Goal: Information Seeking & Learning: Learn about a topic

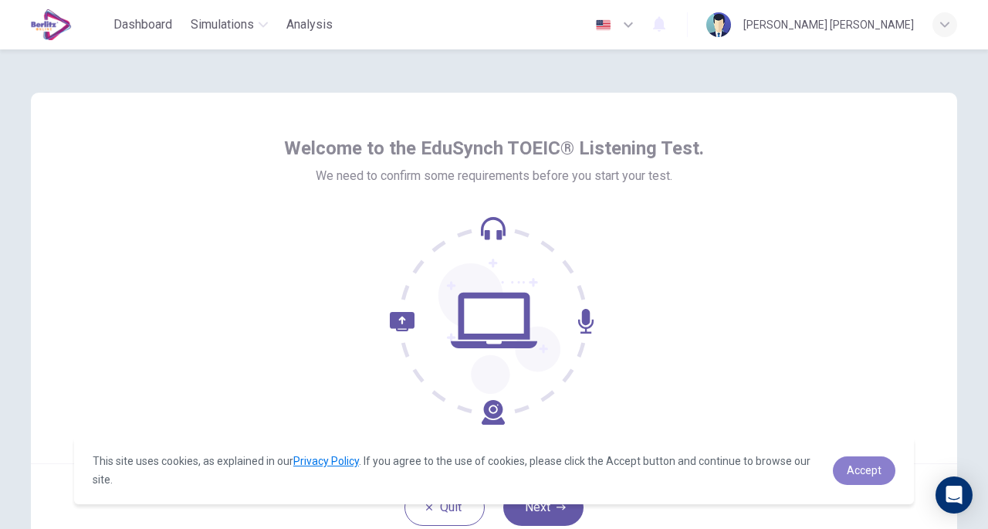
click at [848, 466] on span "Accept" at bounding box center [864, 470] width 35 height 12
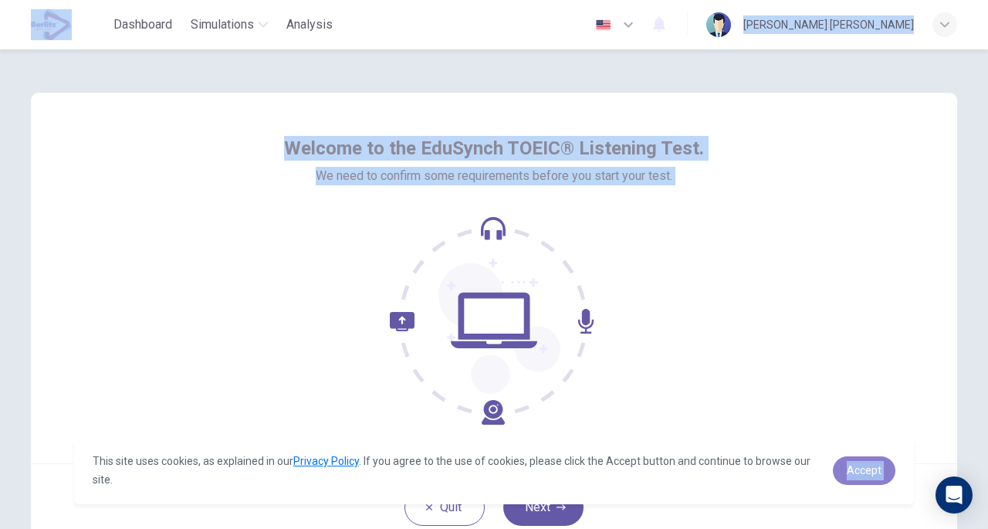
drag, startPoint x: 848, startPoint y: 466, endPoint x: 709, endPoint y: 328, distance: 195.4
click at [709, 328] on body "This site uses cookies, as explained in our Privacy Policy . If you agree to th…" at bounding box center [494, 264] width 988 height 529
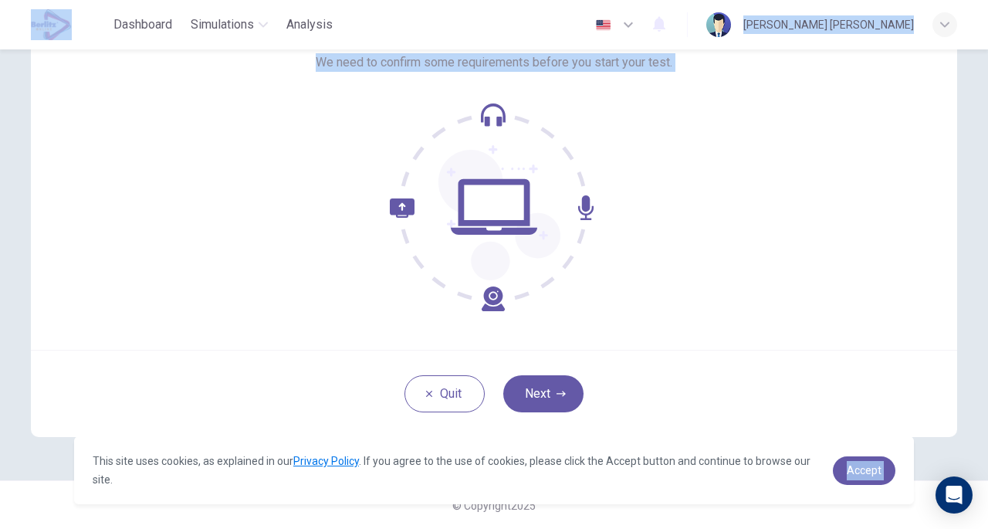
click at [542, 399] on button "Next" at bounding box center [543, 393] width 80 height 37
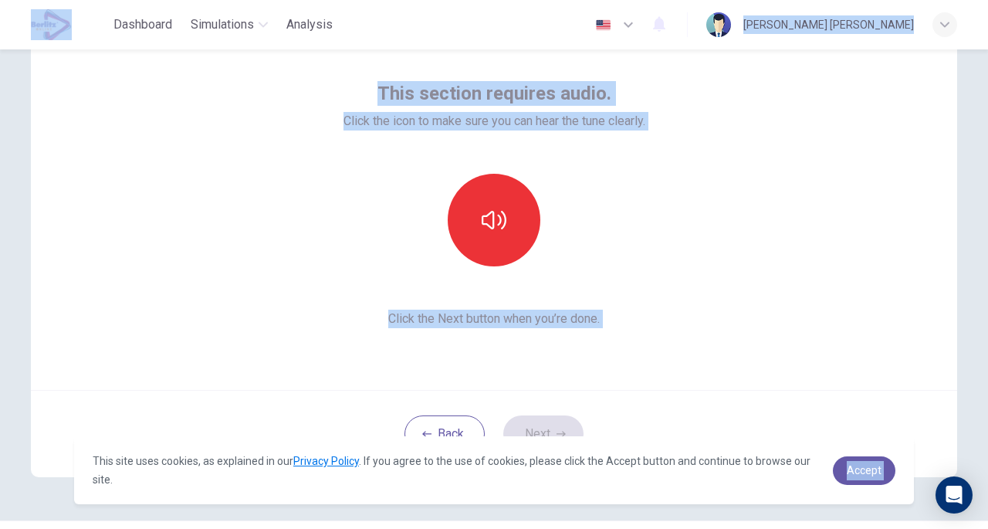
scroll to position [73, 0]
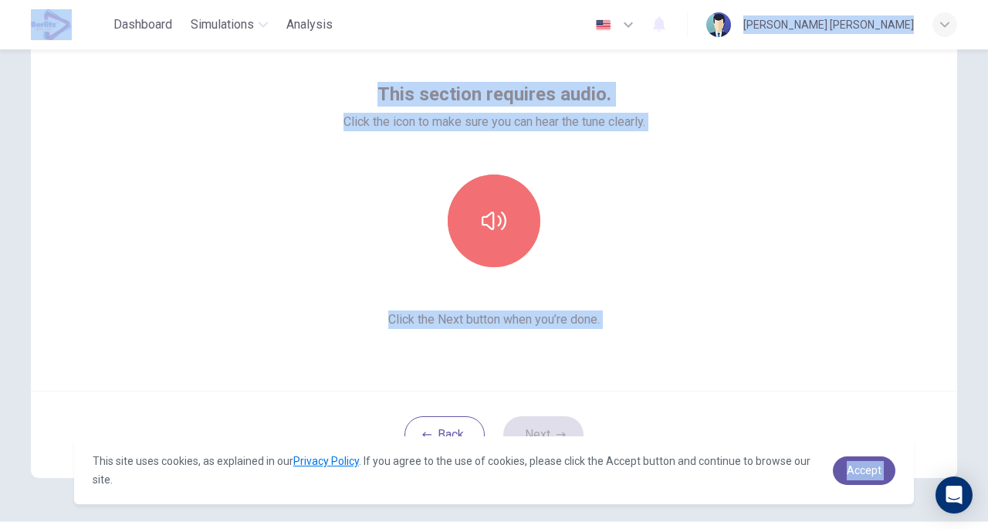
click at [489, 209] on icon "button" at bounding box center [494, 220] width 25 height 25
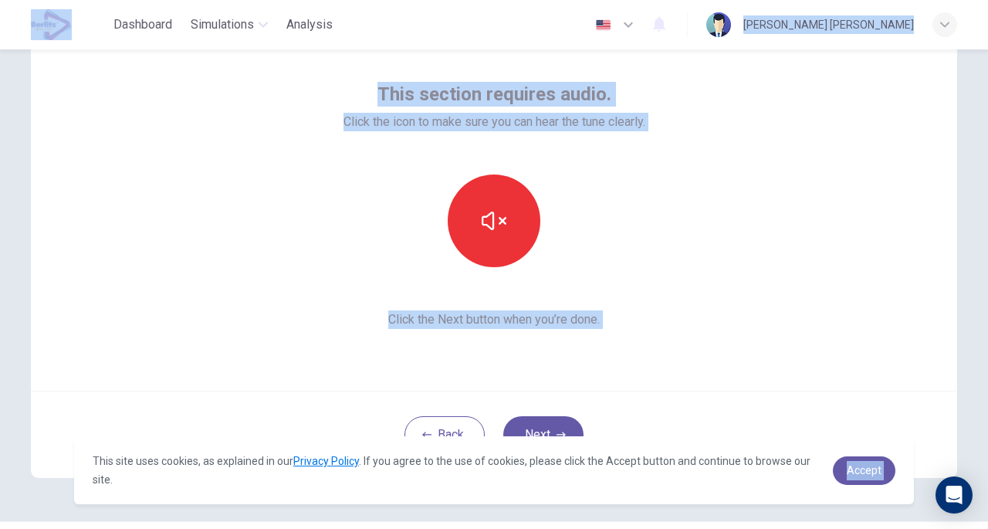
click at [539, 422] on button "Next" at bounding box center [543, 434] width 80 height 37
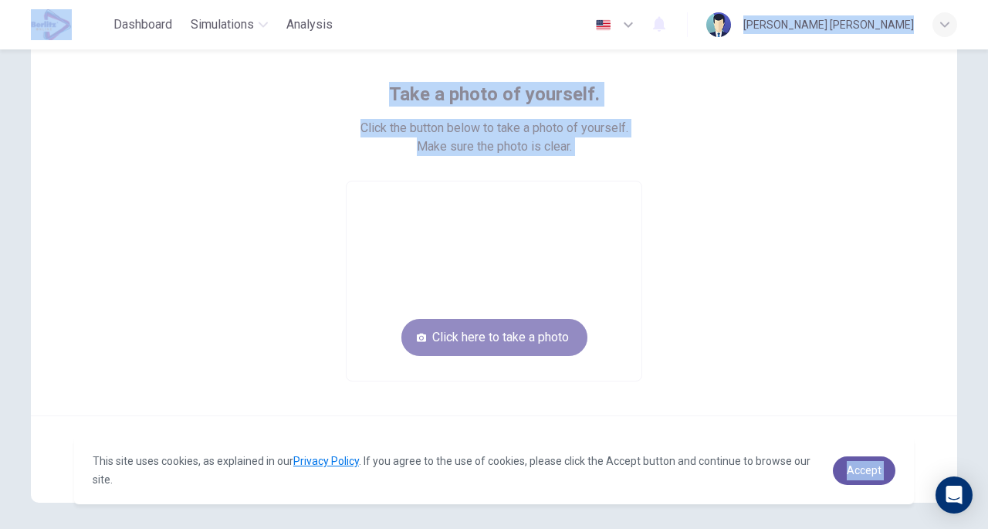
click at [498, 334] on button "Click here to take a photo" at bounding box center [494, 337] width 186 height 37
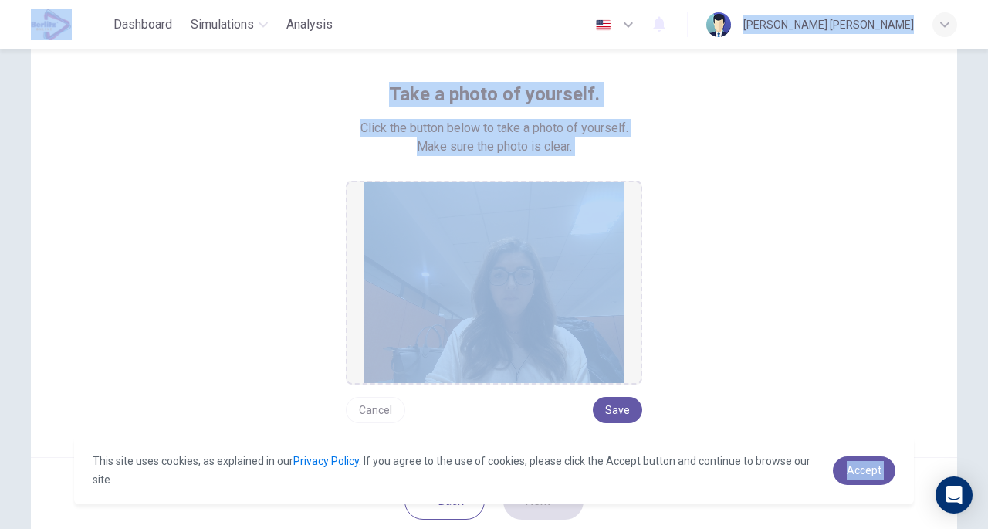
click at [780, 227] on div "Take a photo of yourself. Click the button below to take a photo of yourself. M…" at bounding box center [494, 252] width 698 height 341
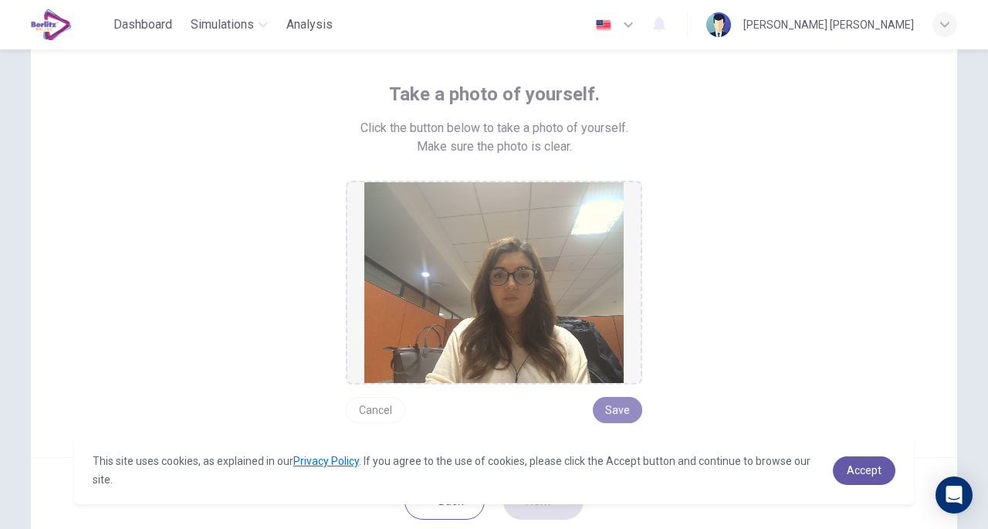
click at [619, 410] on button "Save" at bounding box center [617, 410] width 49 height 26
click at [553, 513] on button "Next" at bounding box center [543, 500] width 80 height 37
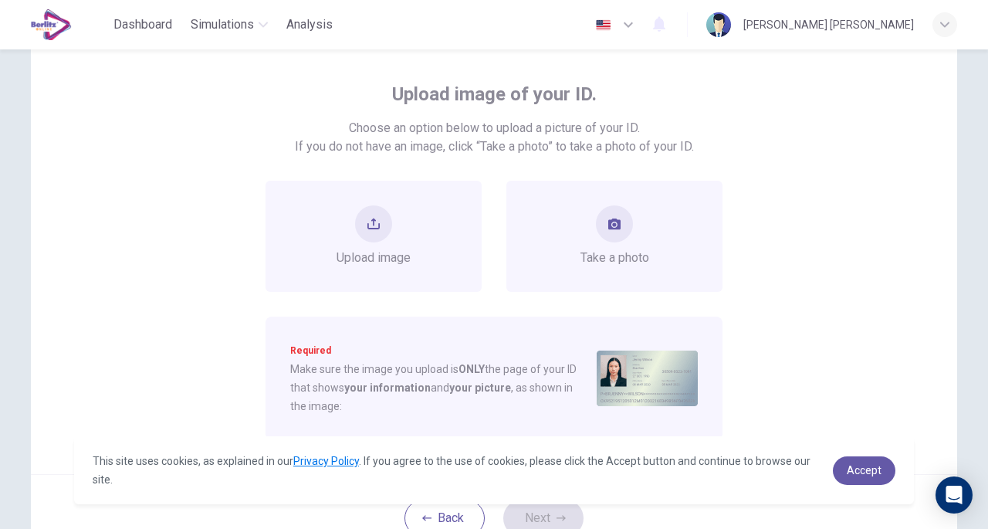
click at [611, 228] on icon "take photo" at bounding box center [614, 223] width 12 height 11
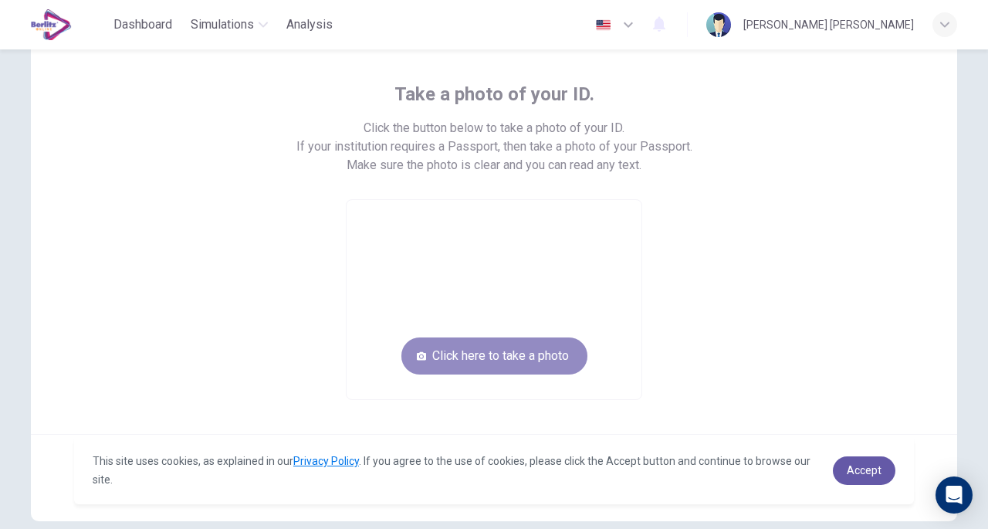
click at [450, 365] on button "Click here to take a photo" at bounding box center [494, 355] width 186 height 37
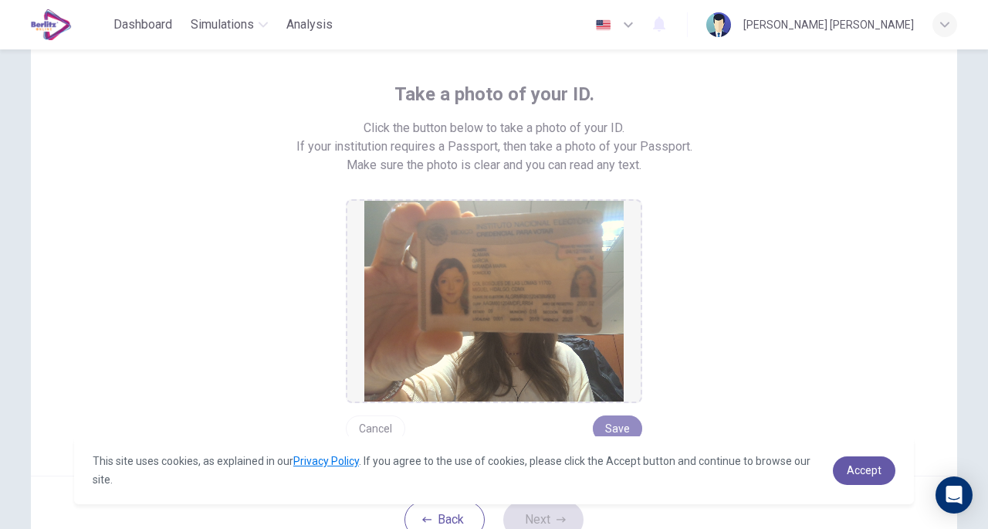
click at [607, 424] on button "Save" at bounding box center [617, 428] width 49 height 26
click at [859, 466] on span "Accept" at bounding box center [864, 470] width 35 height 12
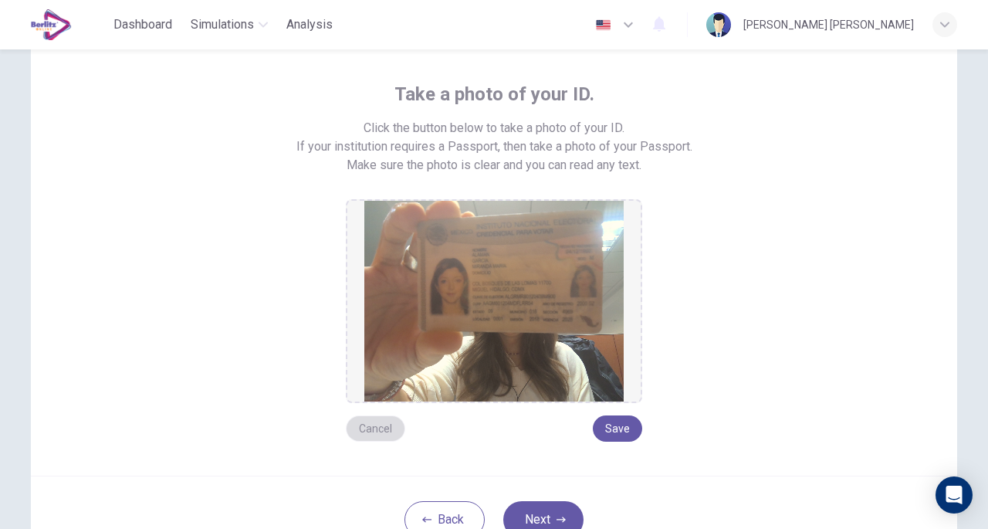
click at [381, 427] on button "Cancel" at bounding box center [375, 428] width 59 height 26
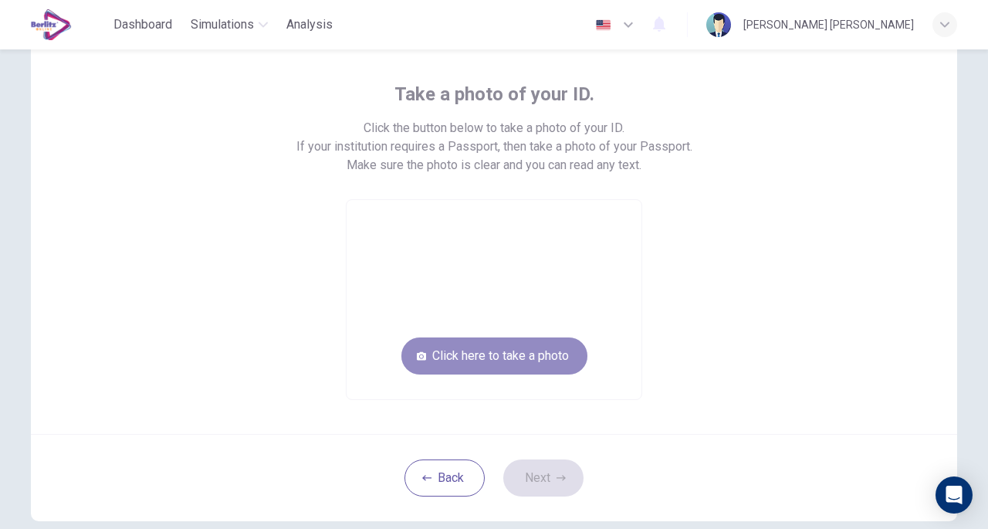
click at [520, 359] on button "Click here to take a photo" at bounding box center [494, 355] width 186 height 37
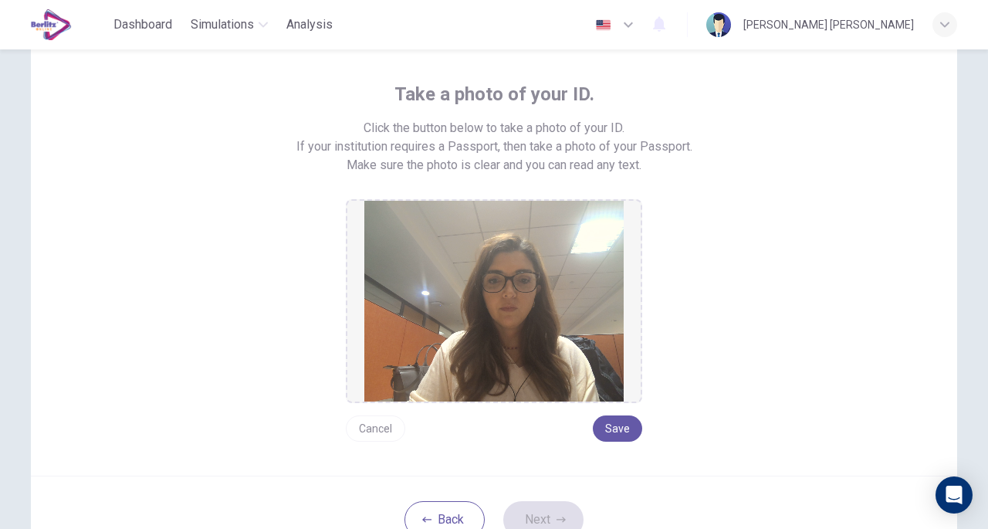
click at [608, 434] on button "Save" at bounding box center [617, 428] width 49 height 26
click at [547, 516] on button "Next" at bounding box center [543, 519] width 80 height 37
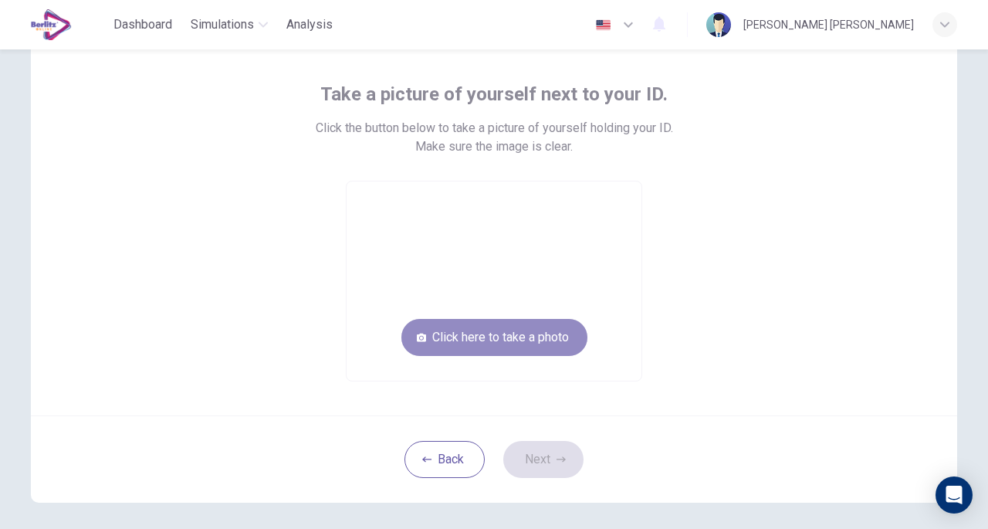
click at [548, 331] on button "Click here to take a photo" at bounding box center [494, 337] width 186 height 37
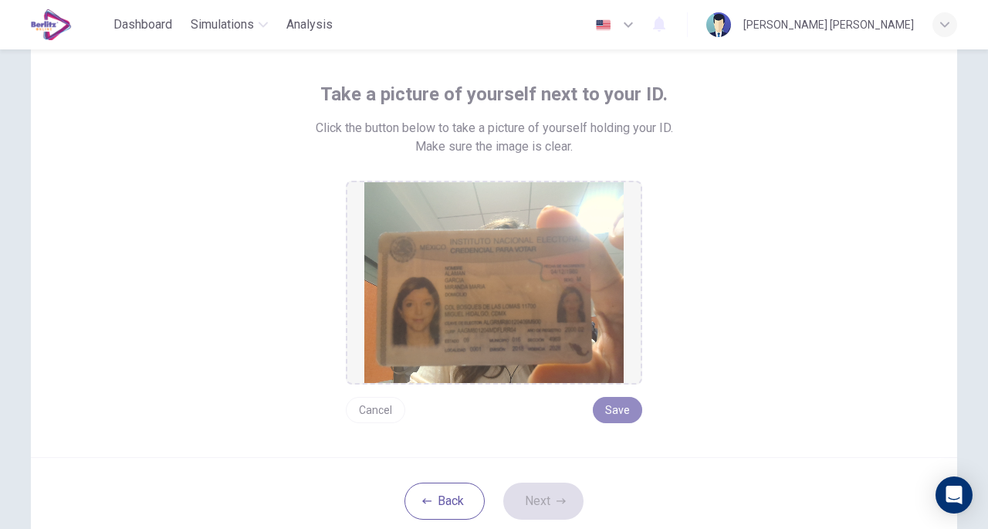
click at [618, 407] on button "Save" at bounding box center [617, 410] width 49 height 26
click at [533, 501] on button "Next" at bounding box center [543, 500] width 80 height 37
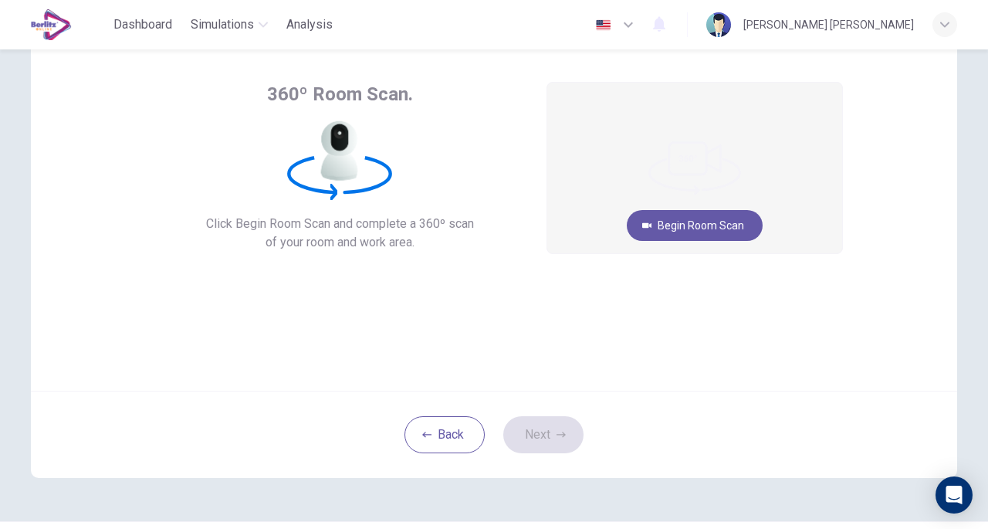
click at [6, 463] on div "360º Room Scan. Click Begin Room Scan and complete a 360º scan of your room and…" at bounding box center [494, 249] width 976 height 544
click at [682, 228] on button "Begin Room Scan" at bounding box center [695, 225] width 136 height 31
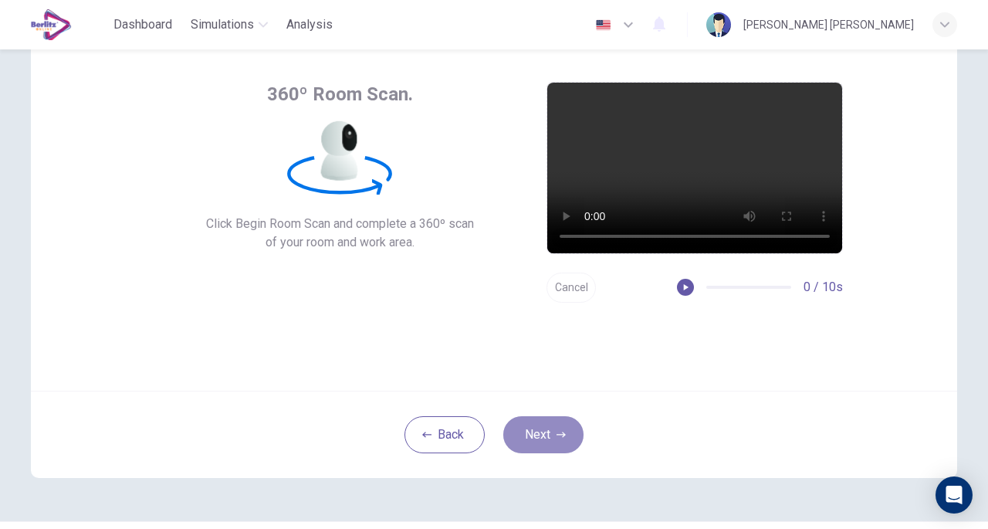
click at [533, 434] on button "Next" at bounding box center [543, 434] width 80 height 37
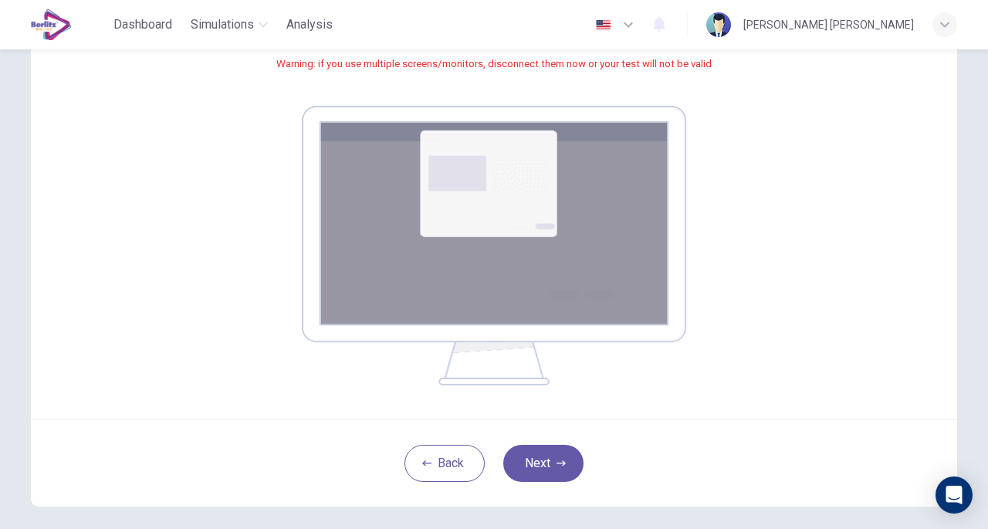
scroll to position [208, 0]
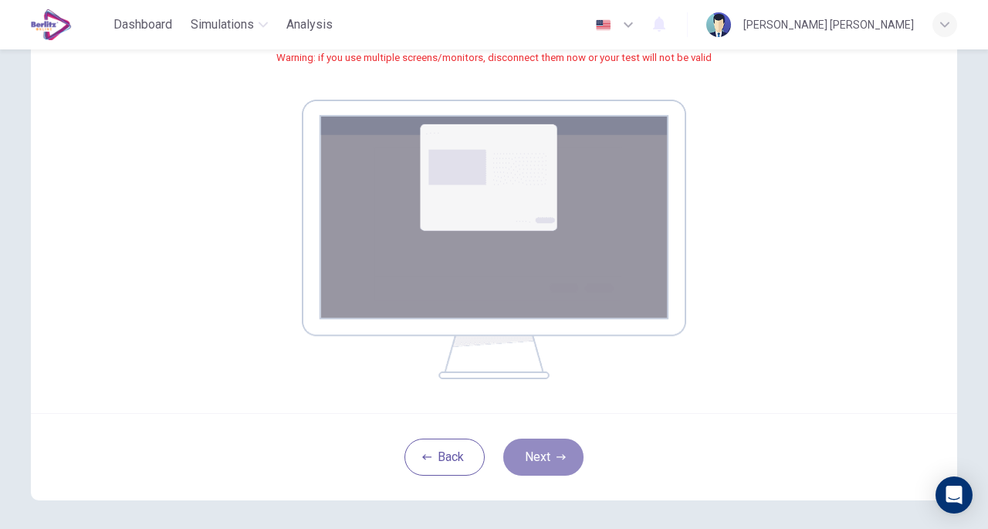
click at [526, 454] on button "Next" at bounding box center [543, 456] width 80 height 37
click at [542, 456] on button "Next" at bounding box center [543, 456] width 80 height 37
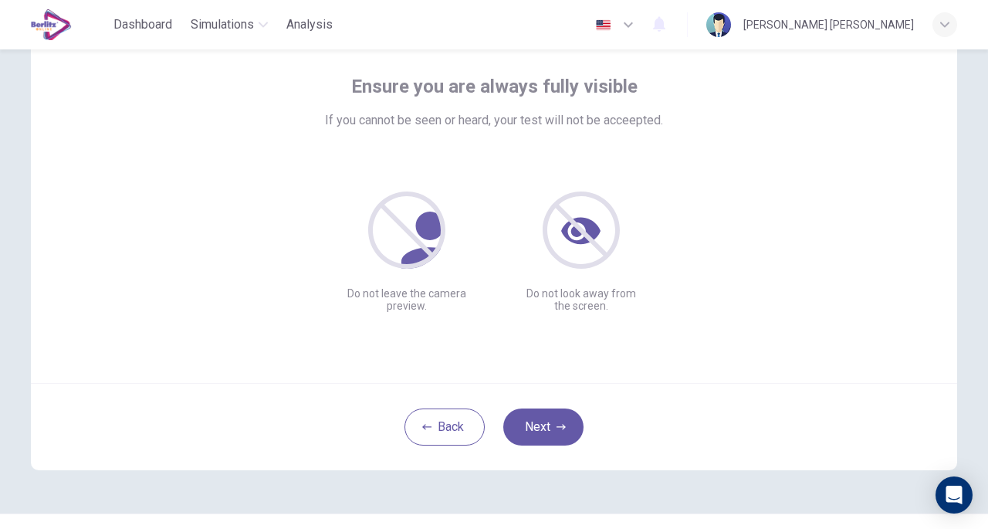
scroll to position [82, 0]
click at [553, 435] on button "Next" at bounding box center [543, 425] width 80 height 37
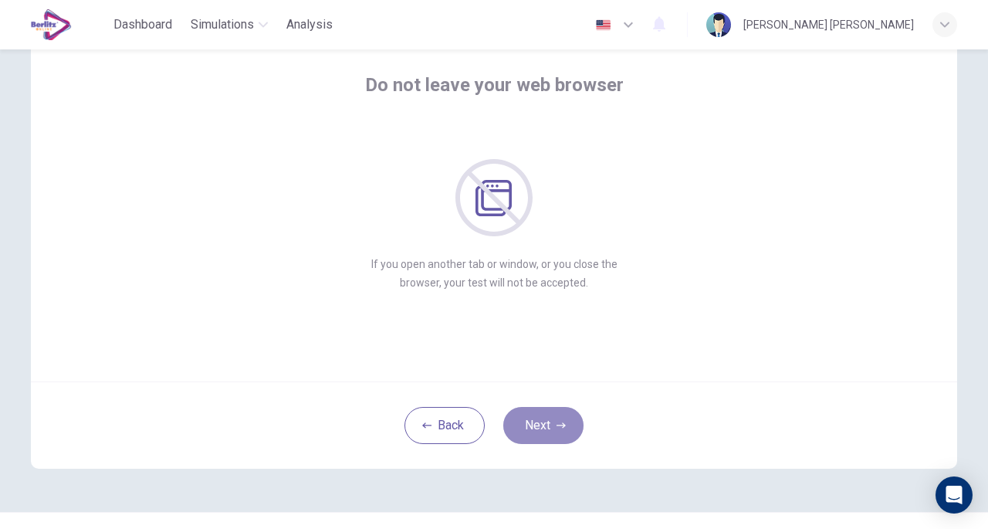
click at [550, 430] on button "Next" at bounding box center [543, 425] width 80 height 37
click at [540, 418] on button "Next" at bounding box center [543, 425] width 80 height 37
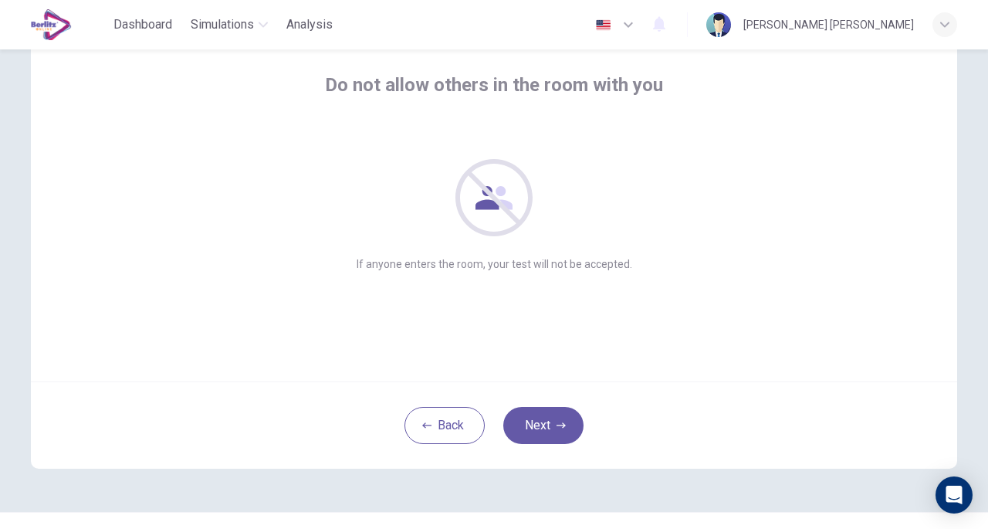
click at [540, 418] on button "Next" at bounding box center [543, 425] width 80 height 37
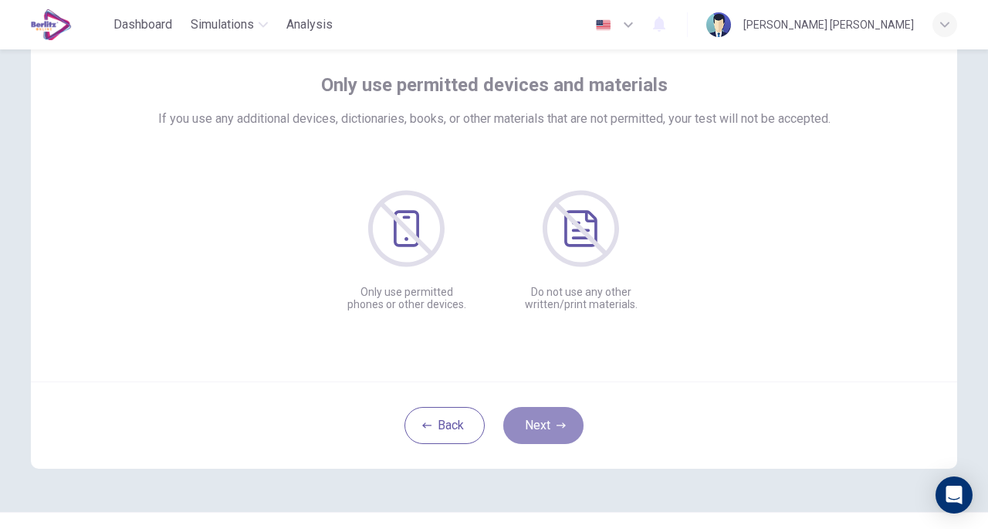
click at [540, 418] on button "Next" at bounding box center [543, 425] width 80 height 37
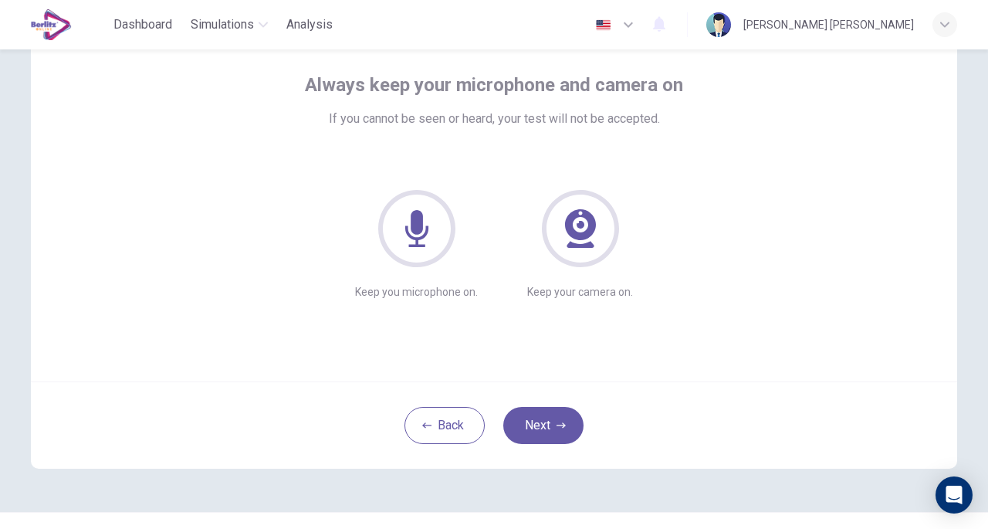
click at [540, 418] on button "Next" at bounding box center [543, 425] width 80 height 37
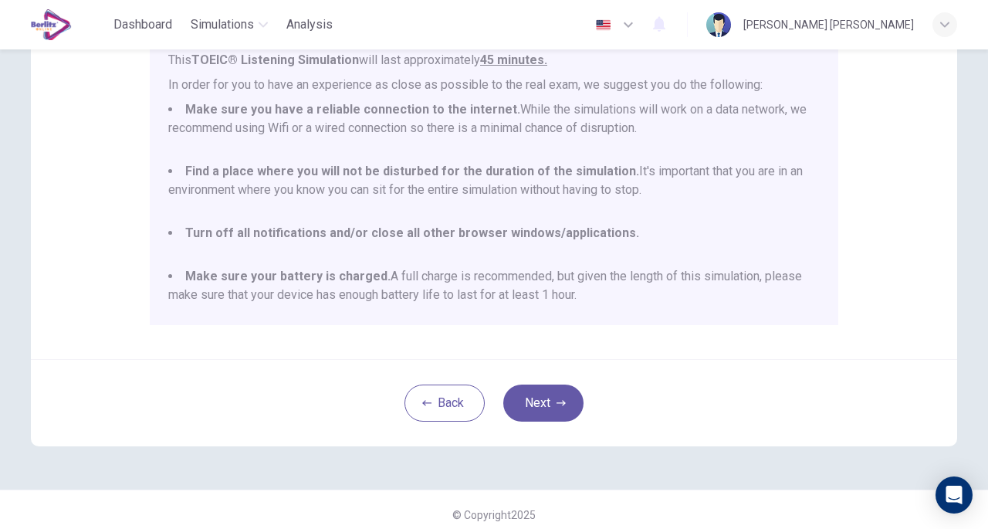
scroll to position [40, 0]
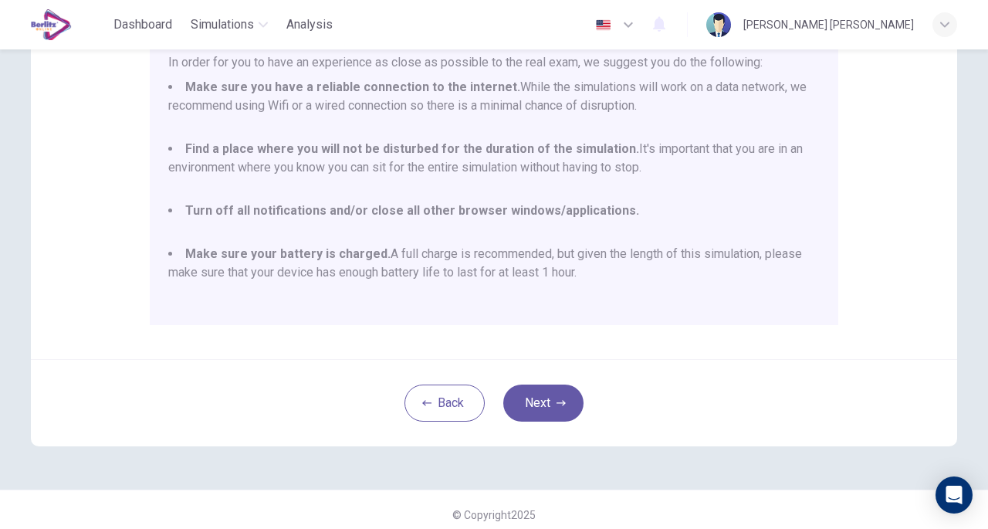
click at [552, 391] on button "Next" at bounding box center [543, 402] width 80 height 37
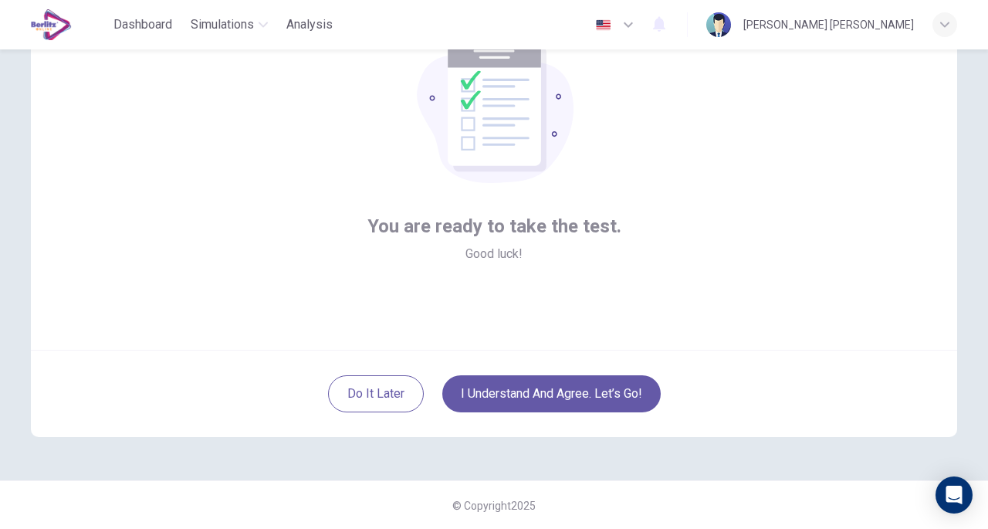
scroll to position [52, 0]
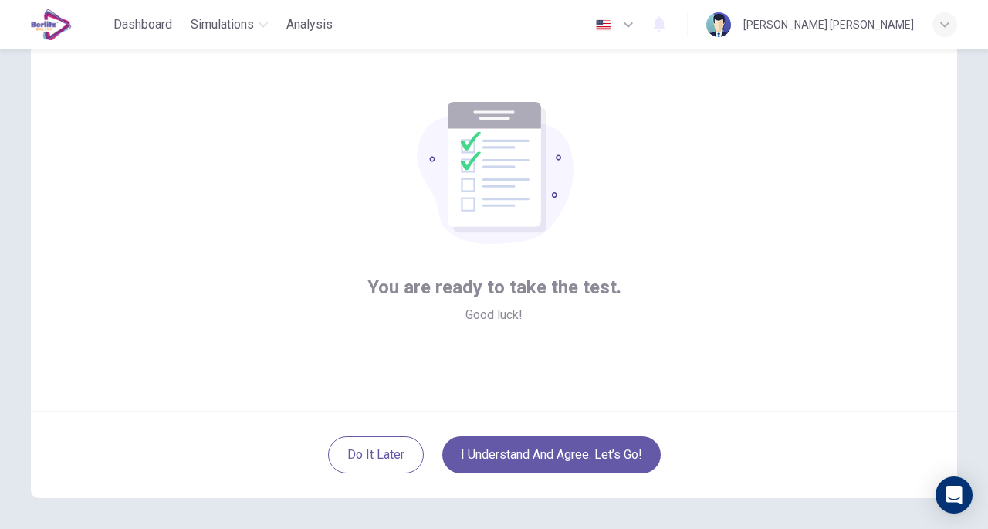
click at [509, 455] on button "I understand and agree. Let’s go!" at bounding box center [551, 454] width 218 height 37
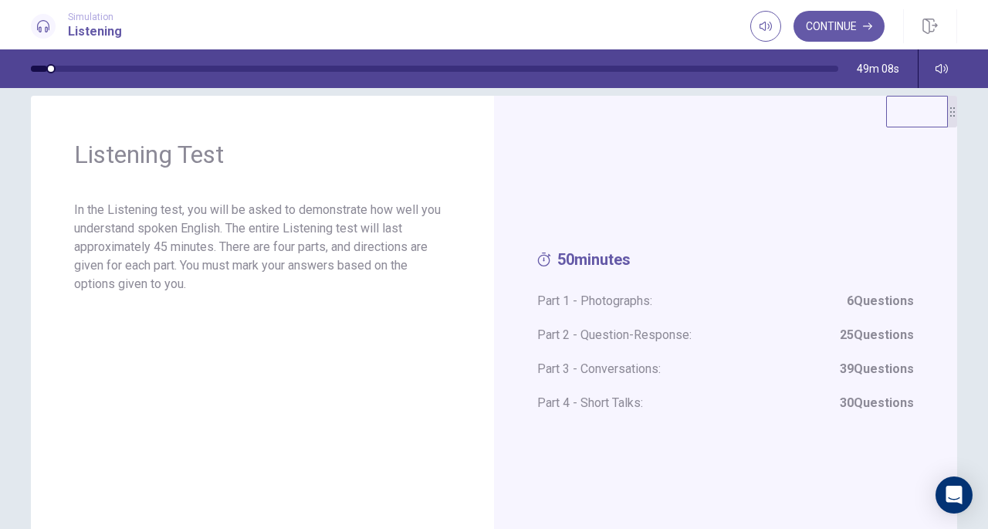
scroll to position [2, 0]
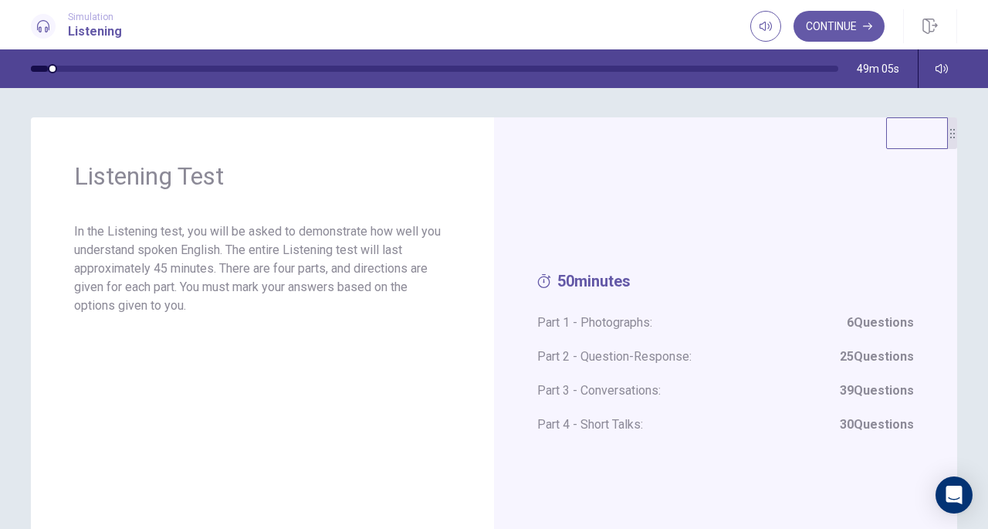
click at [615, 290] on span "50 minutes" at bounding box center [725, 285] width 377 height 26
click at [557, 316] on span "Part 1 - Photographs: 6 Questions" at bounding box center [725, 322] width 377 height 19
click at [388, 279] on p "In the Listening test, you will be asked to demonstrate how well you understand…" at bounding box center [262, 268] width 377 height 93
click at [838, 27] on button "Continue" at bounding box center [839, 26] width 91 height 31
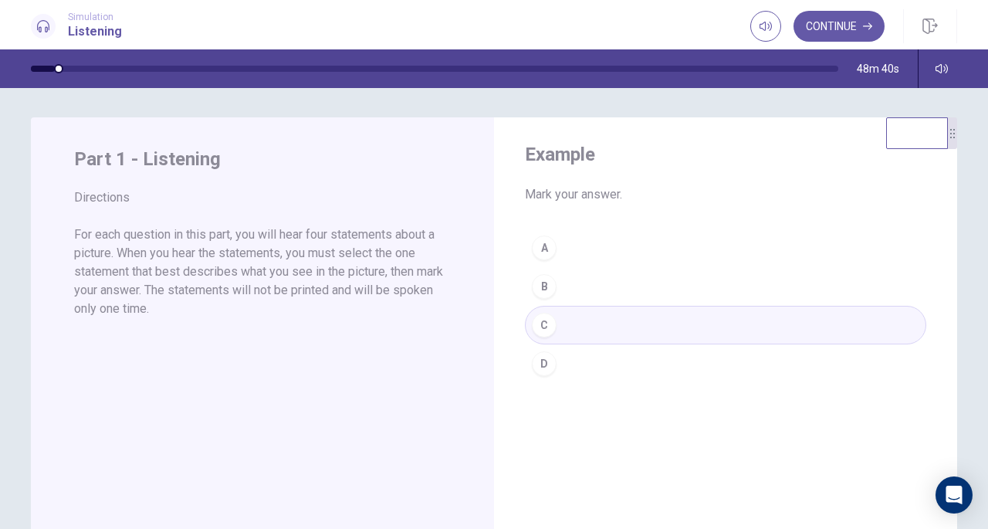
click at [835, 29] on button "Continue" at bounding box center [839, 26] width 91 height 31
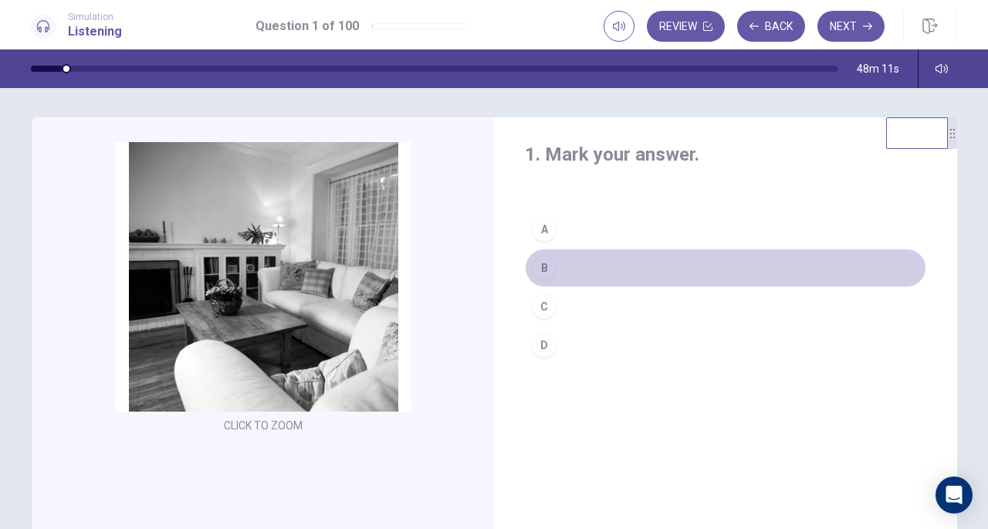
click at [603, 269] on button "B" at bounding box center [725, 268] width 401 height 39
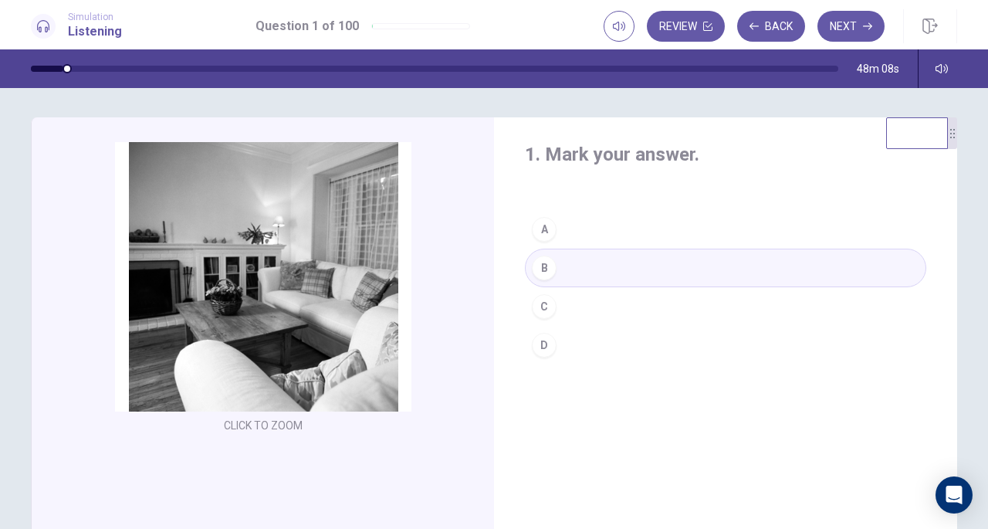
click at [832, 24] on button "Next" at bounding box center [851, 26] width 67 height 31
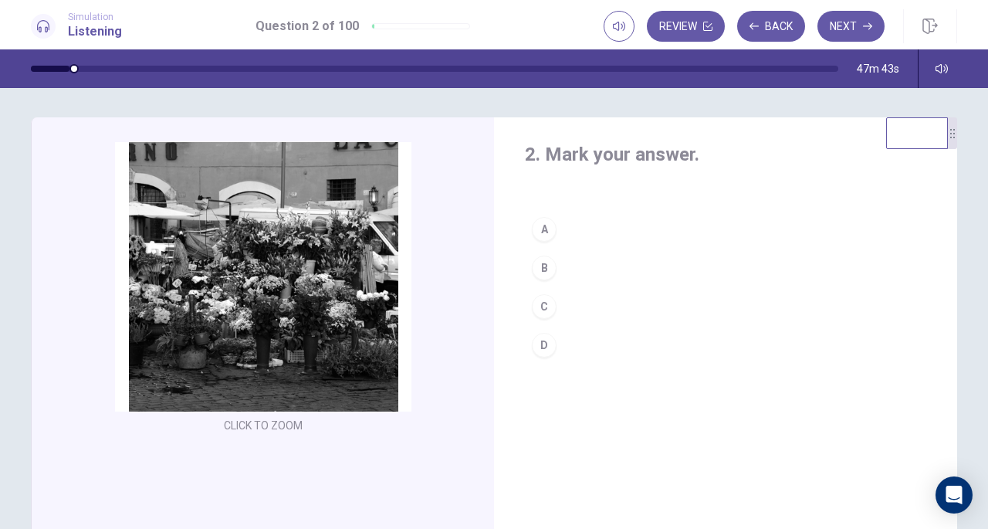
click at [601, 274] on button "B" at bounding box center [725, 268] width 401 height 39
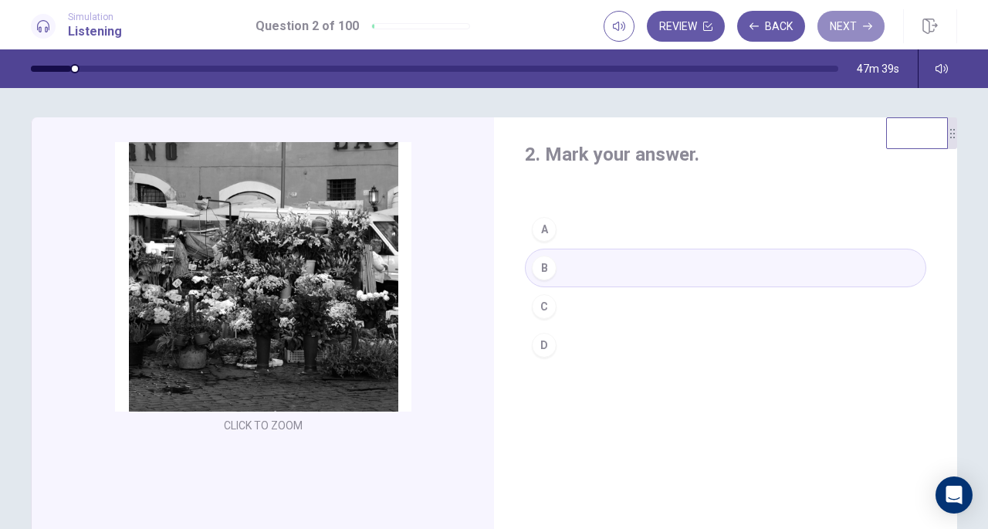
click at [846, 28] on button "Next" at bounding box center [851, 26] width 67 height 31
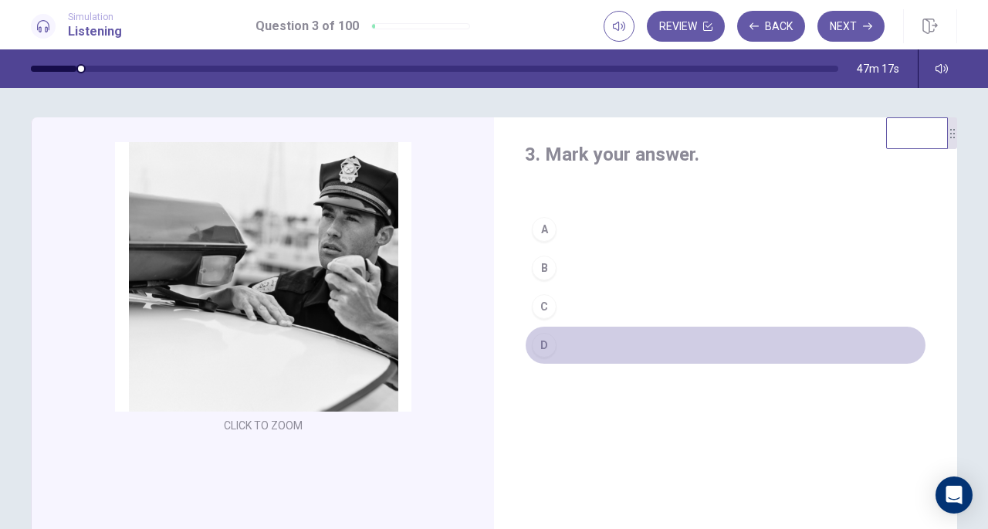
click at [560, 345] on button "D" at bounding box center [725, 345] width 401 height 39
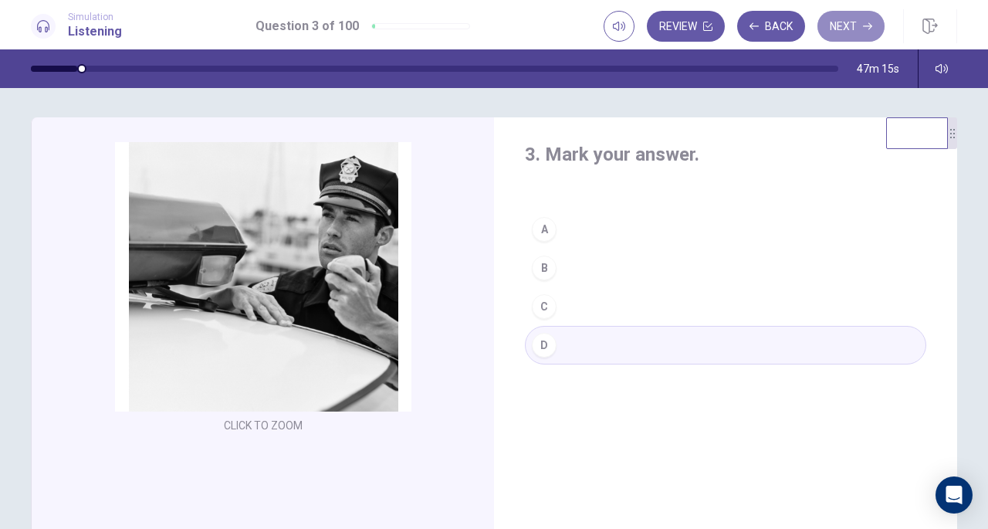
click at [849, 25] on button "Next" at bounding box center [851, 26] width 67 height 31
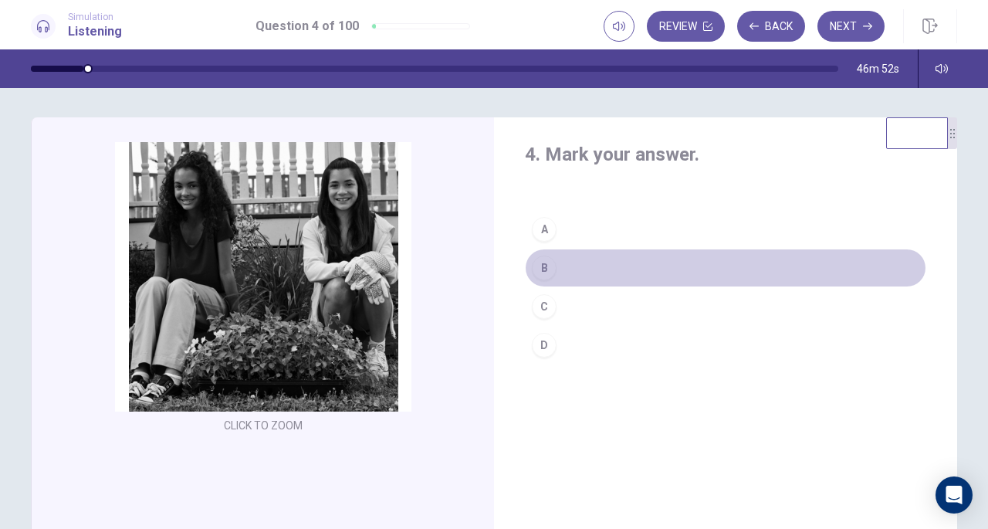
click at [591, 271] on button "B" at bounding box center [725, 268] width 401 height 39
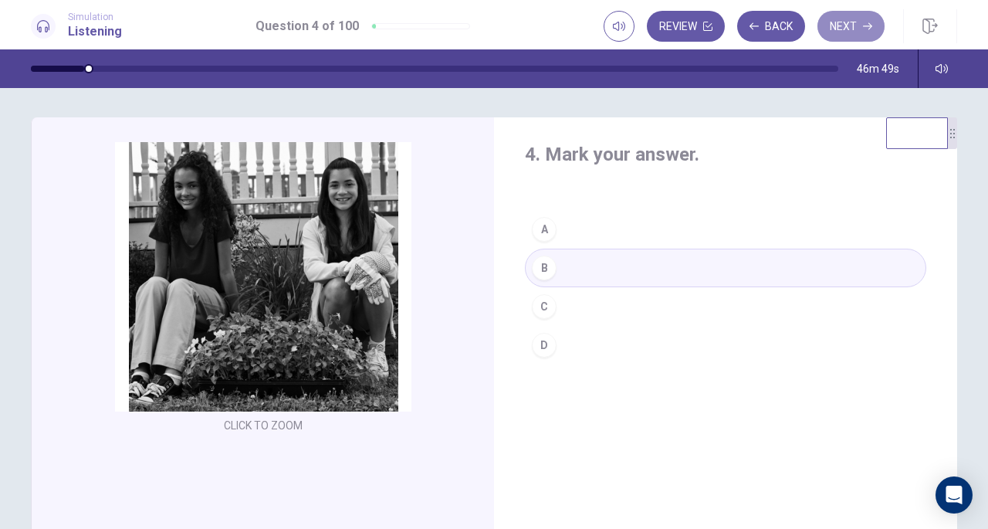
click at [845, 25] on button "Next" at bounding box center [851, 26] width 67 height 31
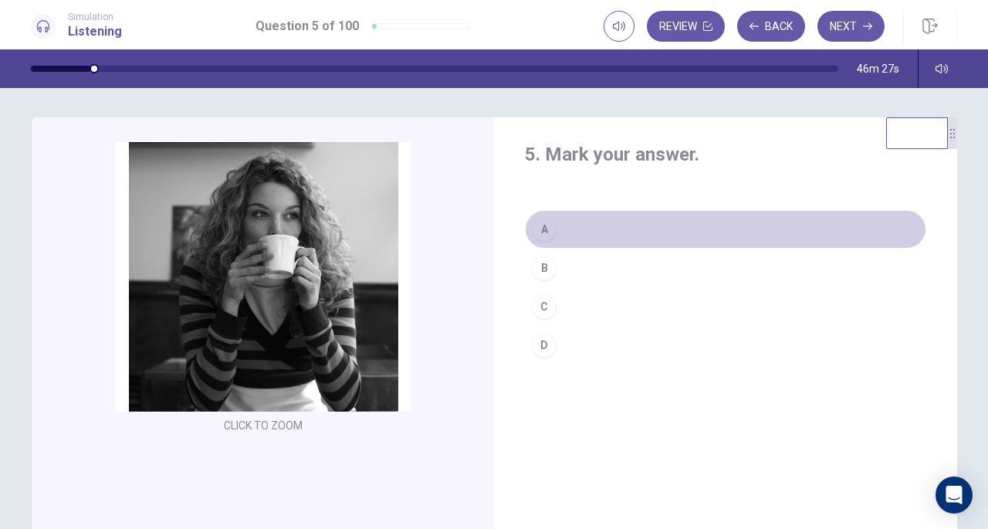
click at [602, 232] on button "A" at bounding box center [725, 229] width 401 height 39
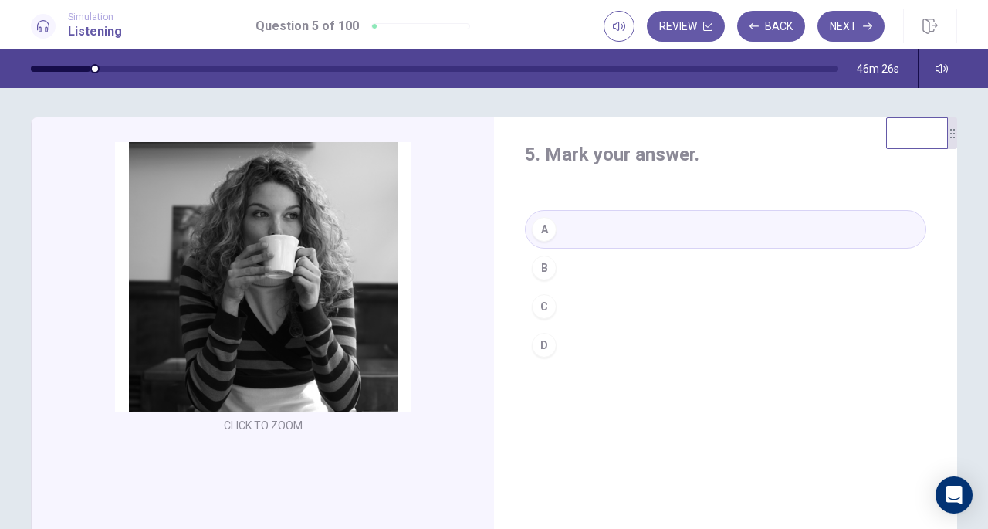
click at [854, 27] on button "Next" at bounding box center [851, 26] width 67 height 31
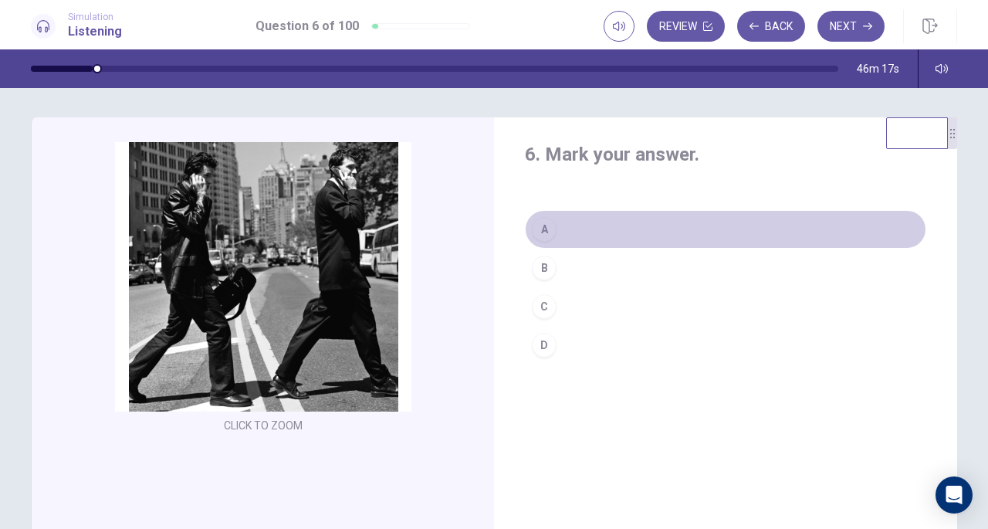
click at [631, 230] on button "A" at bounding box center [725, 229] width 401 height 39
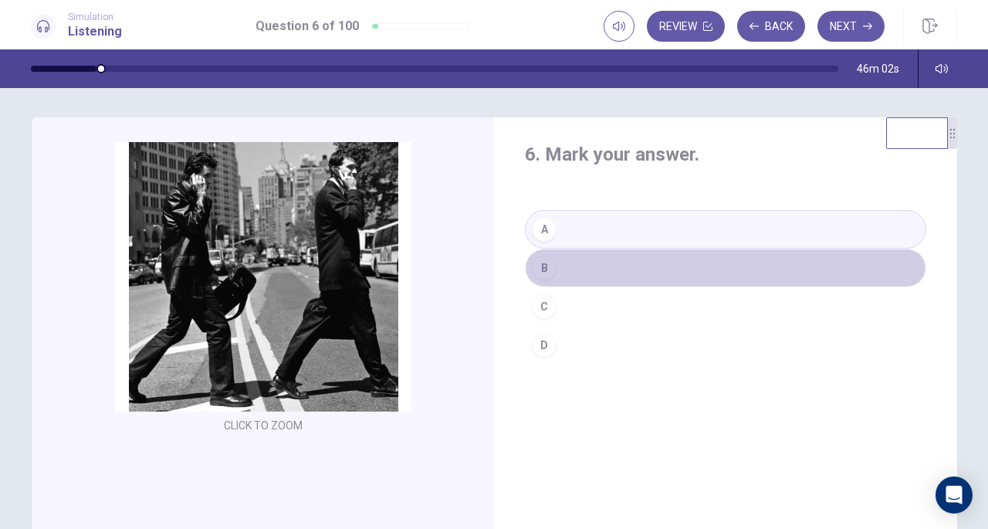
click at [610, 276] on button "B" at bounding box center [725, 268] width 401 height 39
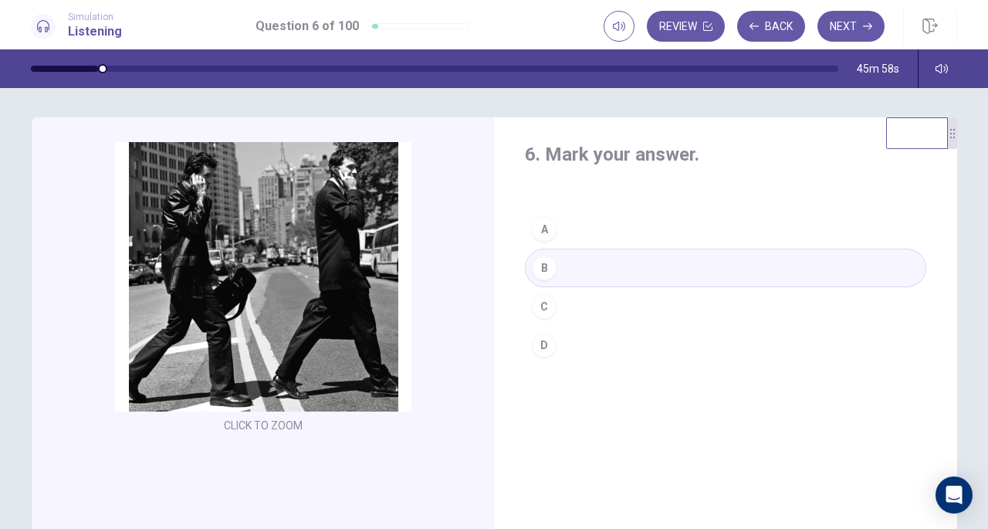
click at [863, 27] on button "Next" at bounding box center [851, 26] width 67 height 31
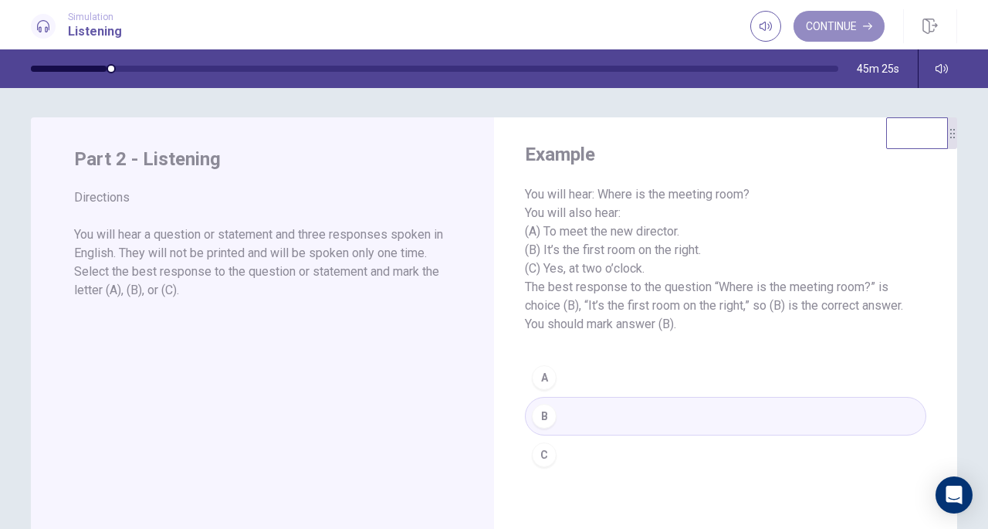
click at [841, 29] on button "Continue" at bounding box center [839, 26] width 91 height 31
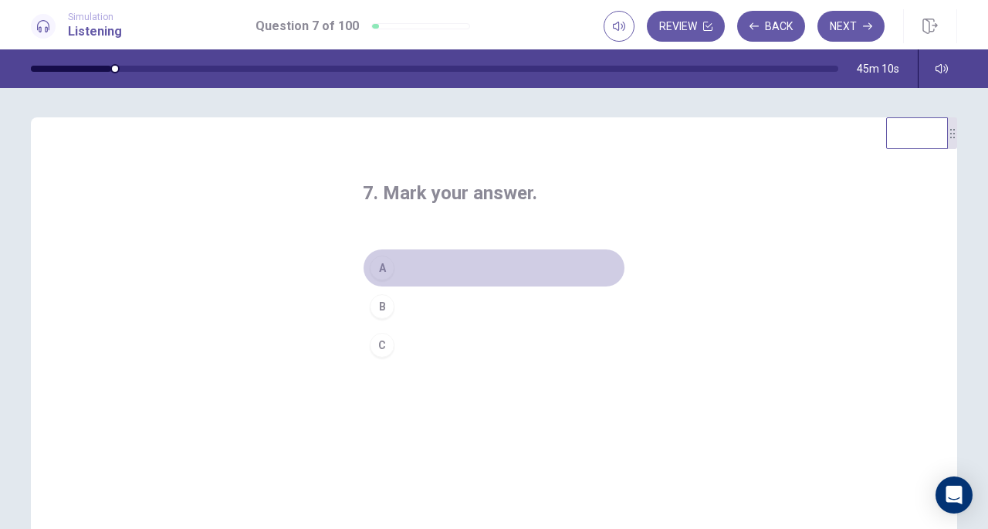
click at [529, 262] on button "A" at bounding box center [494, 268] width 262 height 39
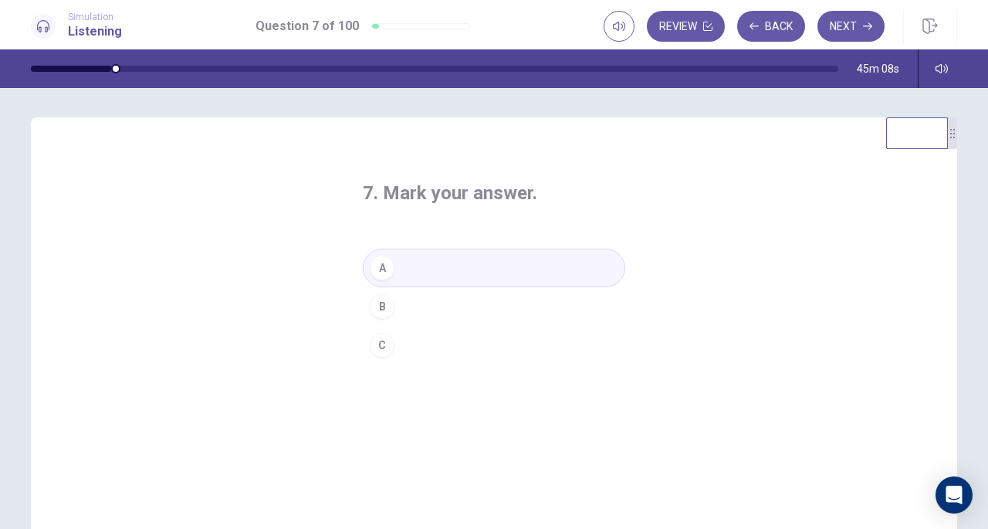
click at [848, 24] on button "Next" at bounding box center [851, 26] width 67 height 31
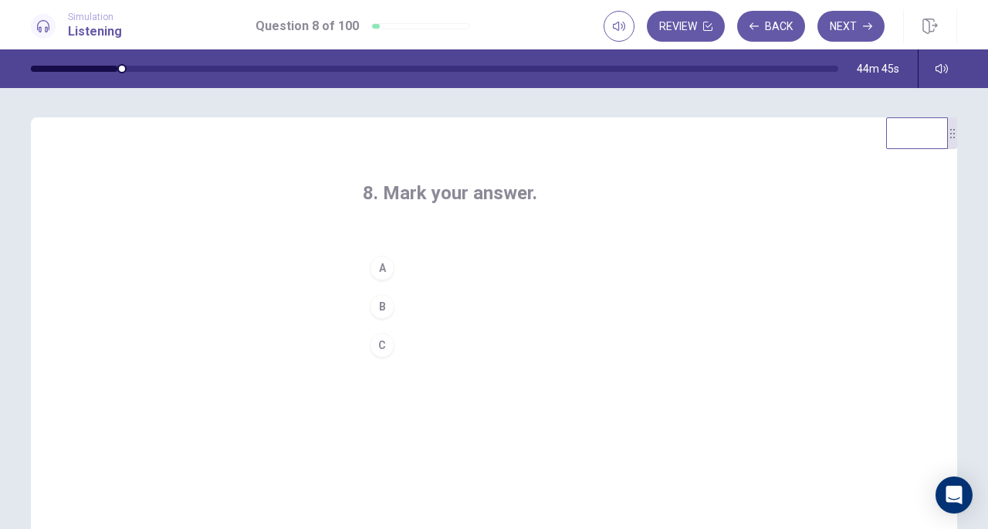
click at [432, 342] on button "C" at bounding box center [494, 345] width 262 height 39
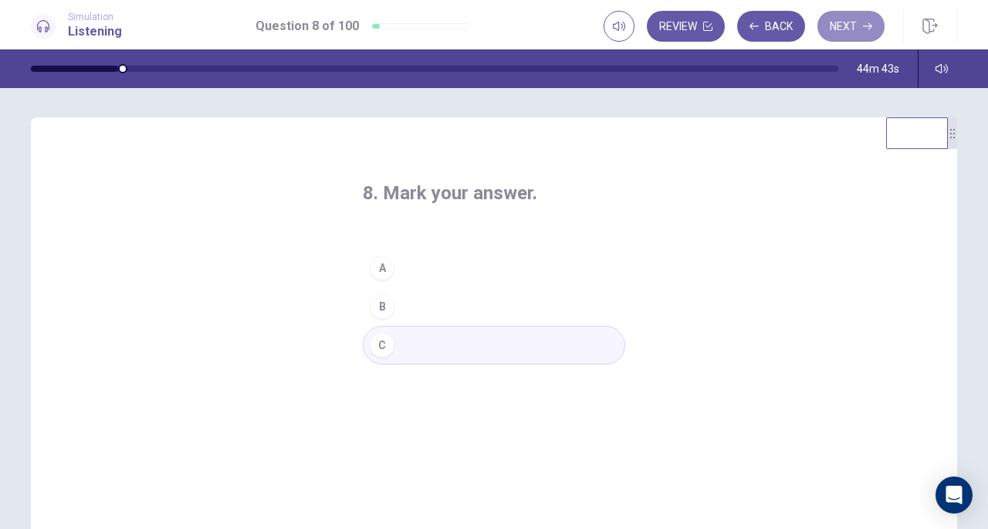
click at [854, 25] on button "Next" at bounding box center [851, 26] width 67 height 31
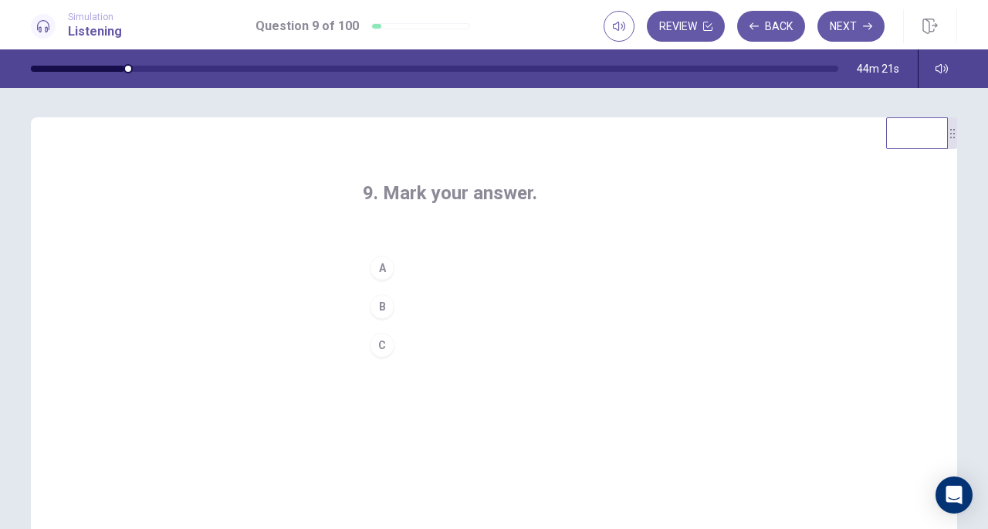
click at [486, 306] on button "B" at bounding box center [494, 306] width 262 height 39
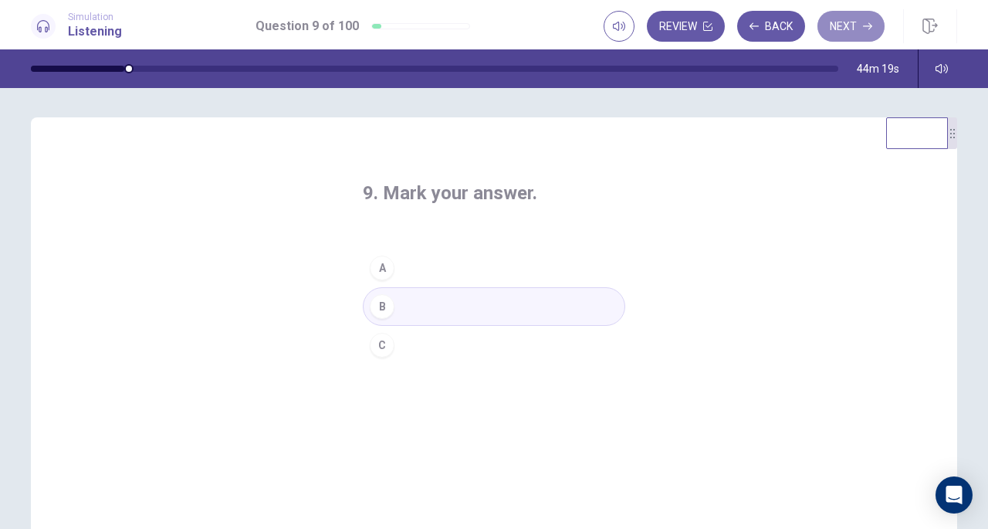
click at [839, 32] on button "Next" at bounding box center [851, 26] width 67 height 31
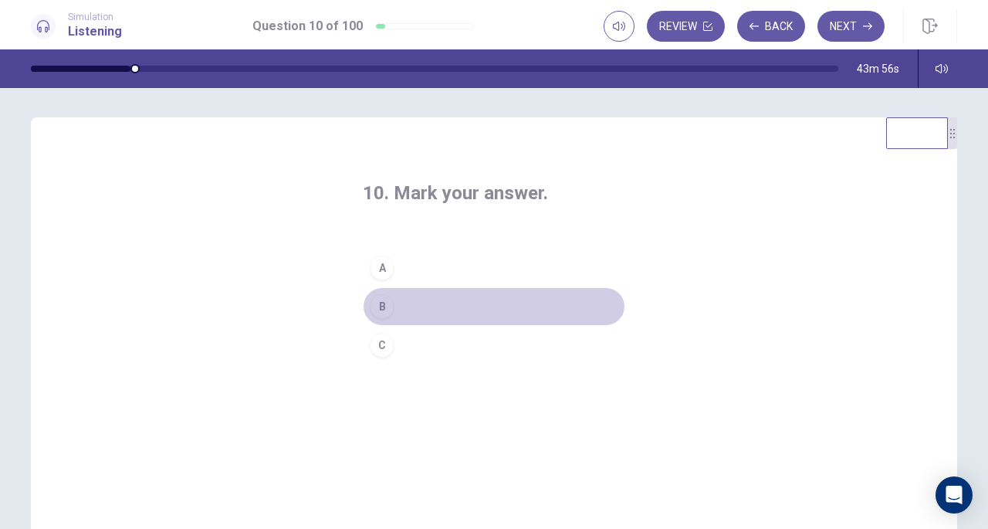
click at [462, 305] on button "B" at bounding box center [494, 306] width 262 height 39
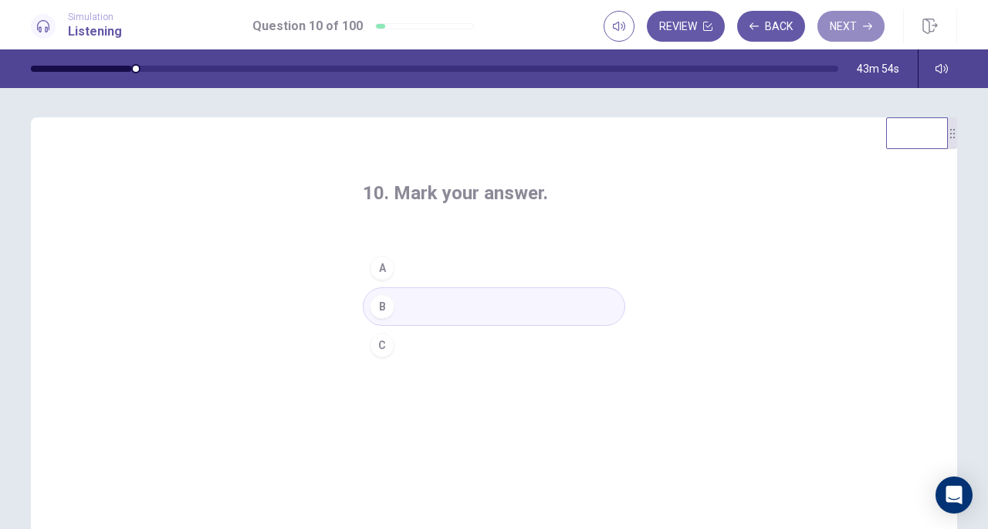
click at [855, 22] on button "Next" at bounding box center [851, 26] width 67 height 31
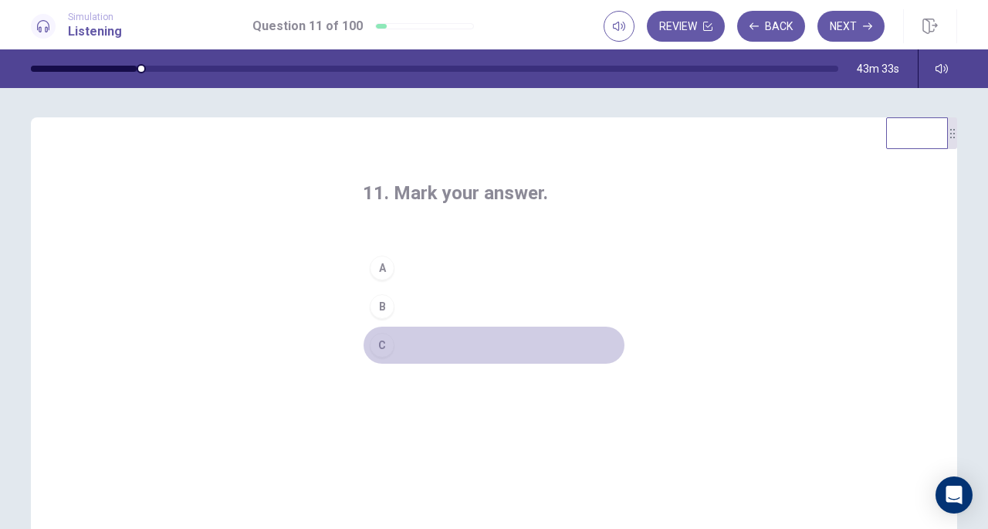
click at [472, 342] on button "C" at bounding box center [494, 345] width 262 height 39
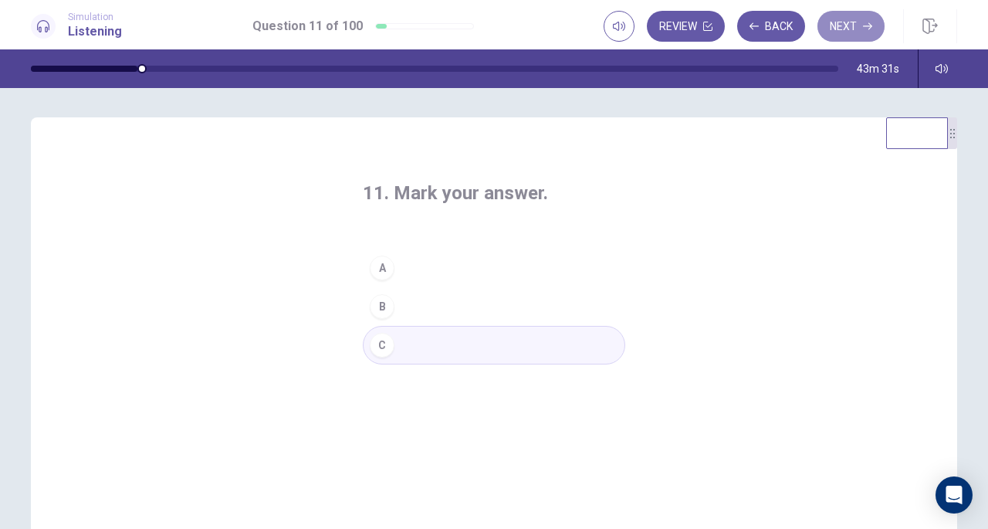
click at [855, 17] on button "Next" at bounding box center [851, 26] width 67 height 31
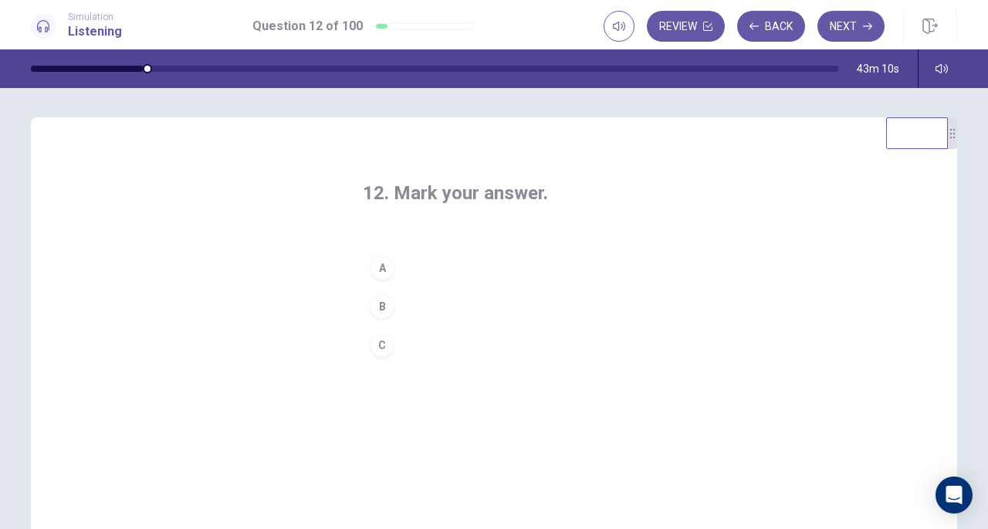
click at [453, 348] on button "C" at bounding box center [494, 345] width 262 height 39
click at [858, 23] on button "Next" at bounding box center [851, 26] width 67 height 31
click at [519, 267] on button "A" at bounding box center [494, 268] width 262 height 39
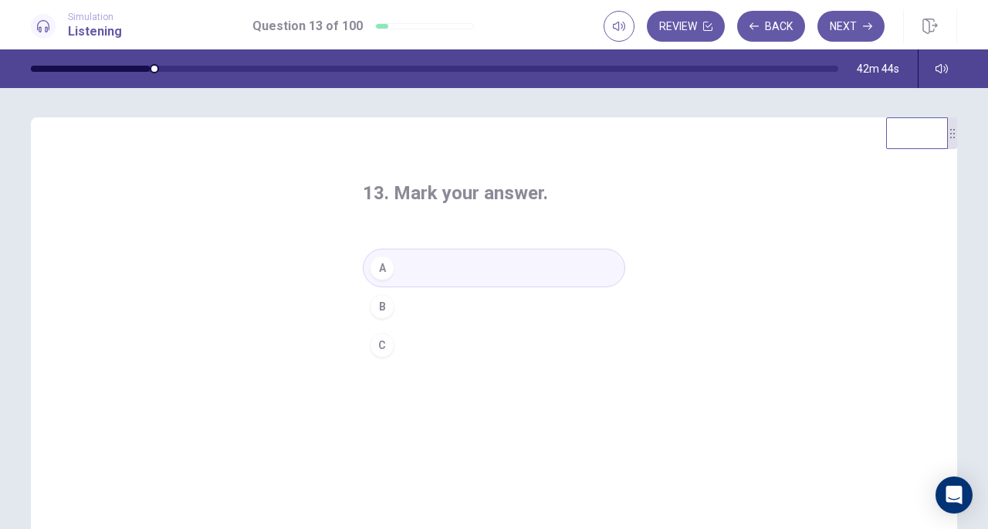
click at [848, 29] on button "Next" at bounding box center [851, 26] width 67 height 31
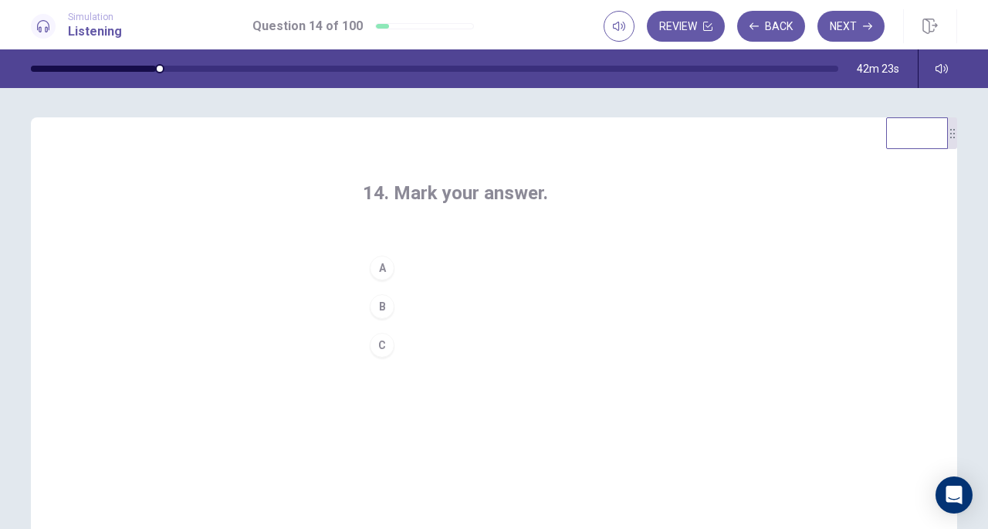
click at [512, 340] on button "C" at bounding box center [494, 345] width 262 height 39
click at [843, 19] on button "Next" at bounding box center [851, 26] width 67 height 31
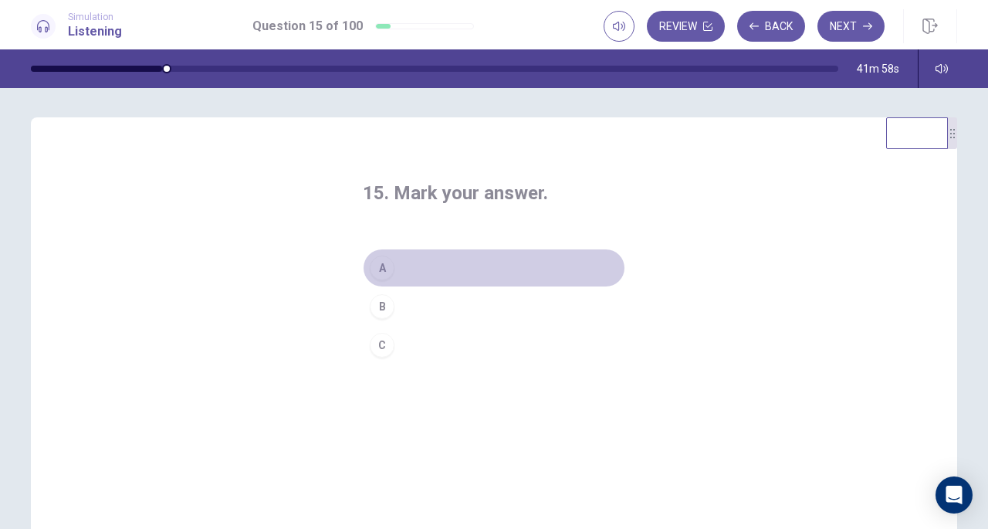
click at [488, 271] on button "A" at bounding box center [494, 268] width 262 height 39
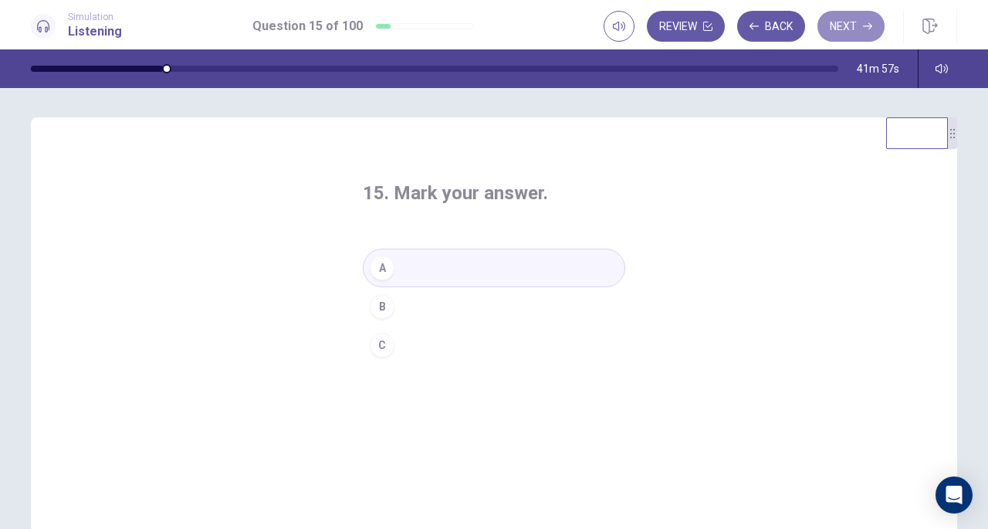
click at [852, 27] on button "Next" at bounding box center [851, 26] width 67 height 31
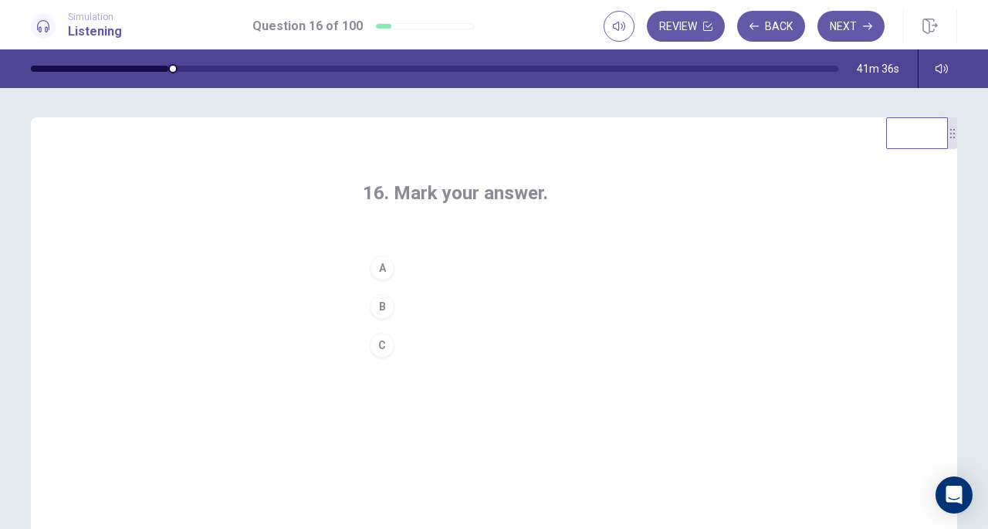
click at [449, 306] on button "B" at bounding box center [494, 306] width 262 height 39
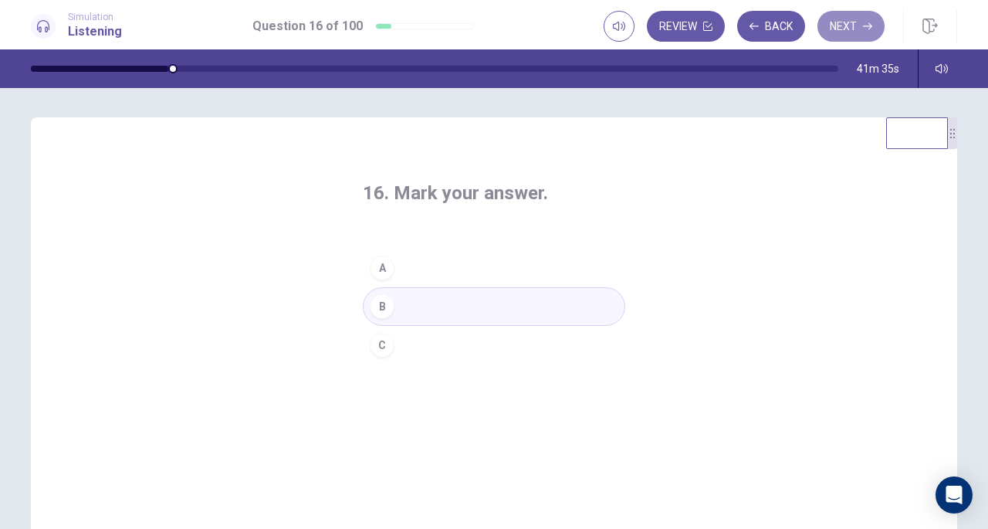
click at [837, 25] on button "Next" at bounding box center [851, 26] width 67 height 31
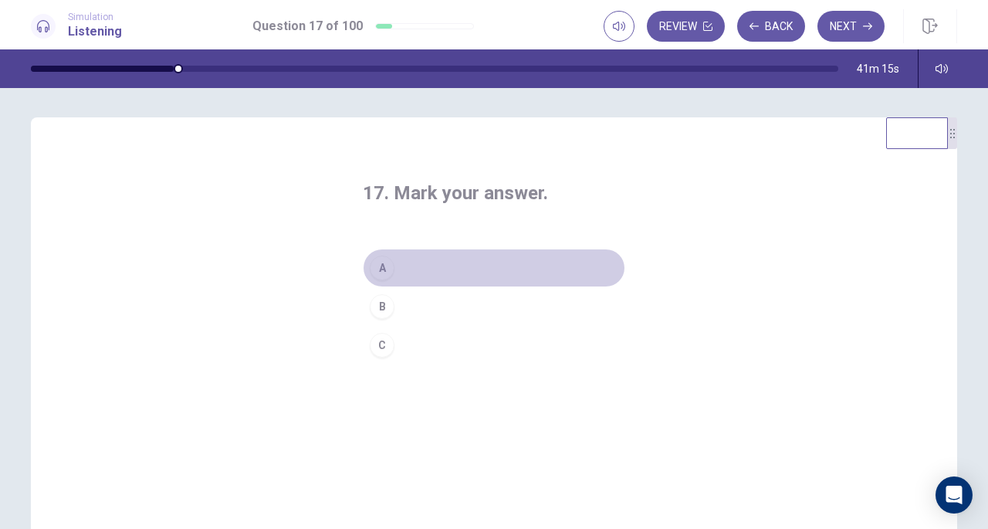
click at [479, 270] on button "A" at bounding box center [494, 268] width 262 height 39
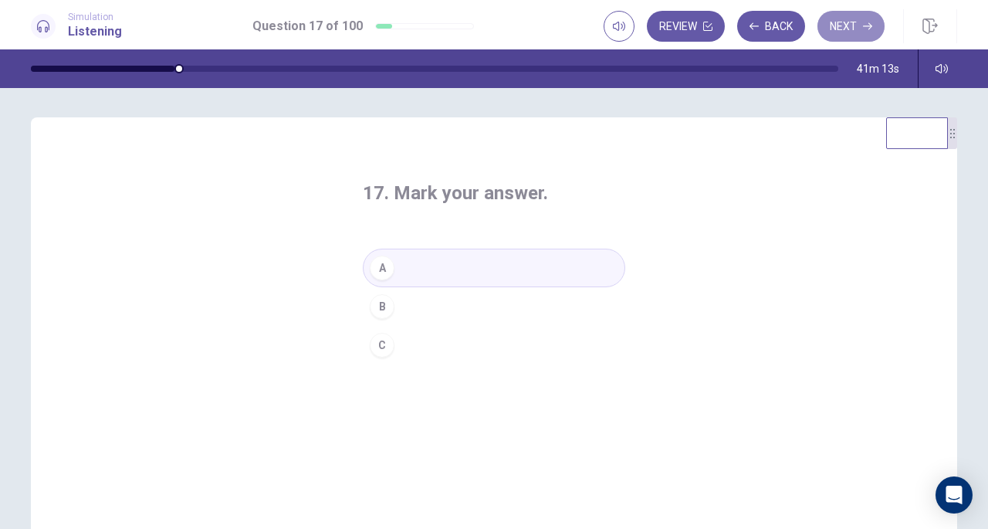
click at [853, 19] on button "Next" at bounding box center [851, 26] width 67 height 31
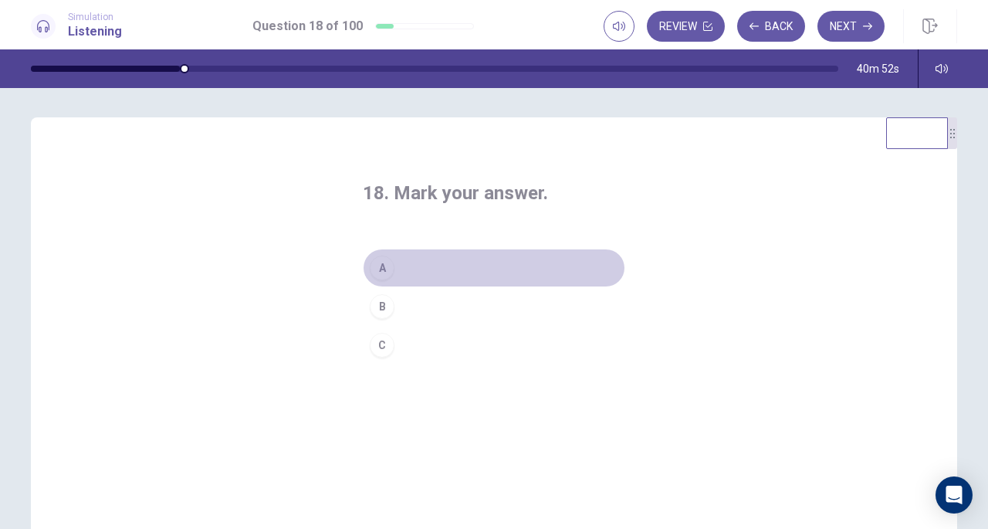
click at [520, 262] on button "A" at bounding box center [494, 268] width 262 height 39
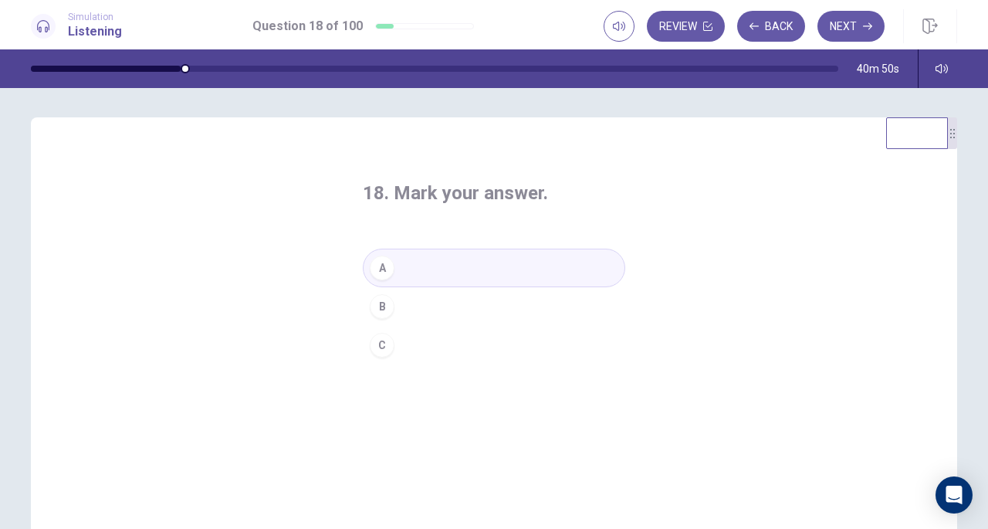
click at [845, 24] on button "Next" at bounding box center [851, 26] width 67 height 31
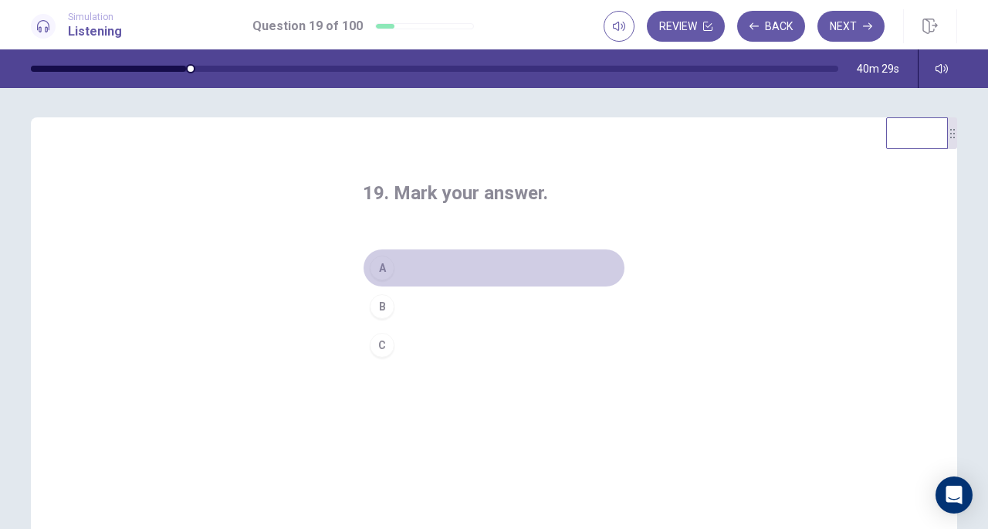
click at [454, 259] on button "A" at bounding box center [494, 268] width 262 height 39
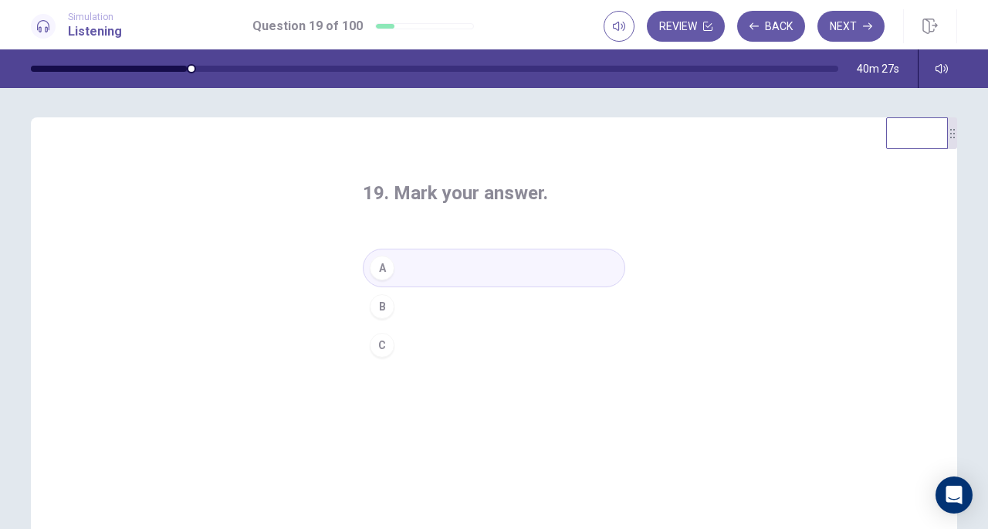
click at [845, 31] on button "Next" at bounding box center [851, 26] width 67 height 31
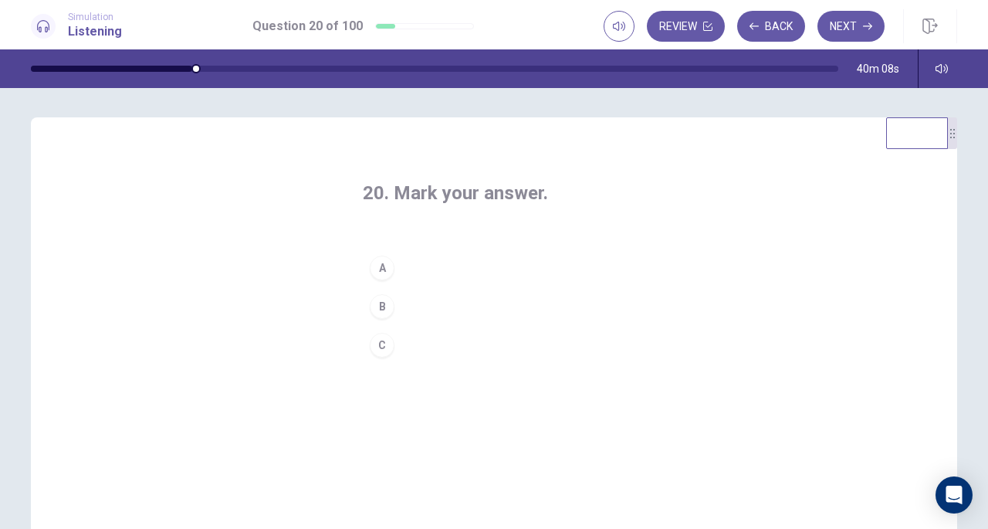
click at [457, 344] on button "C" at bounding box center [494, 345] width 262 height 39
click at [862, 25] on button "Next" at bounding box center [851, 26] width 67 height 31
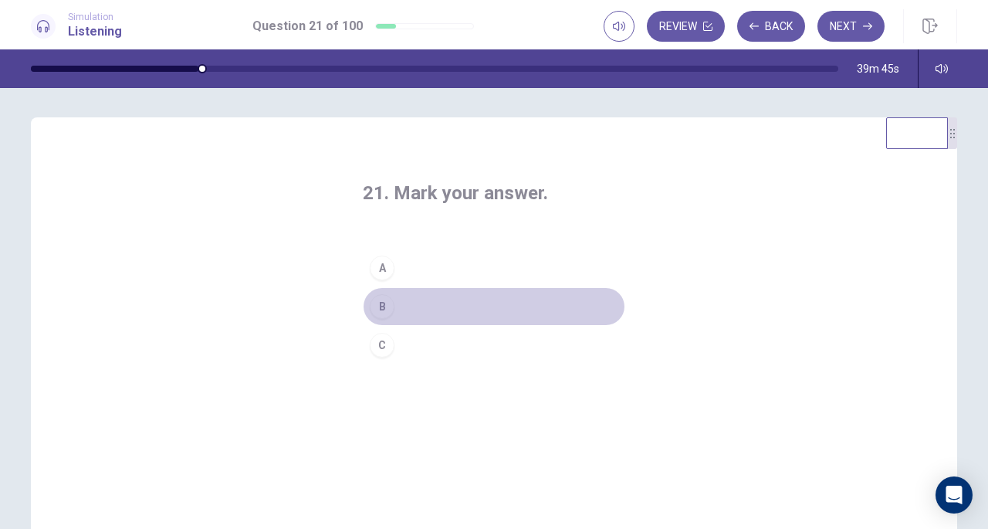
click at [489, 306] on button "B" at bounding box center [494, 306] width 262 height 39
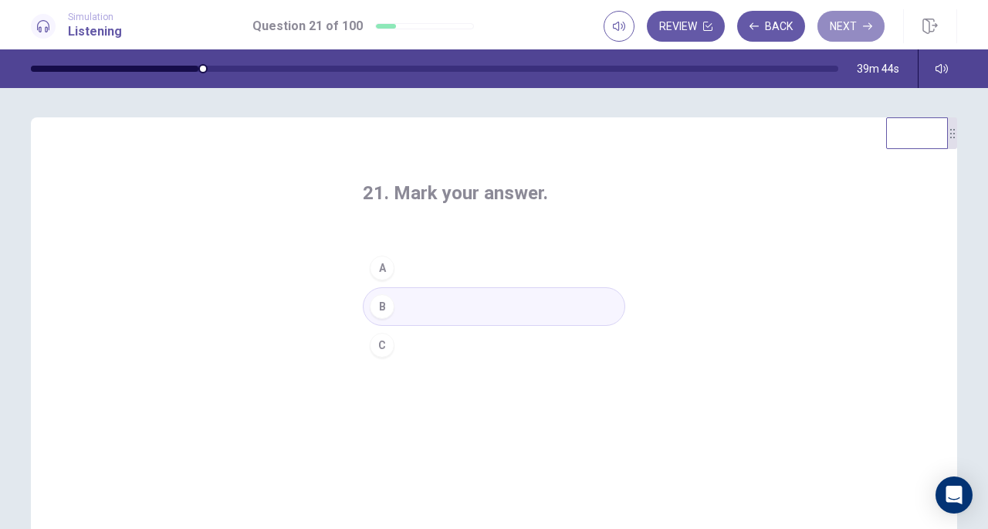
click at [855, 24] on button "Next" at bounding box center [851, 26] width 67 height 31
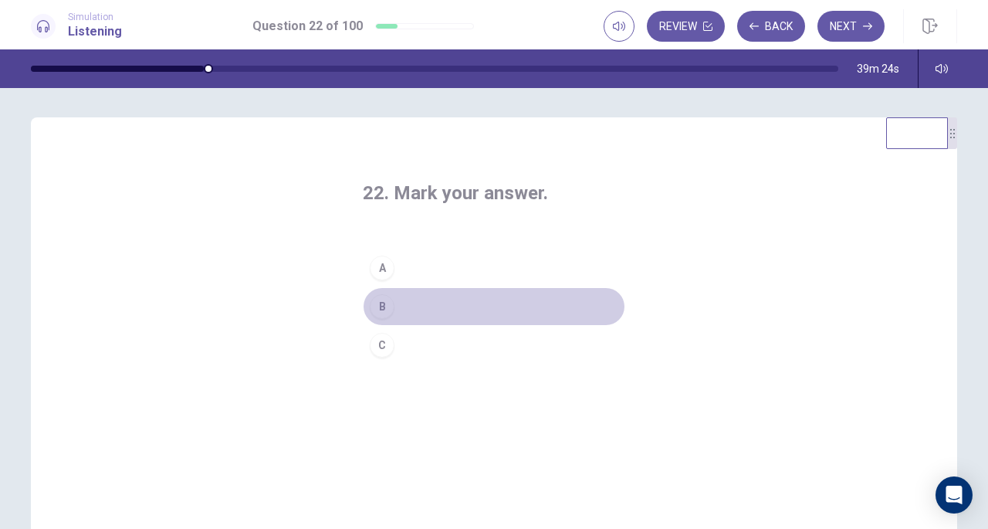
click at [489, 303] on button "B" at bounding box center [494, 306] width 262 height 39
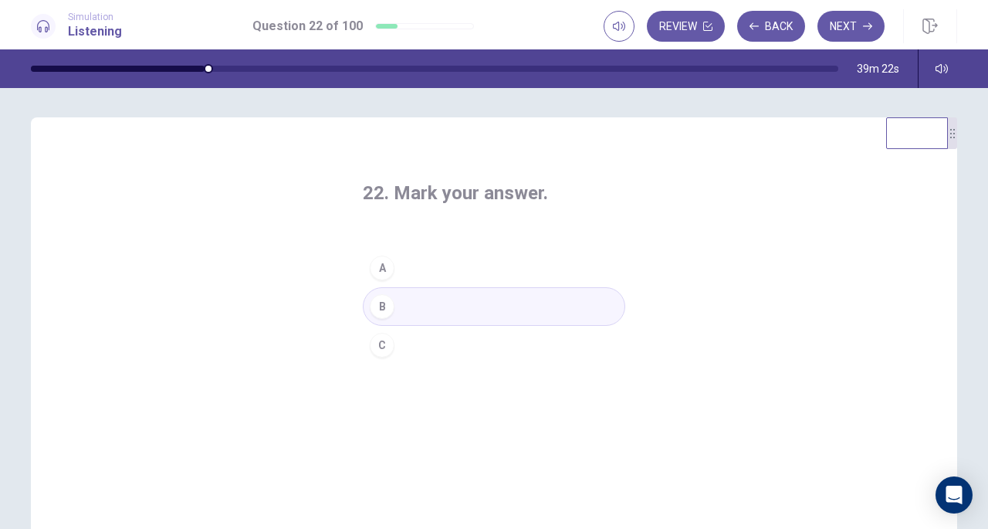
click at [851, 34] on button "Next" at bounding box center [851, 26] width 67 height 31
click at [489, 306] on button "B" at bounding box center [494, 306] width 262 height 39
click at [841, 30] on button "Next" at bounding box center [851, 26] width 67 height 31
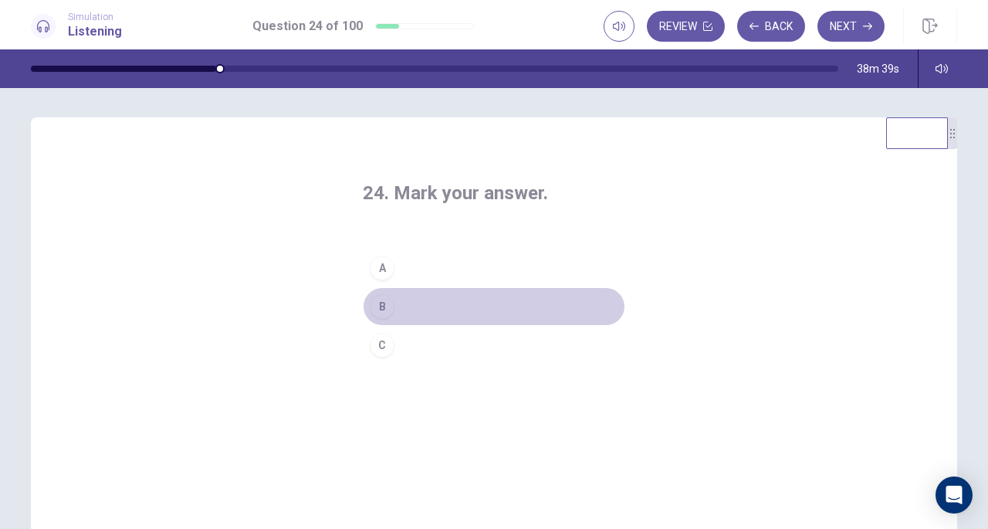
click at [440, 310] on button "B" at bounding box center [494, 306] width 262 height 39
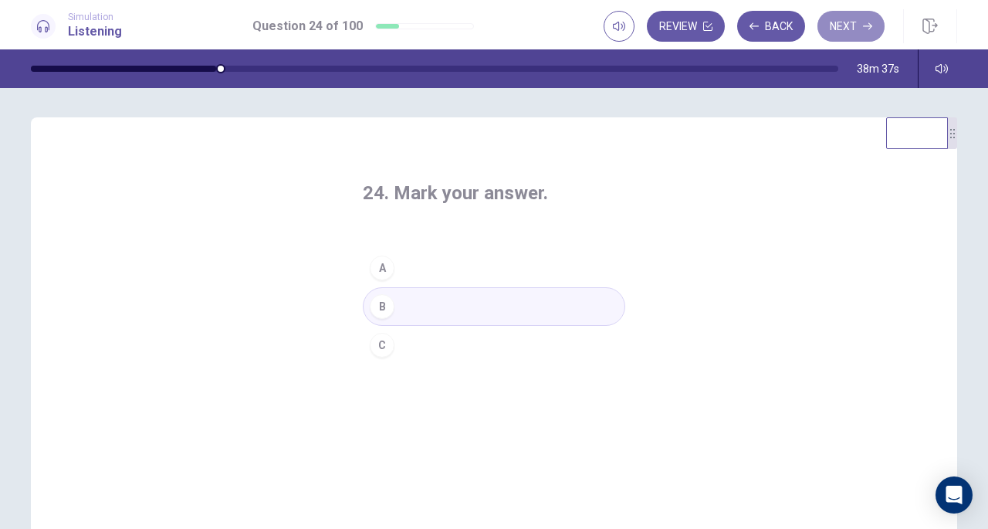
click at [855, 30] on button "Next" at bounding box center [851, 26] width 67 height 31
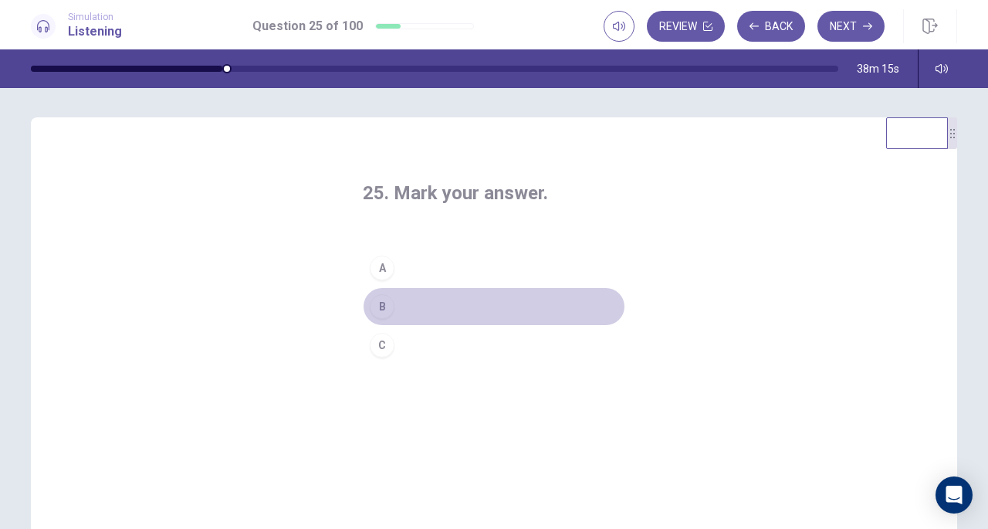
click at [479, 311] on button "B" at bounding box center [494, 306] width 262 height 39
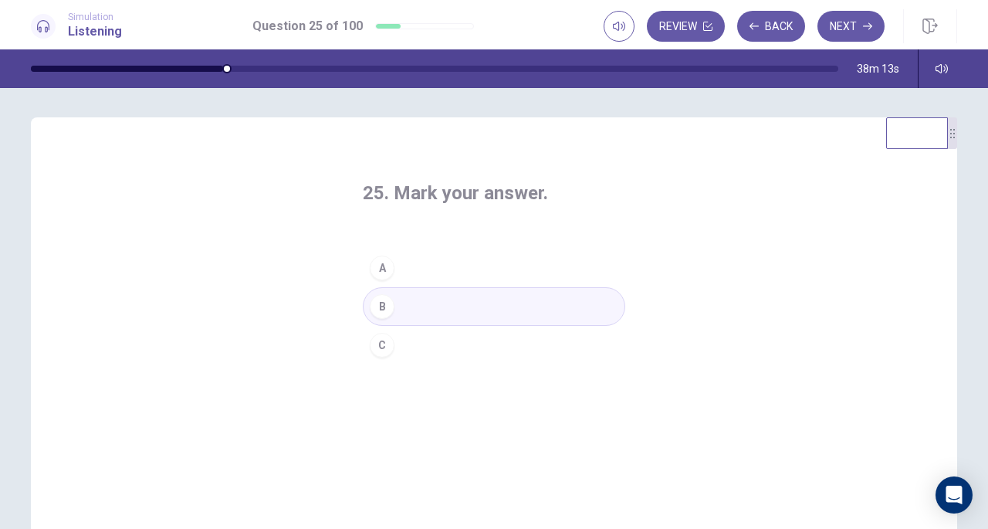
click at [844, 18] on button "Next" at bounding box center [851, 26] width 67 height 31
click at [510, 276] on button "A" at bounding box center [494, 268] width 262 height 39
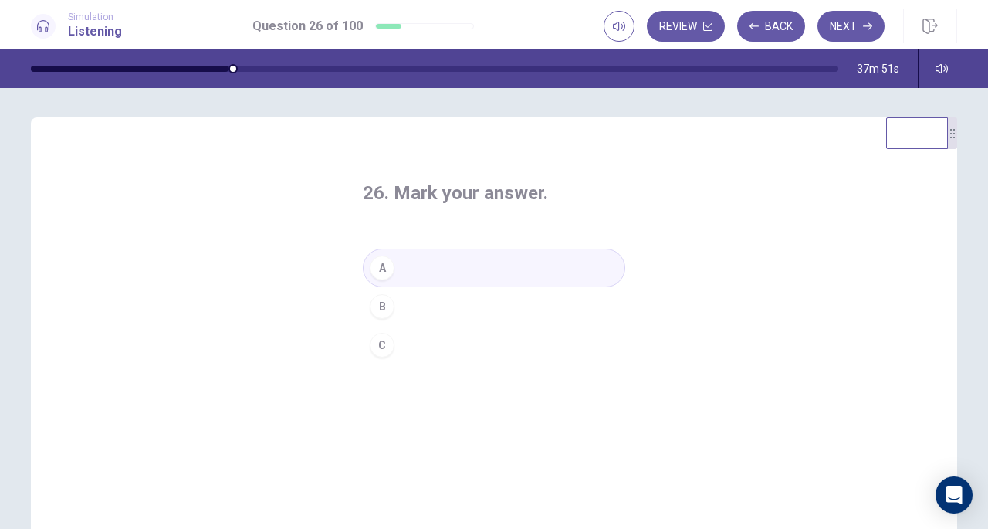
click at [842, 27] on button "Next" at bounding box center [851, 26] width 67 height 31
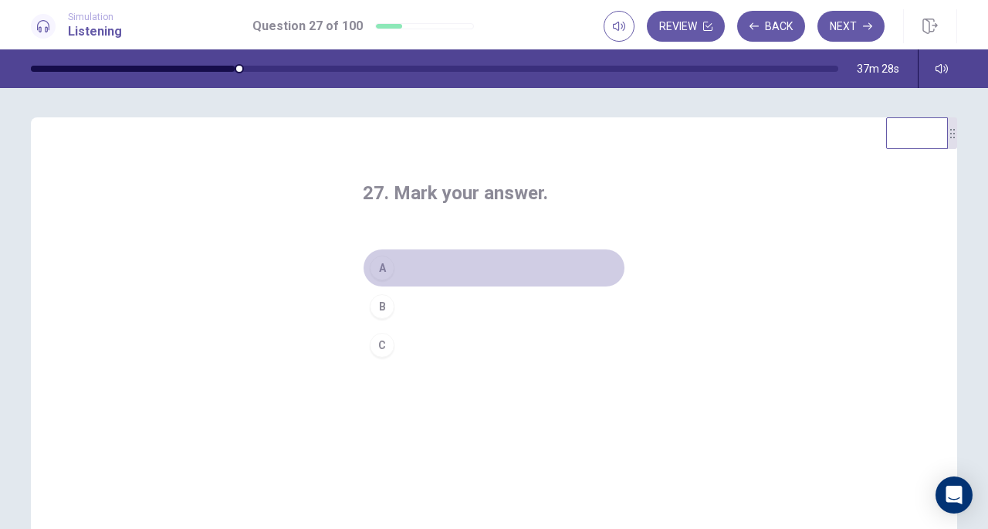
click at [443, 262] on button "A" at bounding box center [494, 268] width 262 height 39
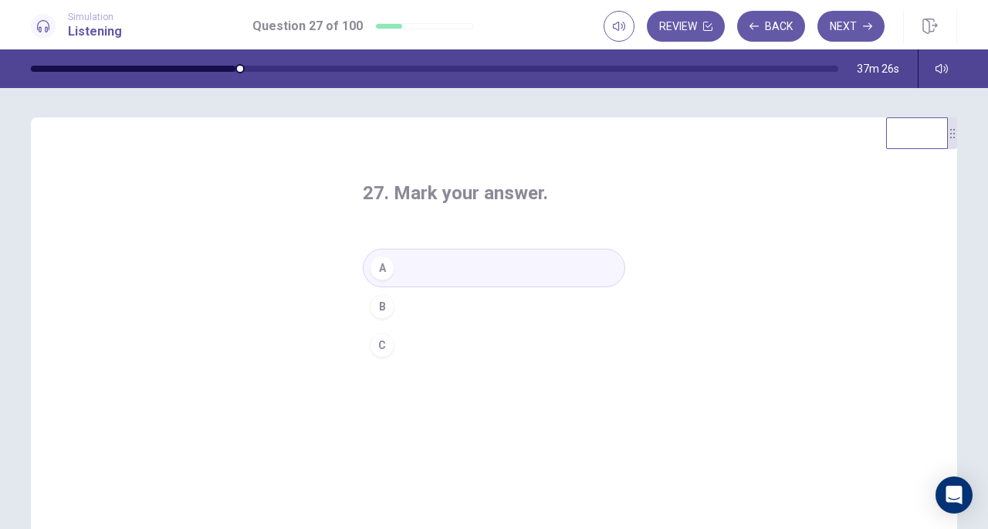
click at [847, 32] on button "Next" at bounding box center [851, 26] width 67 height 31
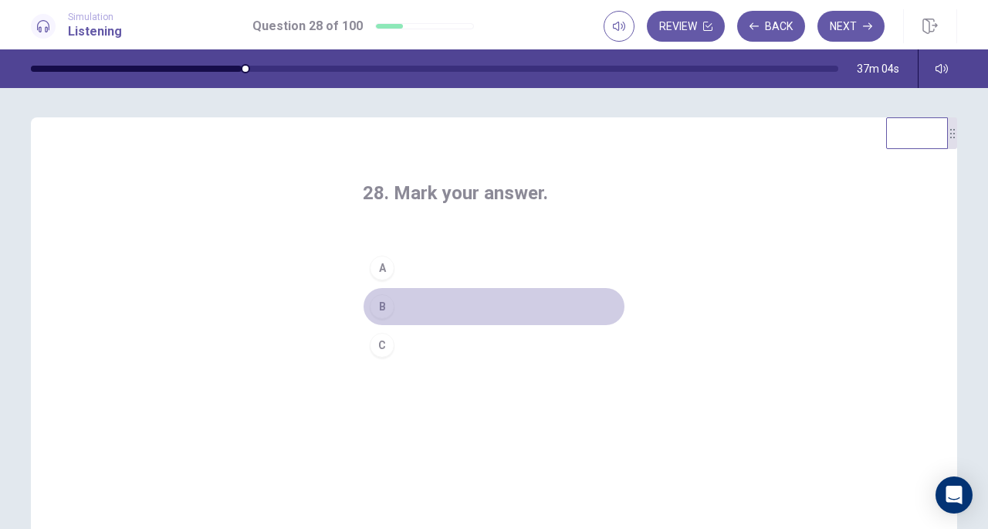
click at [445, 306] on button "B" at bounding box center [494, 306] width 262 height 39
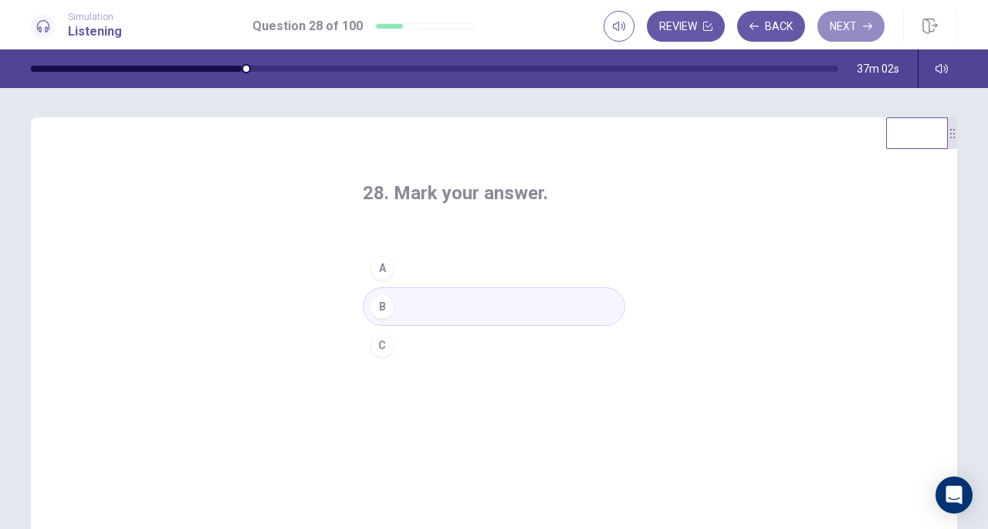
click at [855, 22] on button "Next" at bounding box center [851, 26] width 67 height 31
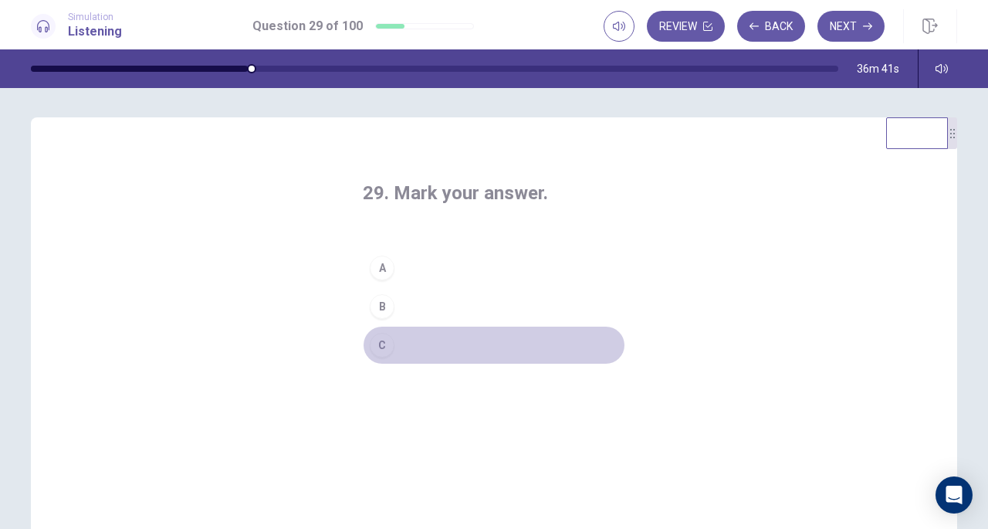
click at [423, 339] on button "C" at bounding box center [494, 345] width 262 height 39
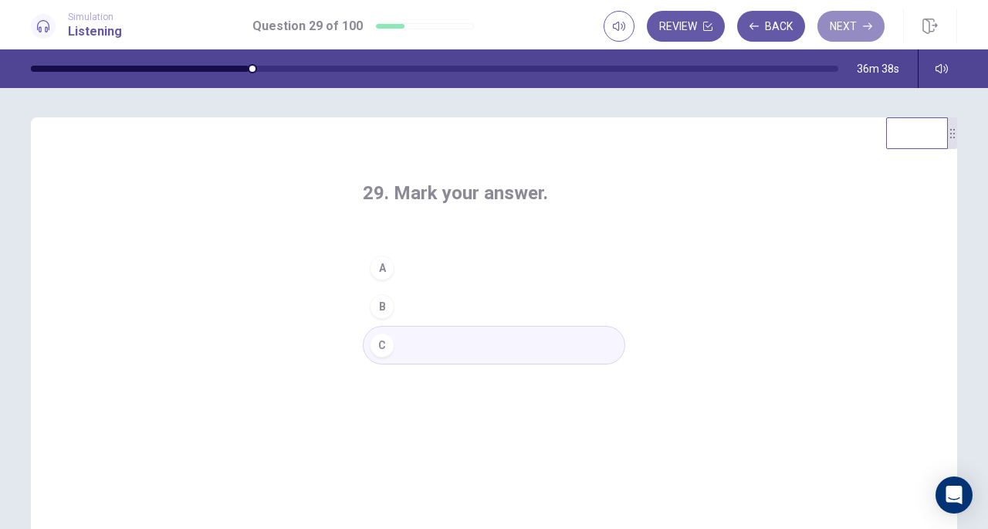
click at [843, 25] on button "Next" at bounding box center [851, 26] width 67 height 31
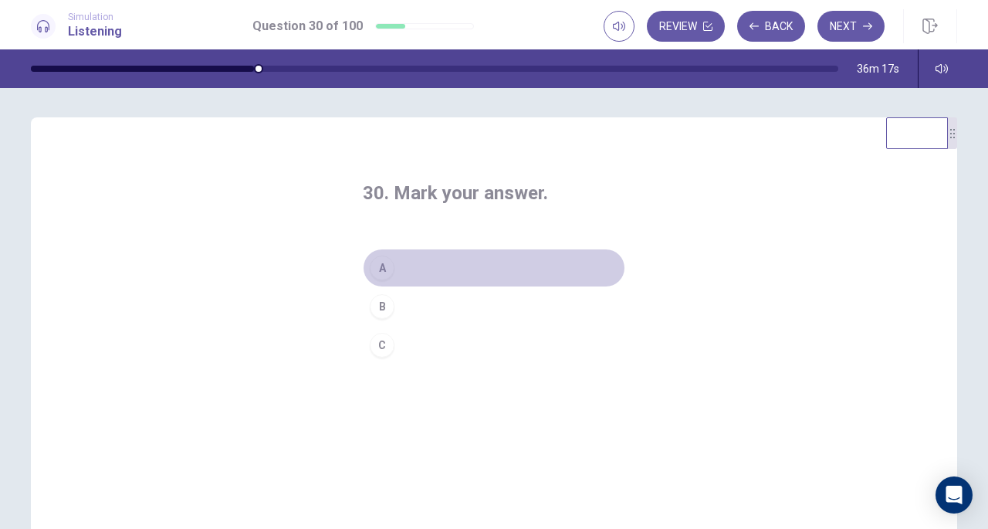
click at [433, 273] on button "A" at bounding box center [494, 268] width 262 height 39
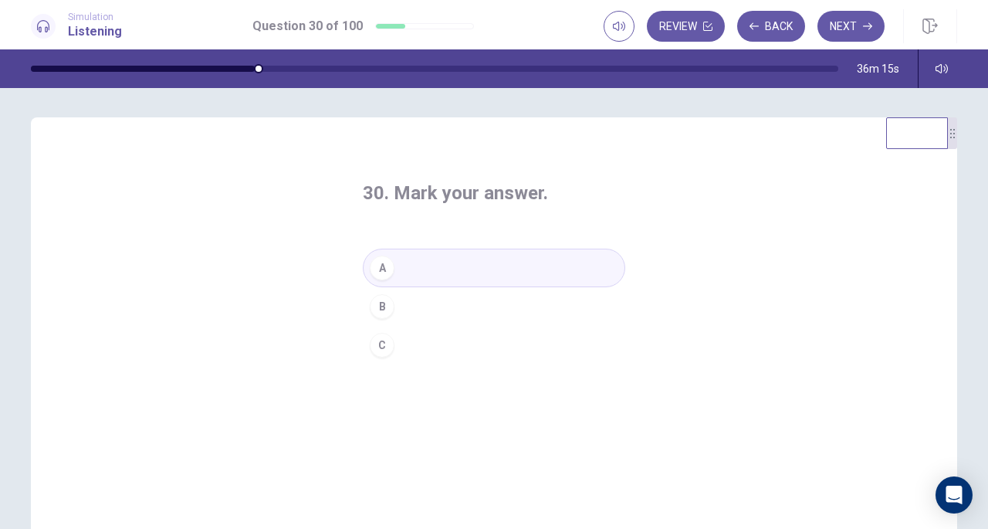
click at [833, 28] on button "Next" at bounding box center [851, 26] width 67 height 31
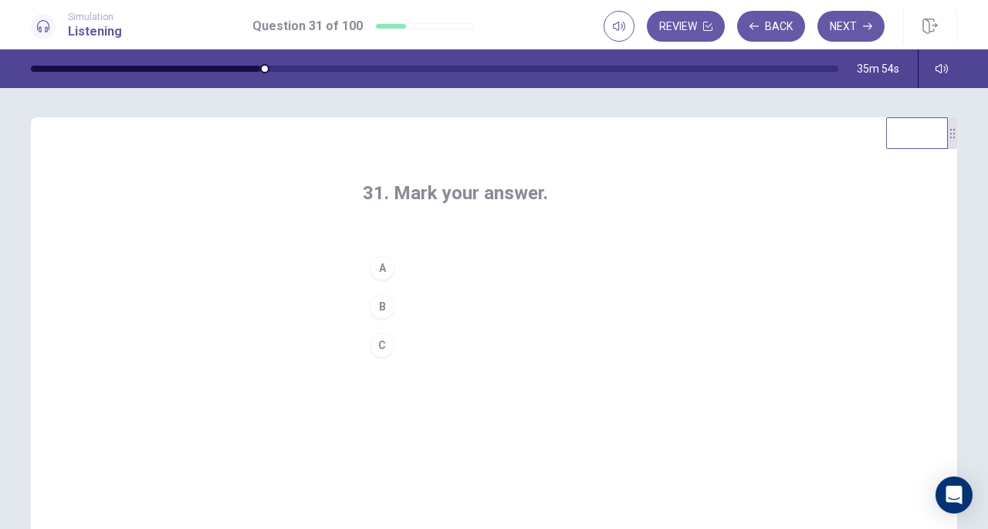
click at [448, 261] on button "A" at bounding box center [494, 268] width 262 height 39
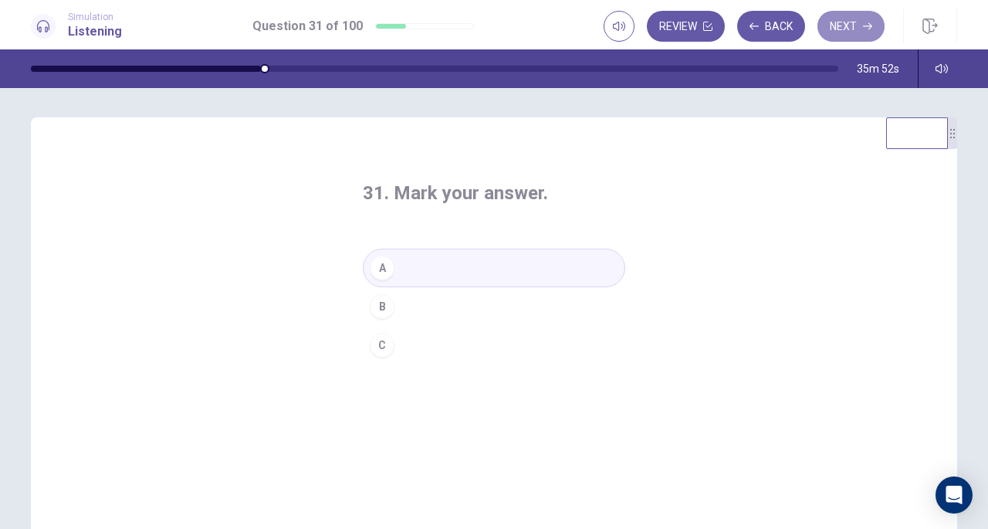
click at [832, 26] on button "Next" at bounding box center [851, 26] width 67 height 31
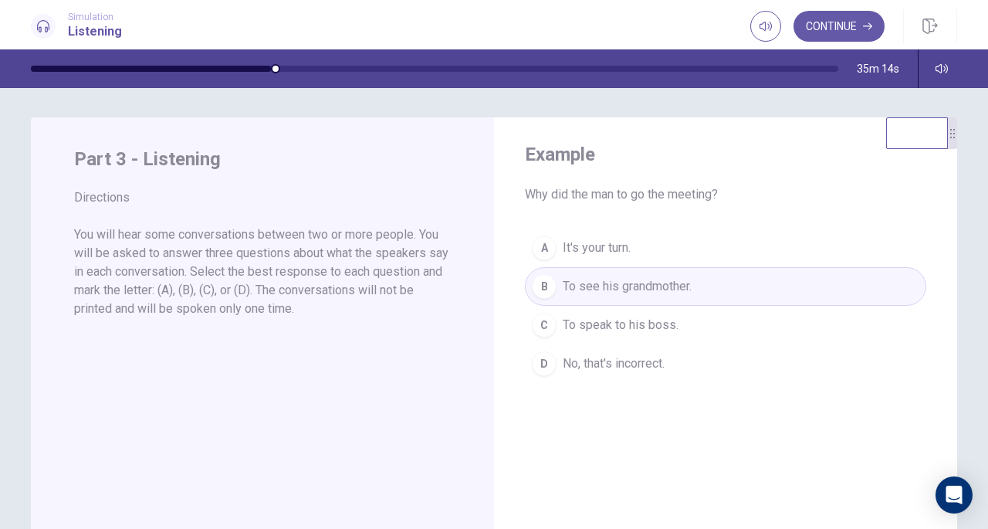
click at [841, 28] on button "Continue" at bounding box center [839, 26] width 91 height 31
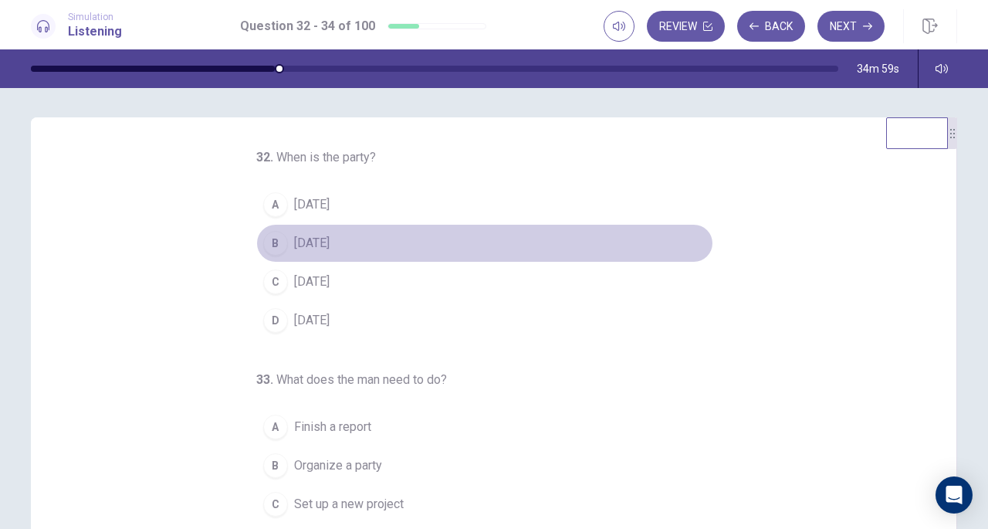
click at [327, 241] on span "[DATE]" at bounding box center [312, 243] width 36 height 19
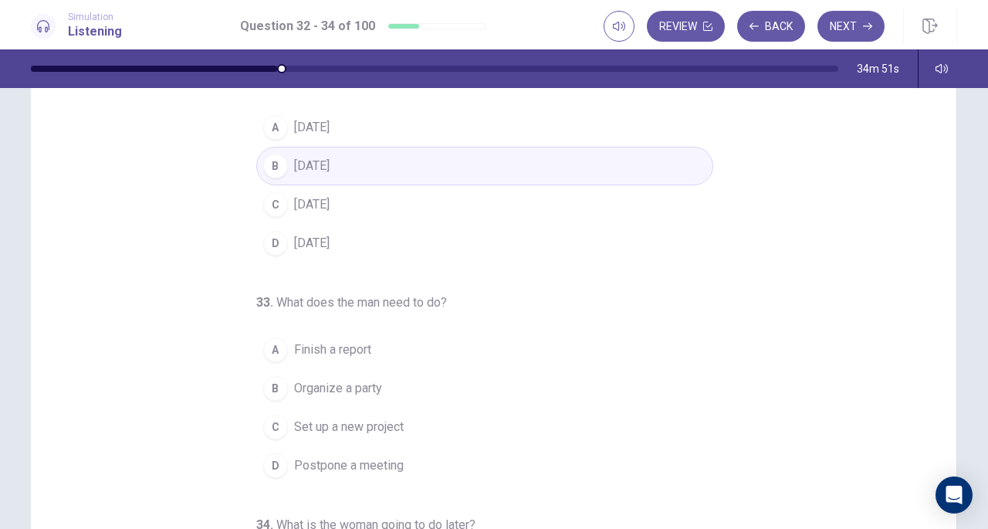
scroll to position [86, 0]
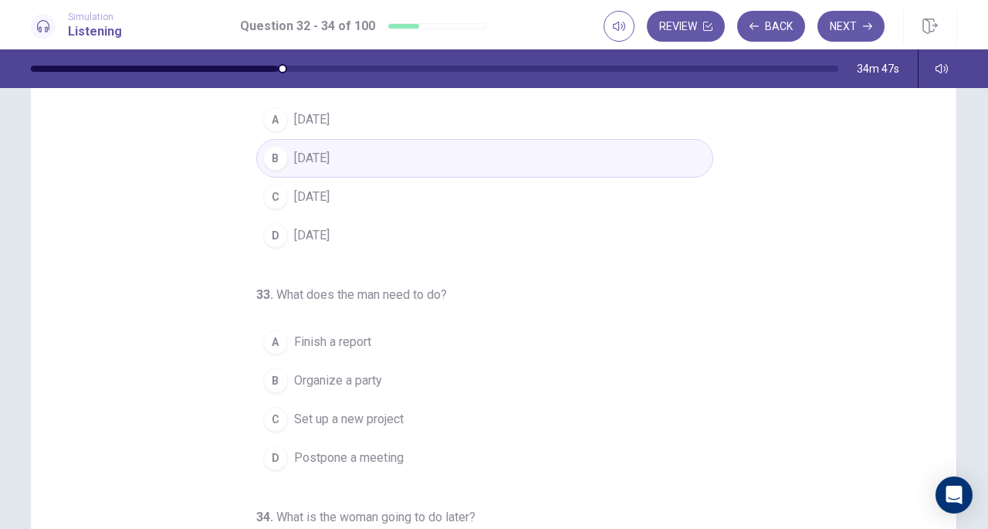
click at [361, 344] on span "Finish a report" at bounding box center [332, 342] width 77 height 19
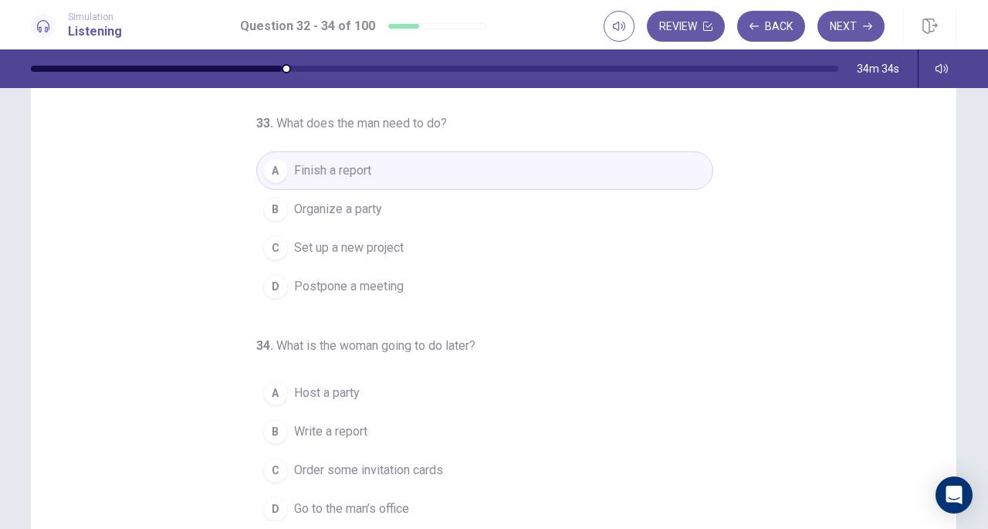
scroll to position [137, 0]
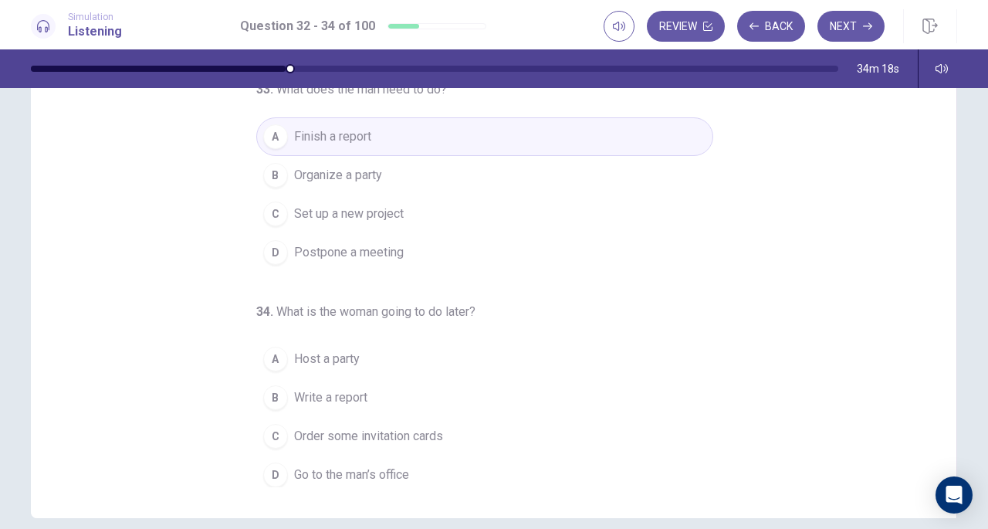
click at [321, 470] on span "Go to the man’s office" at bounding box center [351, 475] width 115 height 19
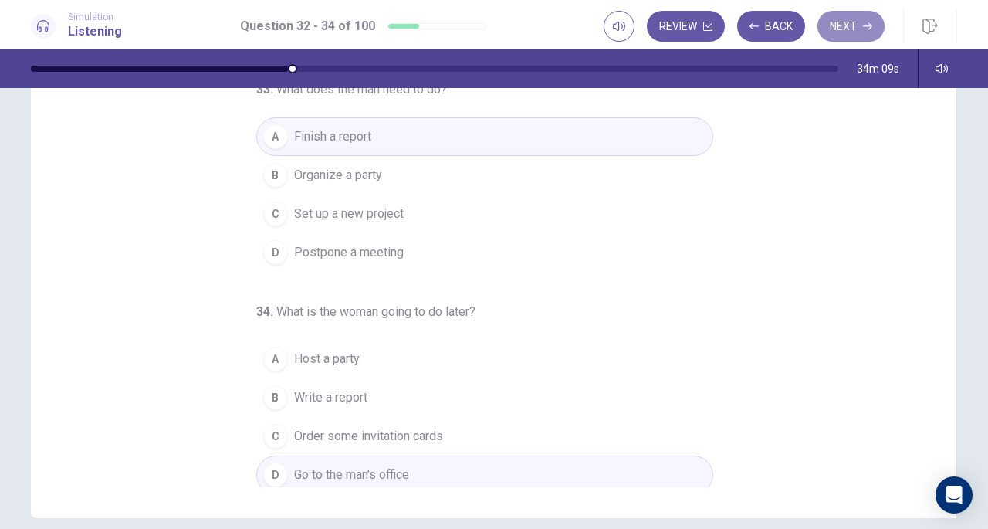
click at [862, 25] on button "Next" at bounding box center [851, 26] width 67 height 31
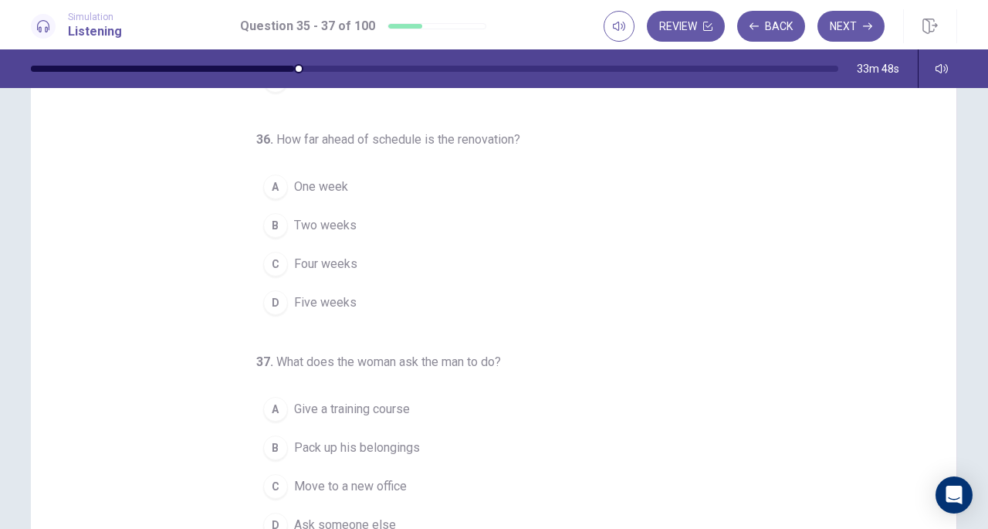
scroll to position [0, 0]
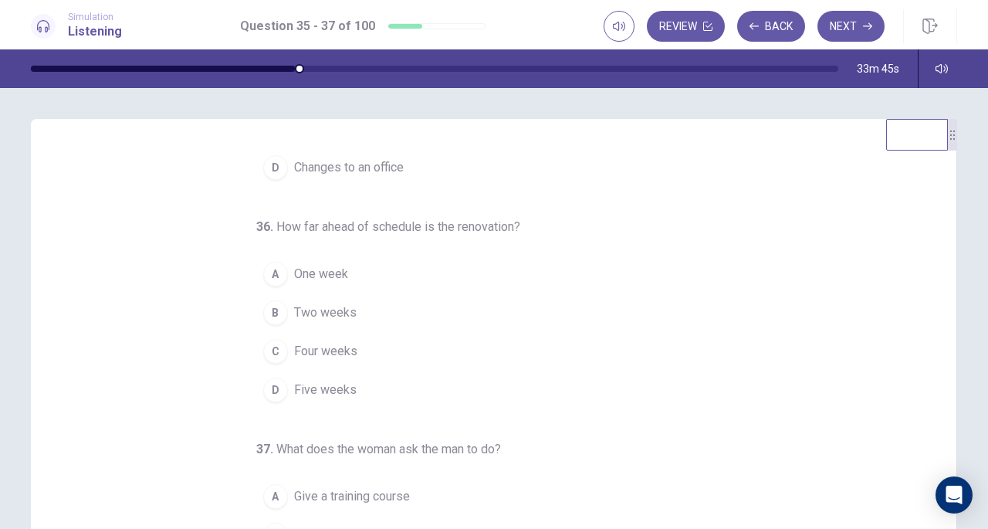
click at [776, 29] on button "Back" at bounding box center [771, 26] width 68 height 31
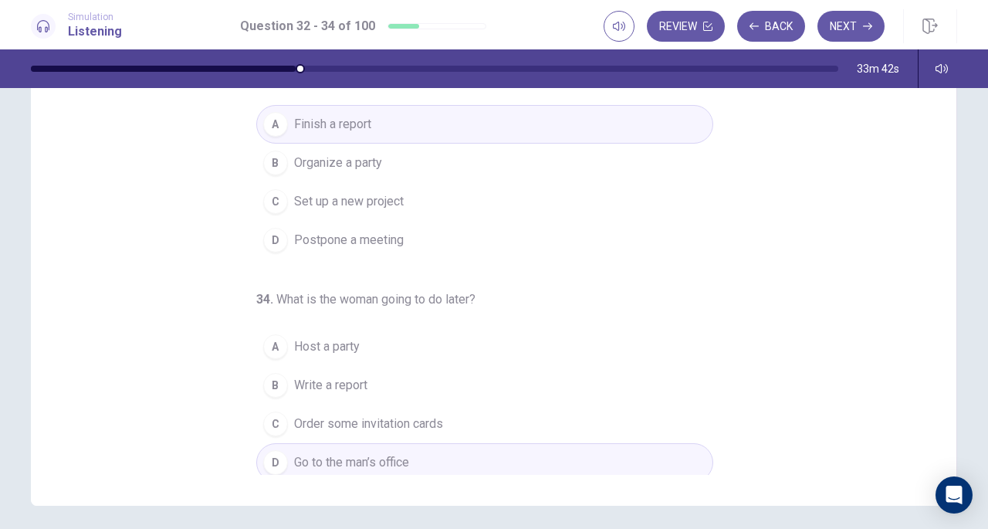
scroll to position [169, 0]
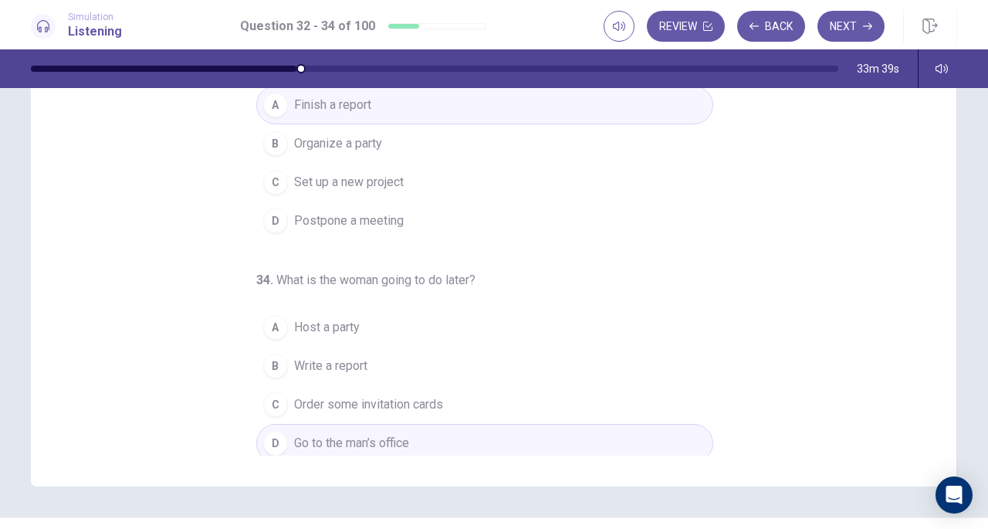
click at [855, 22] on button "Next" at bounding box center [851, 26] width 67 height 31
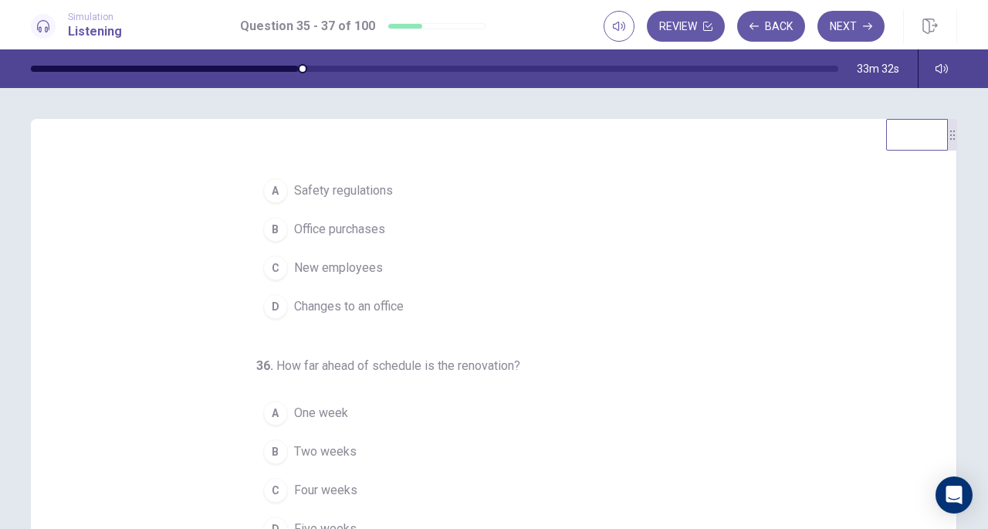
scroll to position [0, 0]
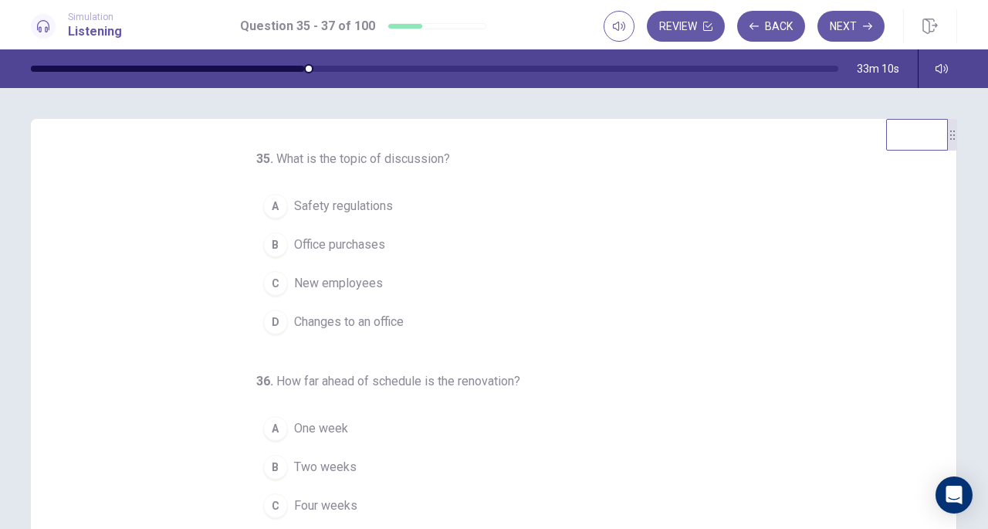
click at [342, 317] on span "Changes to an office" at bounding box center [349, 322] width 110 height 19
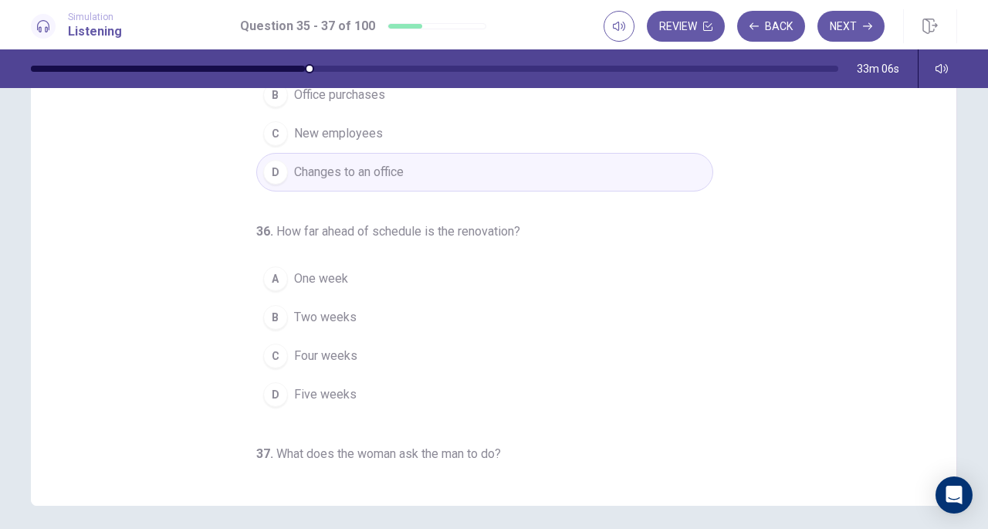
scroll to position [153, 0]
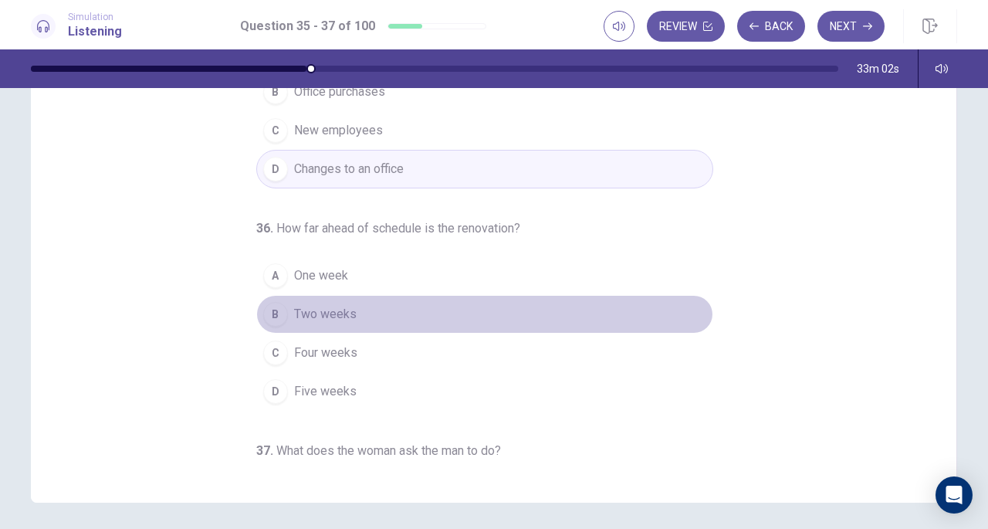
click at [298, 310] on span "Two weeks" at bounding box center [325, 314] width 63 height 19
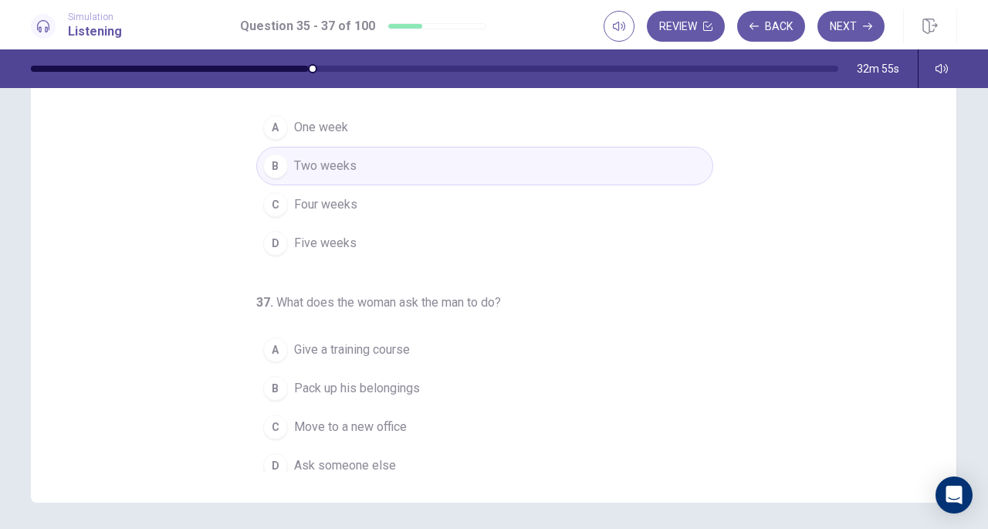
scroll to position [154, 0]
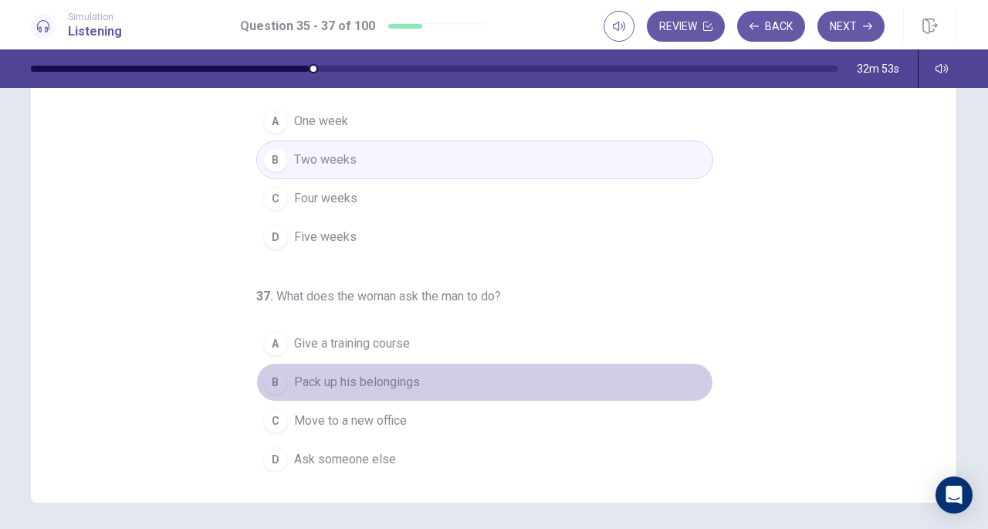
click at [361, 375] on span "Pack up his belongings" at bounding box center [357, 382] width 126 height 19
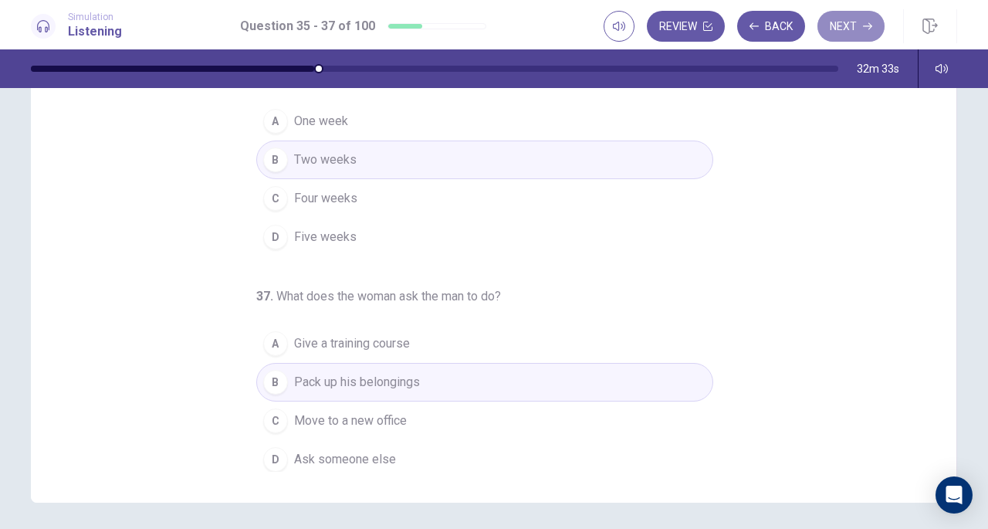
click at [853, 21] on button "Next" at bounding box center [851, 26] width 67 height 31
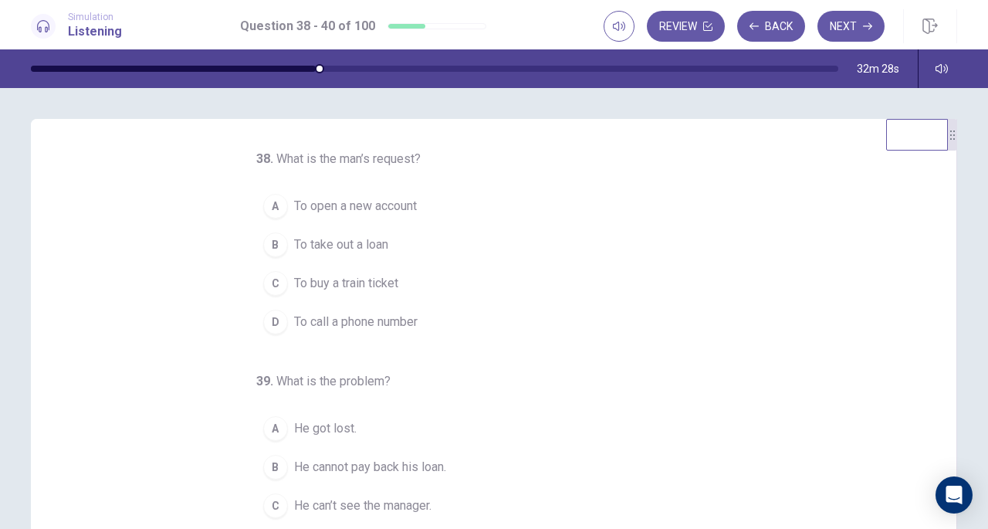
scroll to position [0, 0]
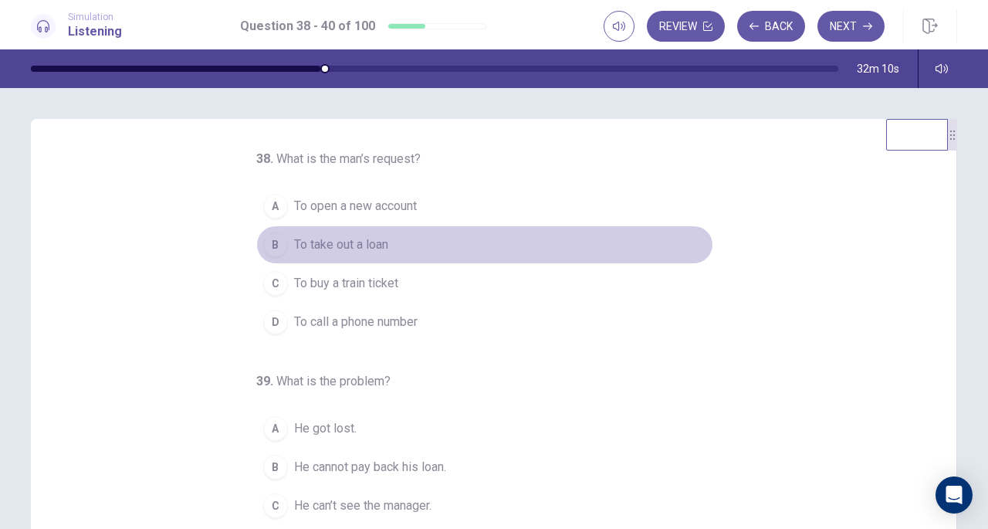
click at [310, 250] on span "To take out a loan" at bounding box center [341, 244] width 94 height 19
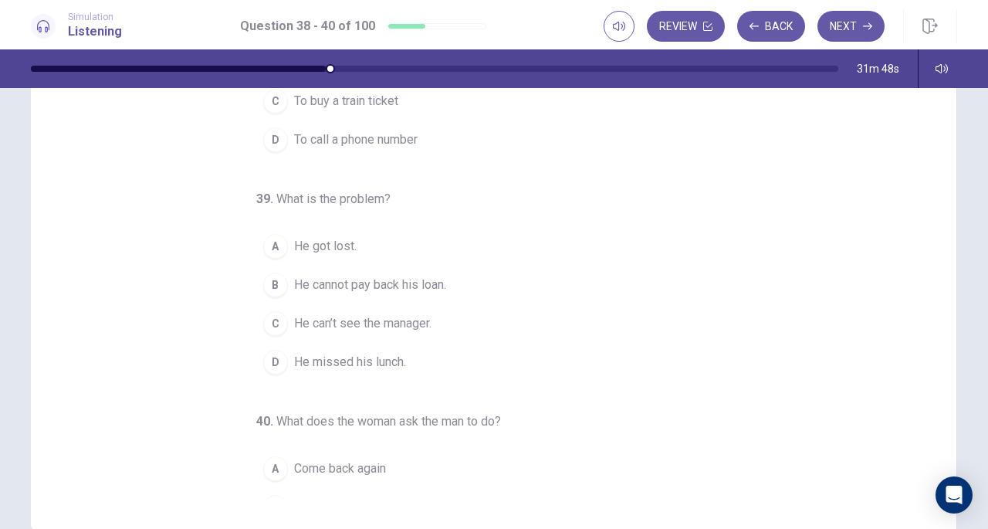
scroll to position [83, 0]
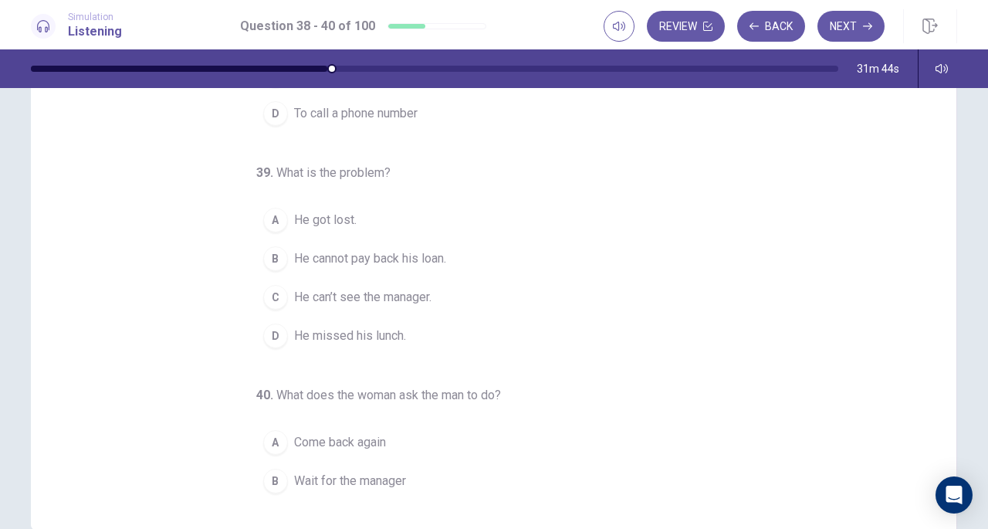
click at [384, 300] on span "He can’t see the manager." at bounding box center [362, 297] width 137 height 19
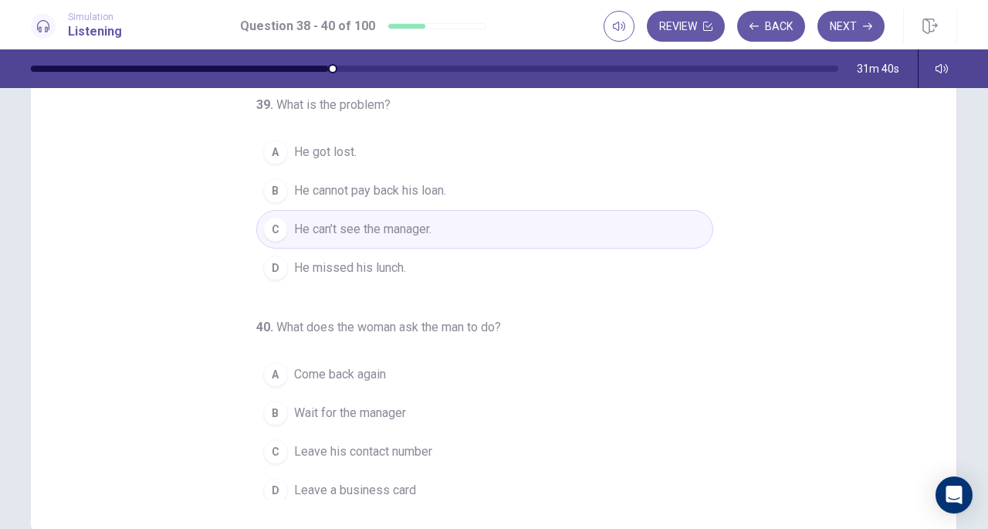
scroll to position [154, 0]
click at [349, 440] on span "Leave his contact number" at bounding box center [363, 448] width 138 height 19
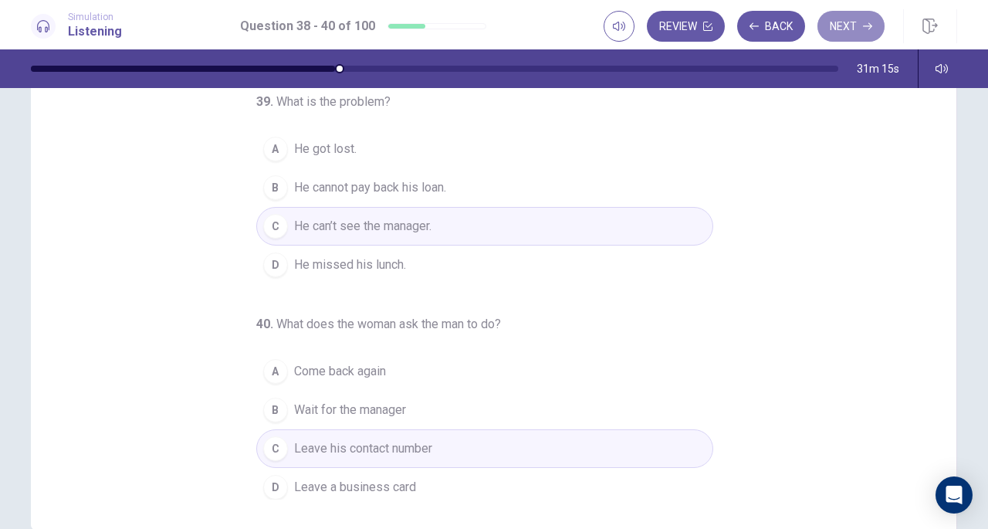
click at [841, 24] on button "Next" at bounding box center [851, 26] width 67 height 31
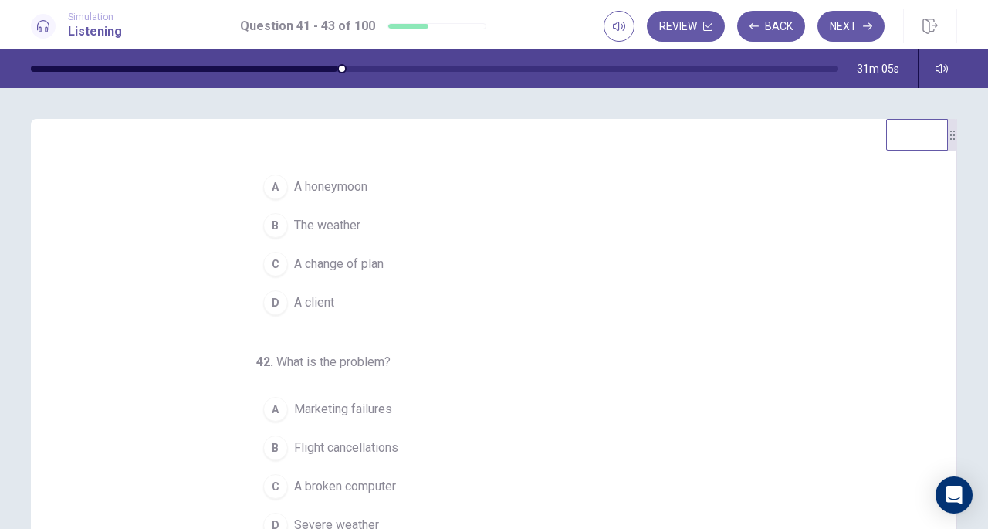
scroll to position [0, 0]
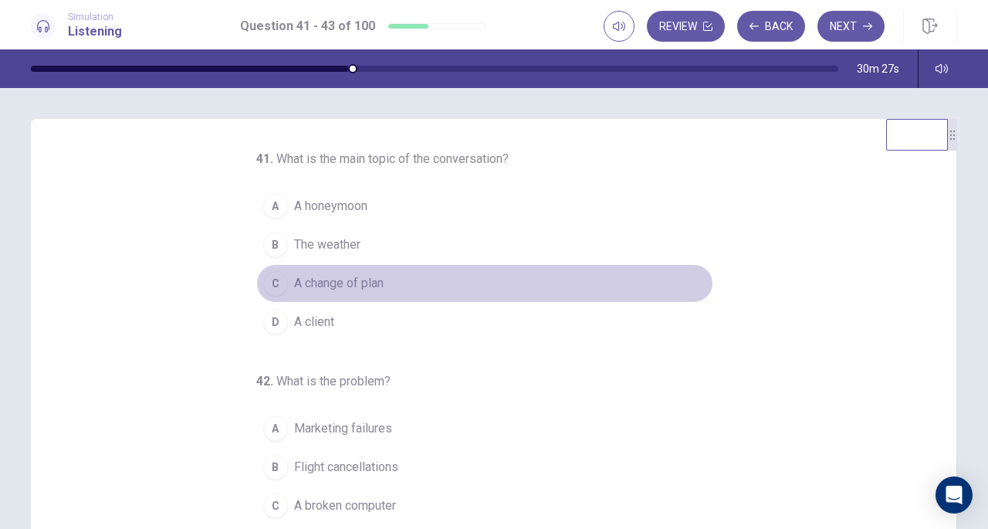
click at [357, 288] on span "A change of plan" at bounding box center [339, 283] width 90 height 19
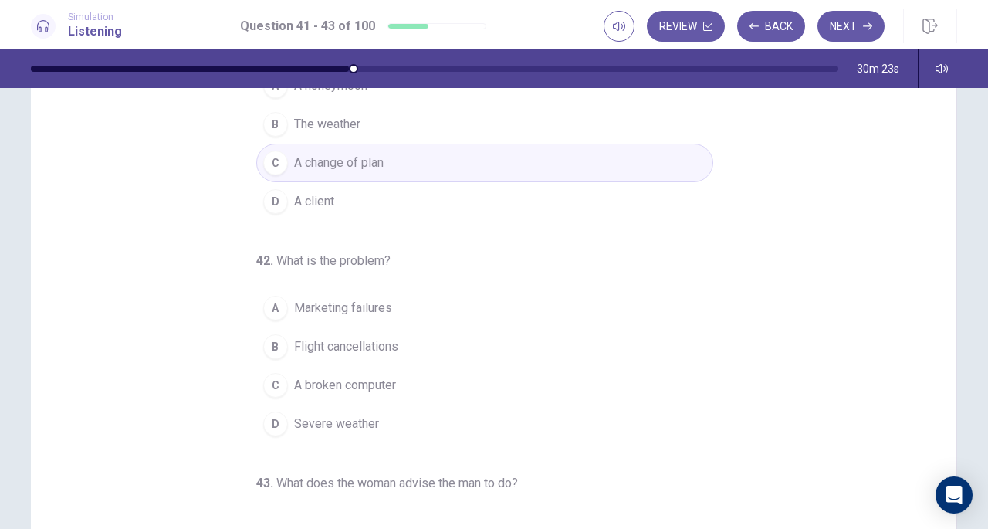
scroll to position [125, 0]
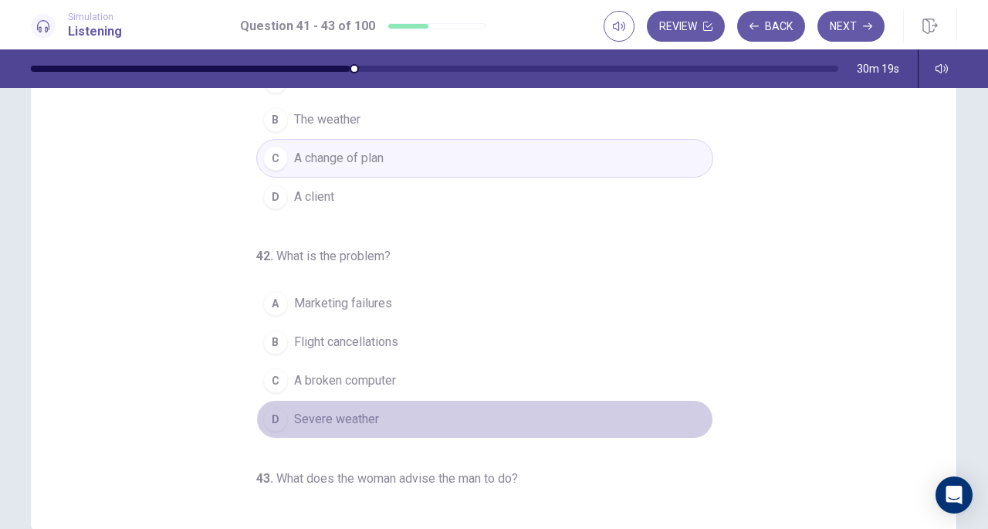
click at [348, 410] on span "Severe weather" at bounding box center [336, 419] width 85 height 19
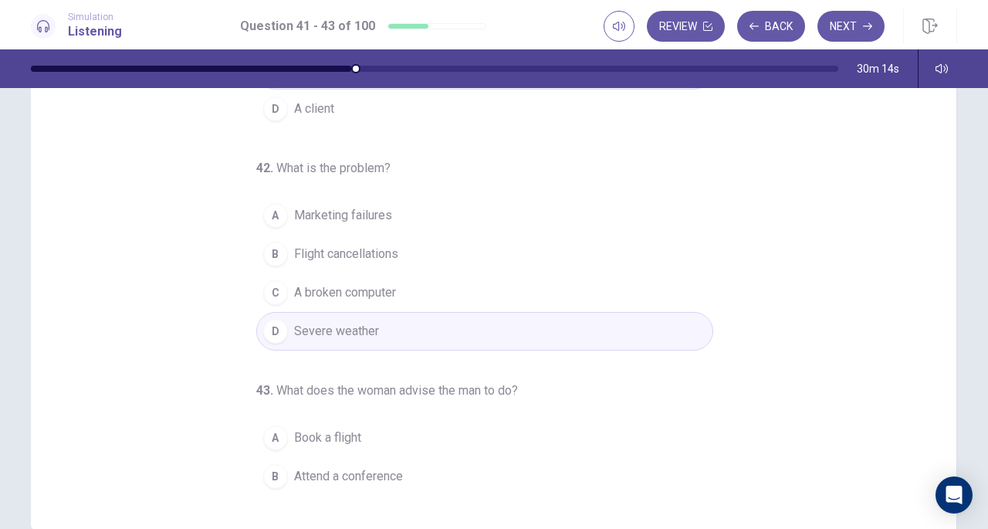
scroll to position [154, 0]
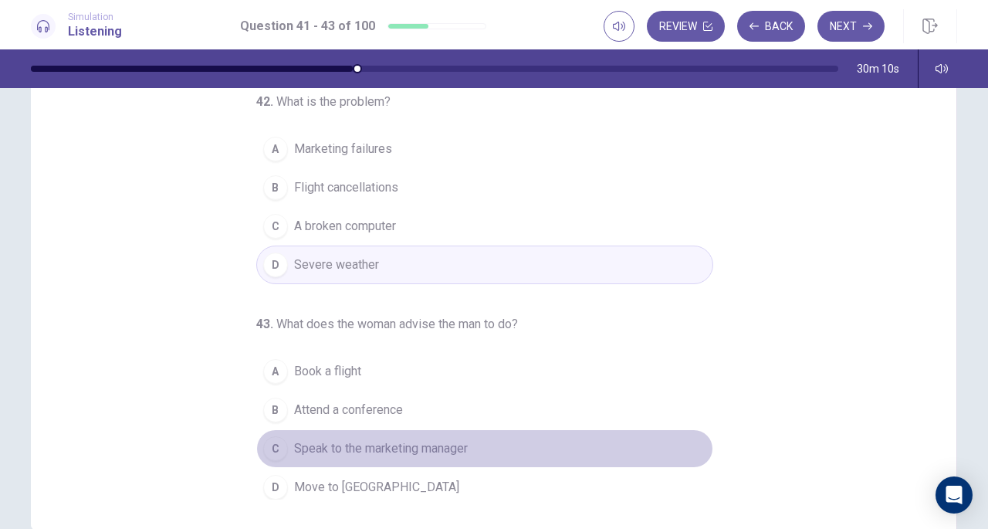
click at [366, 445] on span "Speak to the marketing manager" at bounding box center [381, 448] width 174 height 19
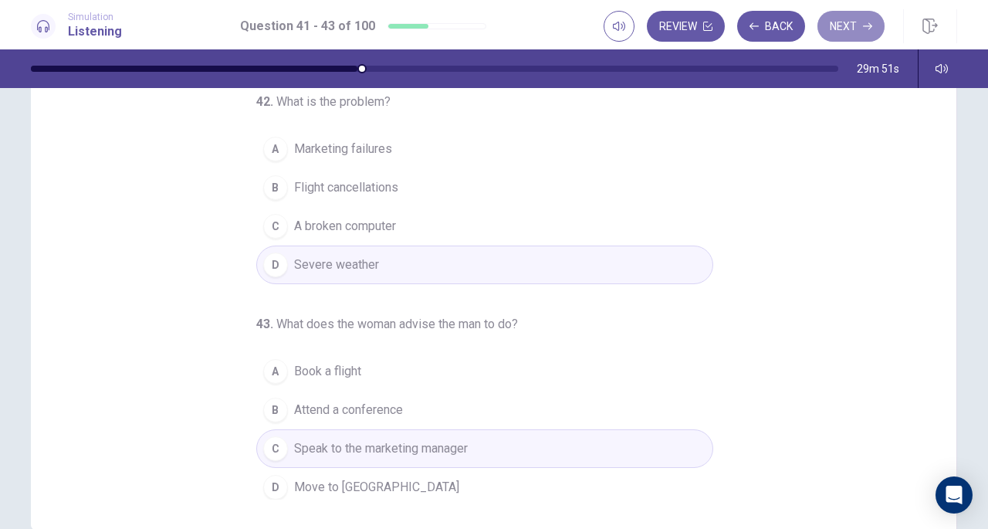
click at [846, 29] on button "Next" at bounding box center [851, 26] width 67 height 31
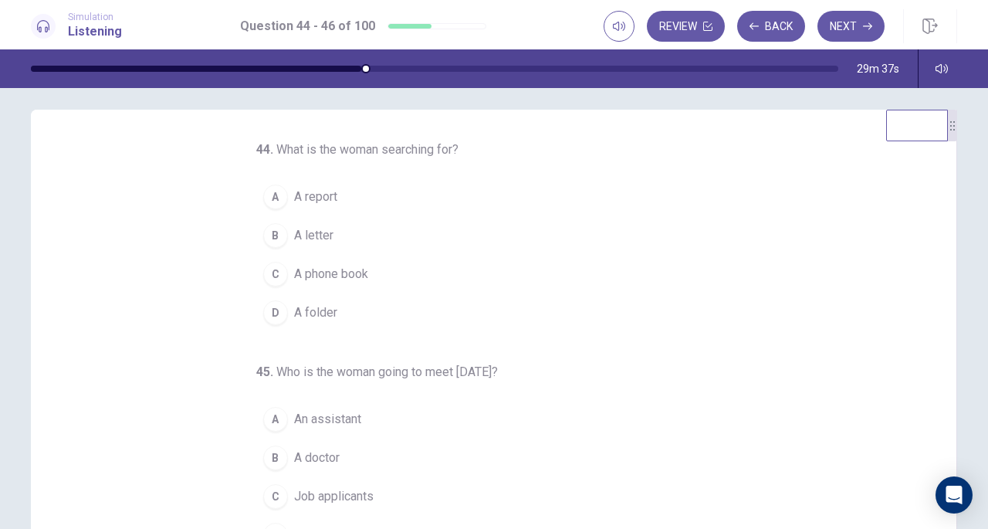
scroll to position [0, 0]
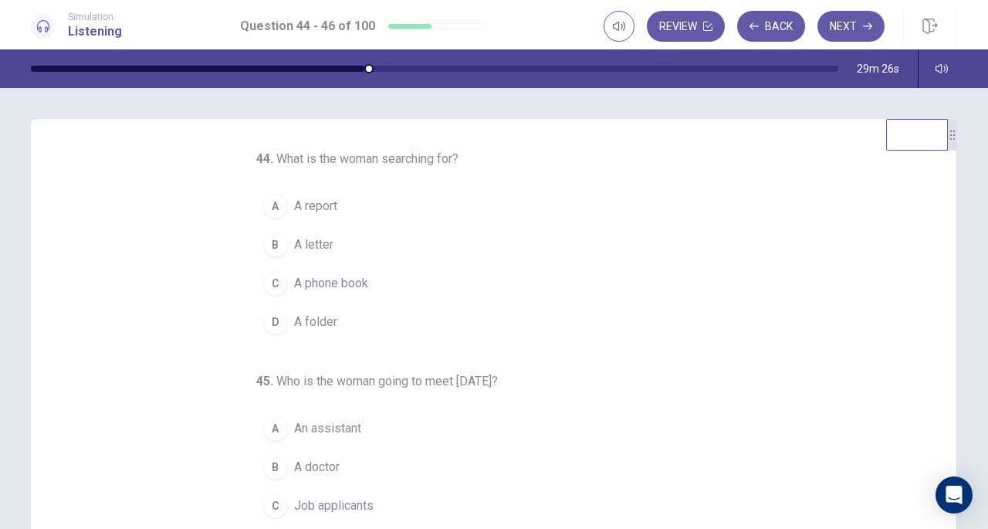
click at [329, 313] on span "A folder" at bounding box center [315, 322] width 43 height 19
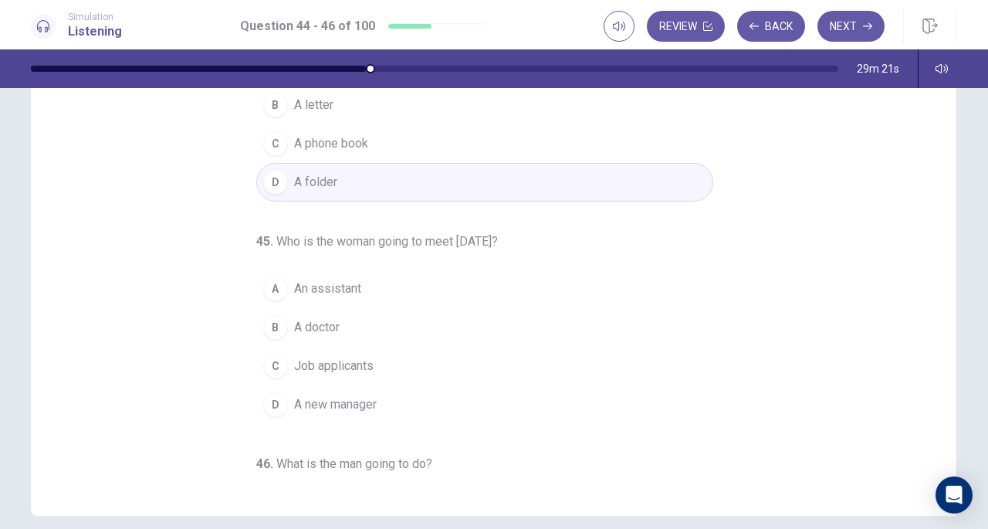
scroll to position [141, 0]
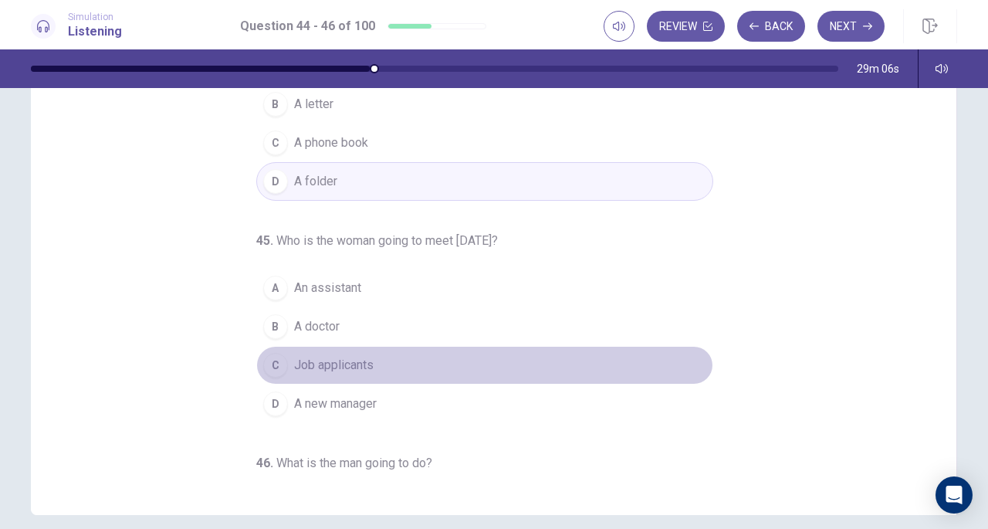
click at [350, 360] on span "Job applicants" at bounding box center [334, 365] width 80 height 19
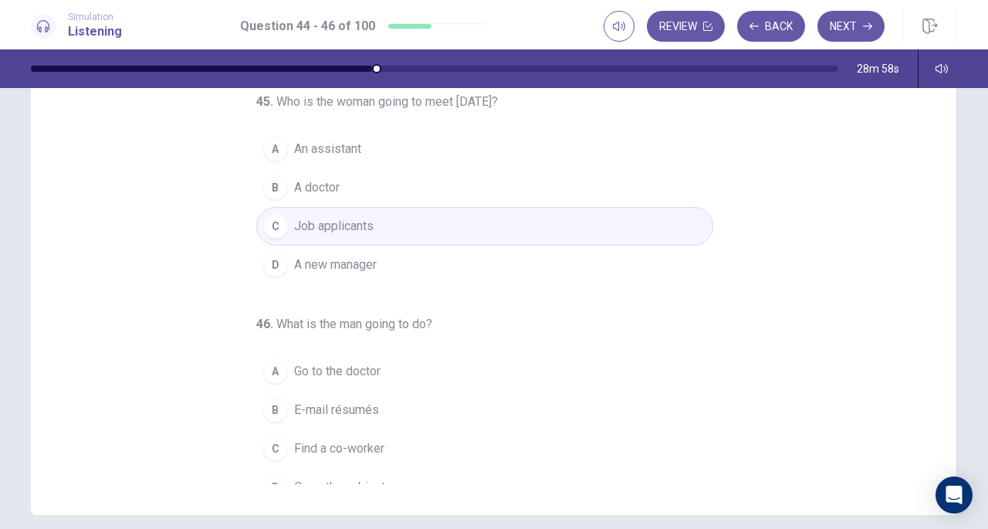
scroll to position [154, 0]
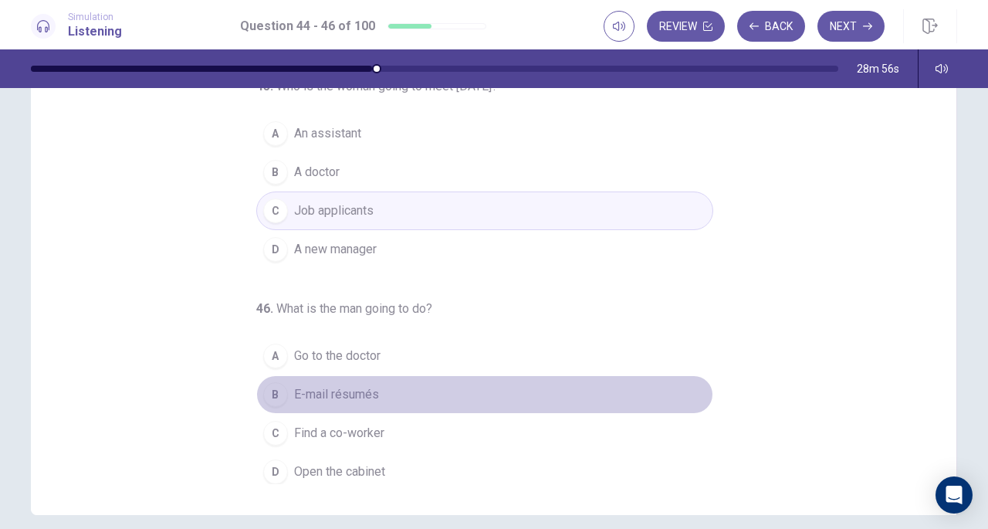
click at [348, 378] on button "B E-mail résumés" at bounding box center [484, 394] width 457 height 39
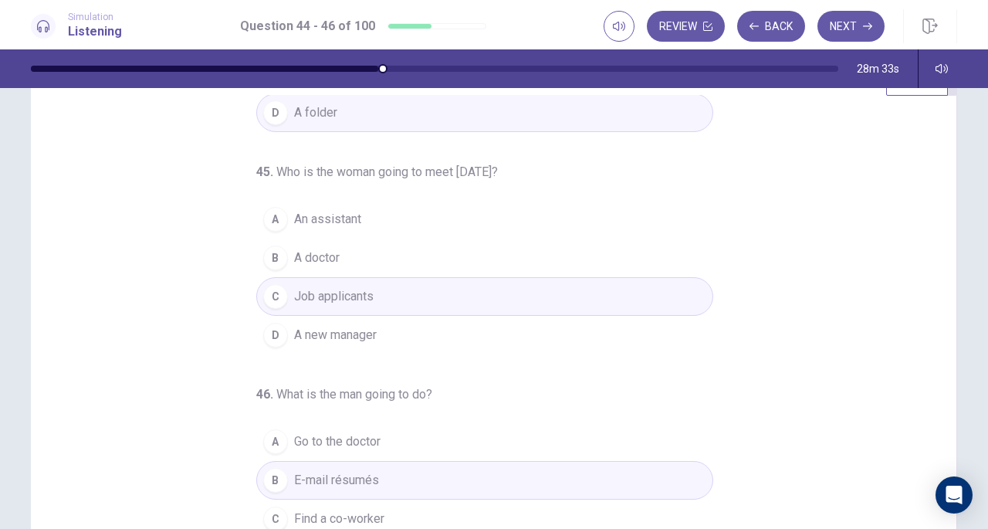
scroll to position [50, 0]
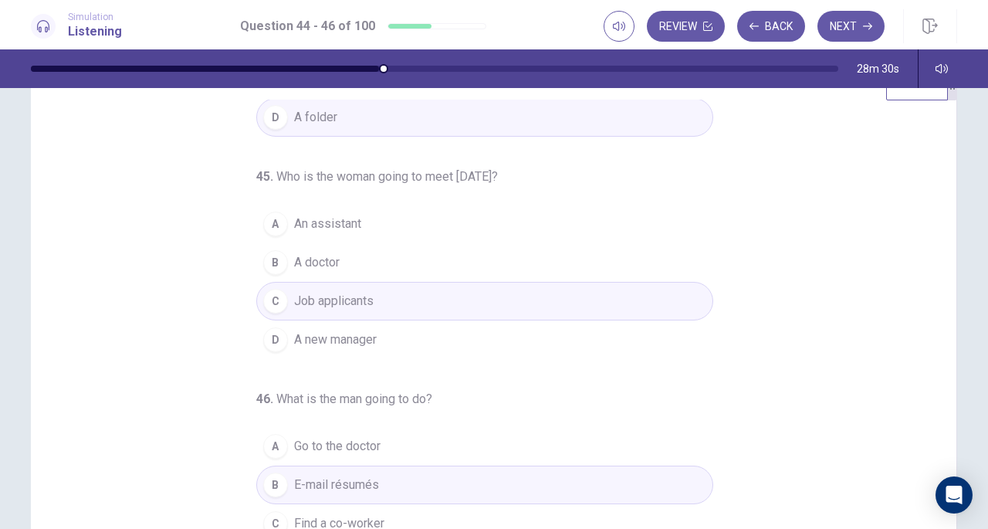
click at [862, 30] on button "Next" at bounding box center [851, 26] width 67 height 31
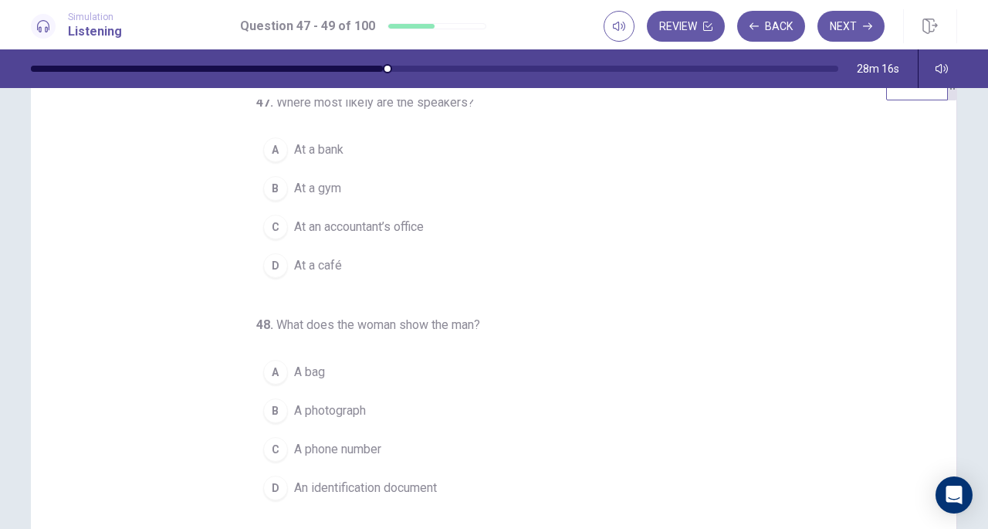
scroll to position [0, 0]
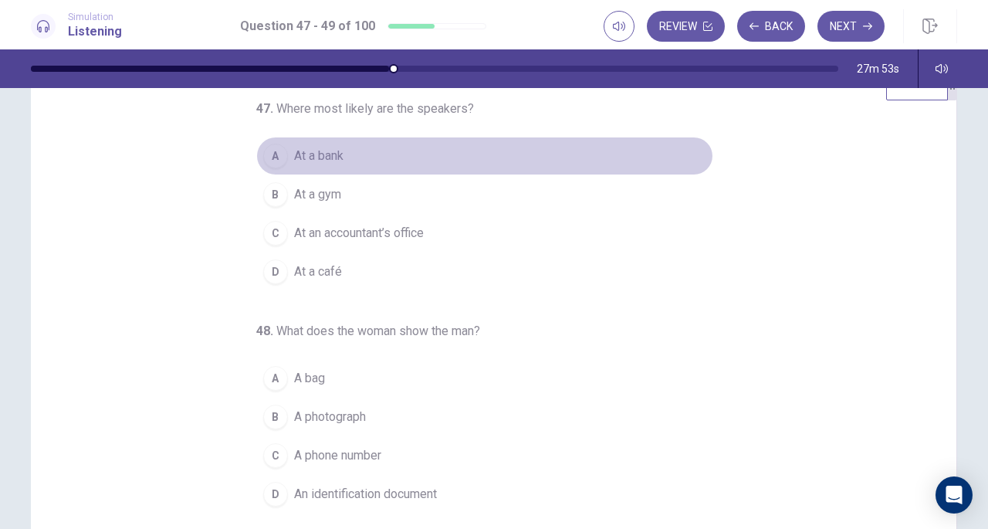
click at [317, 165] on button "A At a bank" at bounding box center [484, 156] width 457 height 39
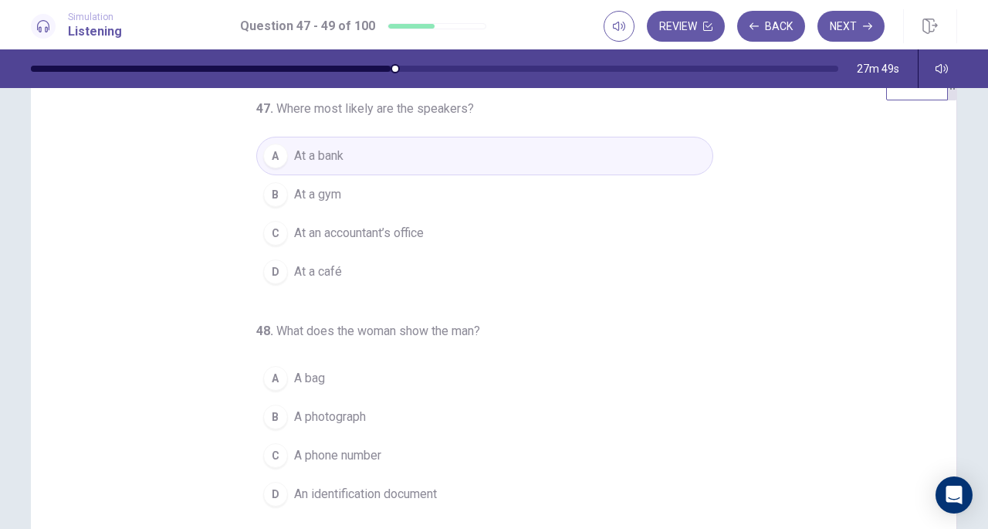
click at [405, 488] on span "An identification document" at bounding box center [365, 494] width 143 height 19
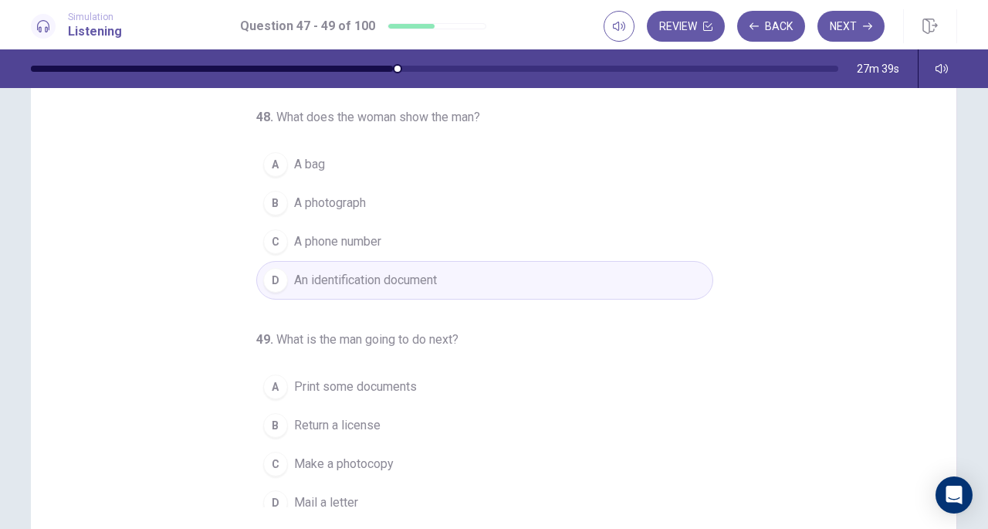
scroll to position [154, 0]
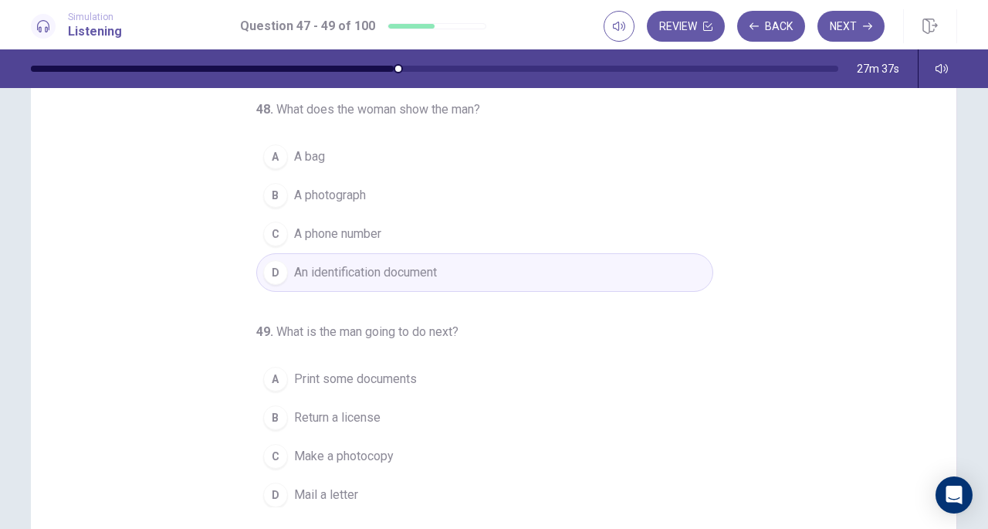
drag, startPoint x: 963, startPoint y: 344, endPoint x: 675, endPoint y: 309, distance: 290.0
click at [675, 309] on div "47 . Where most likely are the speakers? A At a bank B At a gym C At an account…" at bounding box center [494, 270] width 976 height 537
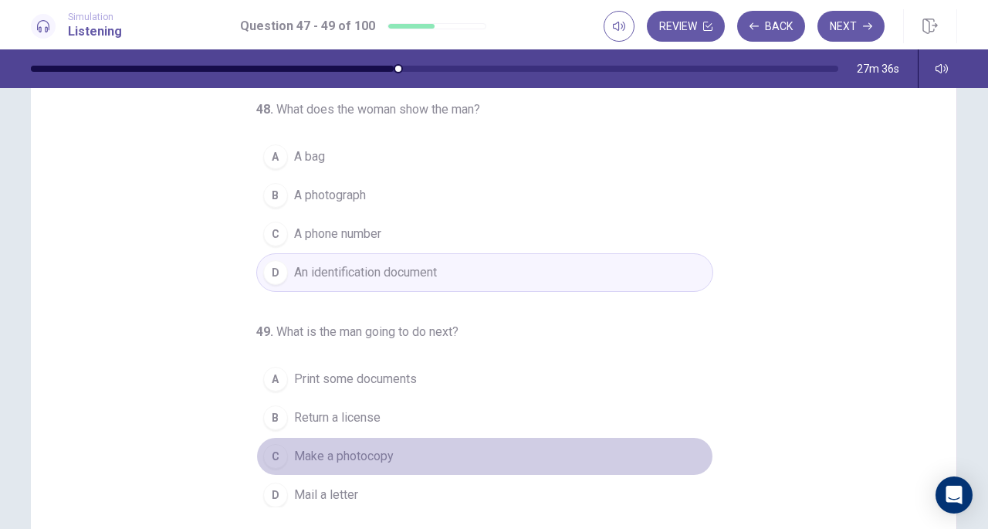
click at [343, 451] on span "Make a photocopy" at bounding box center [344, 456] width 100 height 19
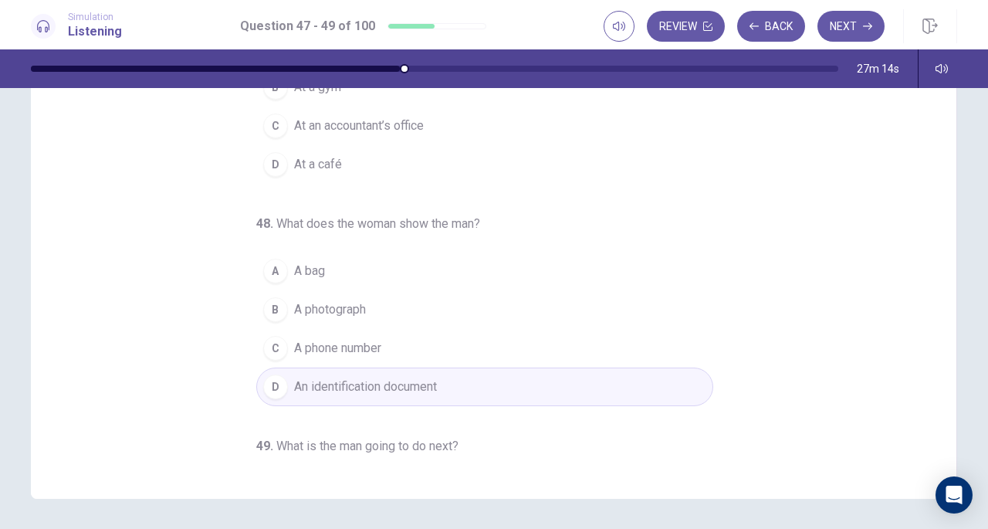
scroll to position [178, 0]
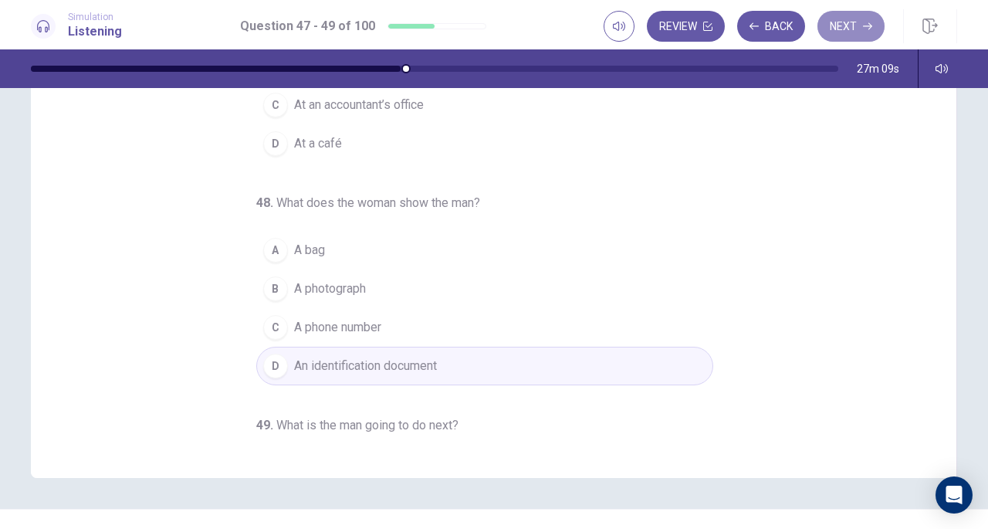
click at [853, 27] on button "Next" at bounding box center [851, 26] width 67 height 31
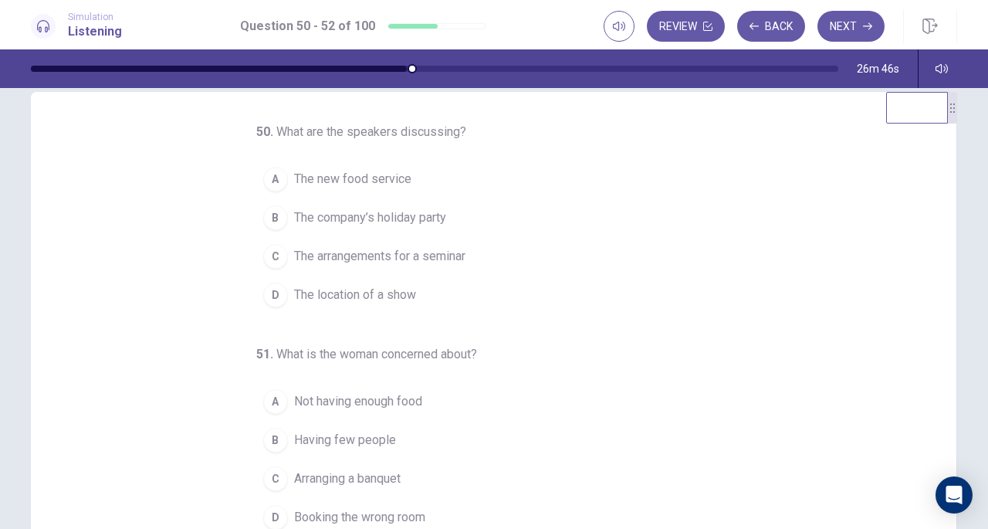
scroll to position [0, 0]
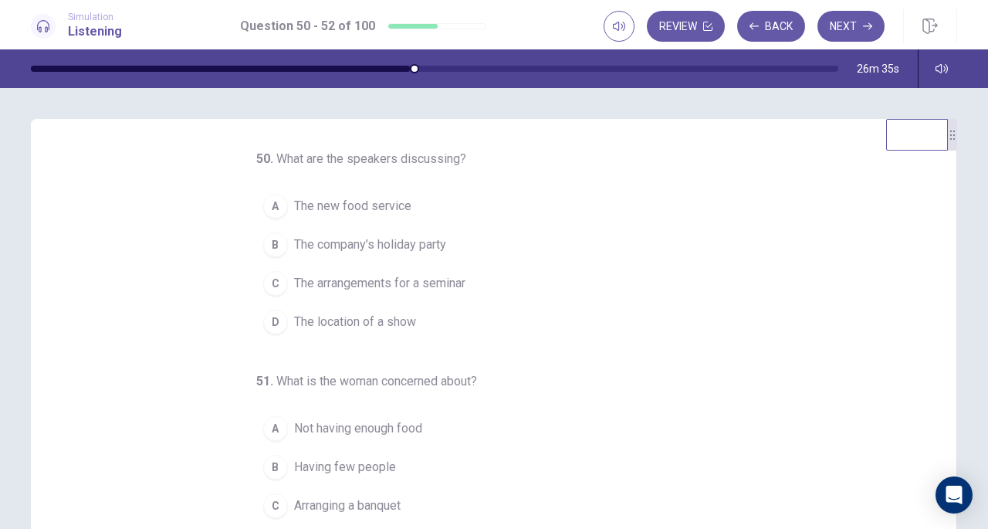
click at [432, 283] on span "The arrangements for a seminar" at bounding box center [379, 283] width 171 height 19
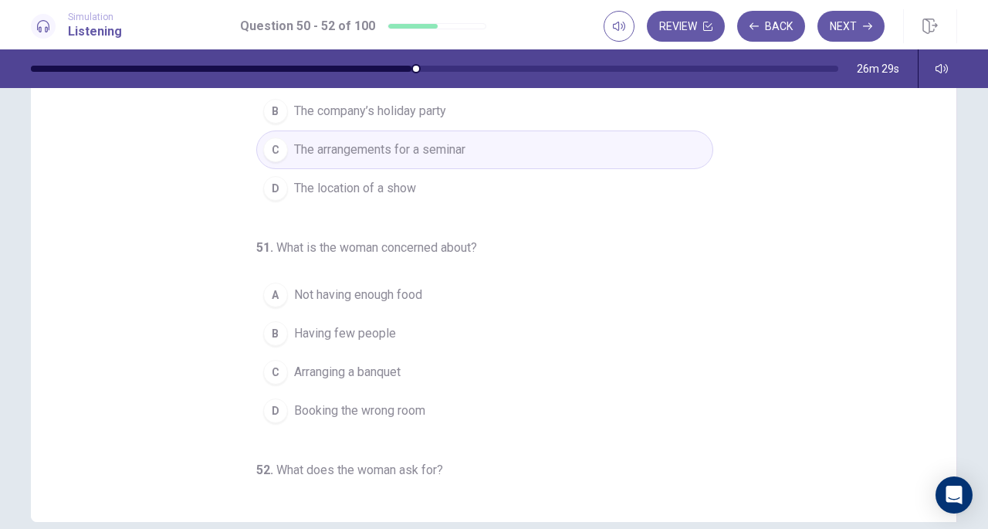
scroll to position [141, 0]
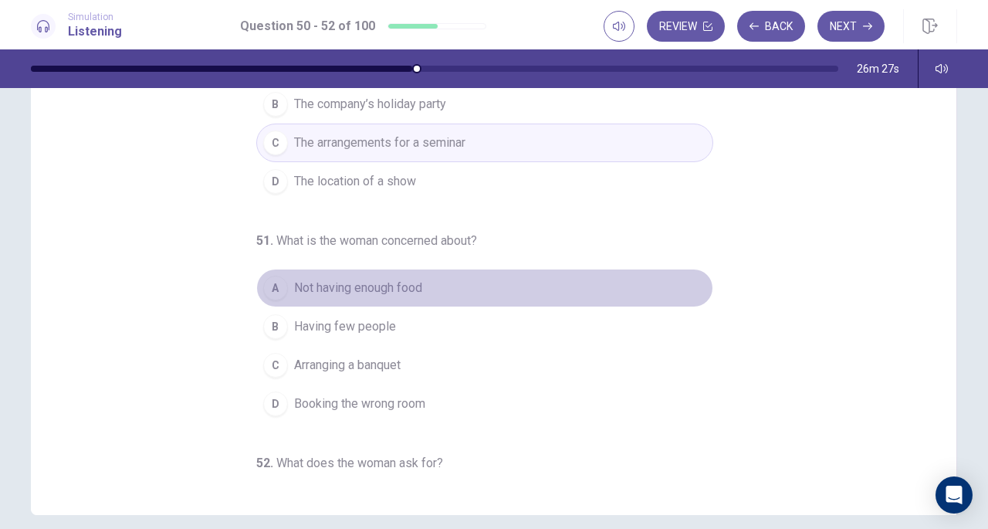
click at [362, 287] on span "Not having enough food" at bounding box center [358, 288] width 128 height 19
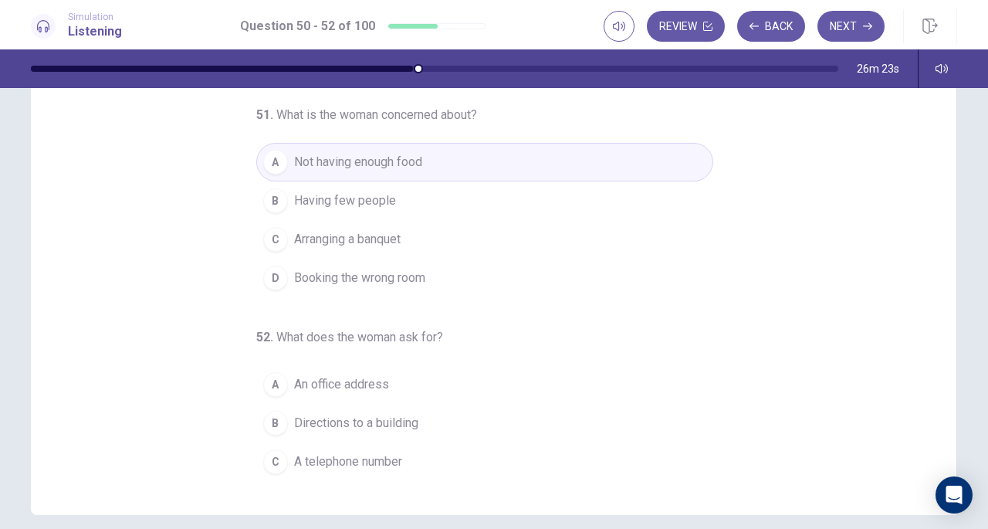
scroll to position [154, 0]
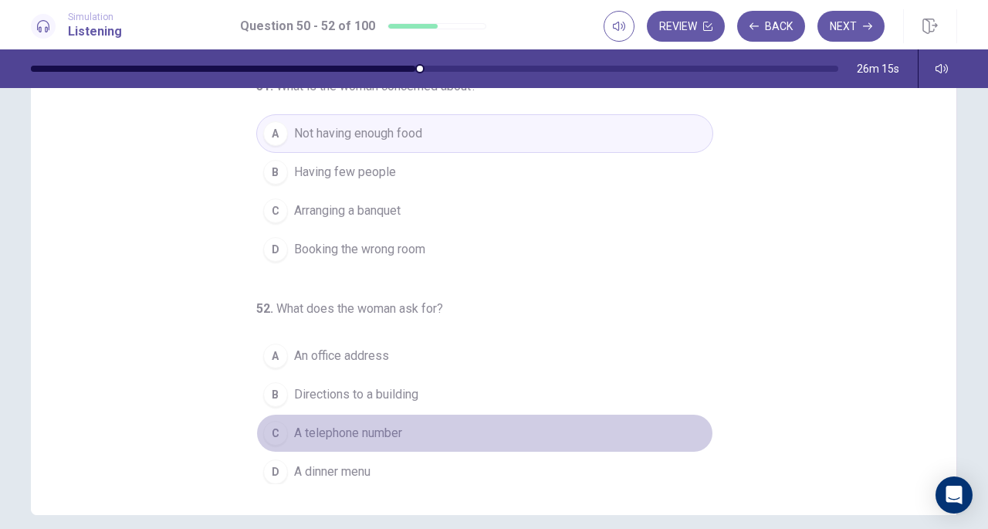
click at [318, 424] on span "A telephone number" at bounding box center [348, 433] width 108 height 19
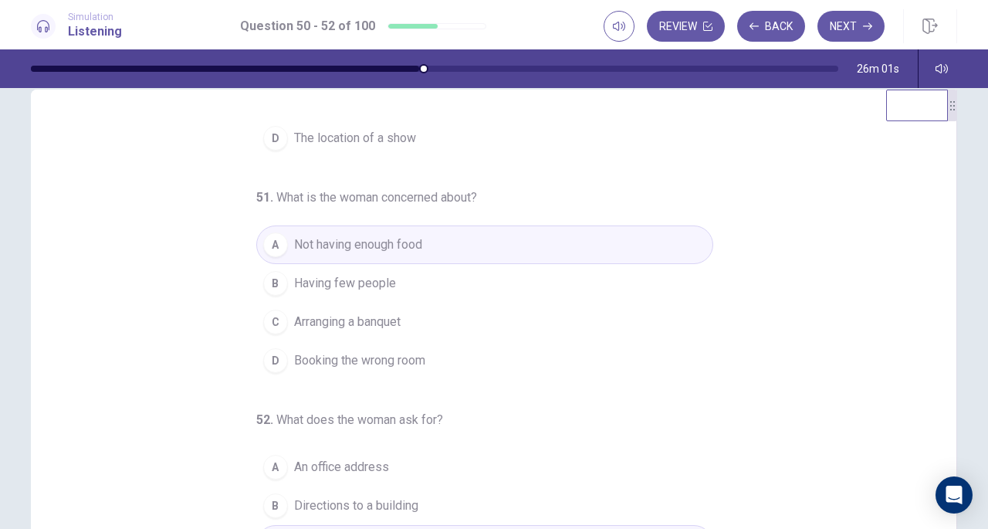
scroll to position [0, 0]
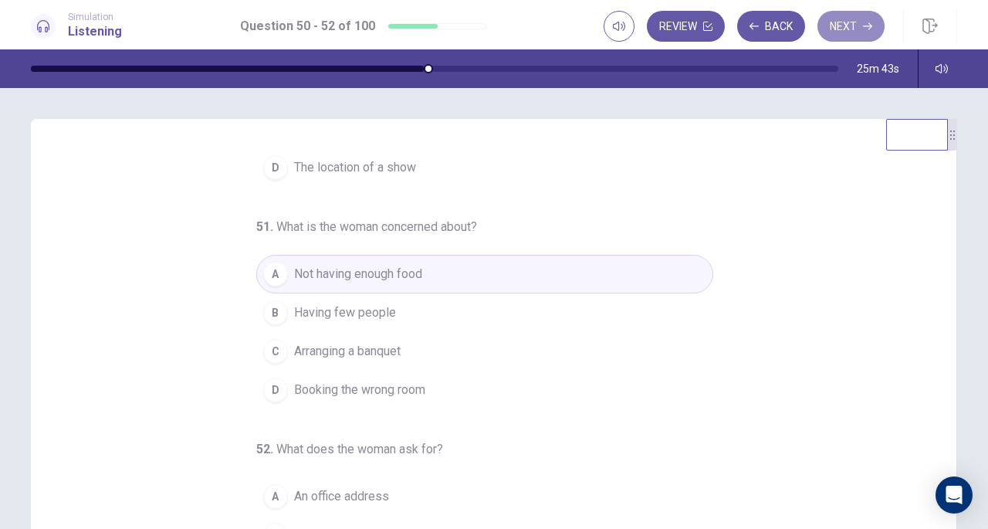
click at [857, 32] on button "Next" at bounding box center [851, 26] width 67 height 31
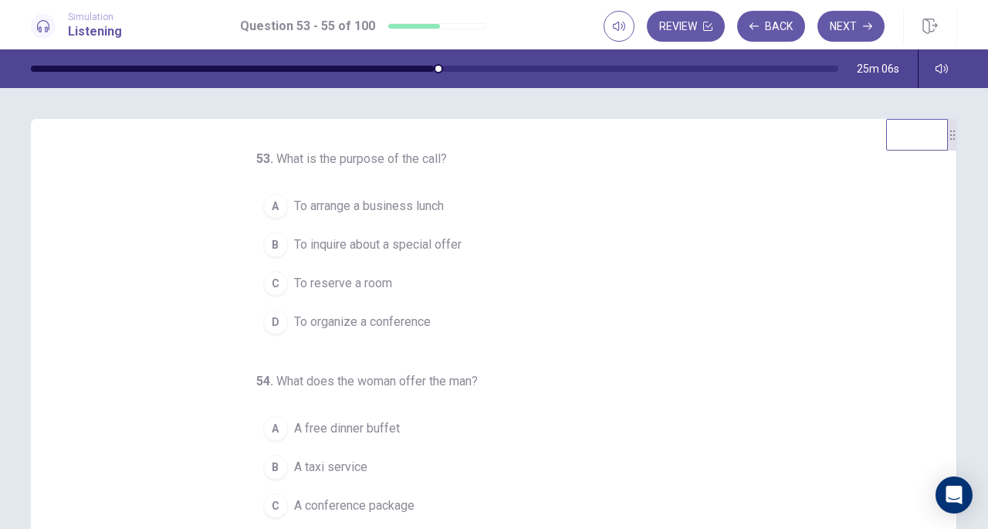
click at [363, 285] on span "To reserve a room" at bounding box center [343, 283] width 98 height 19
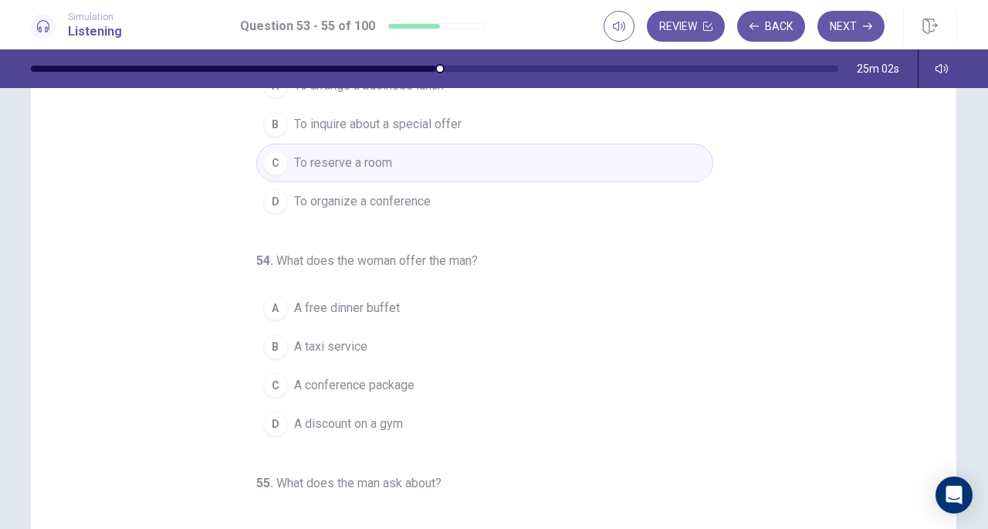
scroll to position [124, 0]
click at [352, 384] on span "A conference package" at bounding box center [354, 382] width 120 height 19
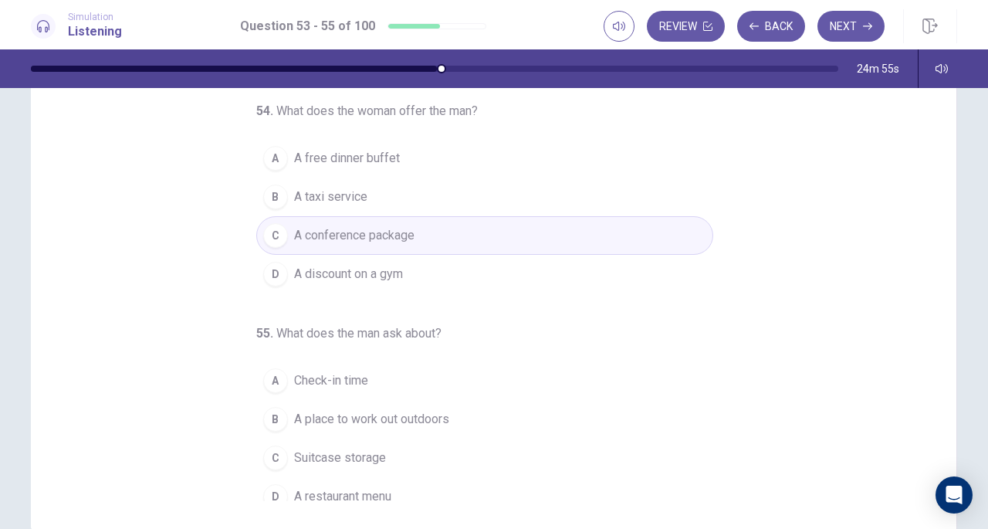
scroll to position [154, 0]
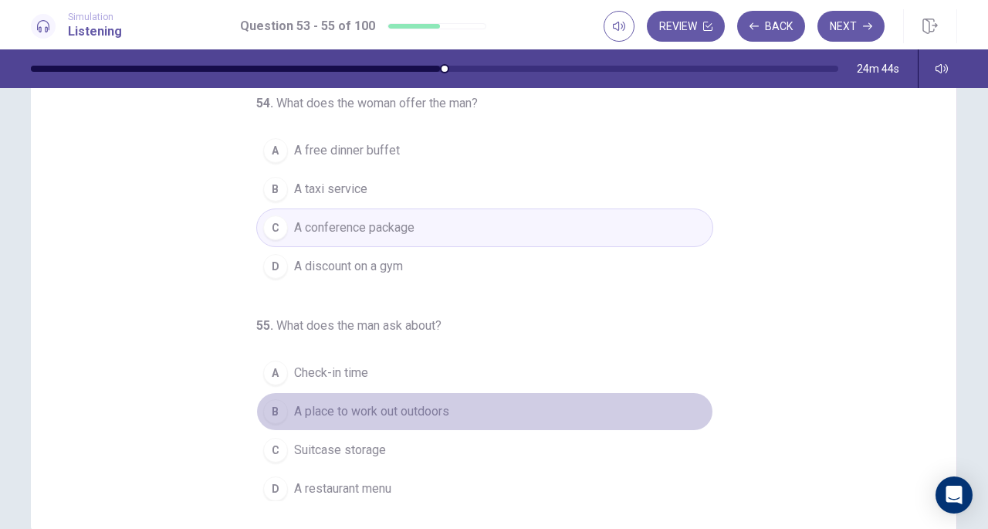
click at [402, 413] on span "A place to work out outdoors" at bounding box center [371, 411] width 155 height 19
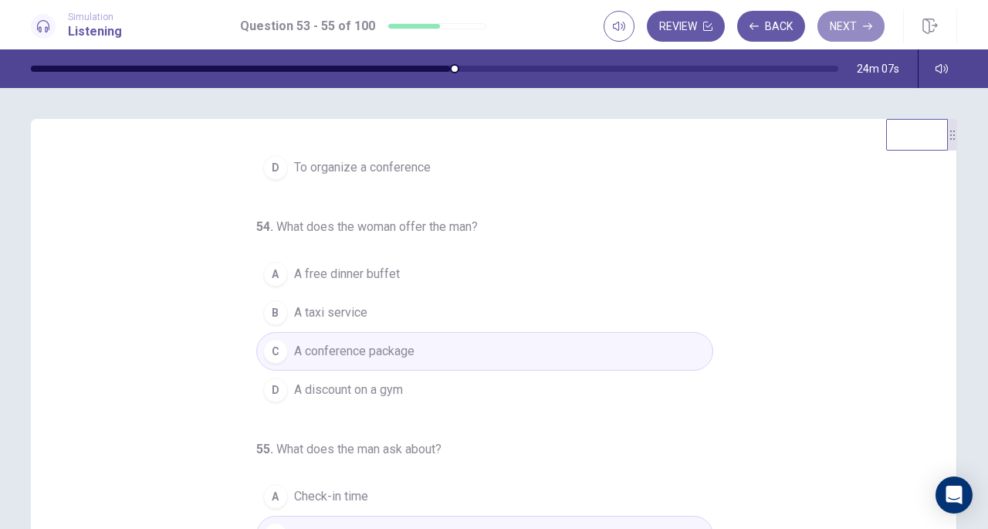
click at [847, 25] on button "Next" at bounding box center [851, 26] width 67 height 31
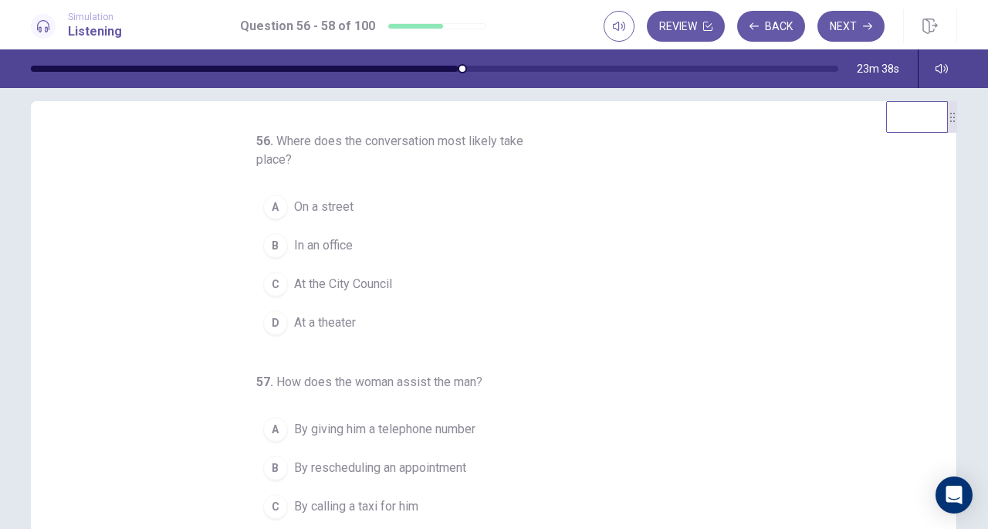
scroll to position [16, 0]
click at [317, 212] on span "On a street" at bounding box center [323, 208] width 59 height 19
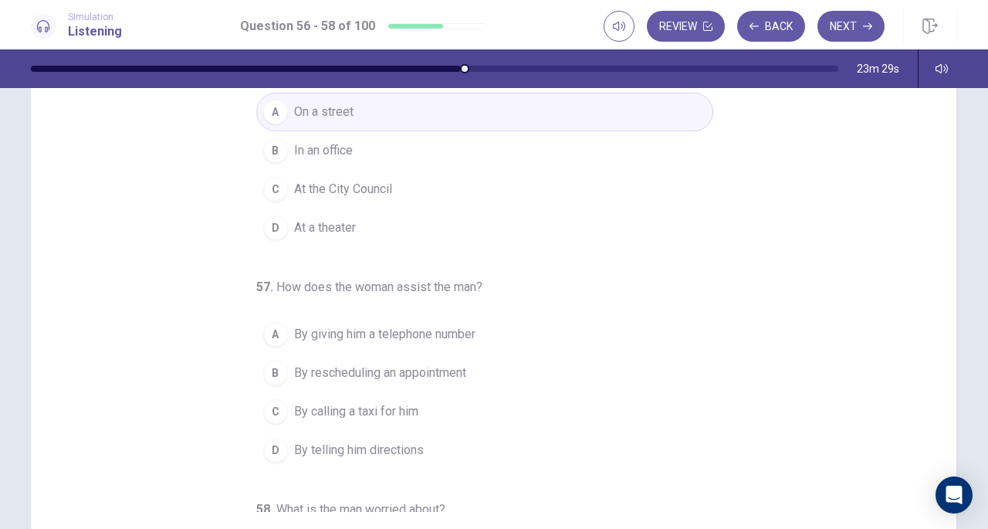
scroll to position [134, 0]
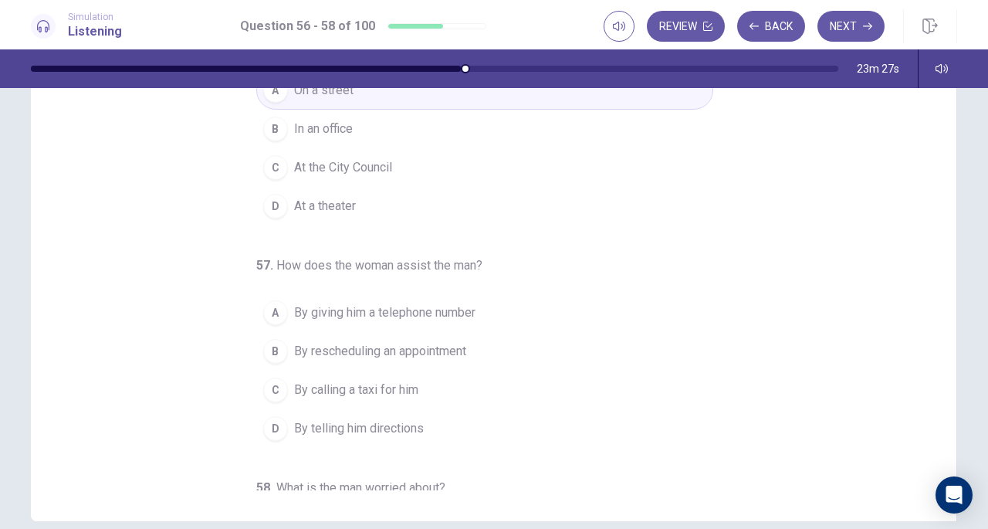
click at [335, 428] on span "By telling him directions" at bounding box center [359, 428] width 130 height 19
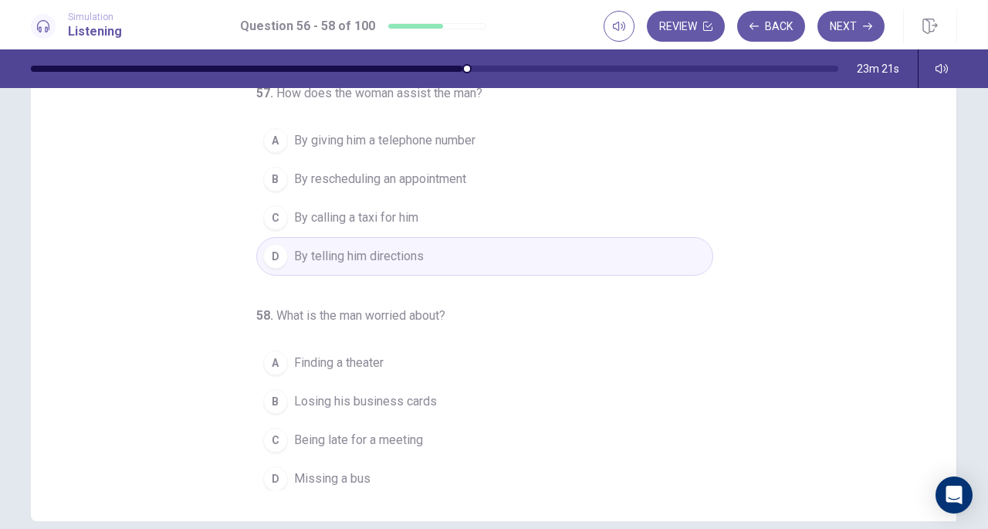
scroll to position [173, 0]
click at [369, 438] on span "Being late for a meeting" at bounding box center [358, 439] width 129 height 19
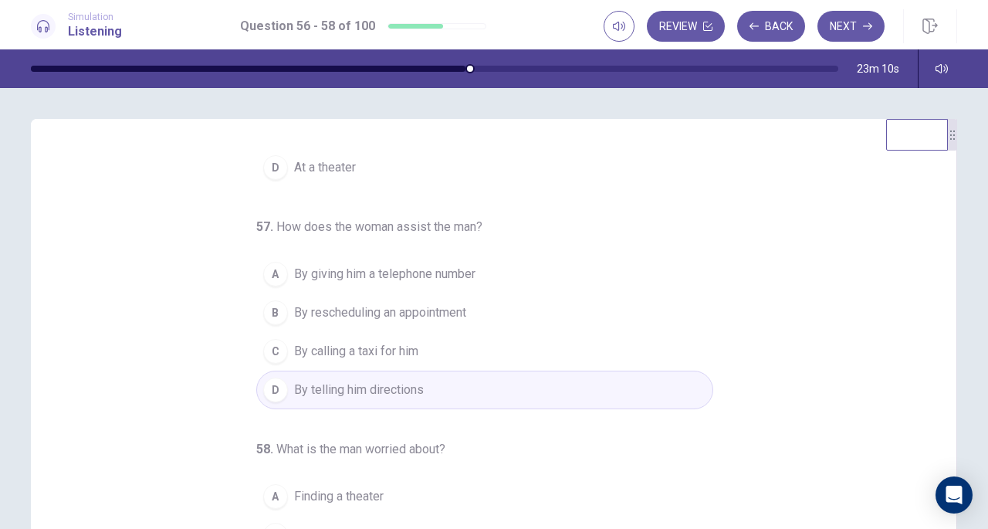
scroll to position [0, 0]
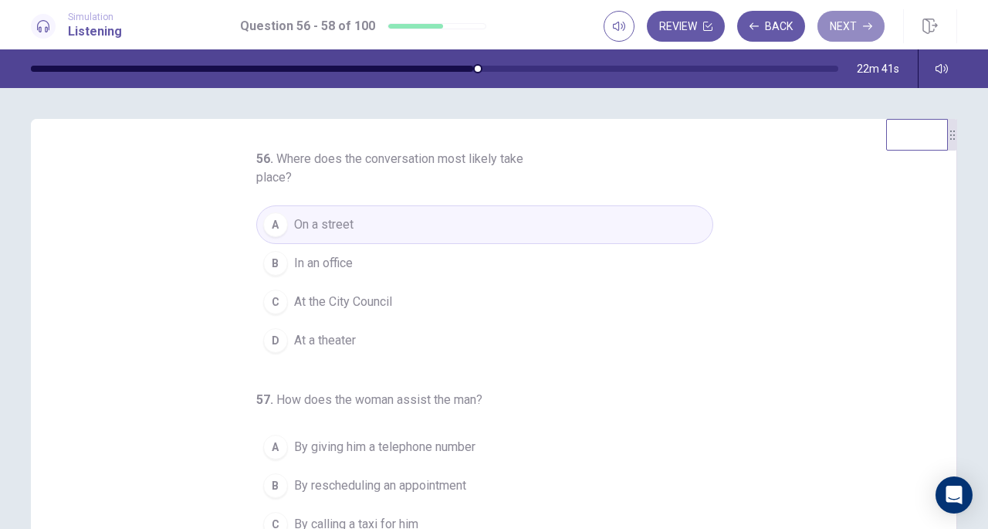
click at [838, 31] on button "Next" at bounding box center [851, 26] width 67 height 31
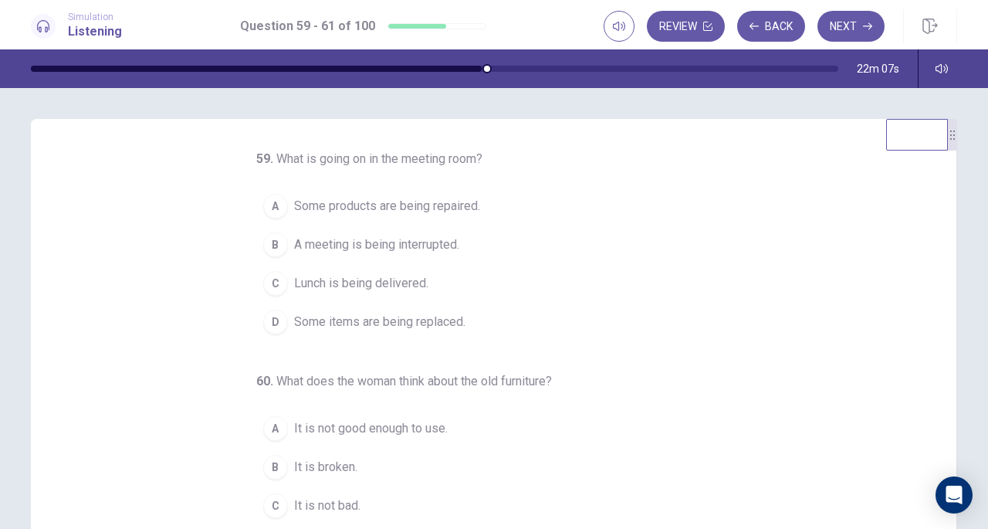
click at [381, 322] on span "Some items are being replaced." at bounding box center [379, 322] width 171 height 19
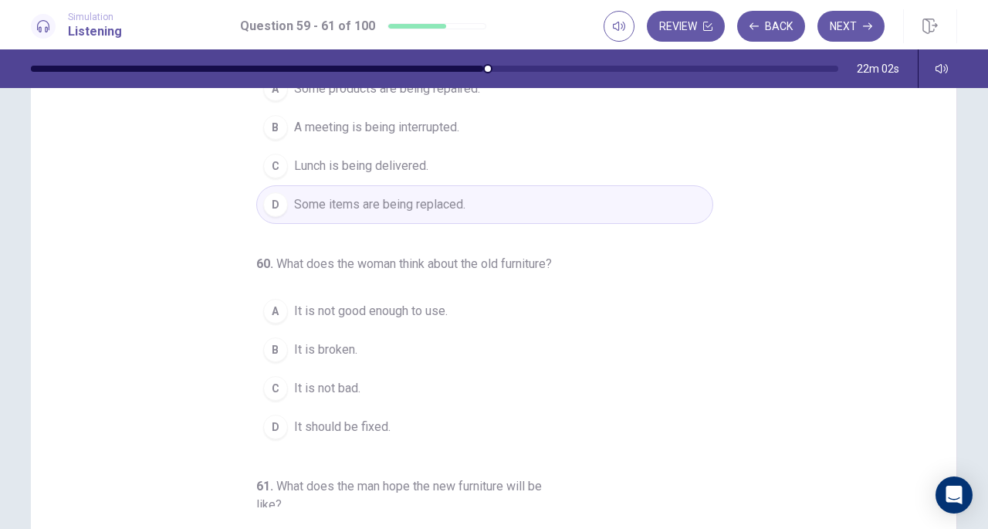
scroll to position [119, 0]
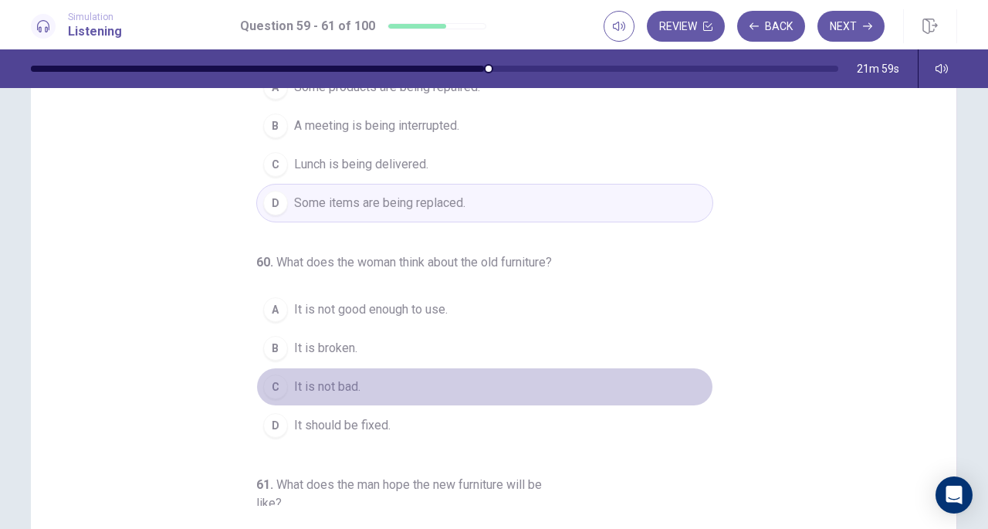
click at [313, 396] on span "It is not bad." at bounding box center [327, 387] width 66 height 19
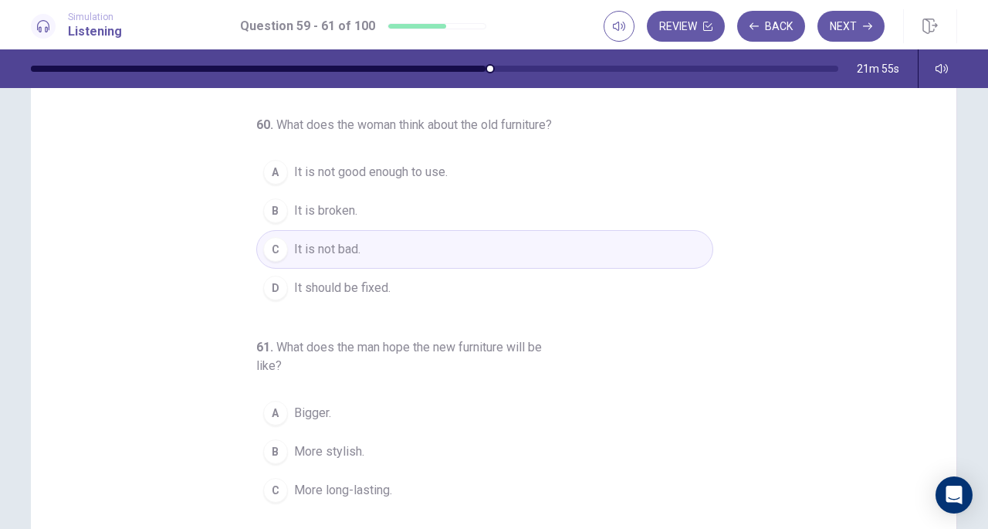
scroll to position [191, 0]
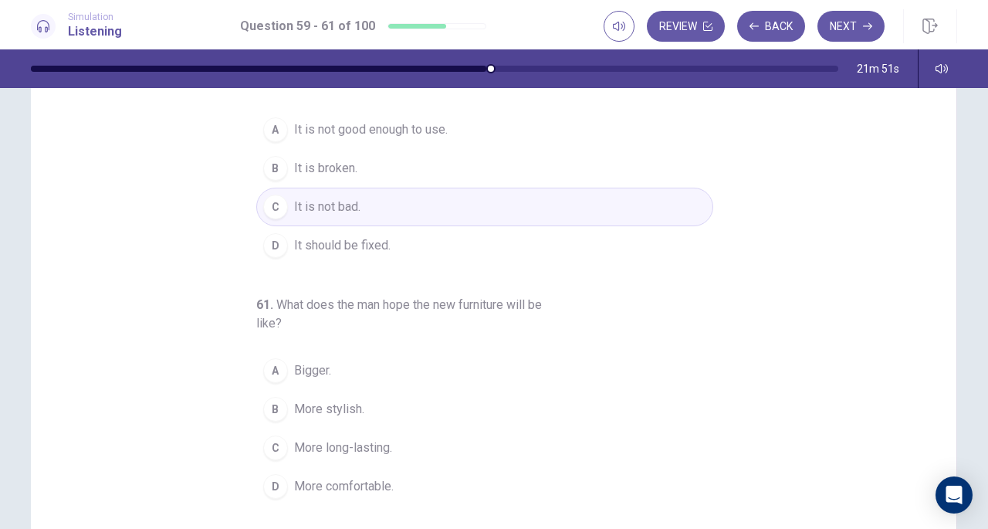
click at [340, 486] on span "More comfortable." at bounding box center [344, 486] width 100 height 19
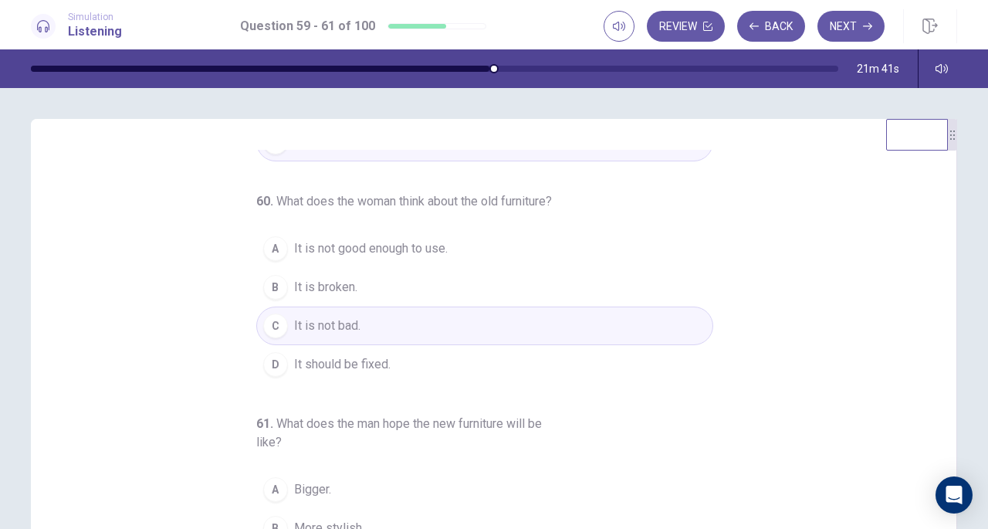
scroll to position [0, 0]
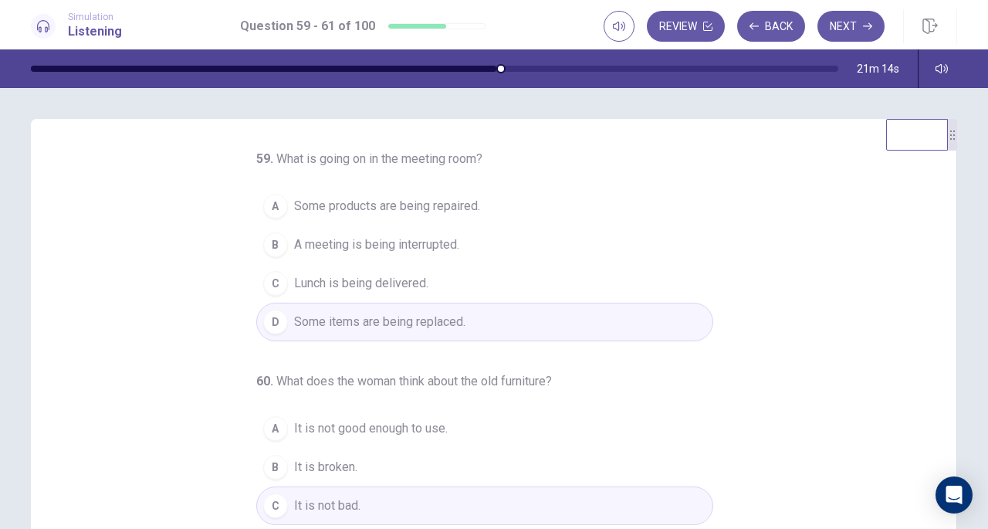
click at [843, 28] on button "Next" at bounding box center [851, 26] width 67 height 31
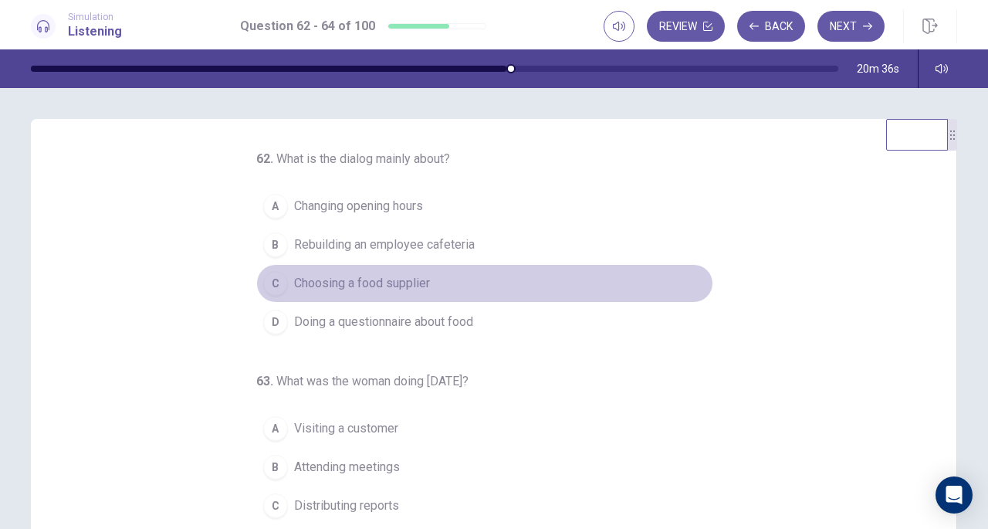
click at [384, 283] on span "Choosing a food supplier" at bounding box center [362, 283] width 136 height 19
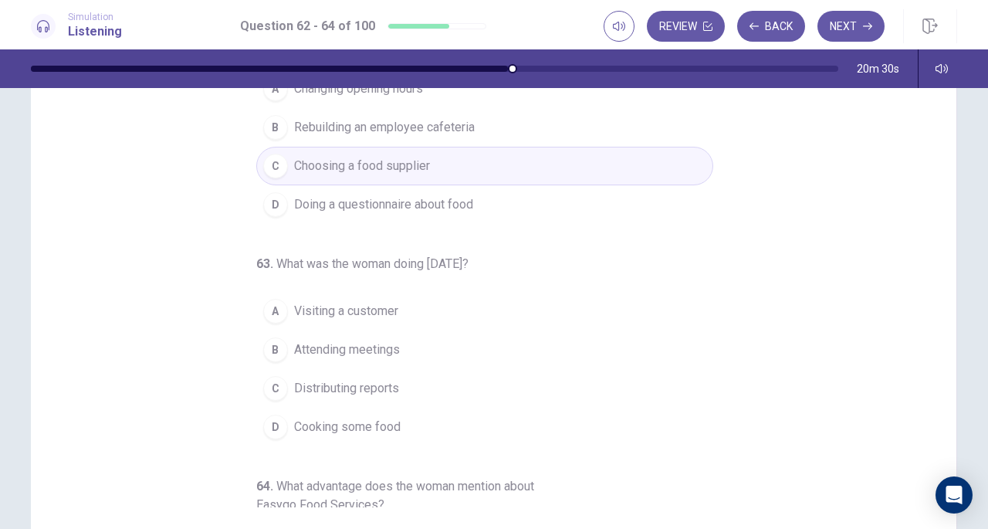
scroll to position [105, 0]
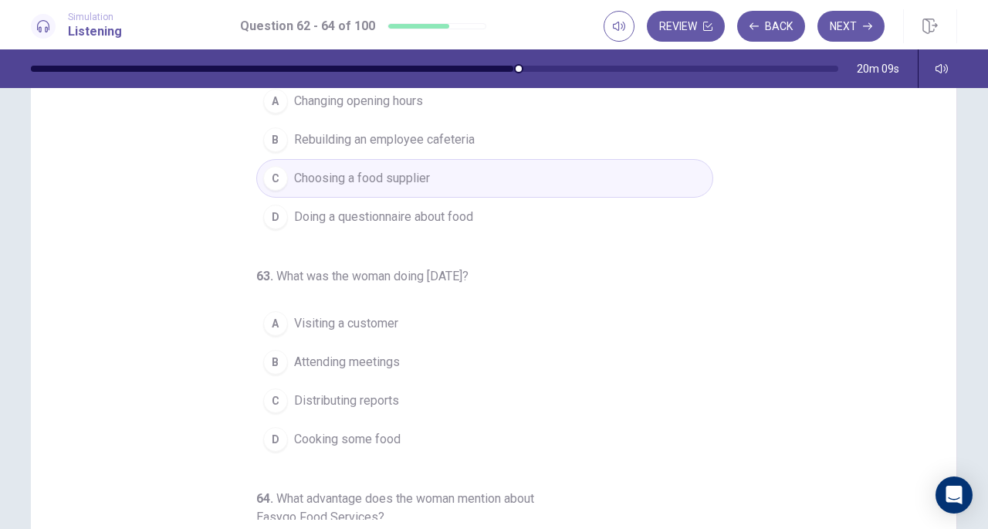
click at [361, 362] on span "Attending meetings" at bounding box center [347, 362] width 106 height 19
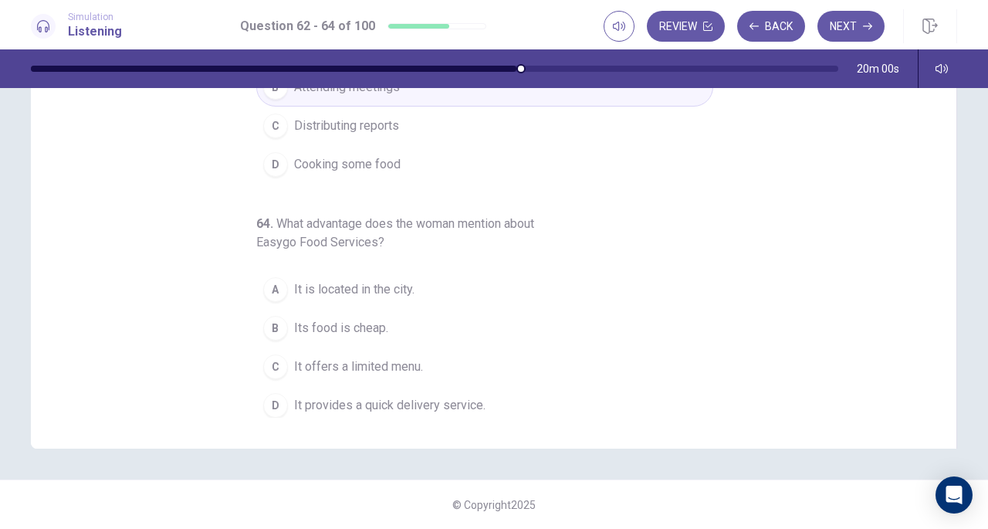
scroll to position [173, 0]
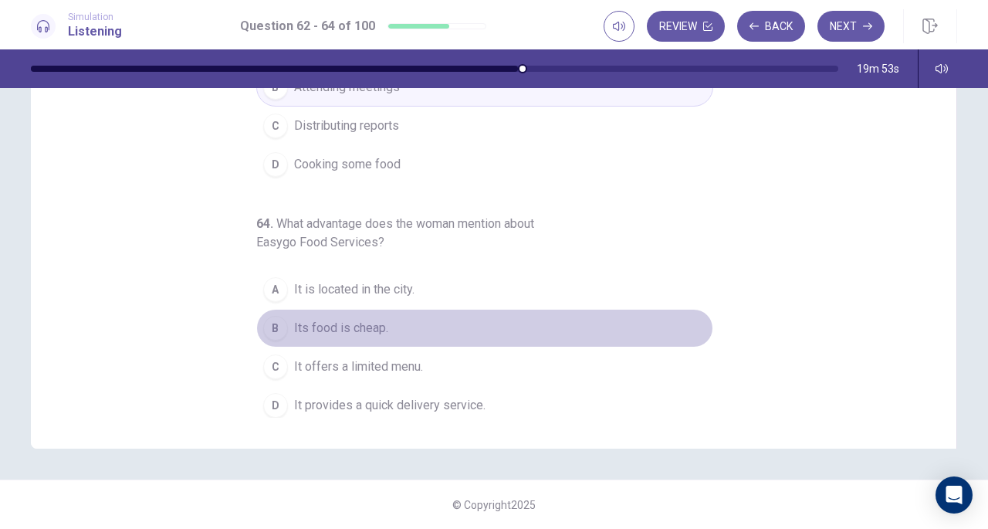
click at [356, 319] on span "Its food is cheap." at bounding box center [341, 328] width 94 height 19
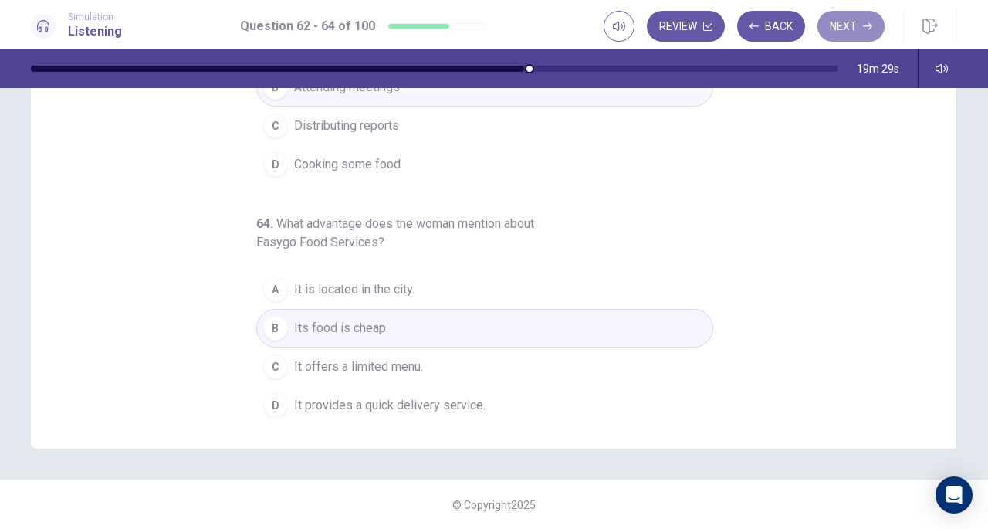
click at [844, 31] on button "Next" at bounding box center [851, 26] width 67 height 31
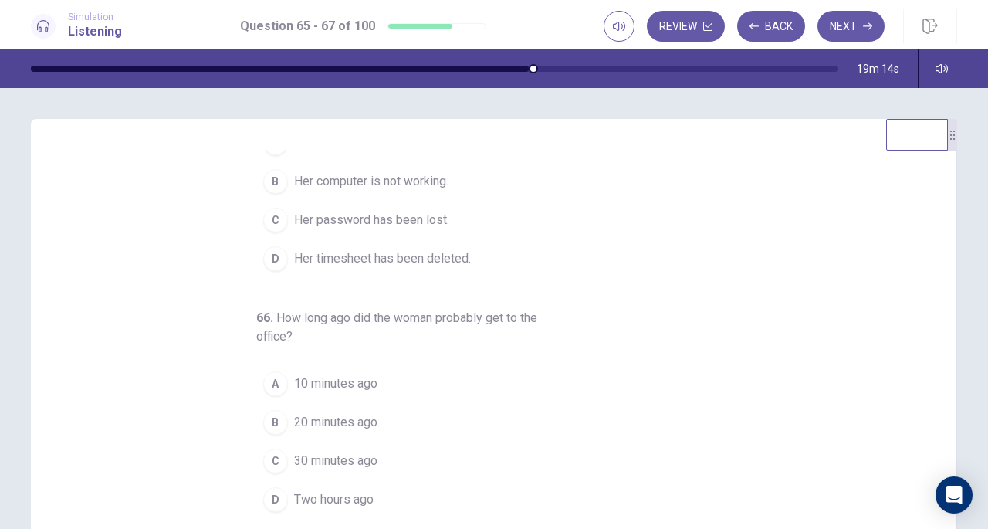
scroll to position [0, 0]
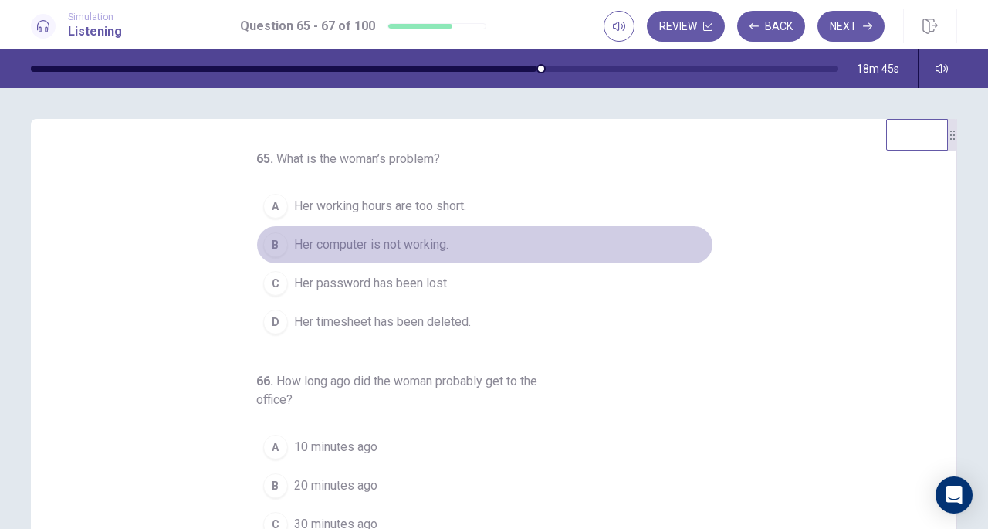
click at [408, 252] on span "Her computer is not working." at bounding box center [371, 244] width 154 height 19
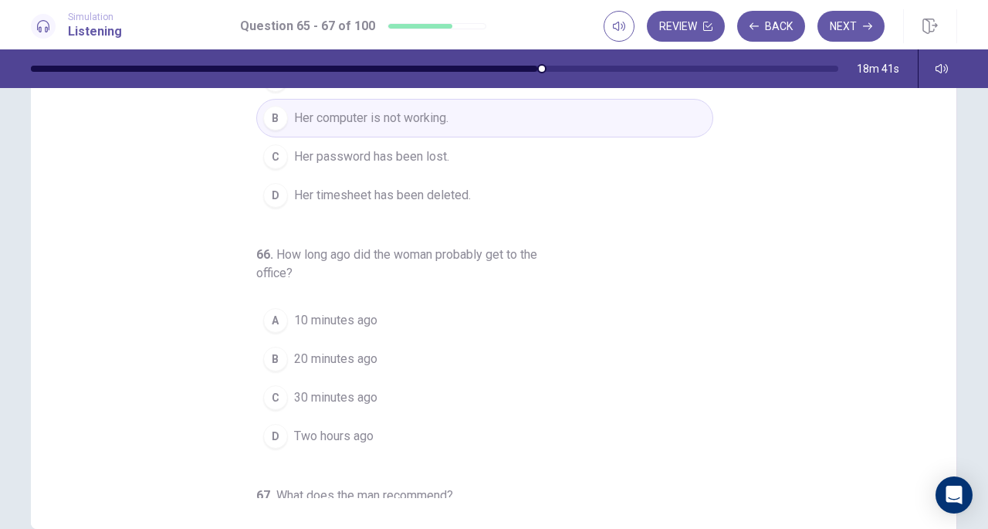
scroll to position [130, 0]
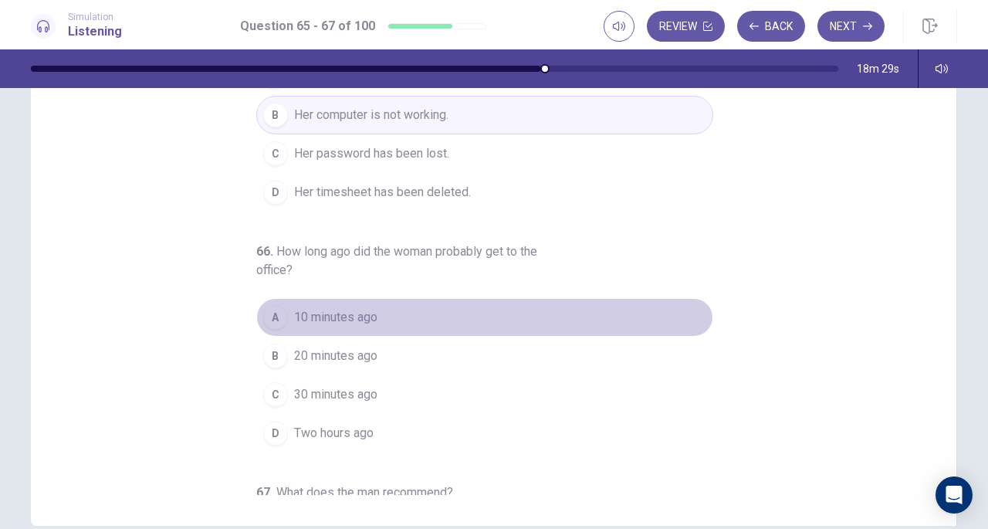
click at [341, 315] on span "10 minutes ago" at bounding box center [335, 317] width 83 height 19
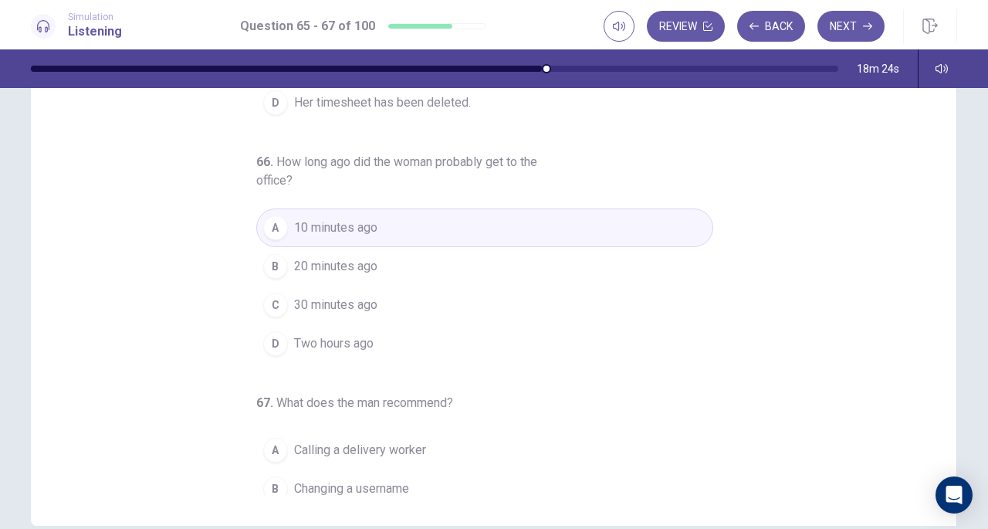
scroll to position [173, 0]
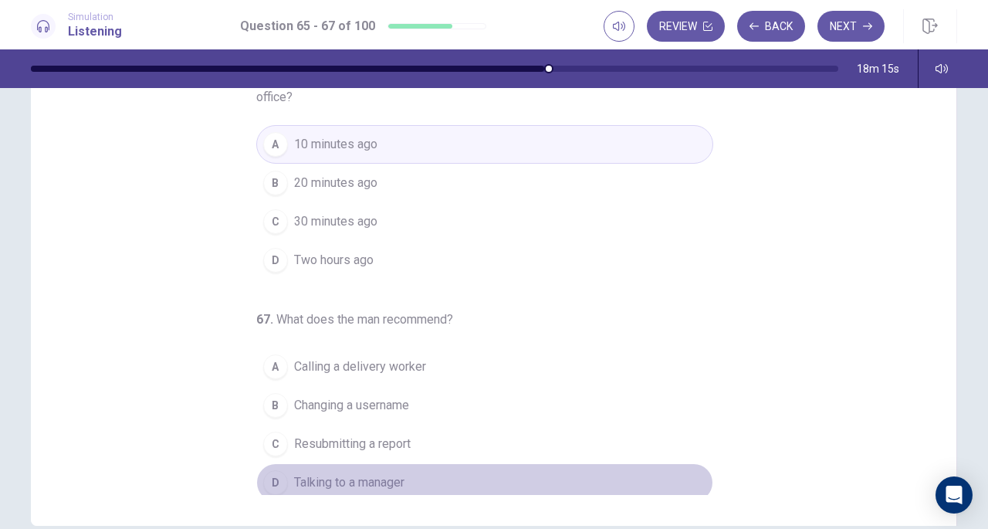
click at [374, 477] on span "Talking to a manager" at bounding box center [349, 482] width 110 height 19
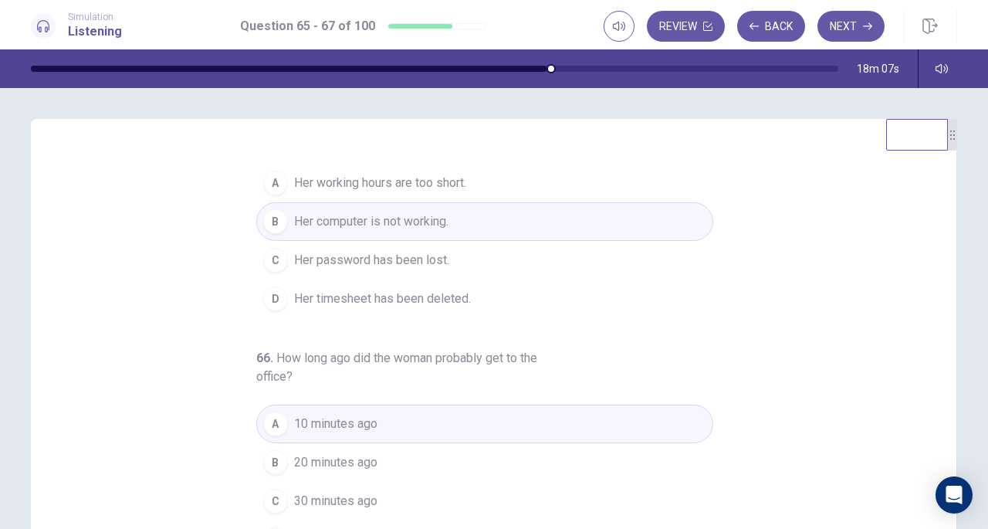
scroll to position [0, 0]
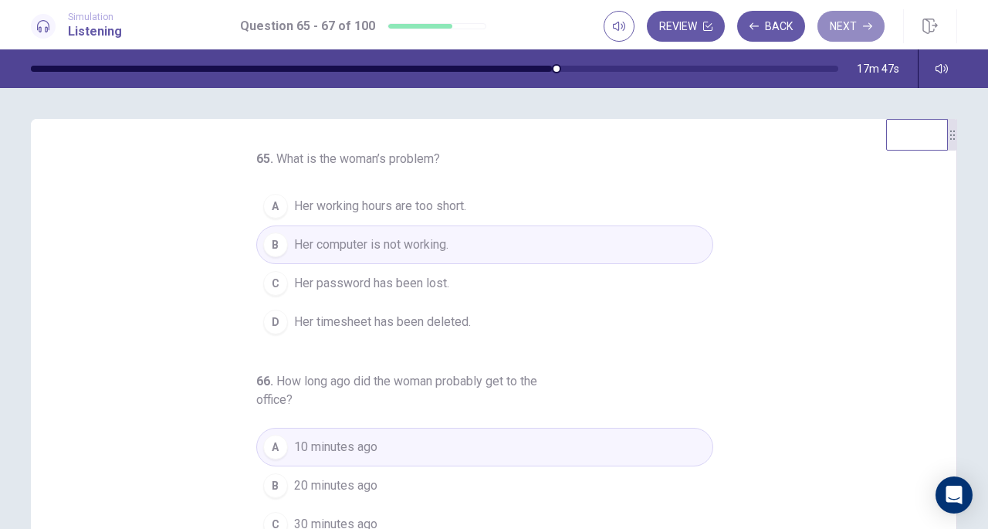
click at [845, 21] on button "Next" at bounding box center [851, 26] width 67 height 31
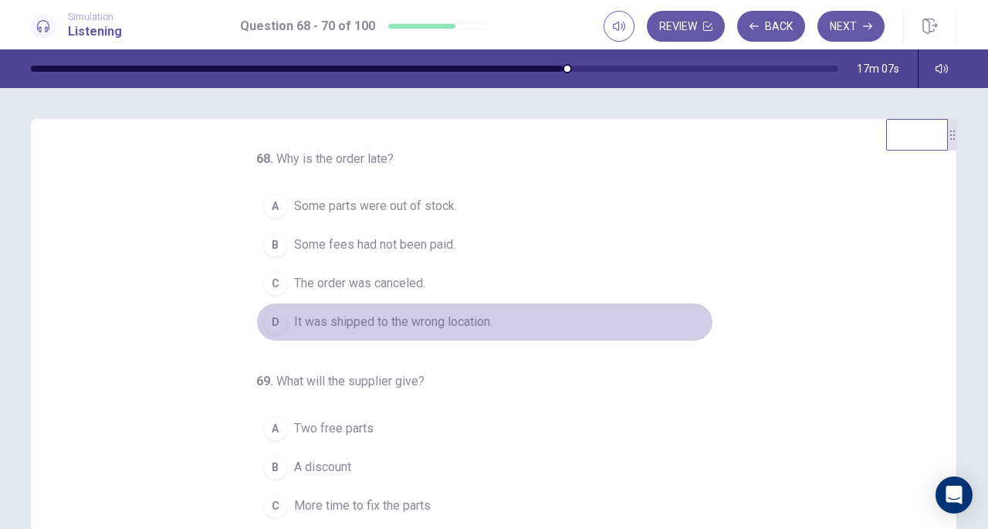
click at [419, 321] on span "It was shipped to the wrong location." at bounding box center [393, 322] width 198 height 19
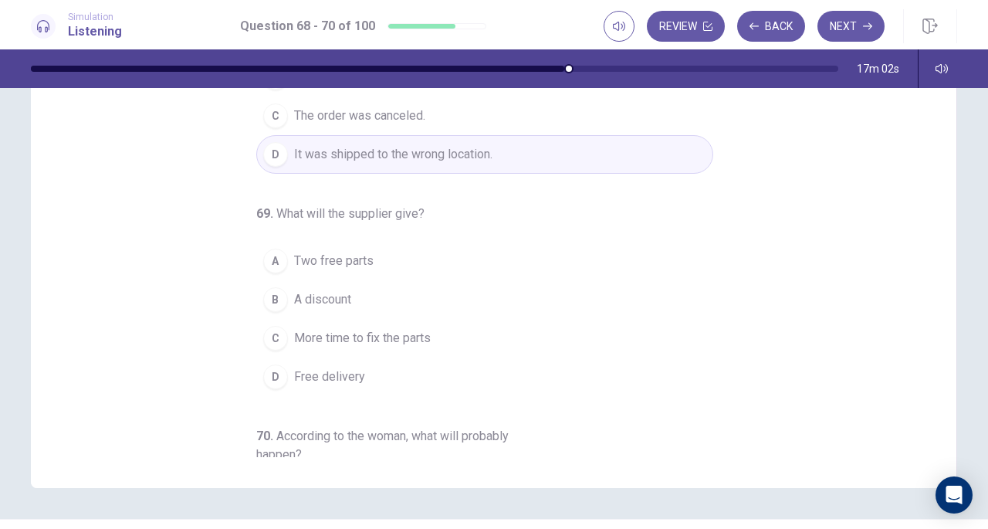
scroll to position [168, 0]
click at [292, 285] on button "B A discount" at bounding box center [484, 298] width 457 height 39
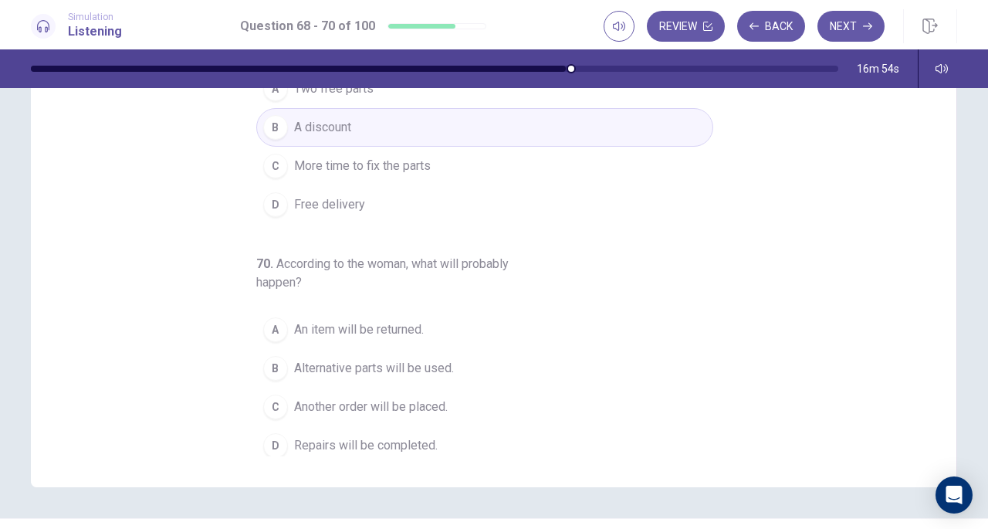
scroll to position [173, 0]
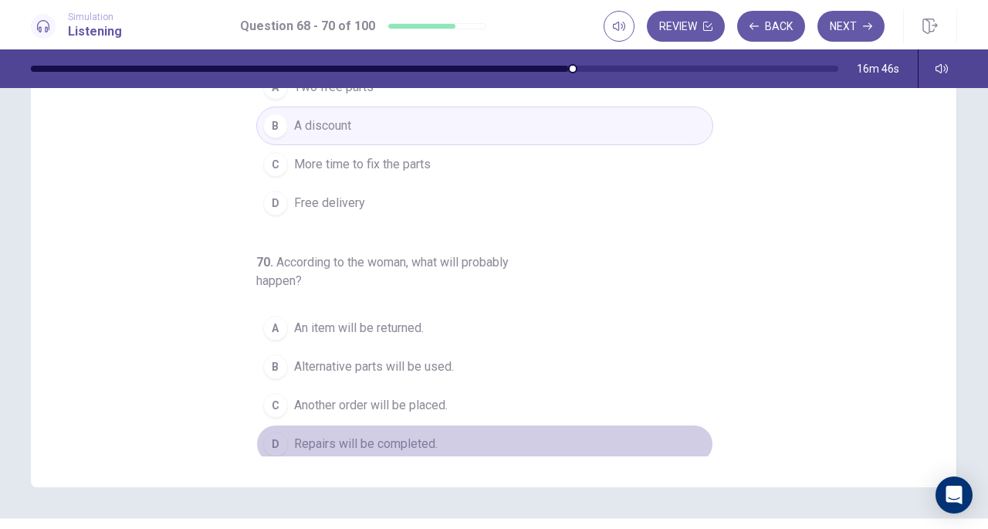
click at [380, 435] on span "Repairs will be completed." at bounding box center [366, 444] width 144 height 19
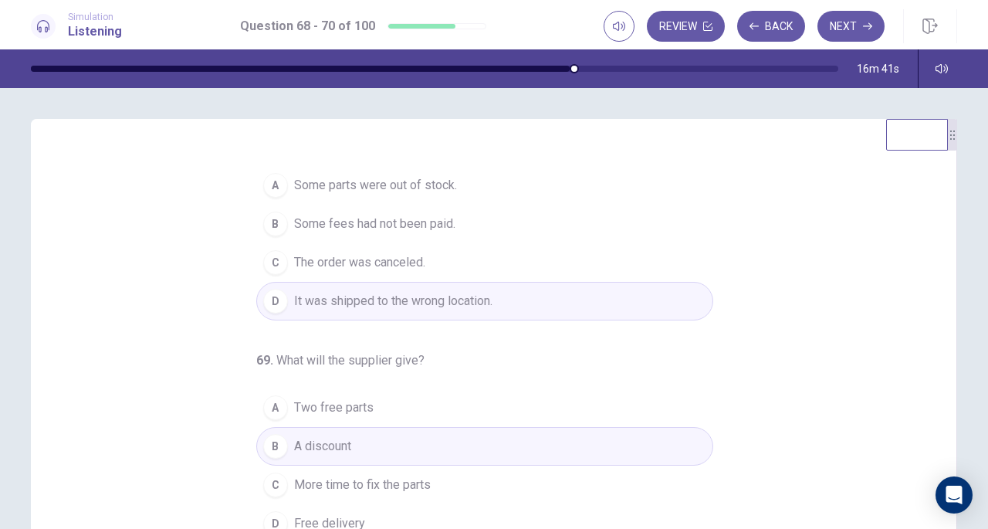
scroll to position [0, 0]
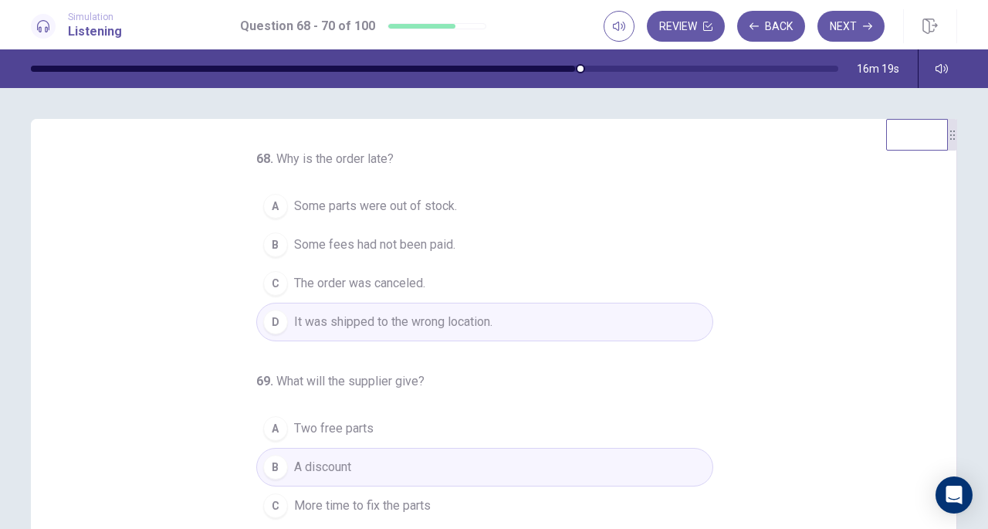
click at [849, 28] on button "Next" at bounding box center [851, 26] width 67 height 31
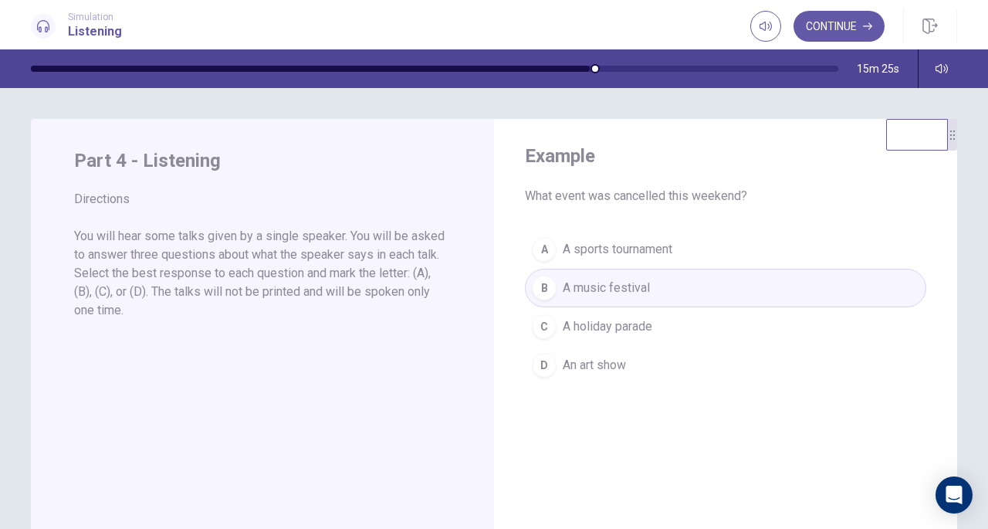
click at [831, 32] on button "Continue" at bounding box center [839, 26] width 91 height 31
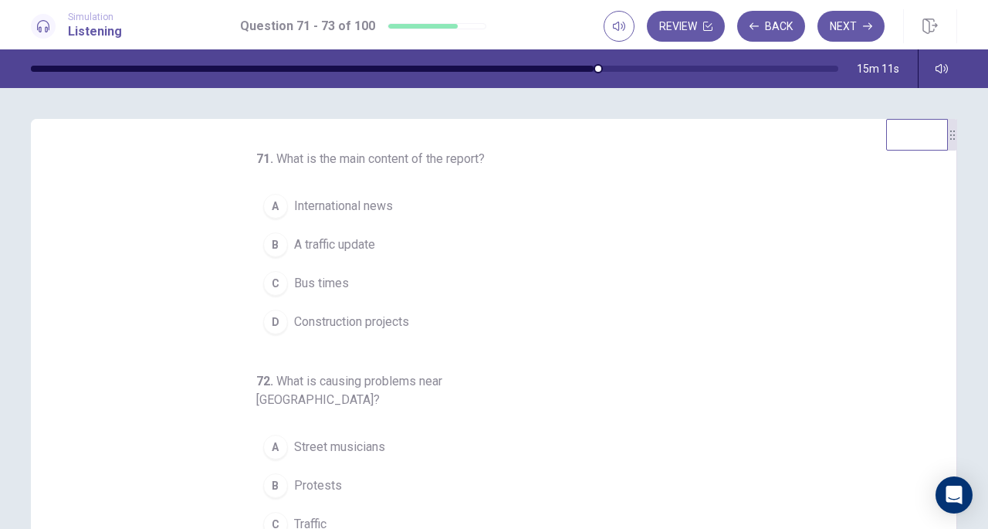
click at [346, 239] on span "A traffic update" at bounding box center [334, 244] width 81 height 19
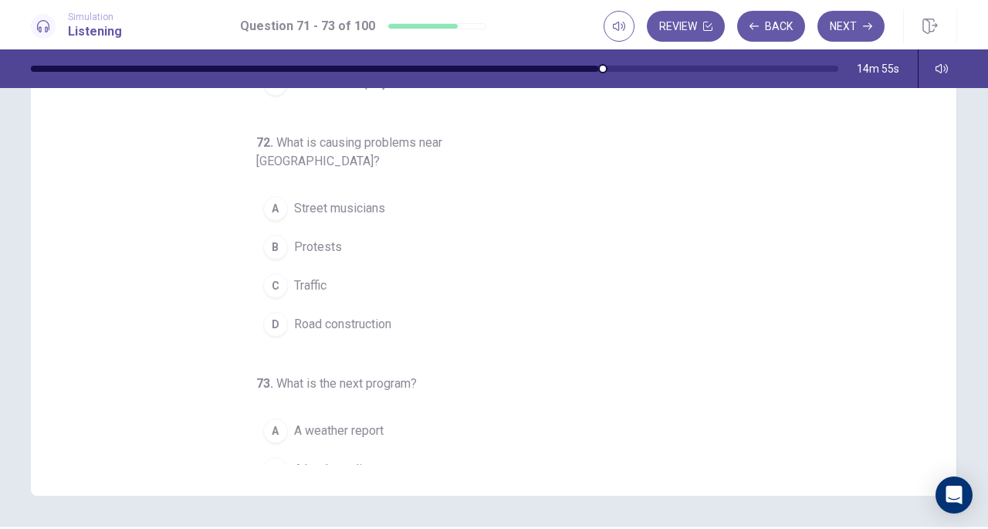
scroll to position [79, 0]
click at [381, 315] on span "Road construction" at bounding box center [342, 324] width 97 height 19
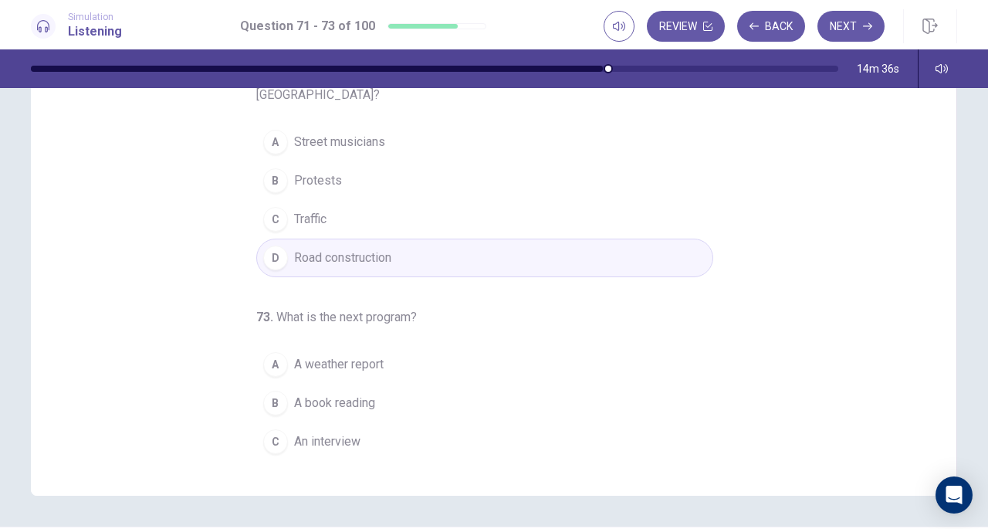
scroll to position [154, 0]
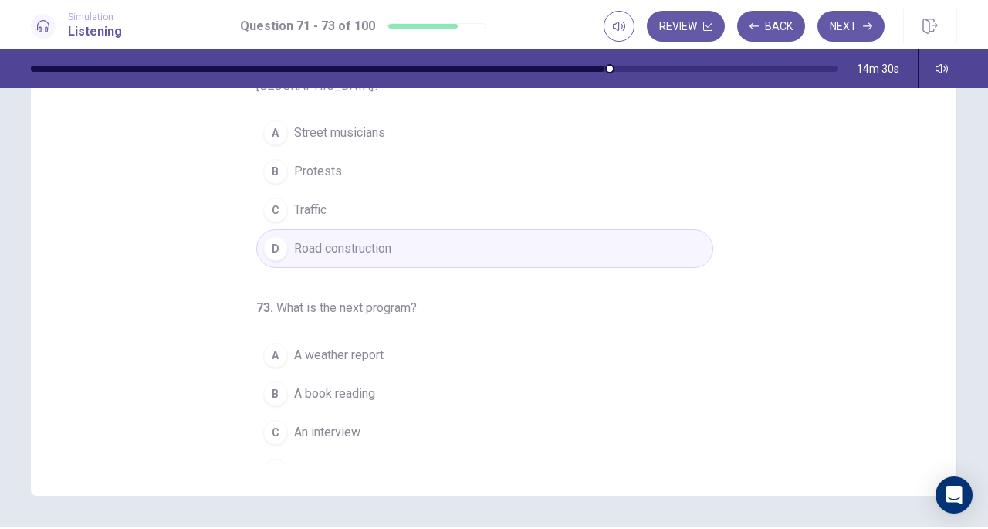
click at [350, 423] on span "An interview" at bounding box center [327, 432] width 66 height 19
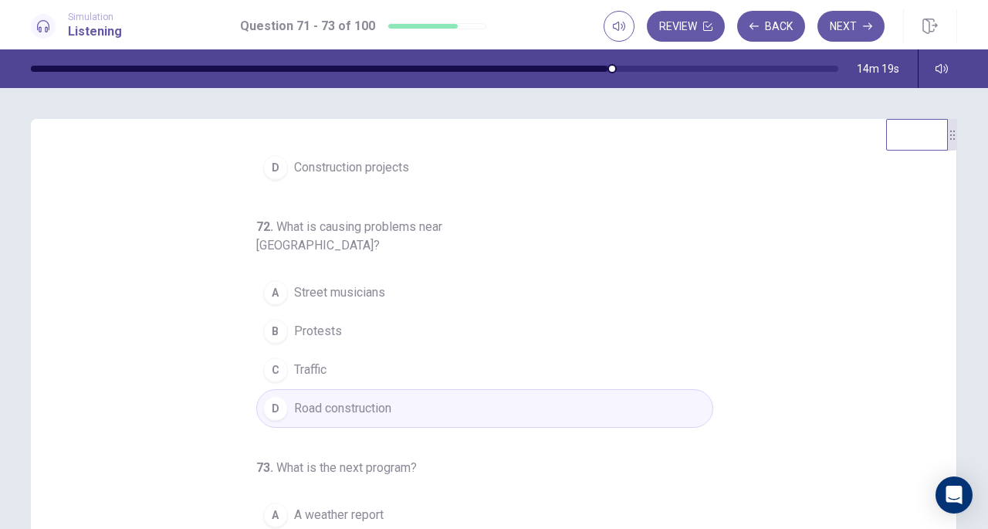
scroll to position [0, 0]
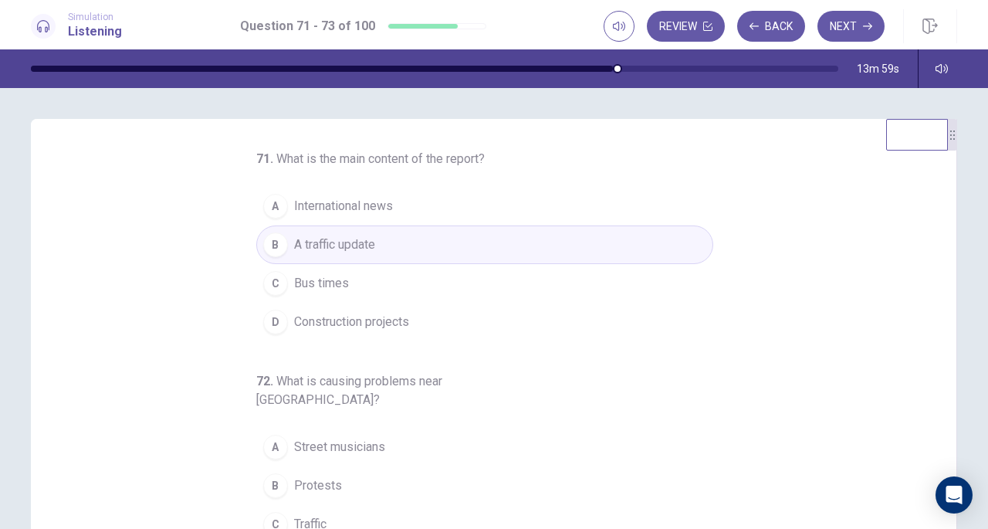
click at [842, 31] on button "Next" at bounding box center [851, 26] width 67 height 31
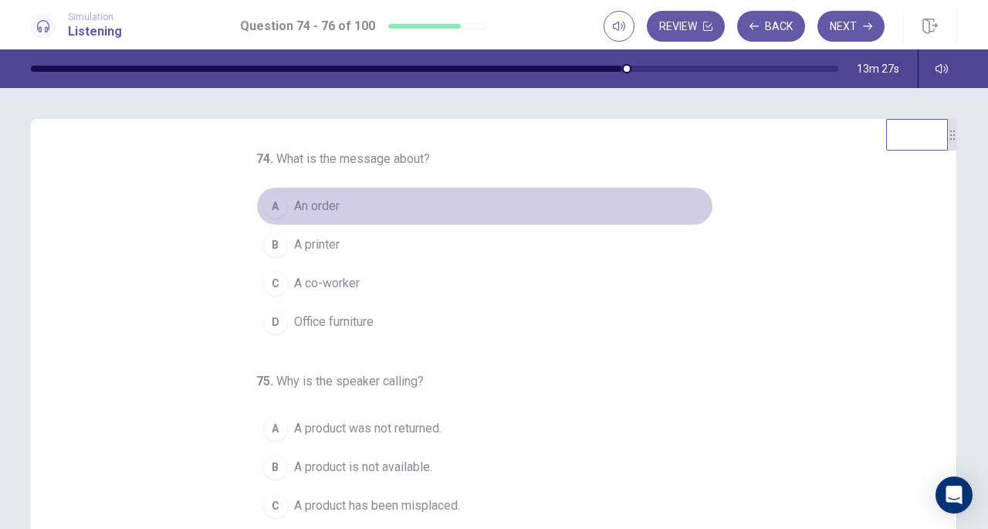
click at [310, 212] on span "An order" at bounding box center [317, 206] width 46 height 19
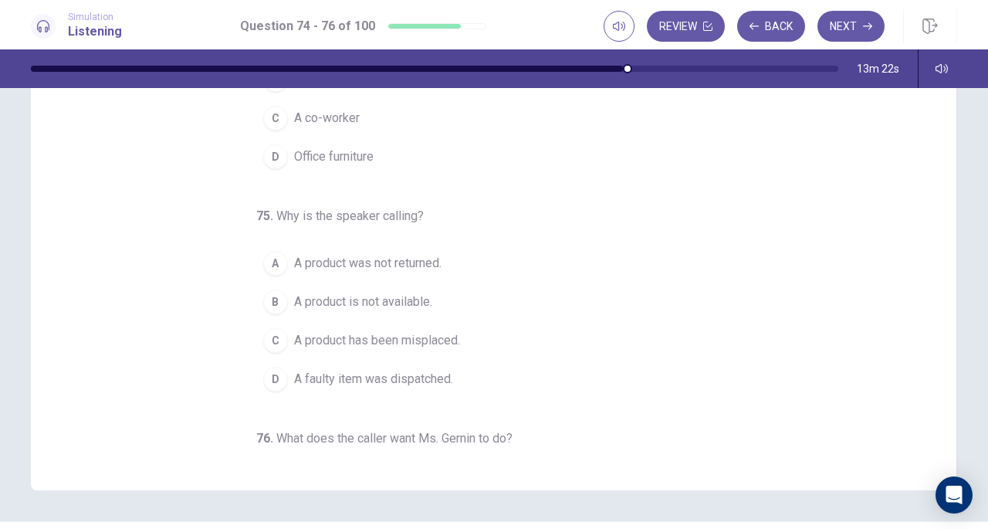
scroll to position [168, 0]
click at [389, 291] on span "A product is not available." at bounding box center [363, 298] width 138 height 19
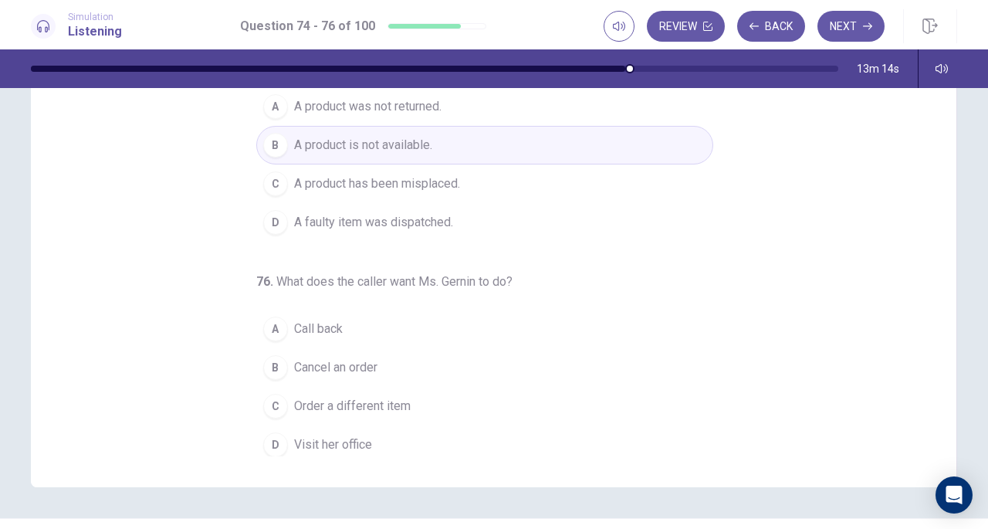
scroll to position [154, 0]
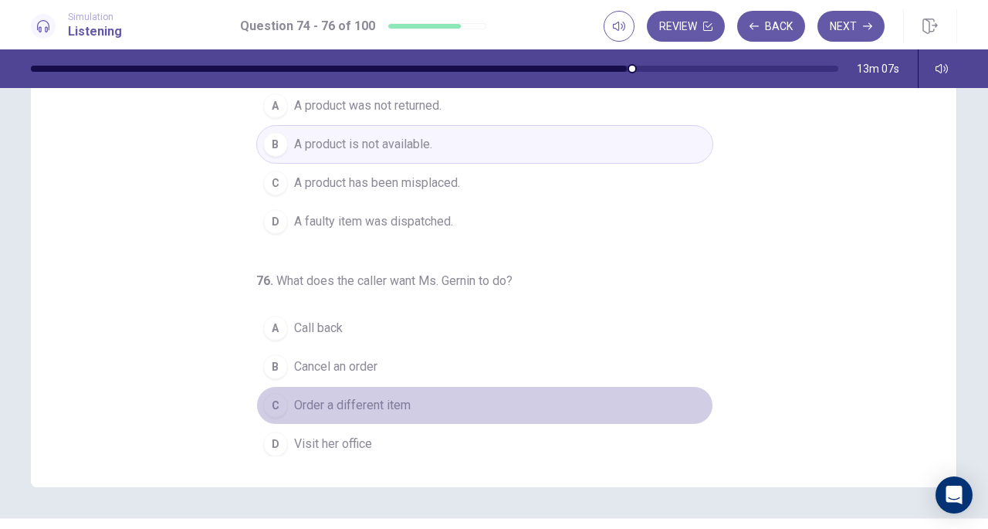
click at [370, 396] on span "Order a different item" at bounding box center [352, 405] width 117 height 19
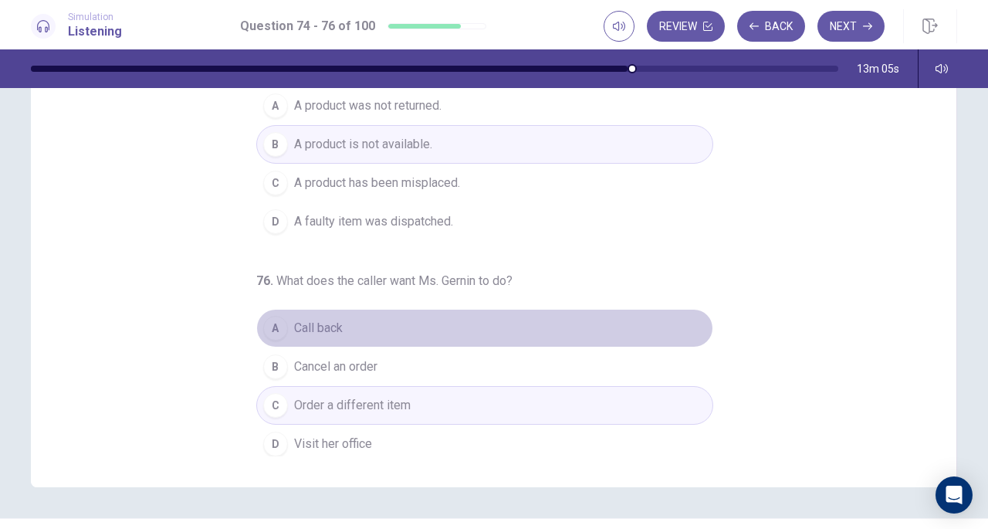
click at [320, 323] on span "Call back" at bounding box center [318, 328] width 49 height 19
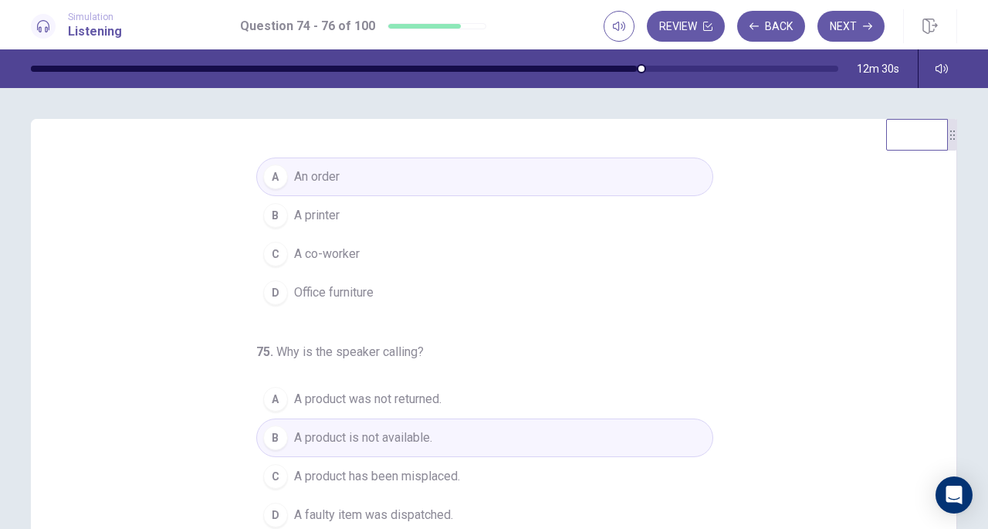
scroll to position [0, 0]
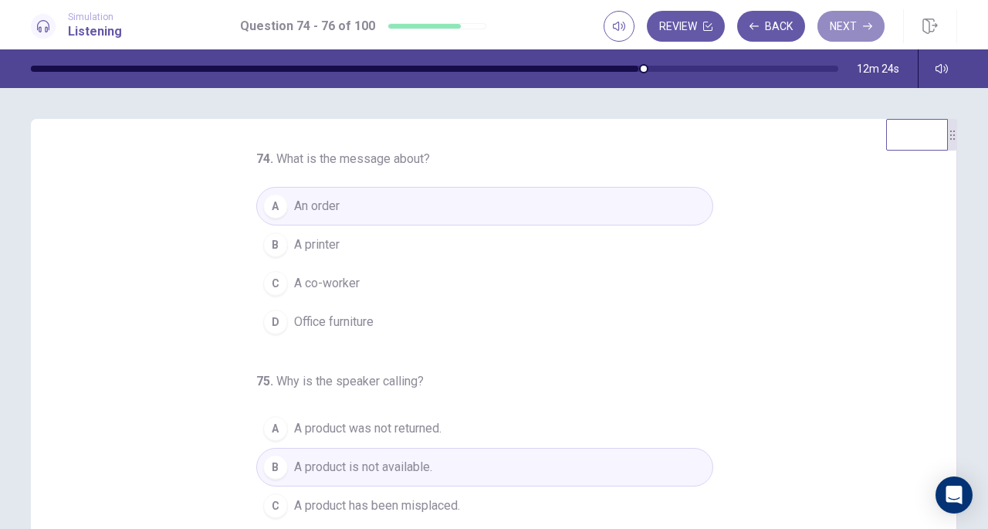
click at [846, 28] on button "Next" at bounding box center [851, 26] width 67 height 31
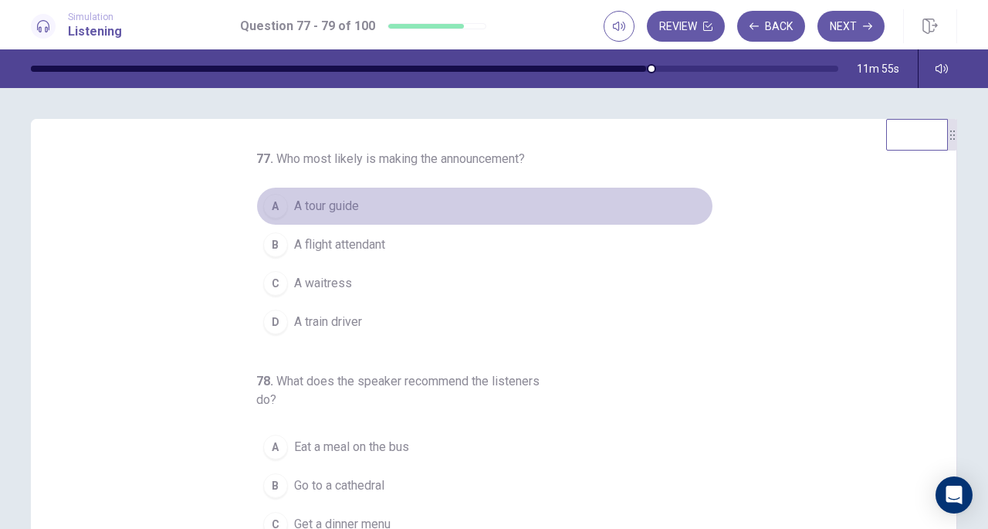
click at [338, 213] on span "A tour guide" at bounding box center [326, 206] width 65 height 19
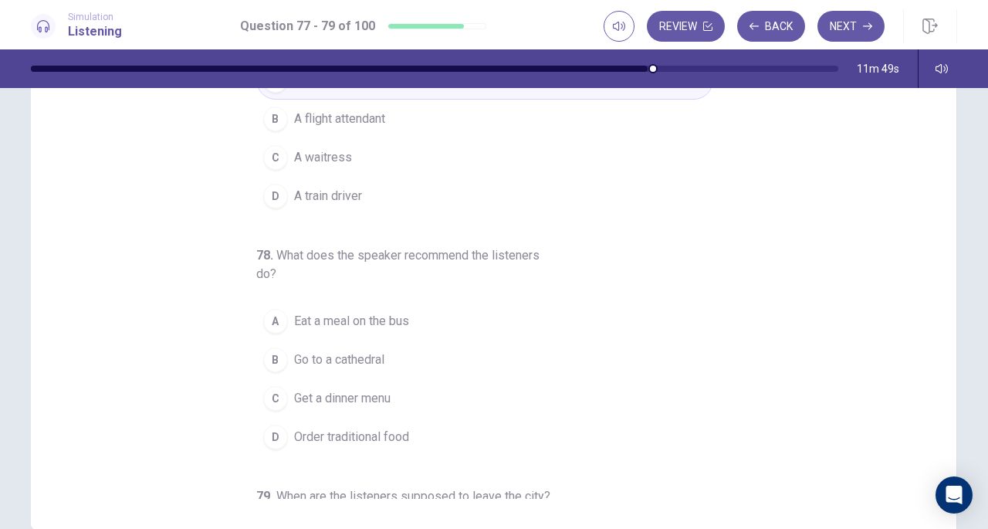
scroll to position [129, 0]
click at [381, 430] on span "Order traditional food" at bounding box center [351, 434] width 115 height 19
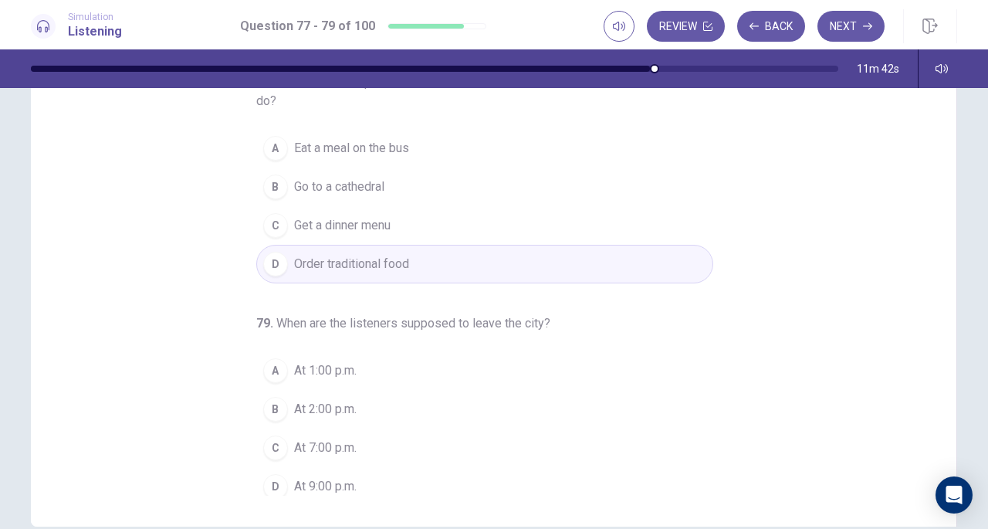
scroll to position [173, 0]
click at [335, 437] on span "At 7:00 p.m." at bounding box center [325, 444] width 63 height 19
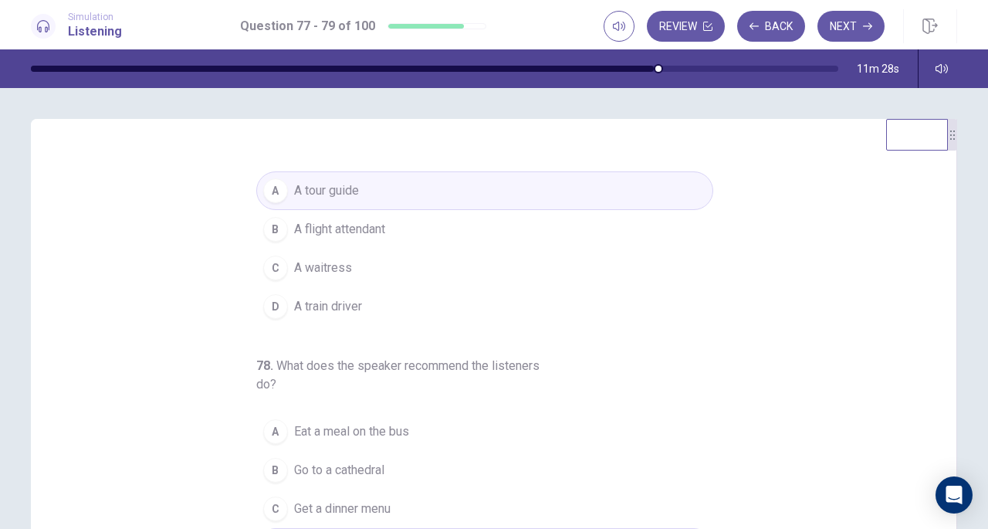
scroll to position [0, 0]
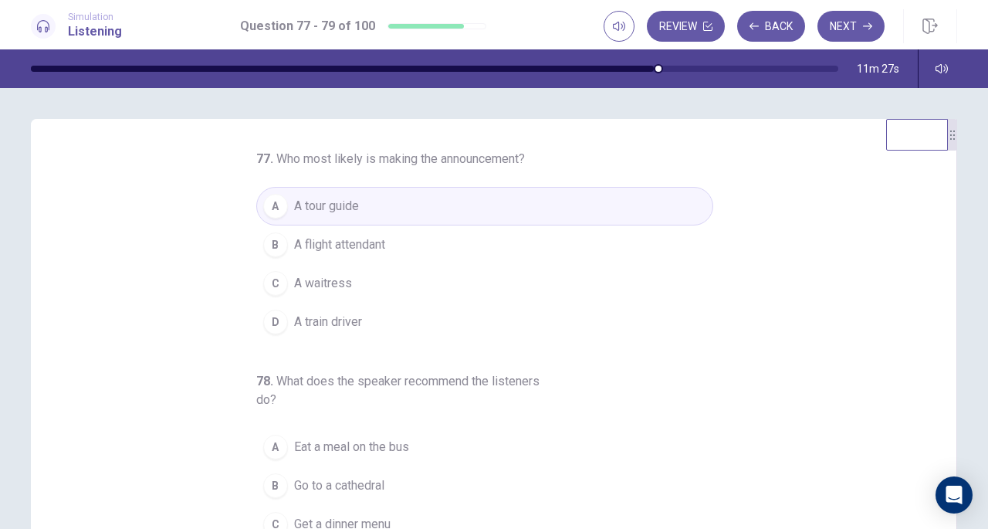
click at [769, 214] on div "77 . Who most likely is making the announcement? A A tour guide B A flight atte…" at bounding box center [500, 387] width 889 height 475
click at [852, 22] on button "Next" at bounding box center [851, 26] width 67 height 31
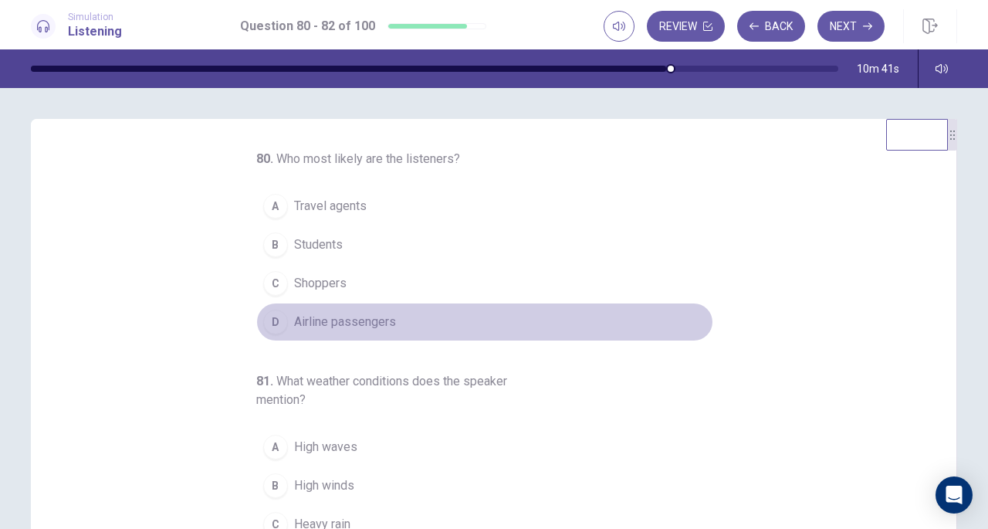
click at [372, 323] on span "Airline passengers" at bounding box center [345, 322] width 102 height 19
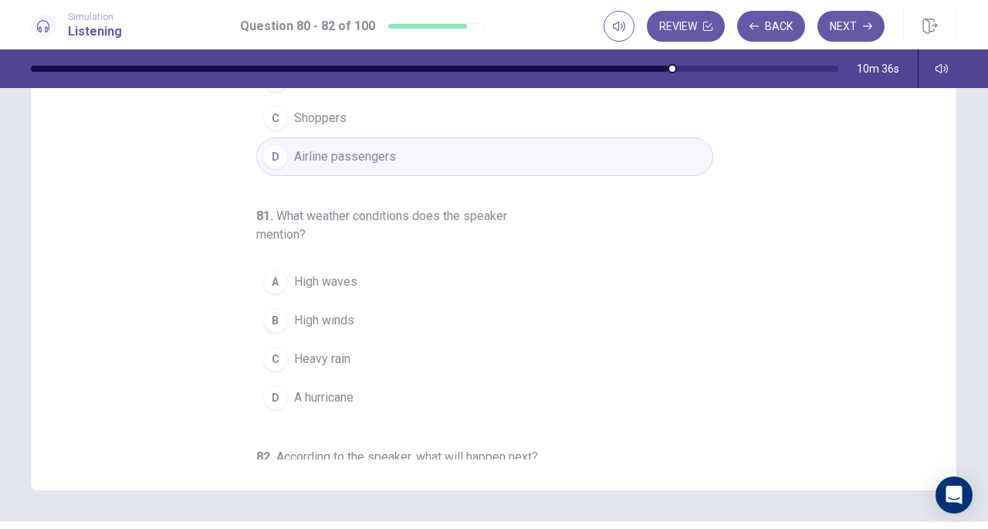
scroll to position [166, 0]
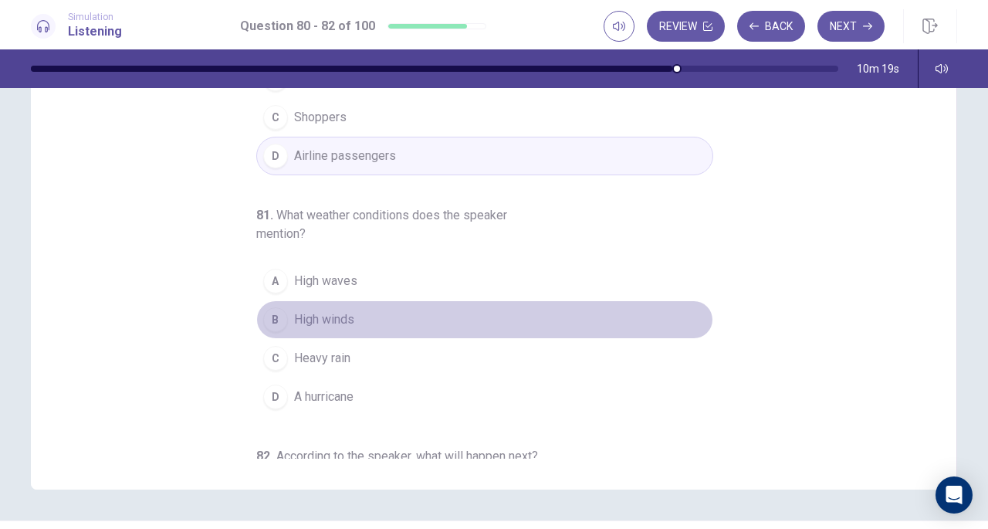
click at [322, 318] on span "High winds" at bounding box center [324, 319] width 60 height 19
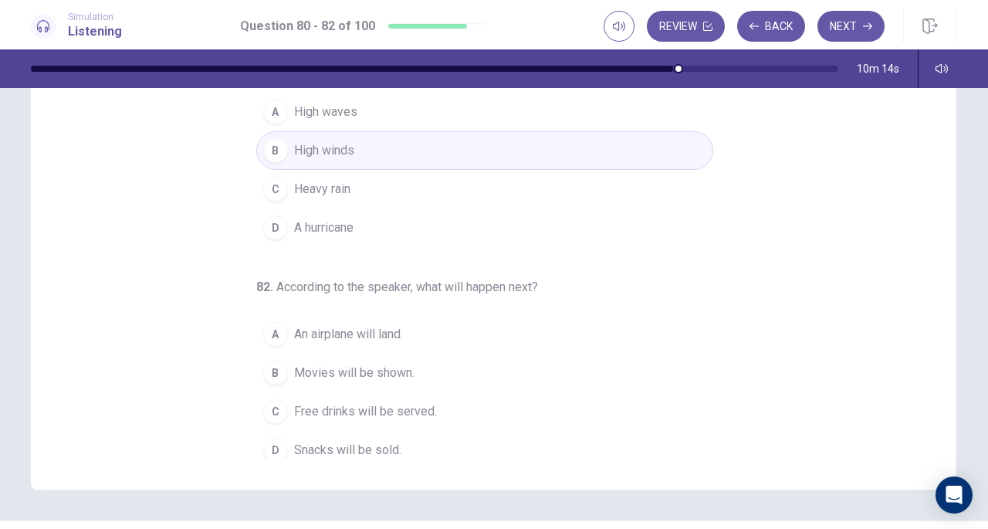
scroll to position [173, 0]
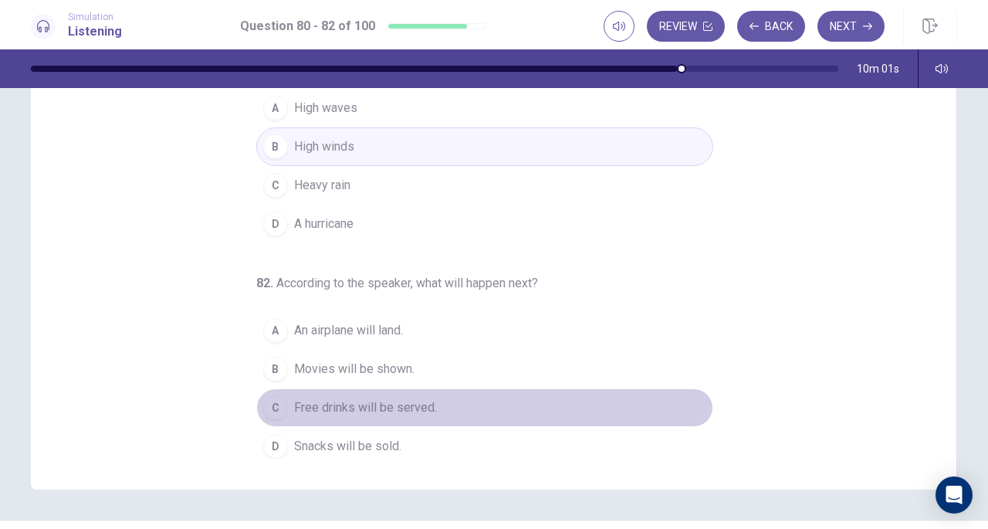
click at [375, 405] on span "Free drinks will be served." at bounding box center [365, 407] width 143 height 19
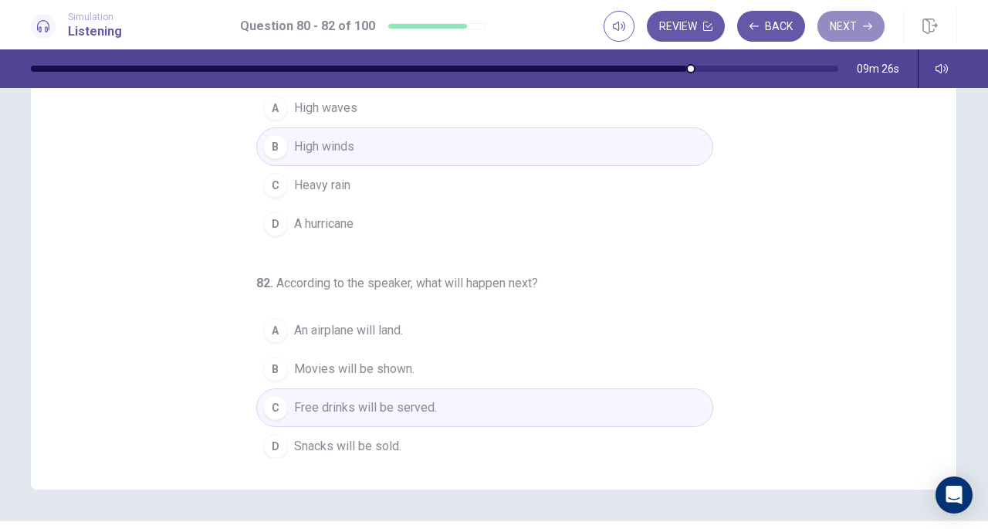
click at [841, 36] on button "Next" at bounding box center [851, 26] width 67 height 31
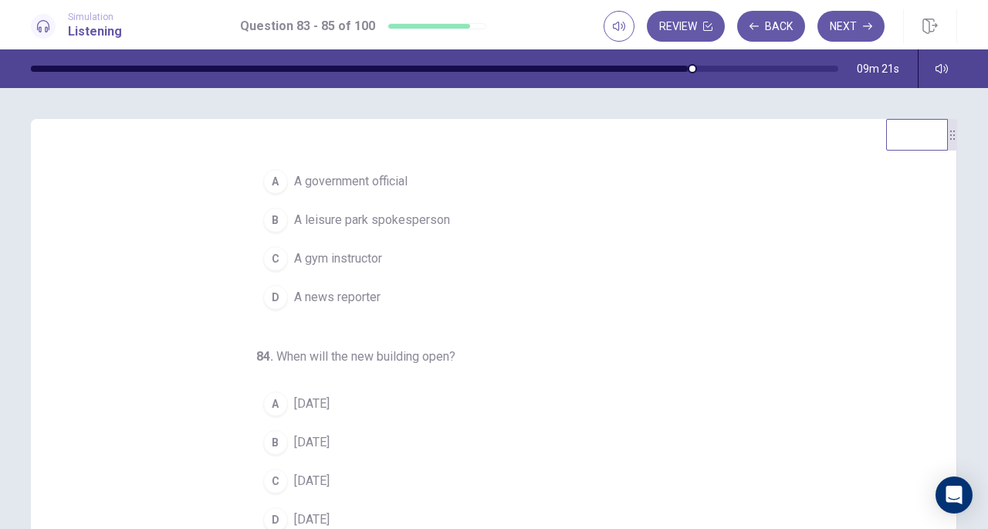
scroll to position [0, 0]
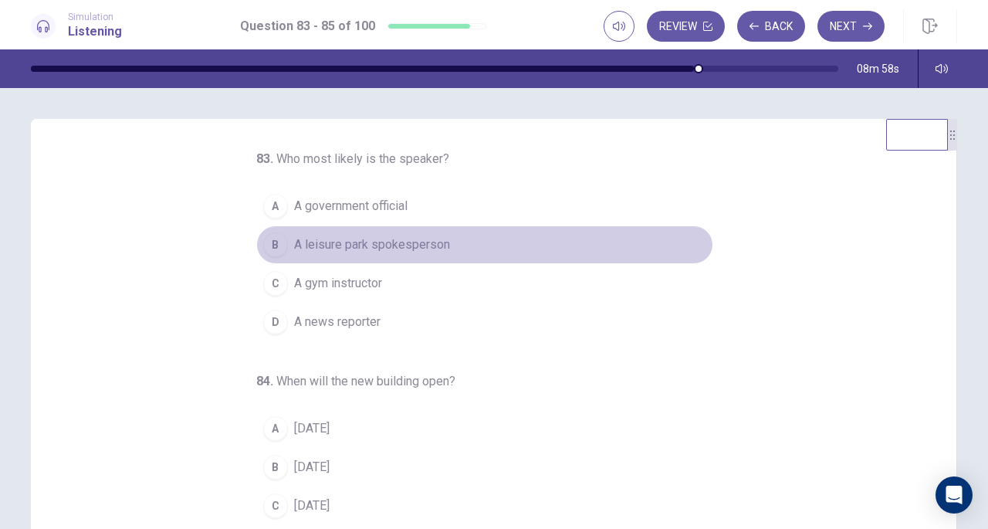
click at [405, 240] on span "A leisure park spokesperson" at bounding box center [372, 244] width 156 height 19
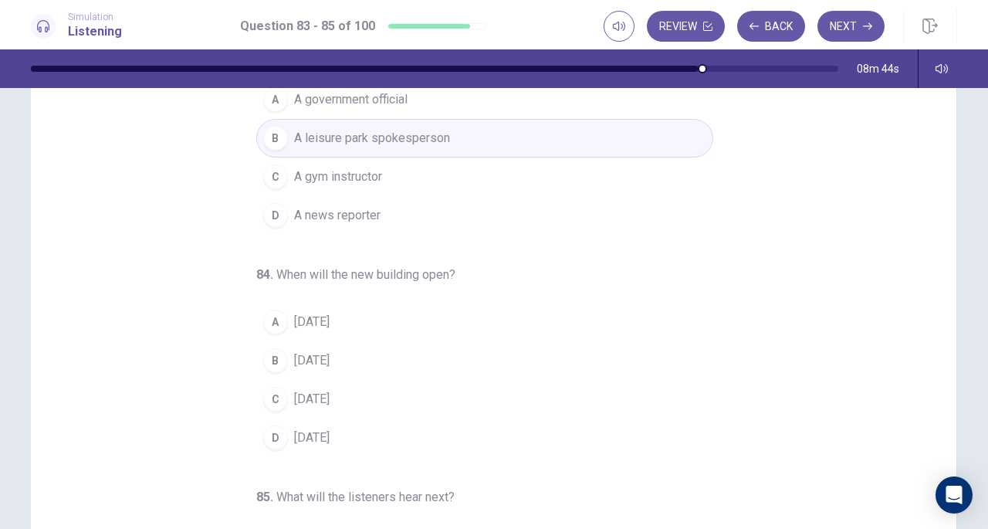
scroll to position [107, 0]
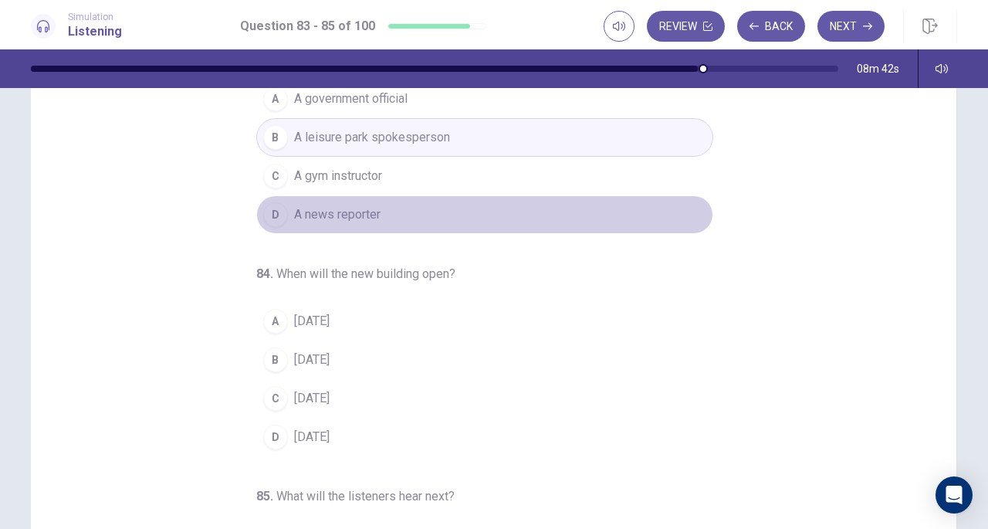
click at [323, 219] on span "A news reporter" at bounding box center [337, 214] width 86 height 19
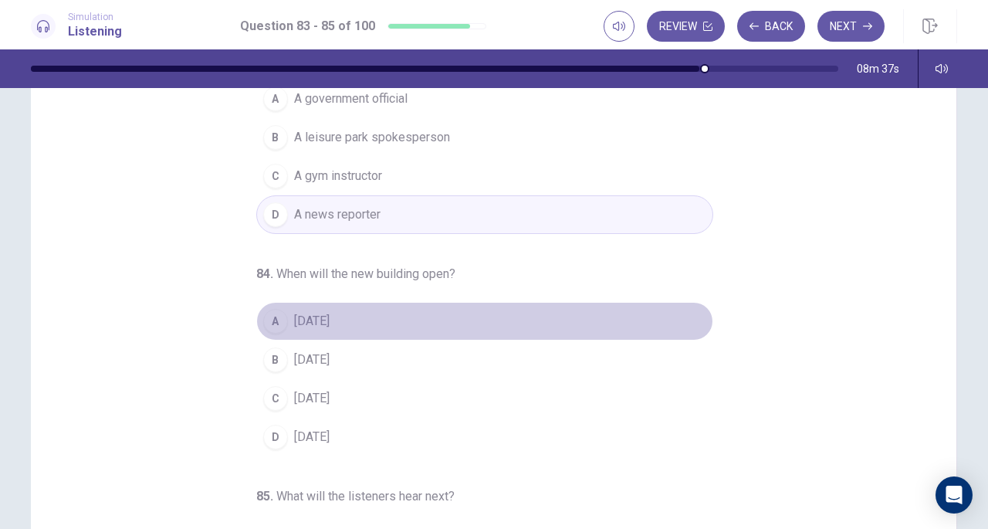
click at [330, 316] on span "[DATE]" at bounding box center [312, 321] width 36 height 19
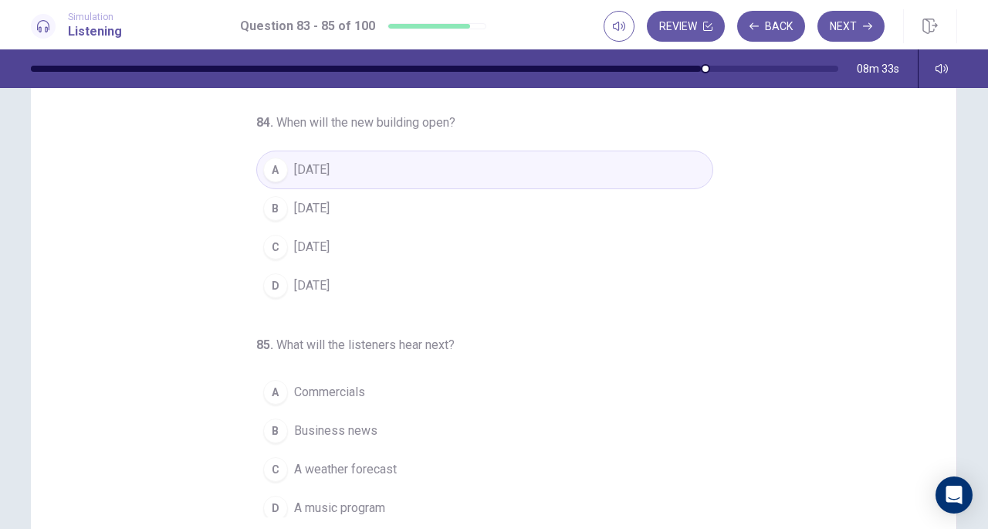
scroll to position [154, 0]
click at [378, 459] on span "A weather forecast" at bounding box center [345, 466] width 103 height 19
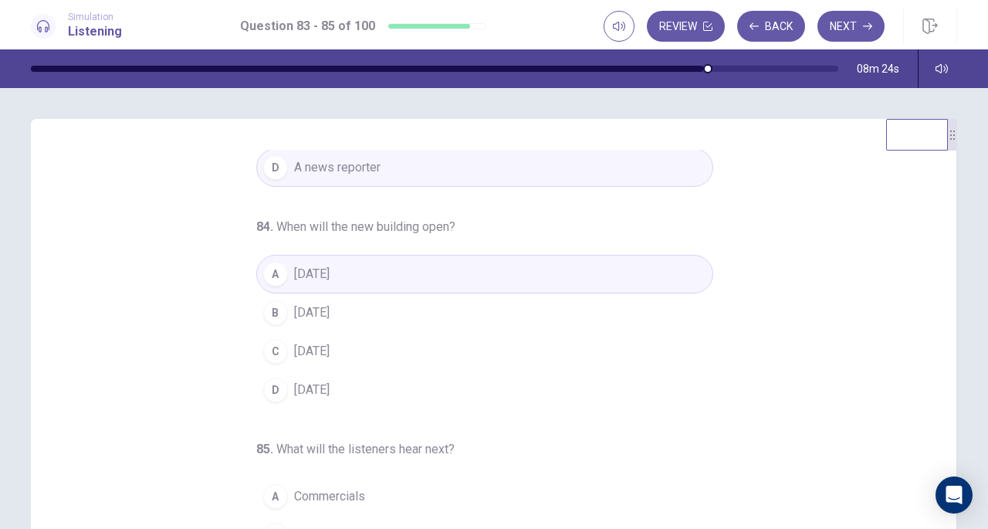
scroll to position [0, 0]
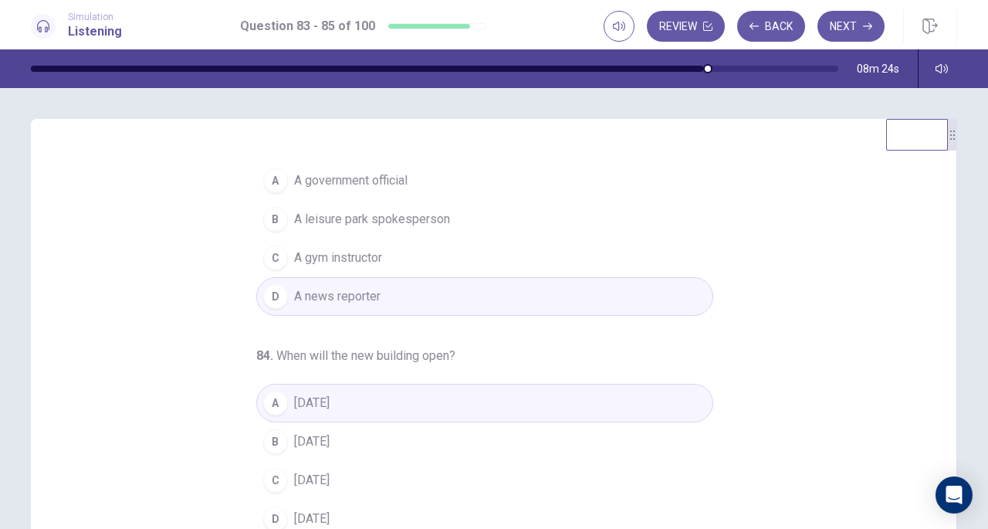
click at [940, 183] on div "83 . Who most likely is the speaker? A A government official B A leisure park s…" at bounding box center [500, 387] width 889 height 475
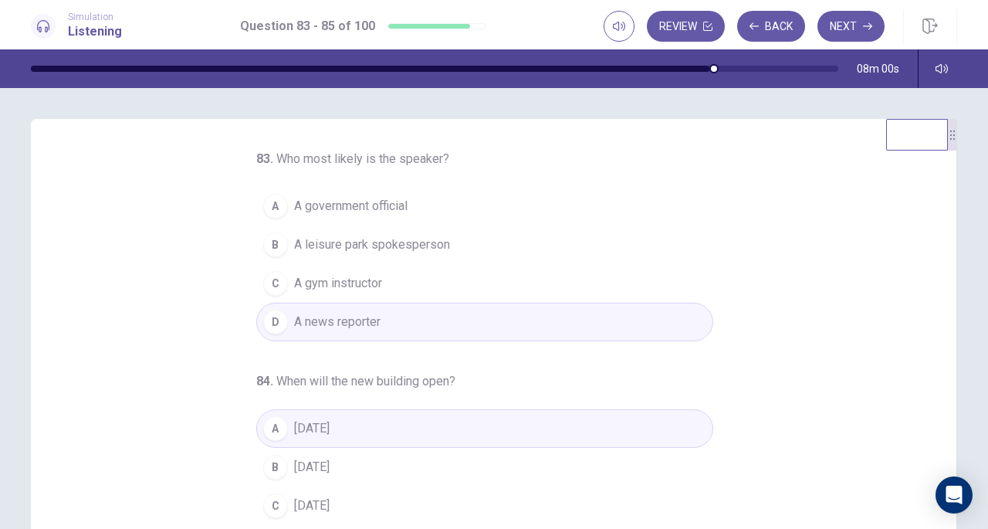
click at [856, 21] on button "Next" at bounding box center [851, 26] width 67 height 31
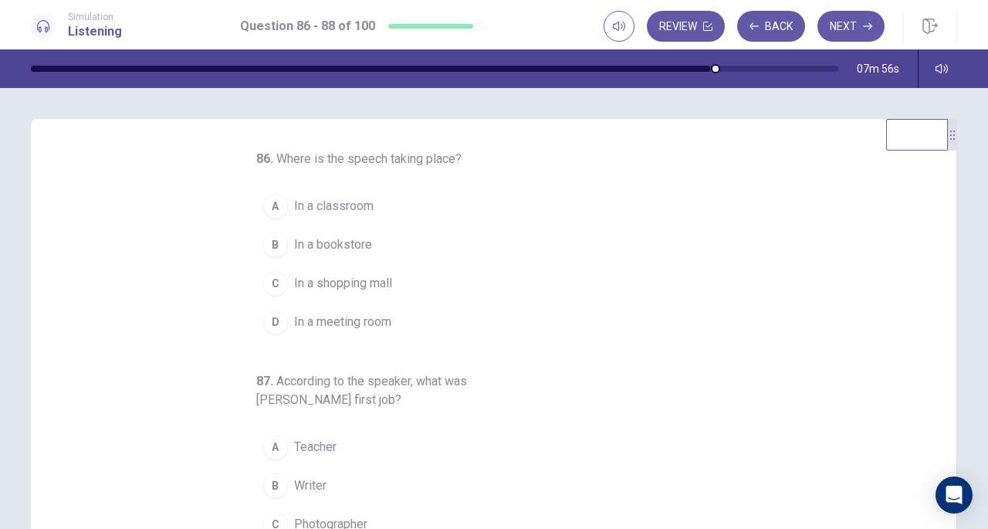
drag, startPoint x: 760, startPoint y: 208, endPoint x: 780, endPoint y: 310, distance: 103.9
click at [780, 310] on div "86 . Where is the speech taking place? A In a classroom B In a bookstore C In a…" at bounding box center [500, 387] width 889 height 475
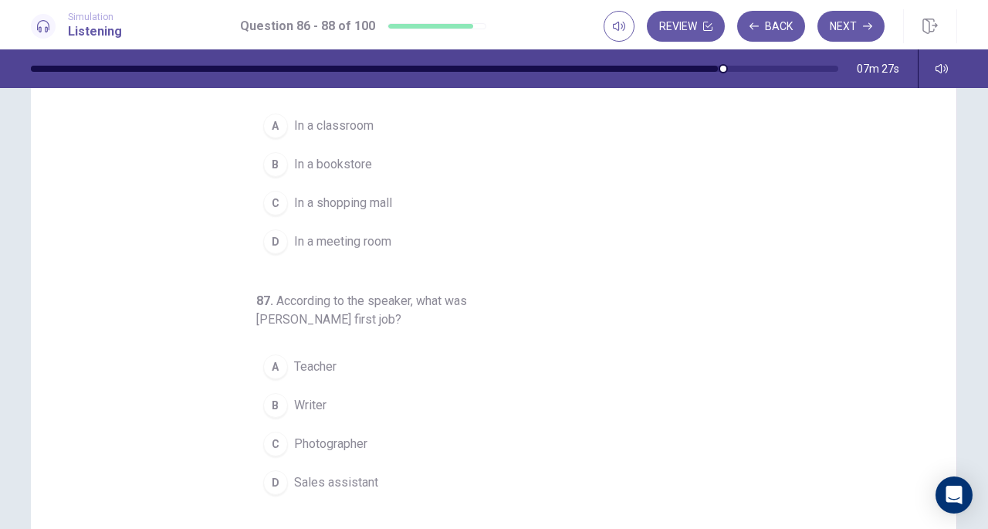
scroll to position [82, 0]
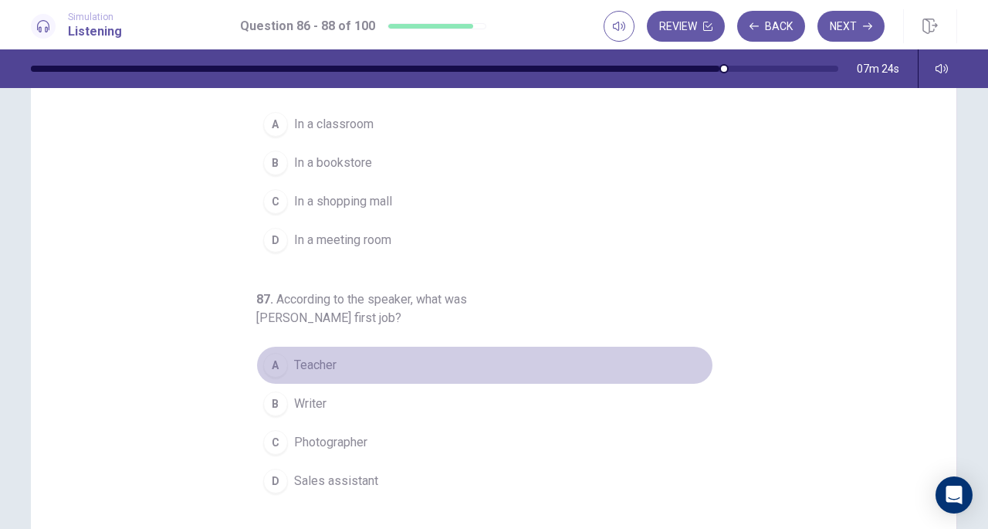
click at [324, 364] on span "Teacher" at bounding box center [315, 365] width 42 height 19
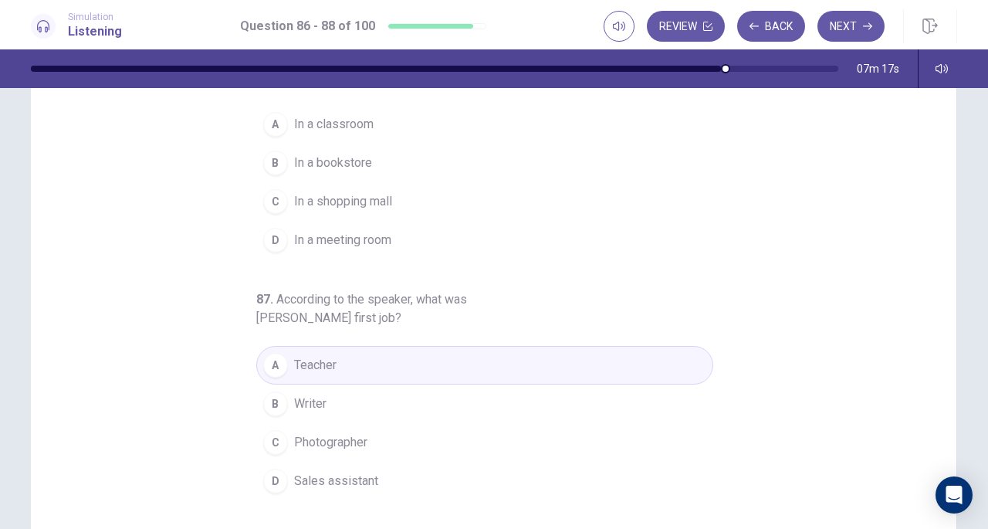
click at [357, 246] on span "In a meeting room" at bounding box center [342, 240] width 97 height 19
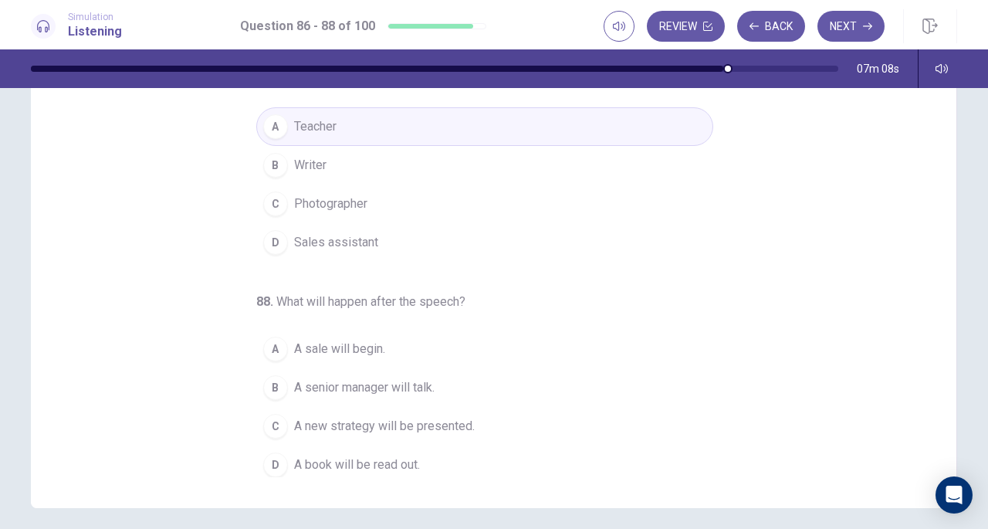
scroll to position [153, 0]
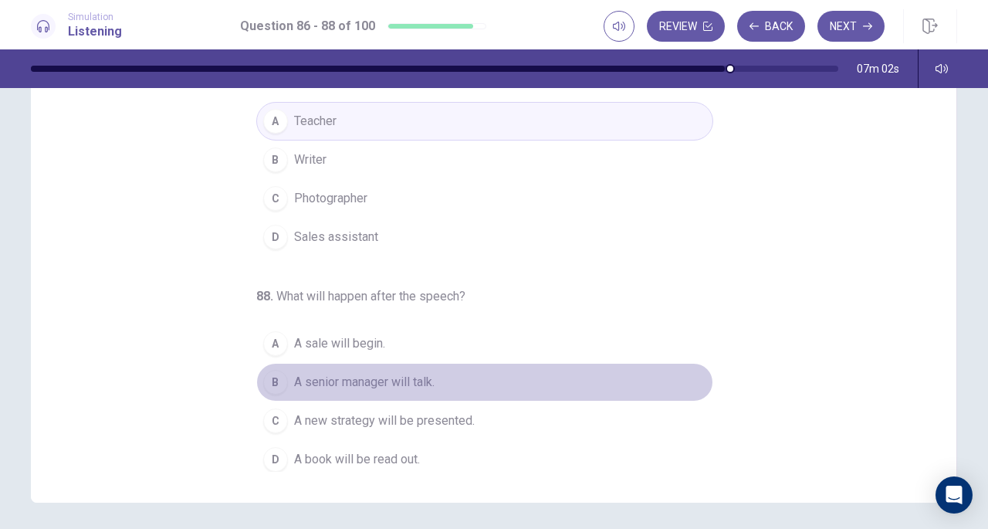
click at [398, 382] on span "A senior manager will talk." at bounding box center [364, 382] width 141 height 19
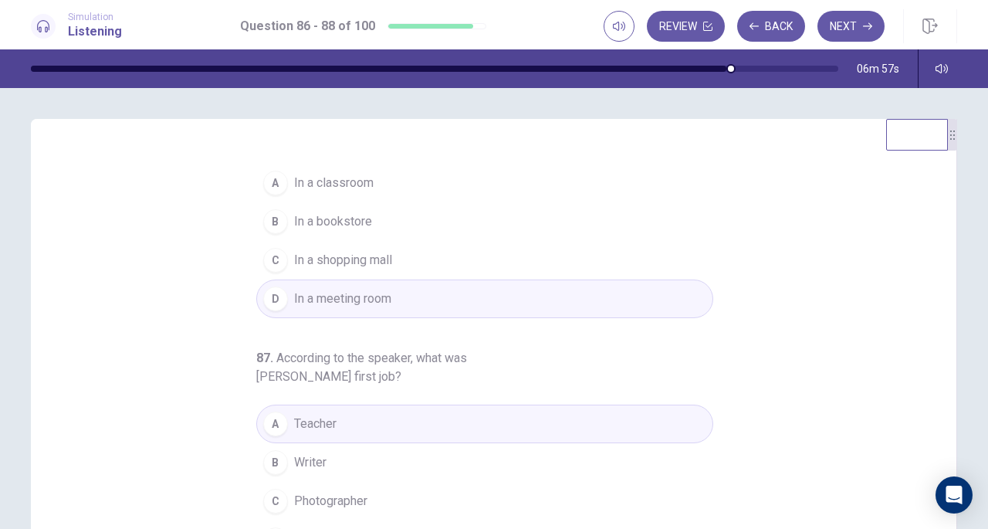
scroll to position [0, 0]
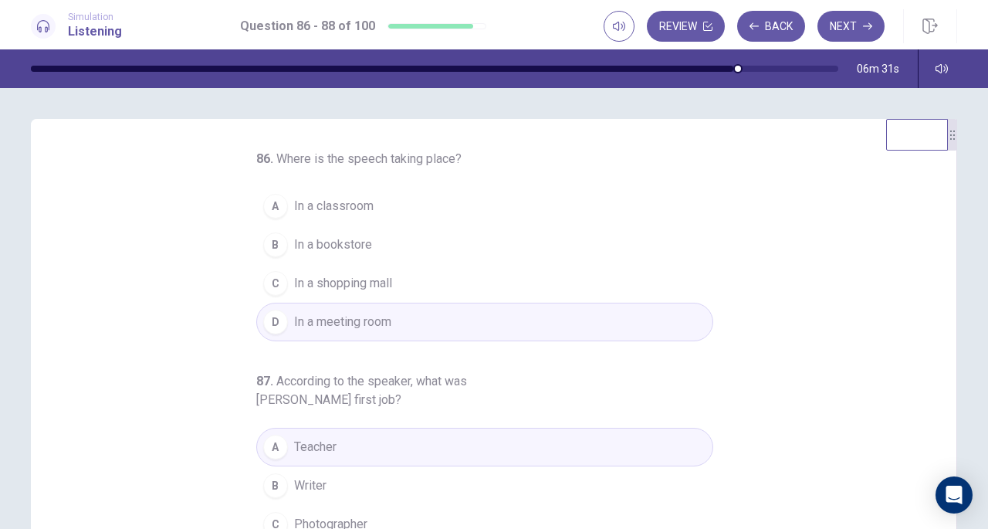
click at [854, 31] on button "Next" at bounding box center [851, 26] width 67 height 31
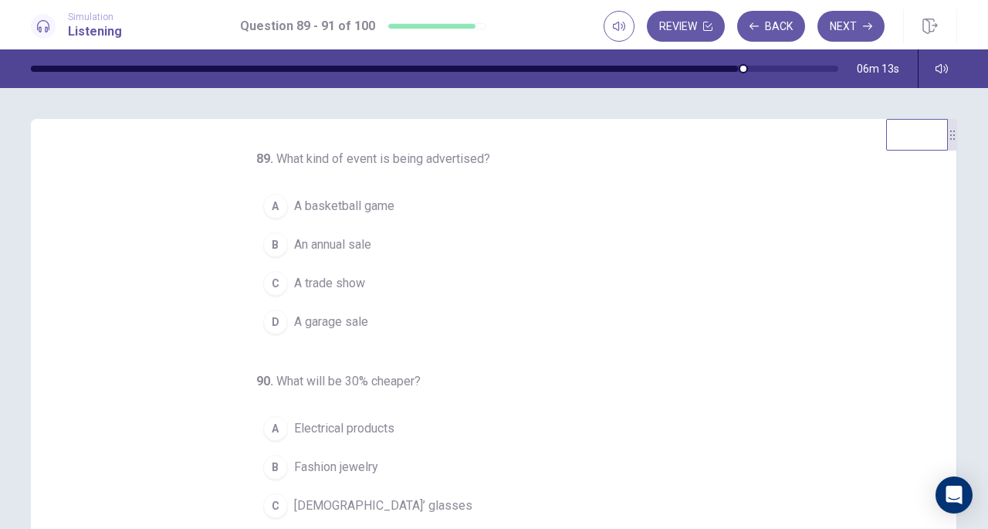
click at [333, 245] on span "An annual sale" at bounding box center [332, 244] width 77 height 19
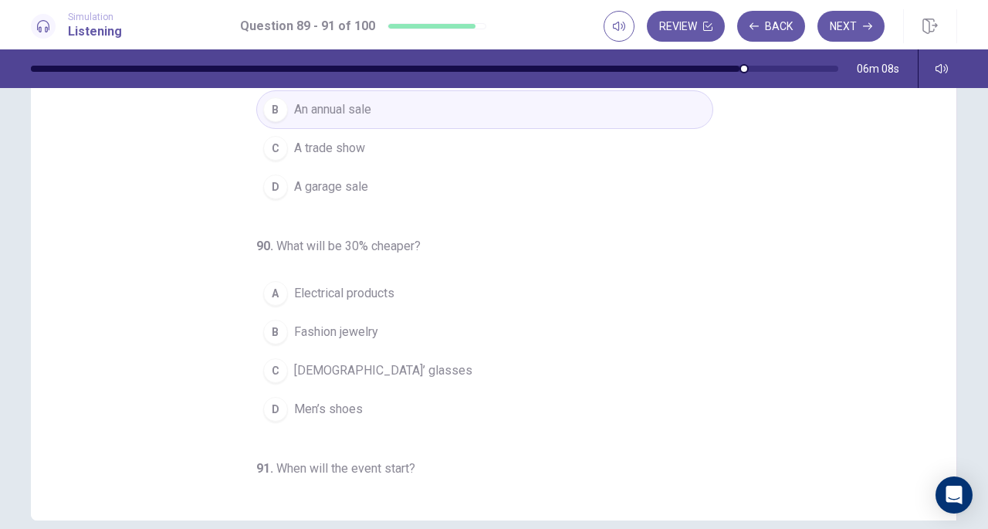
scroll to position [137, 0]
drag, startPoint x: 940, startPoint y: 286, endPoint x: 942, endPoint y: 319, distance: 32.5
click at [942, 319] on div "89 . What kind of event is being advertised? A A basketball game B An annual sa…" at bounding box center [494, 250] width 926 height 537
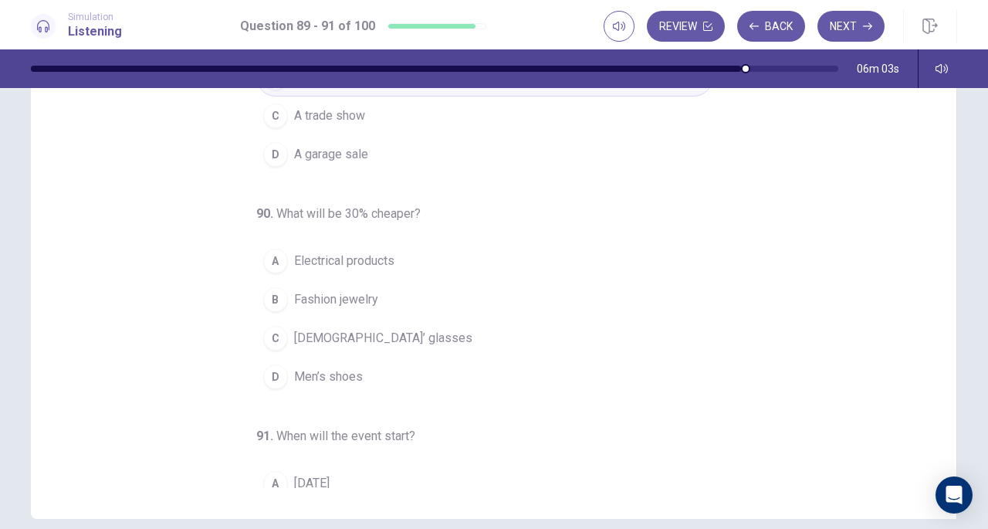
scroll to position [36, 0]
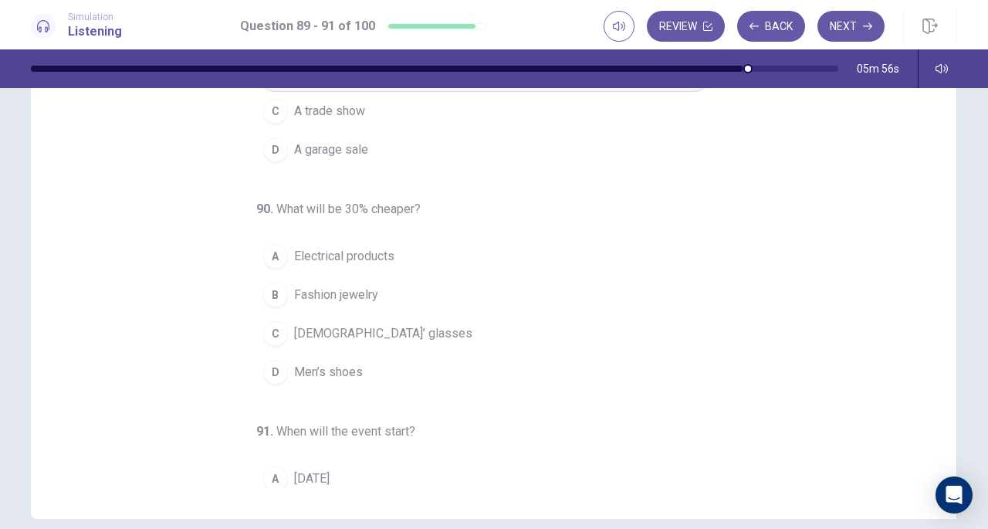
click at [368, 255] on span "Electrical products" at bounding box center [344, 256] width 100 height 19
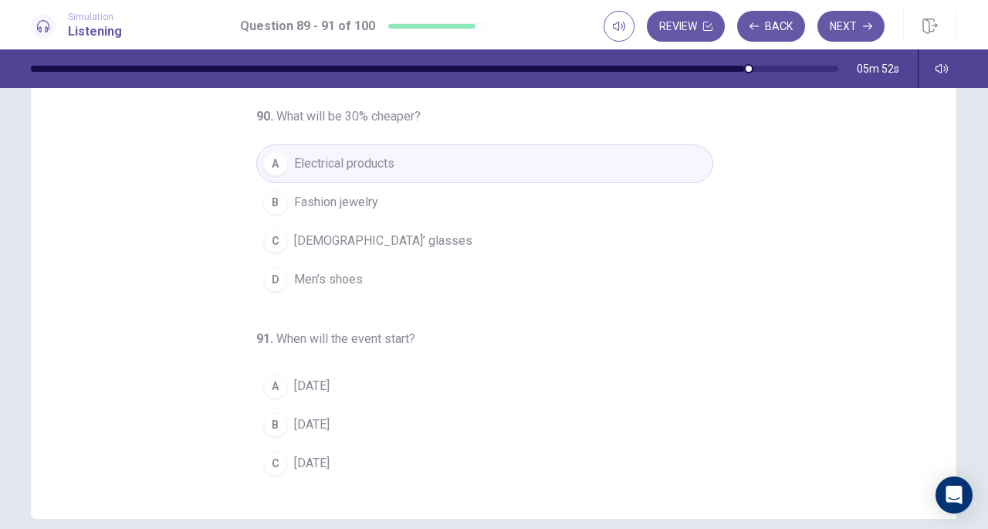
scroll to position [154, 0]
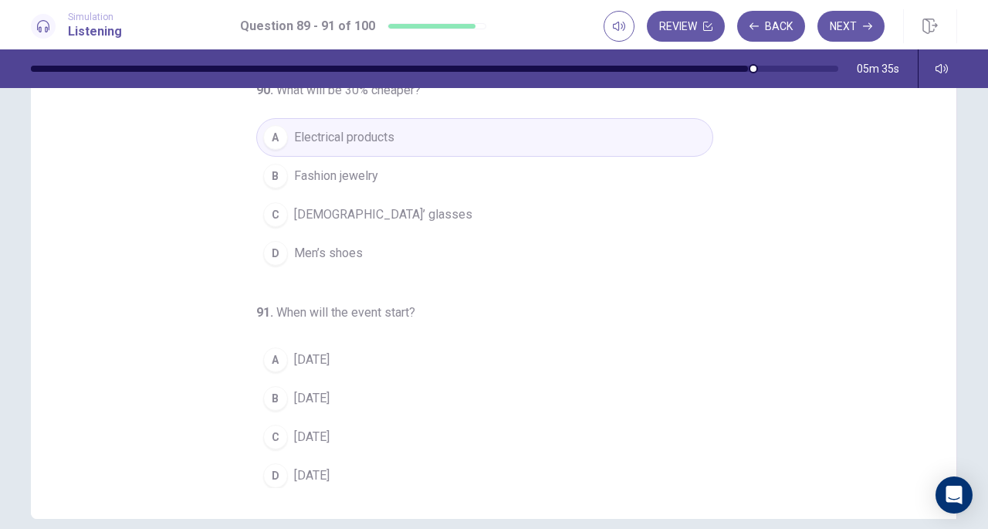
click at [323, 396] on span "[DATE]" at bounding box center [312, 398] width 36 height 19
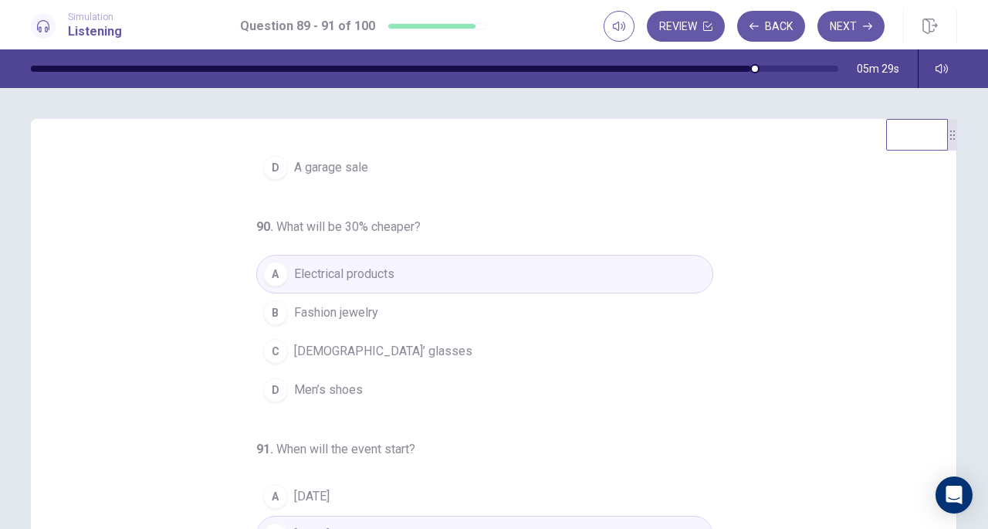
scroll to position [0, 0]
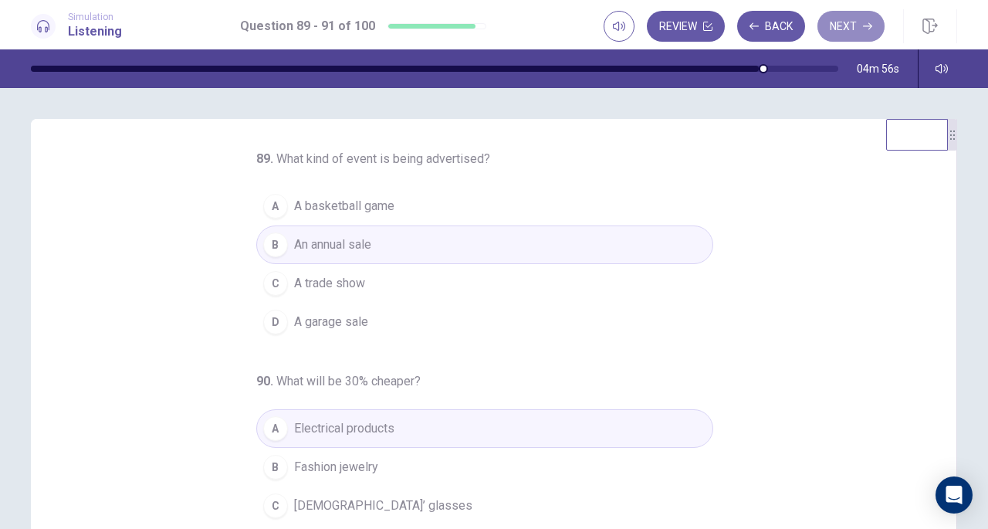
click at [846, 24] on button "Next" at bounding box center [851, 26] width 67 height 31
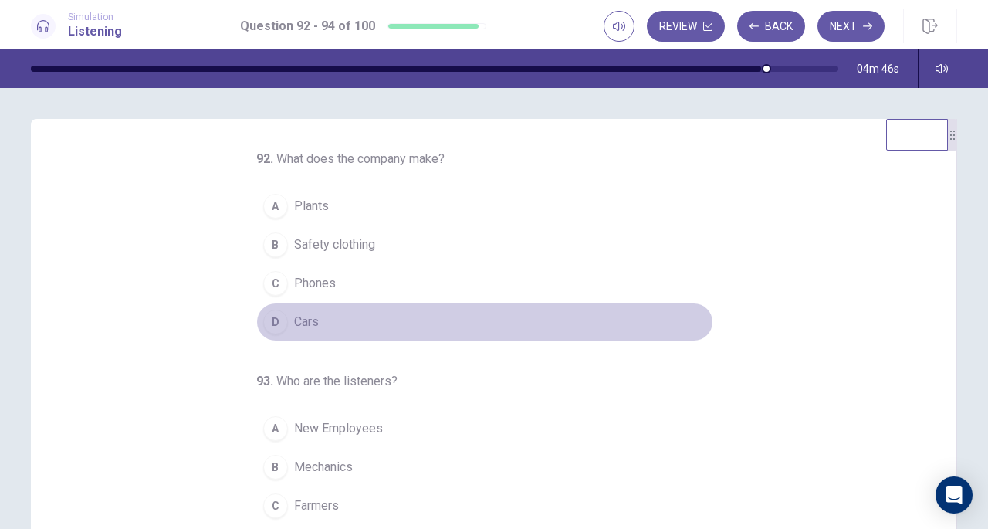
click at [338, 322] on button "D Cars" at bounding box center [484, 322] width 457 height 39
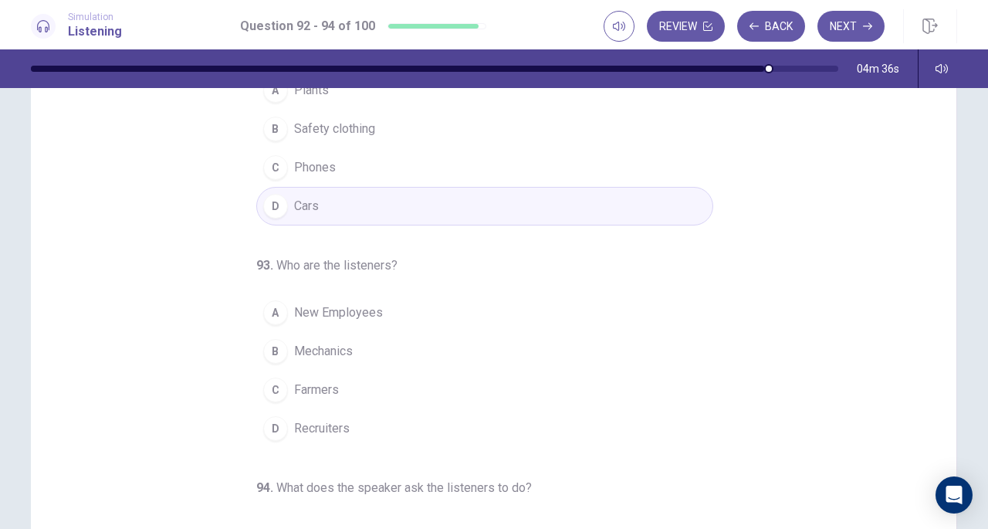
scroll to position [117, 0]
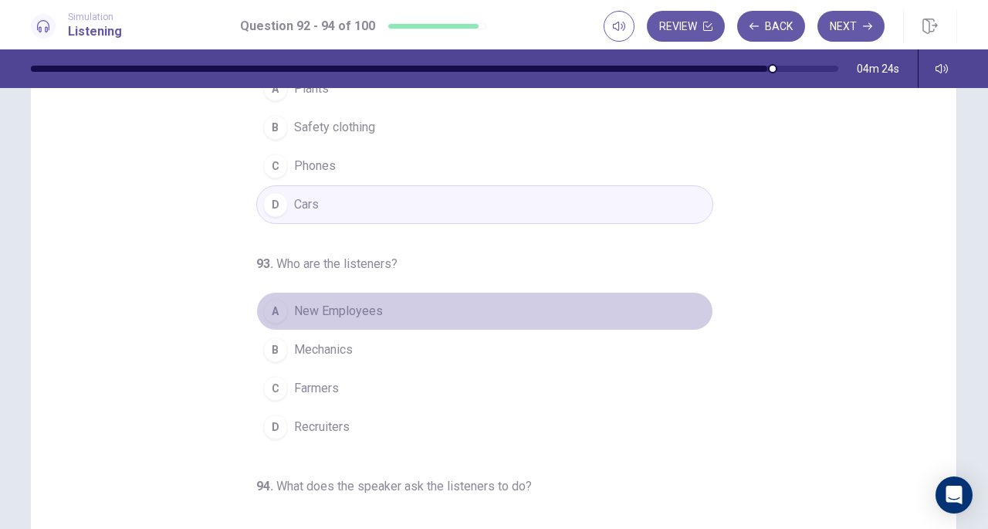
click at [340, 312] on span "New Employees" at bounding box center [338, 311] width 89 height 19
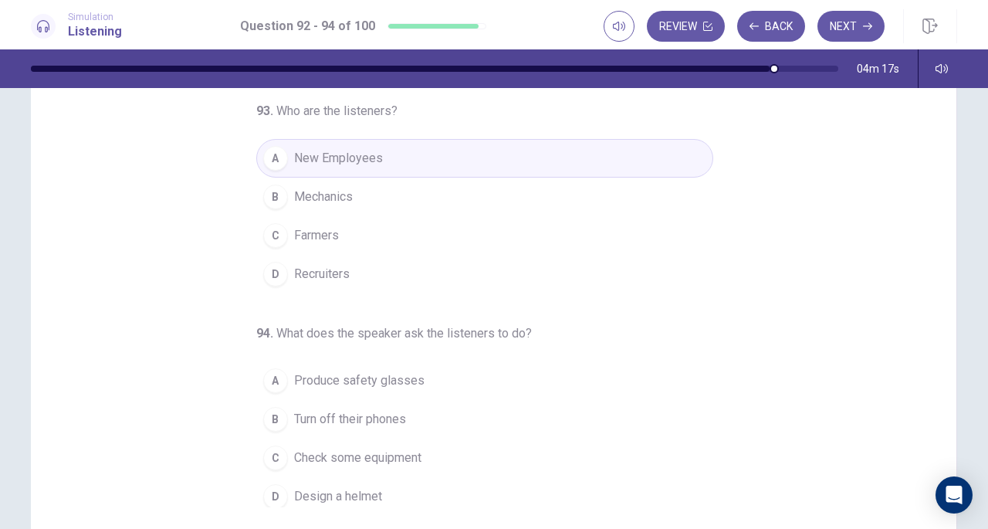
scroll to position [154, 0]
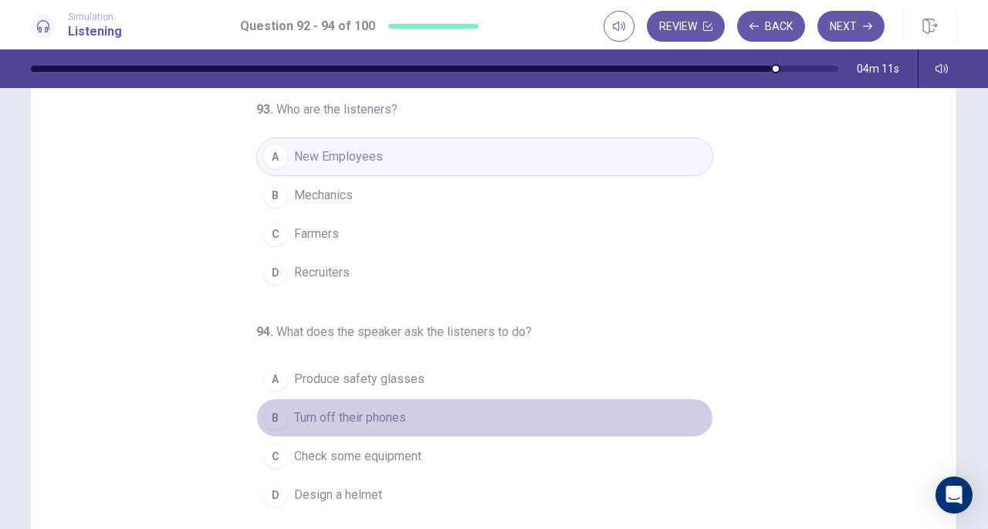
click at [376, 409] on span "Turn off their phones" at bounding box center [350, 417] width 112 height 19
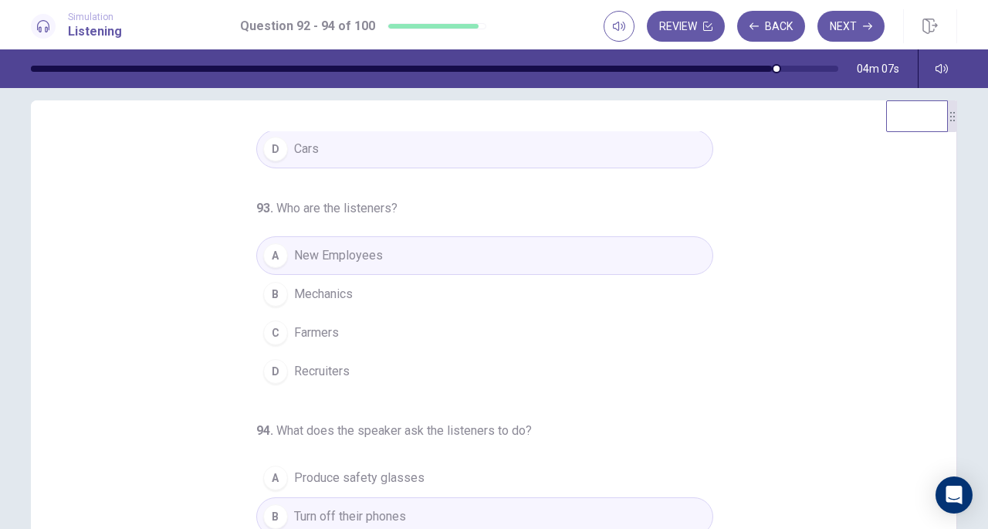
scroll to position [0, 0]
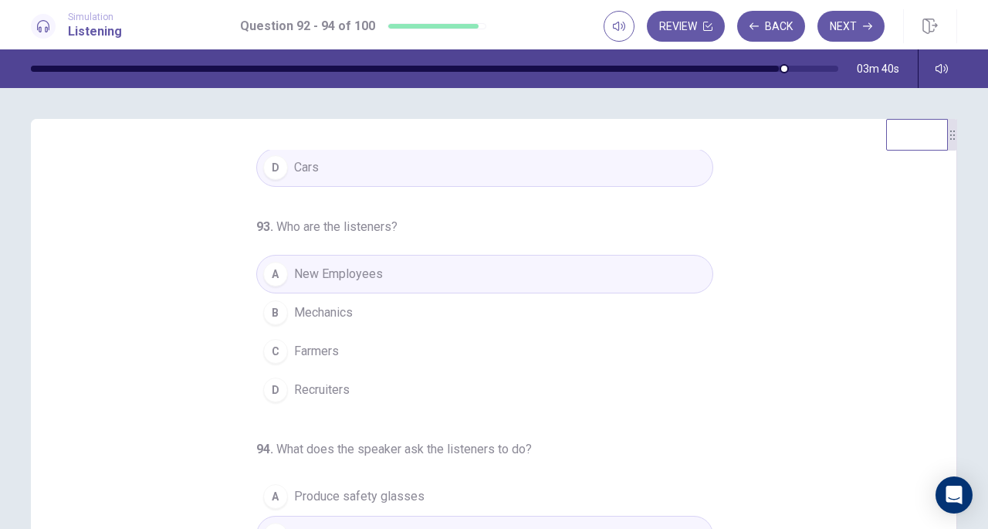
click at [835, 30] on button "Next" at bounding box center [851, 26] width 67 height 31
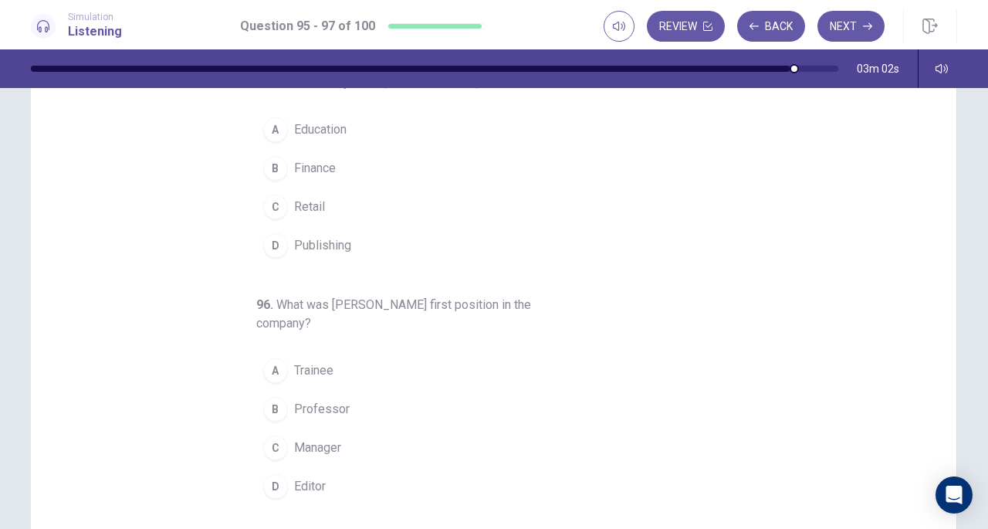
scroll to position [74, 0]
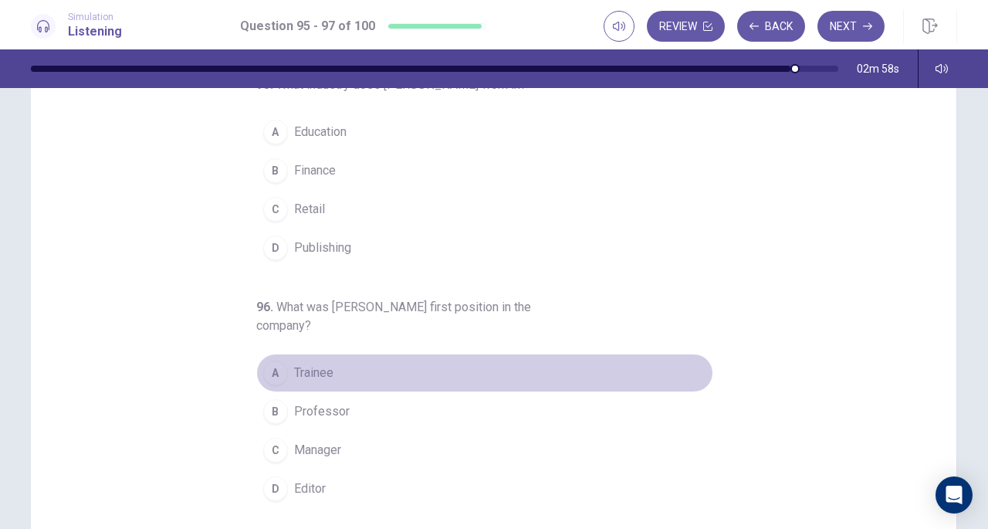
click at [331, 380] on button "A Trainee" at bounding box center [484, 373] width 457 height 39
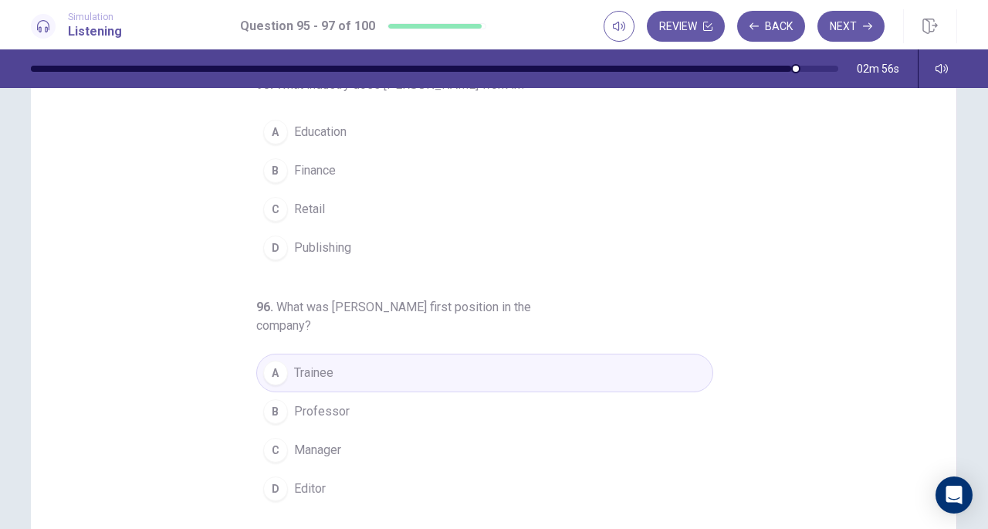
click at [324, 177] on span "Finance" at bounding box center [315, 170] width 42 height 19
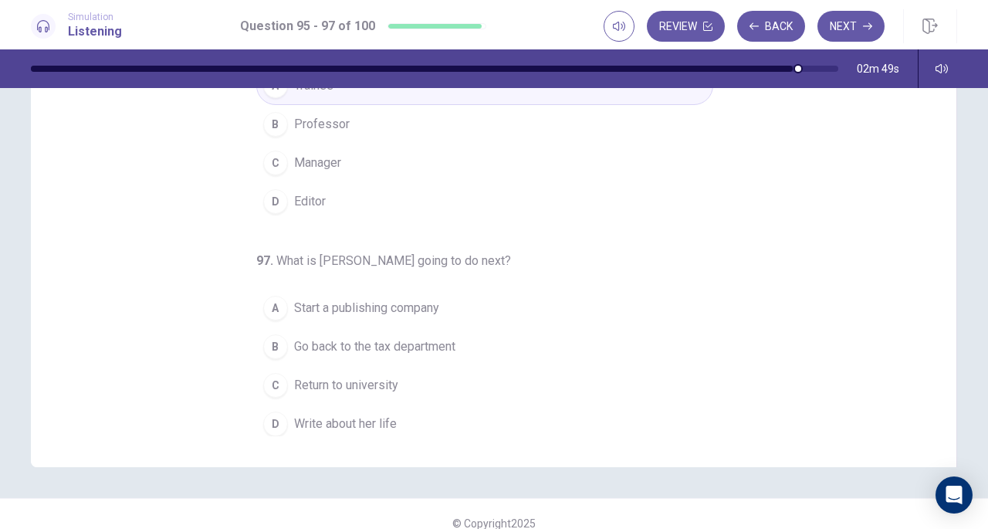
scroll to position [173, 0]
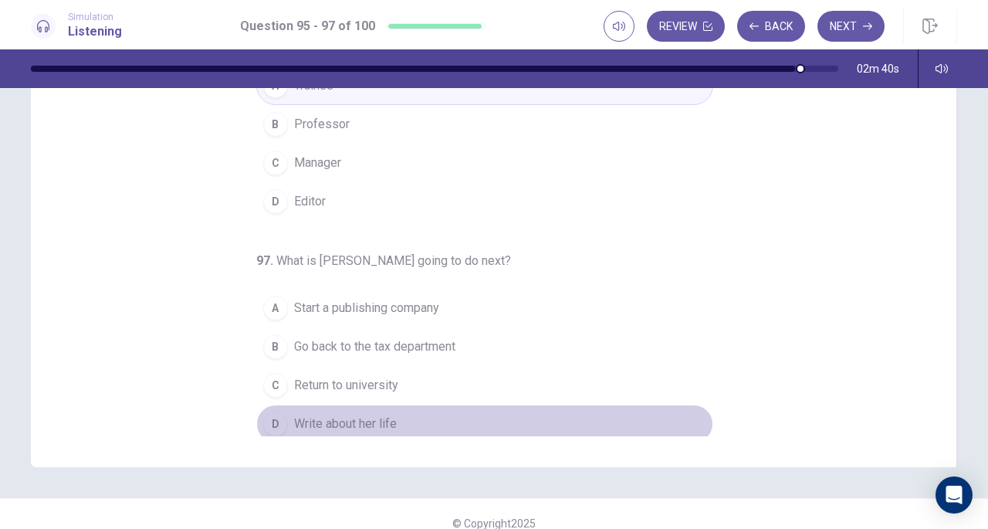
click at [378, 417] on span "Write about her life" at bounding box center [345, 424] width 103 height 19
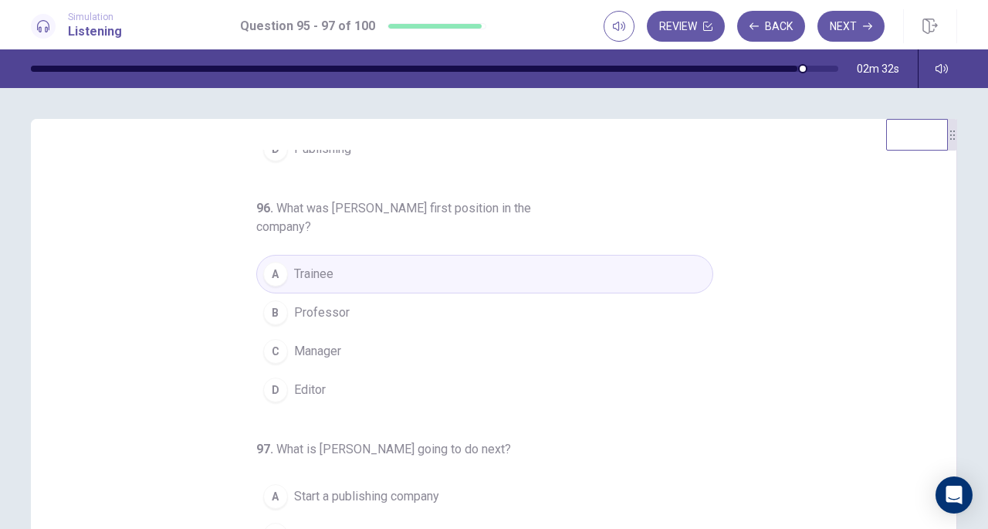
scroll to position [0, 0]
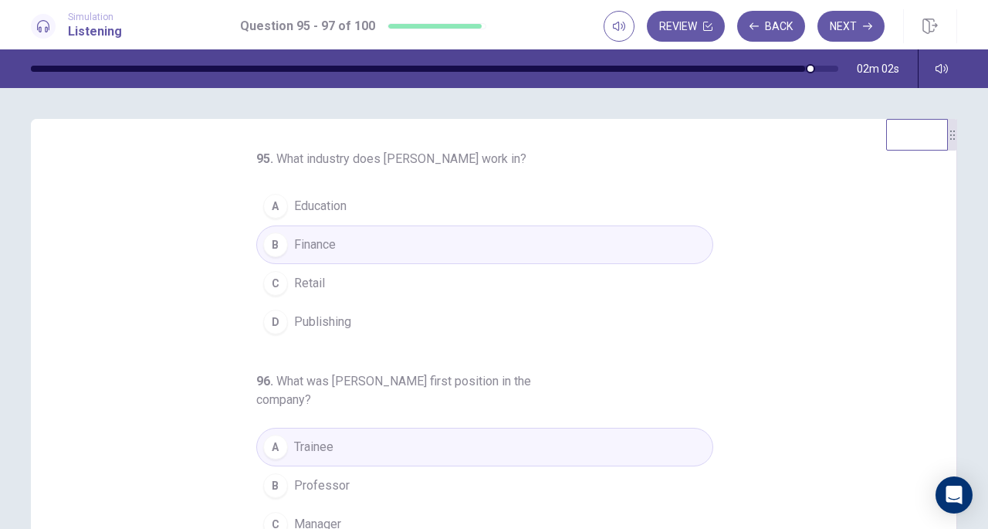
click at [843, 25] on button "Next" at bounding box center [851, 26] width 67 height 31
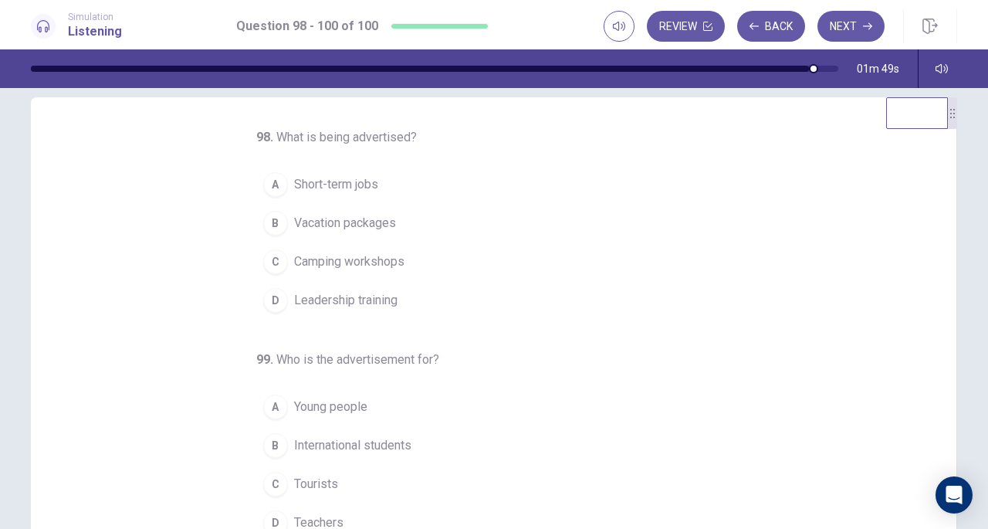
scroll to position [21, 0]
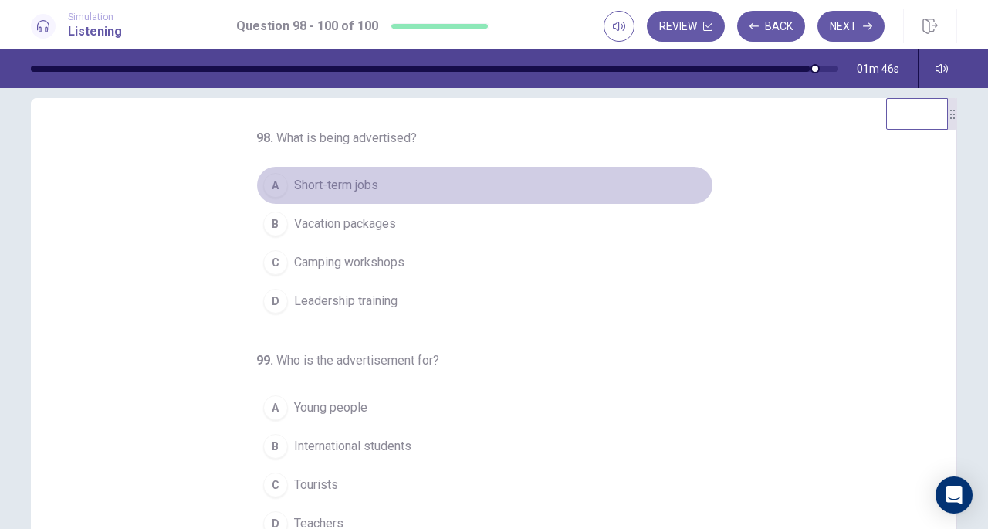
click at [354, 186] on span "Short-term jobs" at bounding box center [336, 185] width 84 height 19
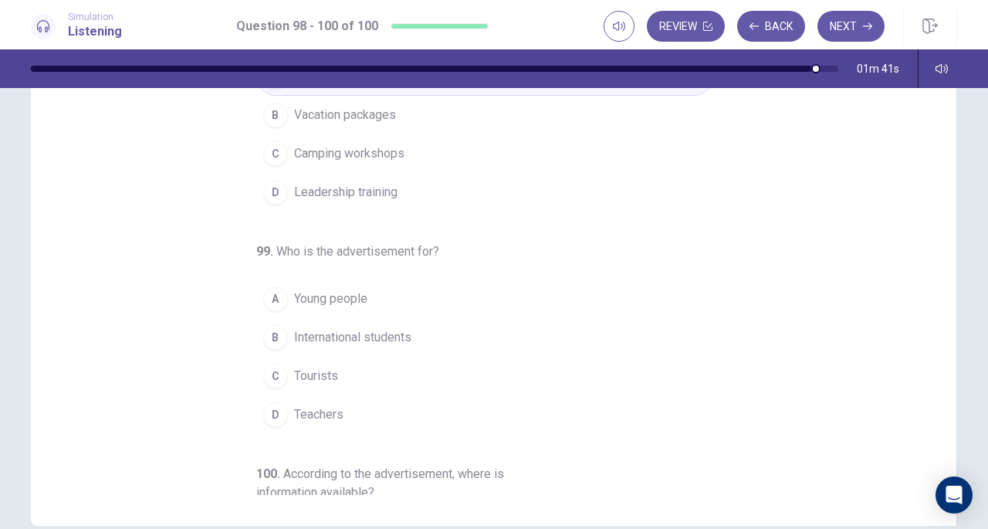
scroll to position [134, 0]
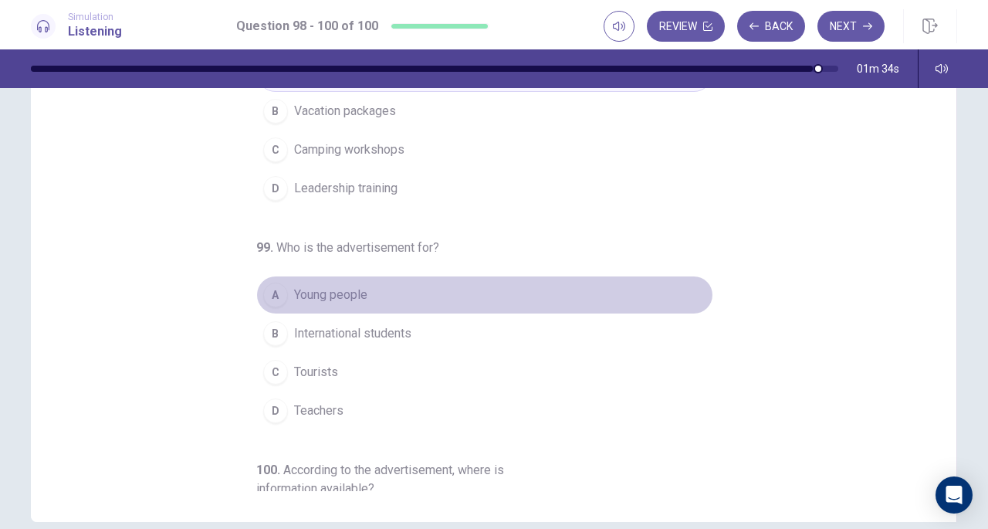
click at [379, 293] on button "A Young people" at bounding box center [484, 295] width 457 height 39
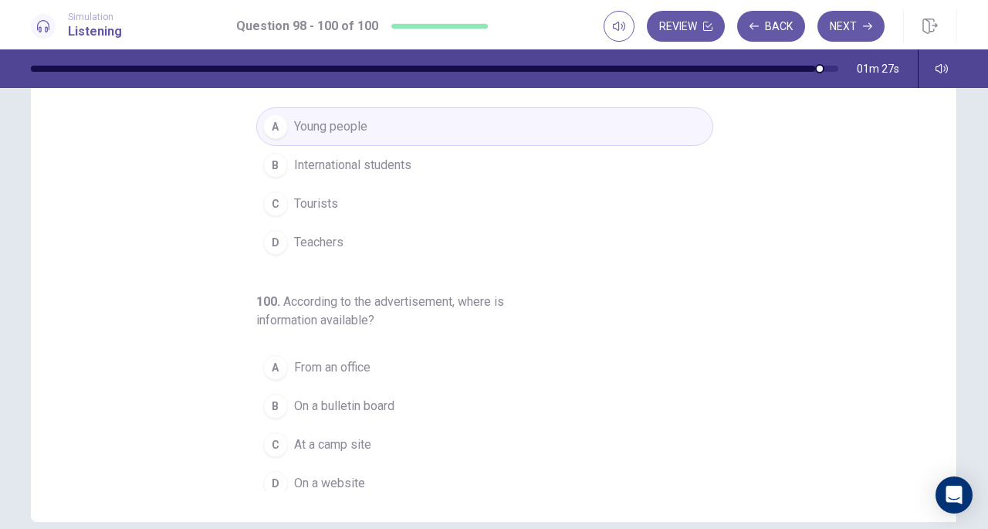
scroll to position [173, 0]
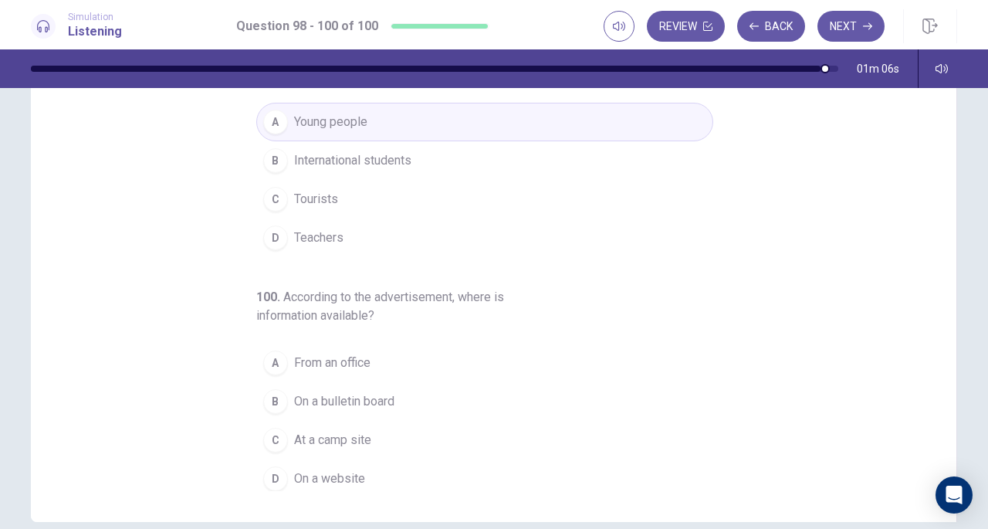
click at [320, 470] on span "On a website" at bounding box center [329, 478] width 71 height 19
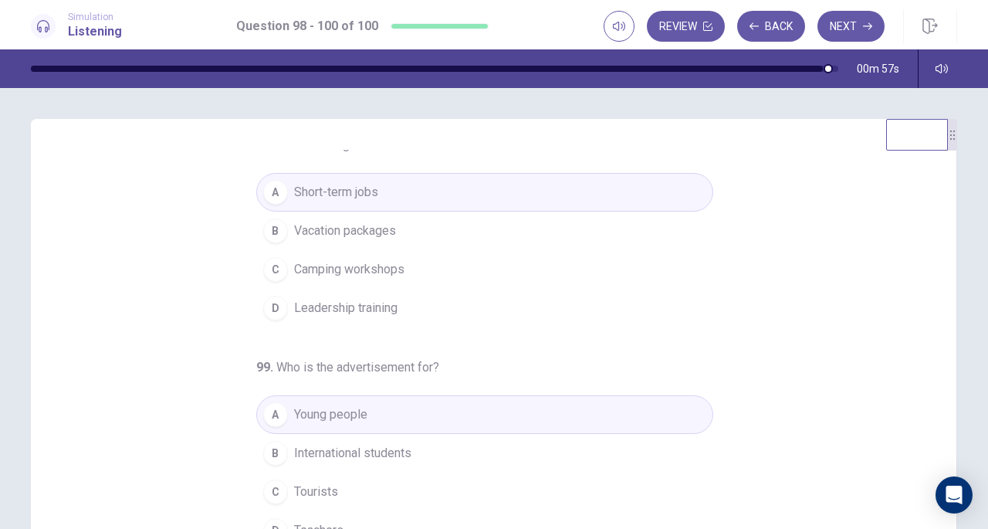
scroll to position [0, 0]
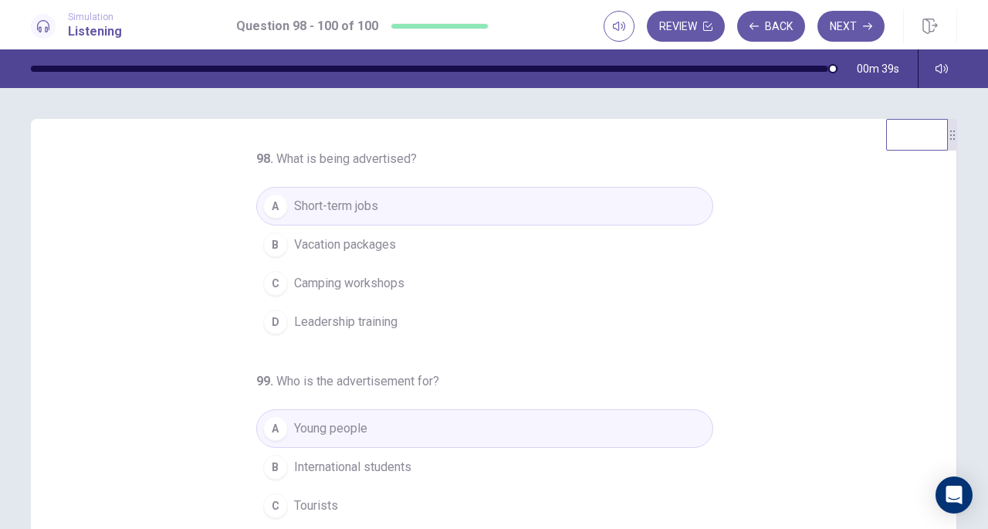
drag, startPoint x: 797, startPoint y: 171, endPoint x: 830, endPoint y: 101, distance: 77.0
click at [830, 101] on div "98 . What is being advertised? A Short-term jobs B Vacation packages C Camping …" at bounding box center [494, 308] width 988 height 441
click at [852, 24] on button "Next" at bounding box center [851, 26] width 67 height 31
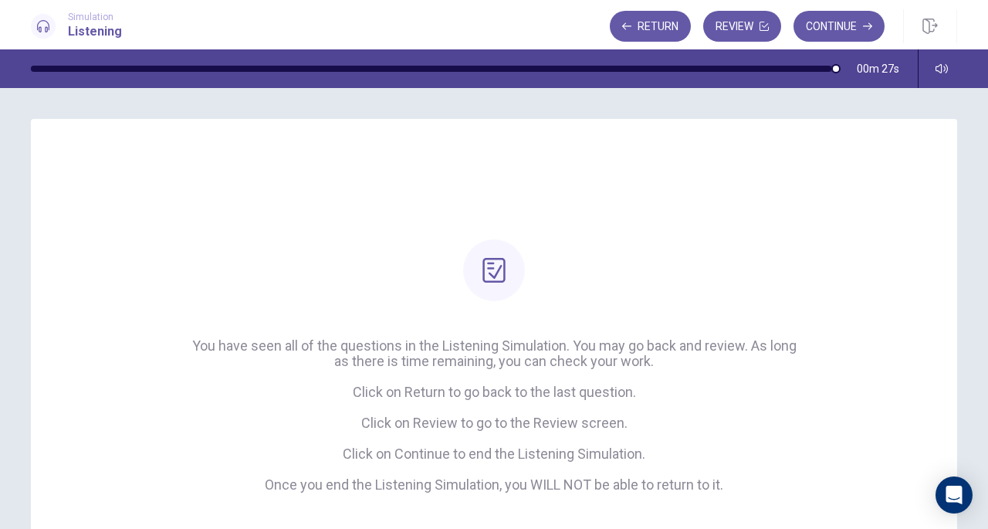
click at [581, 250] on div "You have seen all of the questions in the Listening Simulation. You may go back…" at bounding box center [494, 365] width 661 height 253
click at [760, 29] on icon "button" at bounding box center [764, 26] width 9 height 9
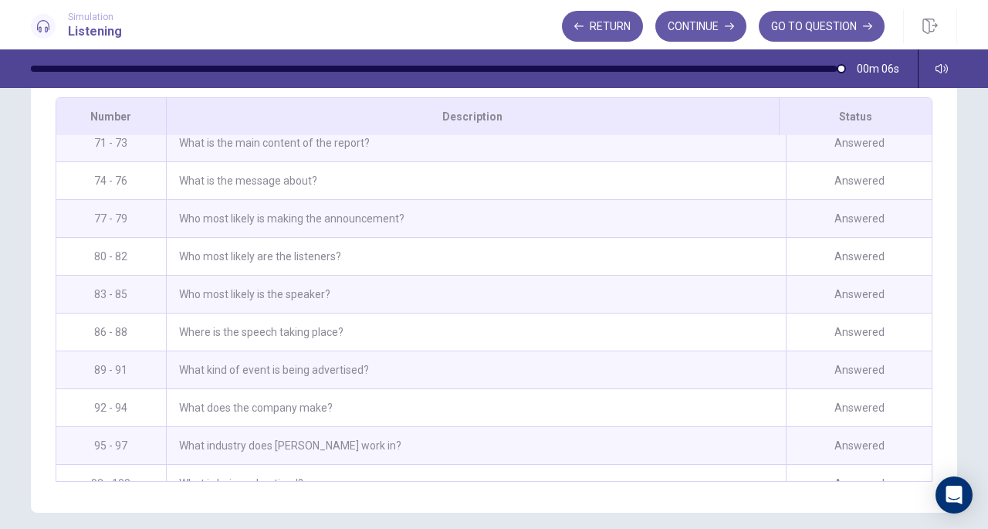
scroll to position [1690, 0]
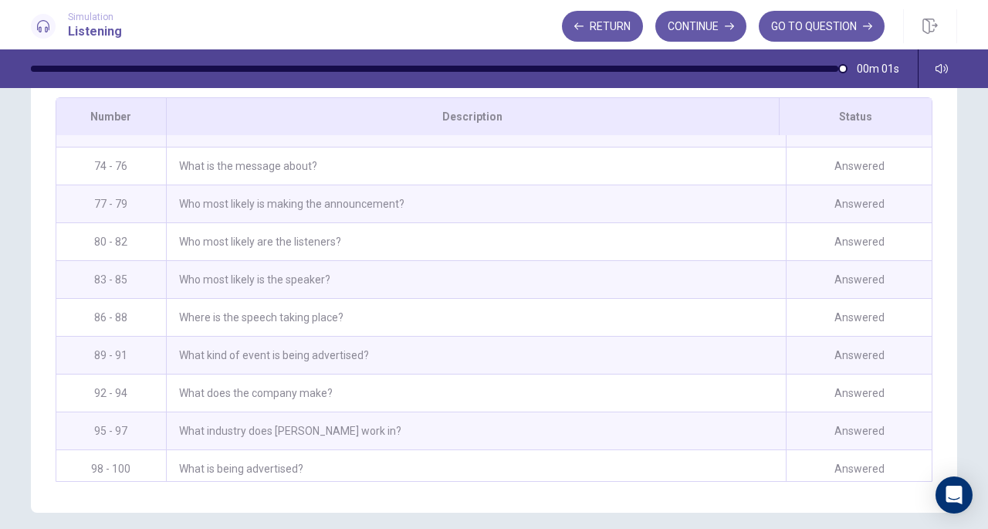
click at [696, 21] on button "Continue" at bounding box center [700, 26] width 91 height 31
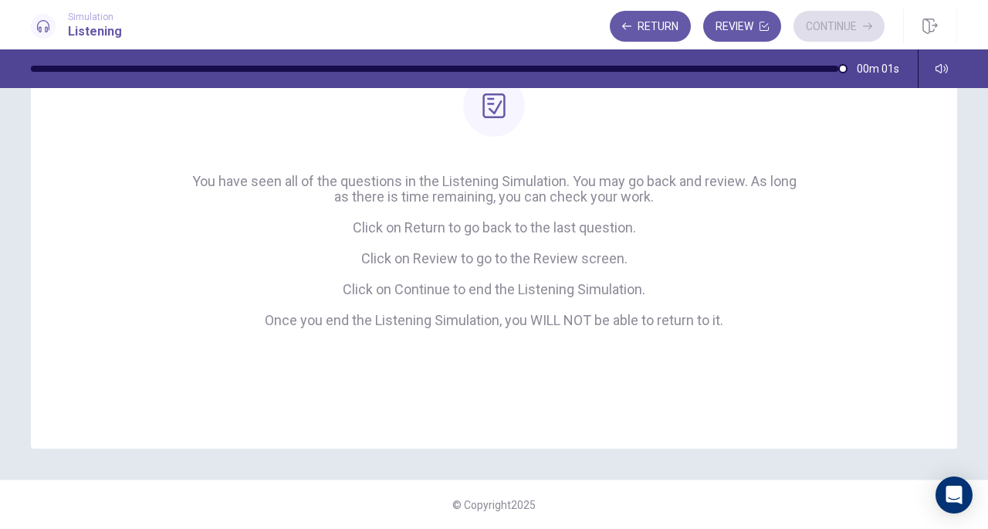
scroll to position [164, 0]
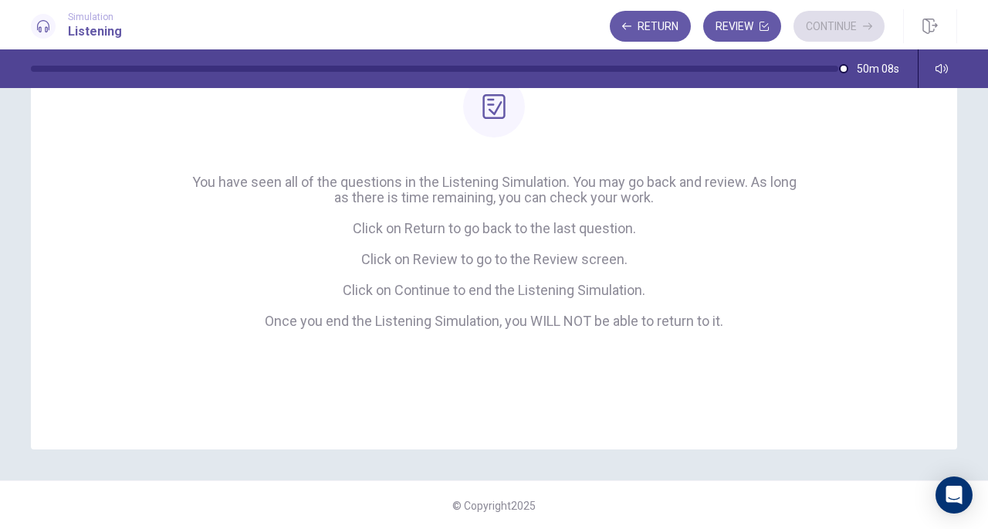
scroll to position [71, 0]
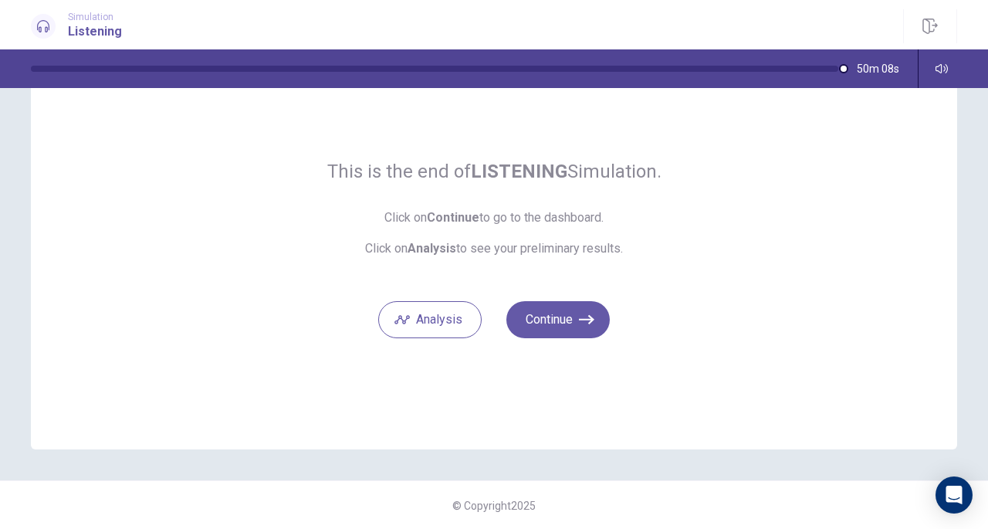
click at [428, 320] on button "Analysis" at bounding box center [429, 319] width 103 height 37
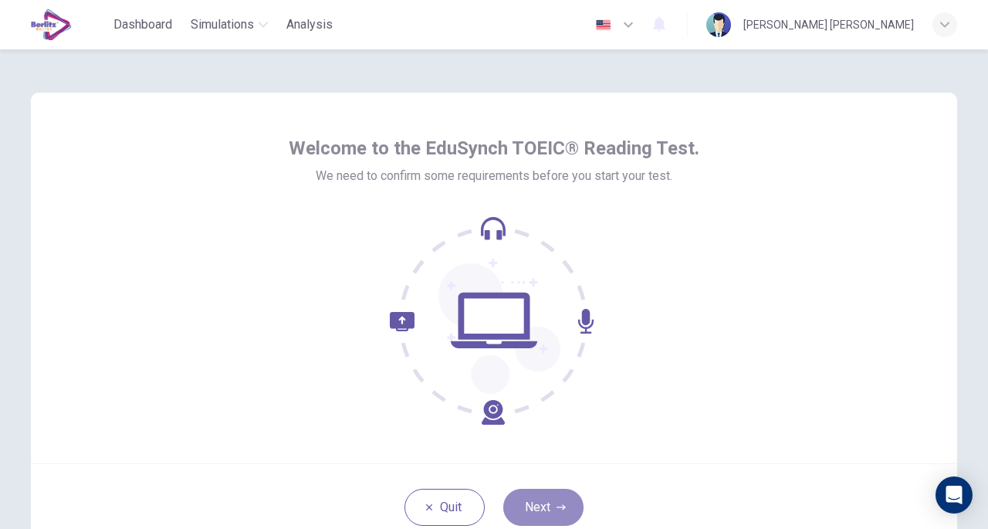
click at [537, 497] on button "Next" at bounding box center [543, 507] width 80 height 37
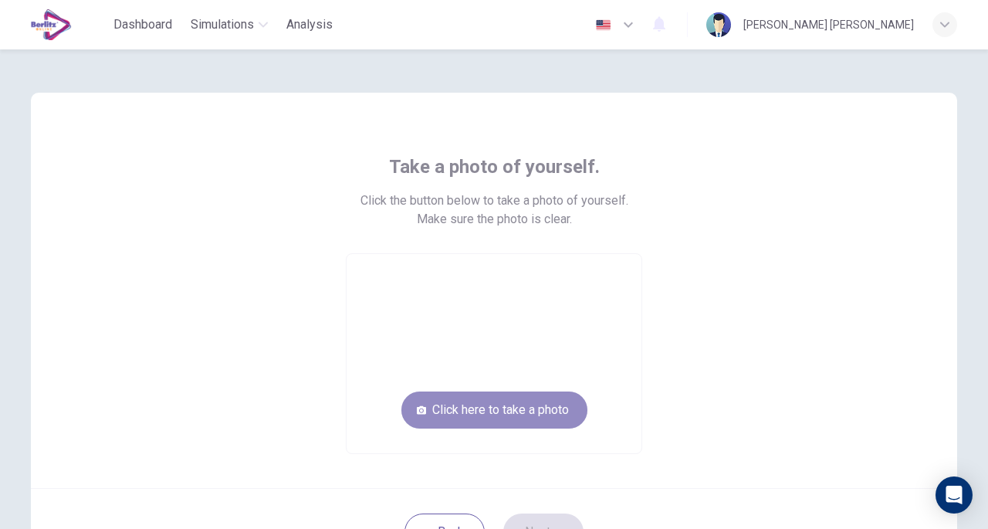
click at [516, 413] on button "Click here to take a photo" at bounding box center [494, 409] width 186 height 37
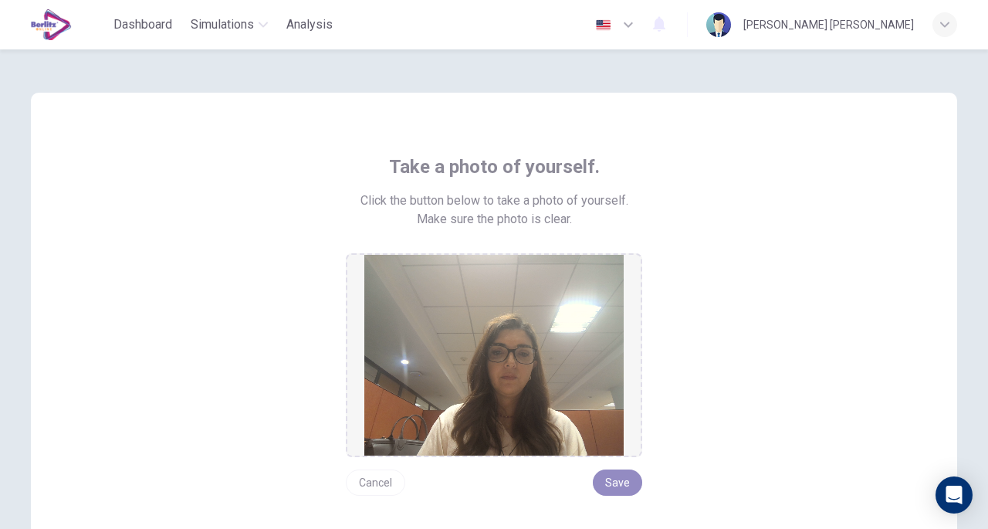
click at [618, 482] on button "Save" at bounding box center [617, 482] width 49 height 26
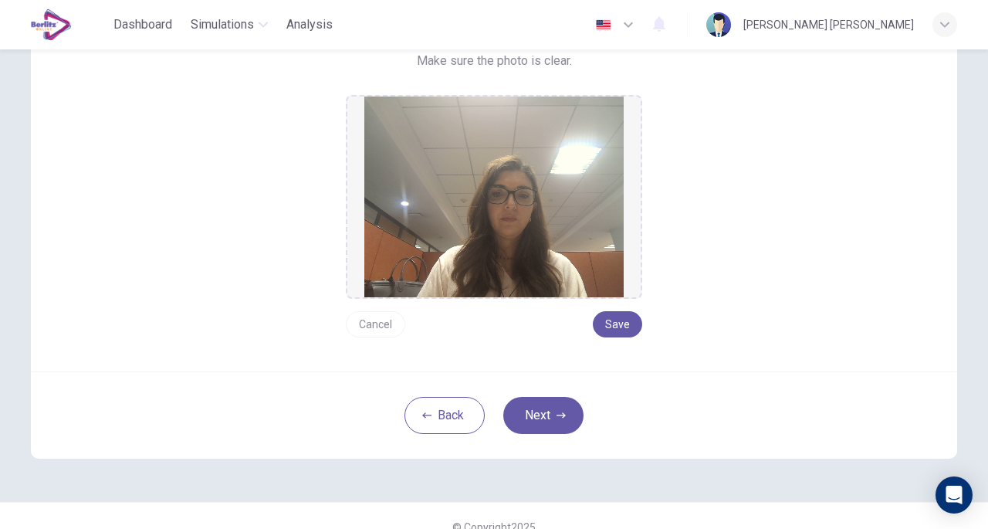
scroll to position [160, 0]
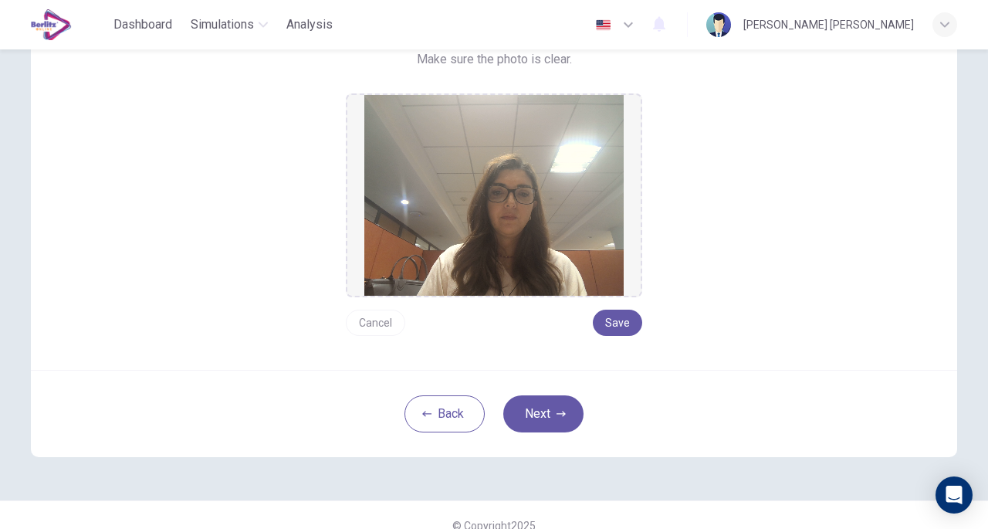
click at [539, 418] on button "Next" at bounding box center [543, 413] width 80 height 37
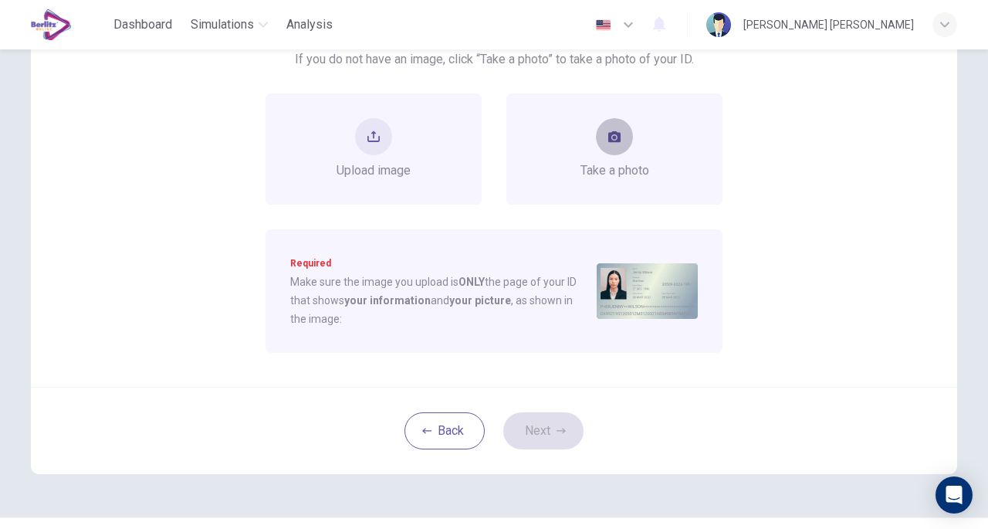
click at [598, 132] on button "take photo" at bounding box center [614, 136] width 37 height 37
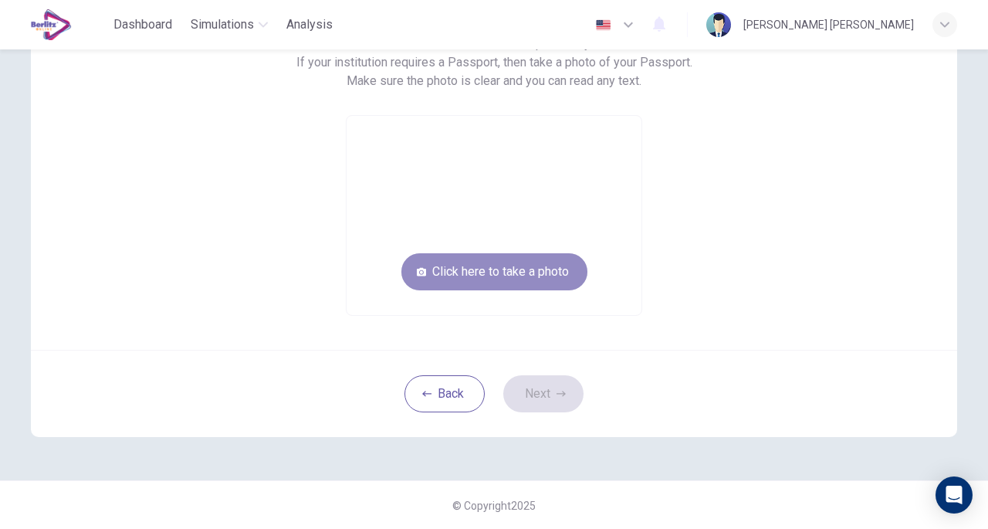
click at [499, 271] on button "Click here to take a photo" at bounding box center [494, 271] width 186 height 37
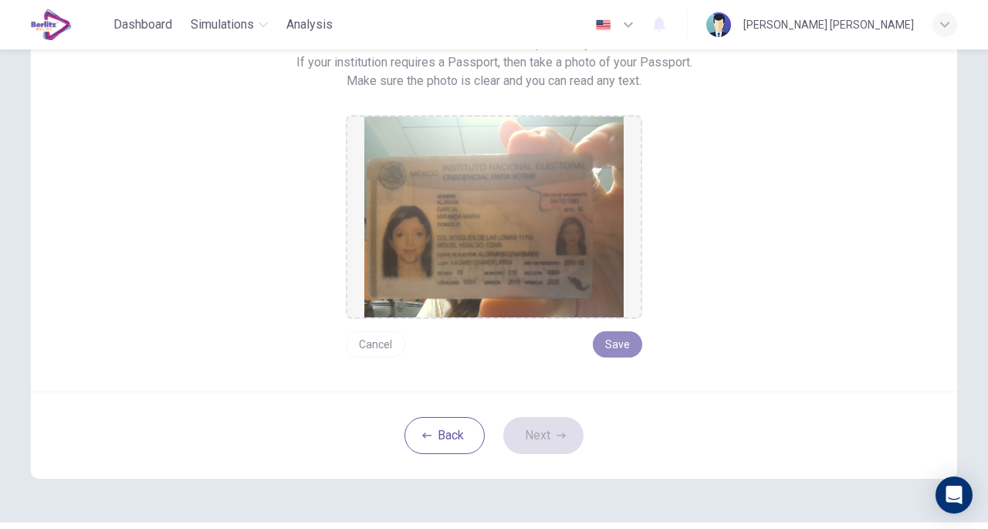
click at [615, 338] on button "Save" at bounding box center [617, 344] width 49 height 26
click at [538, 436] on button "Next" at bounding box center [543, 435] width 80 height 37
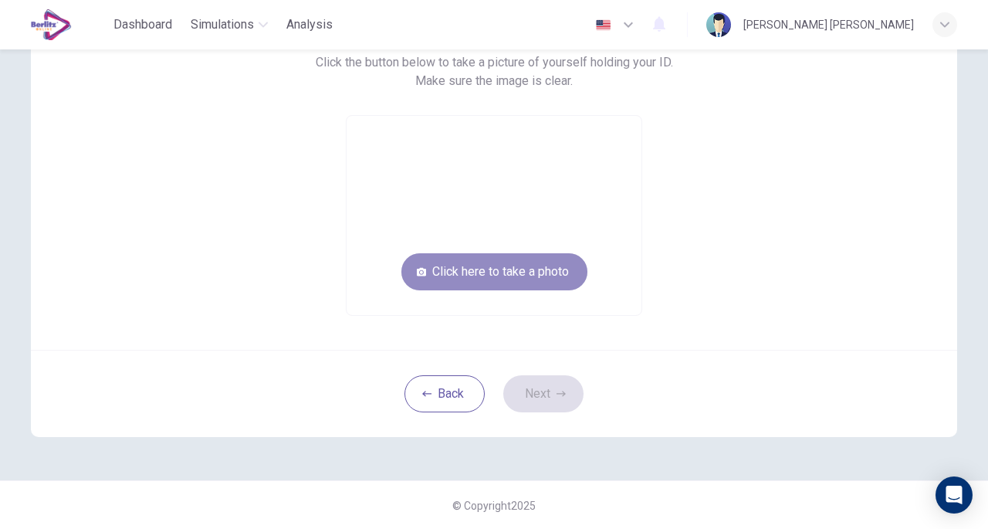
click at [500, 273] on button "Click here to take a photo" at bounding box center [494, 271] width 186 height 37
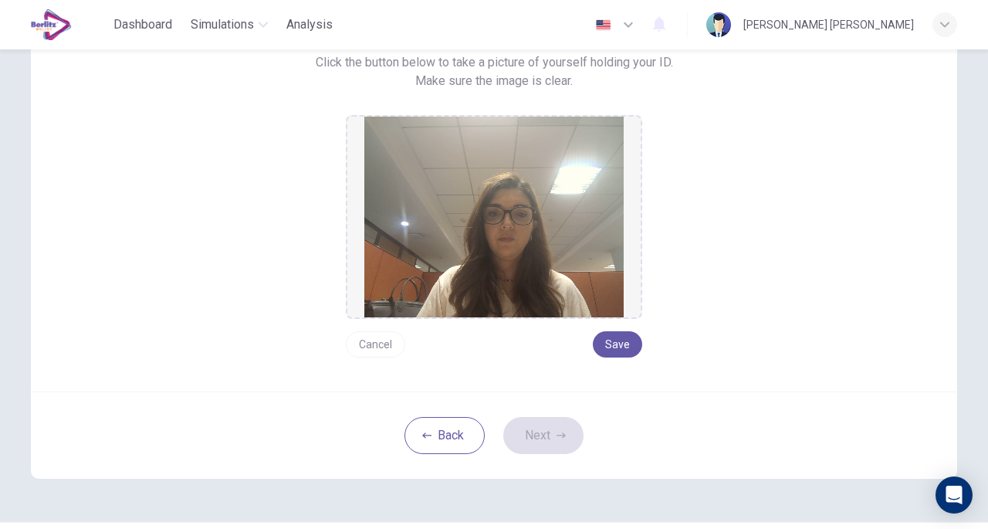
click at [618, 346] on button "Save" at bounding box center [617, 344] width 49 height 26
click at [537, 425] on button "Next" at bounding box center [543, 435] width 80 height 37
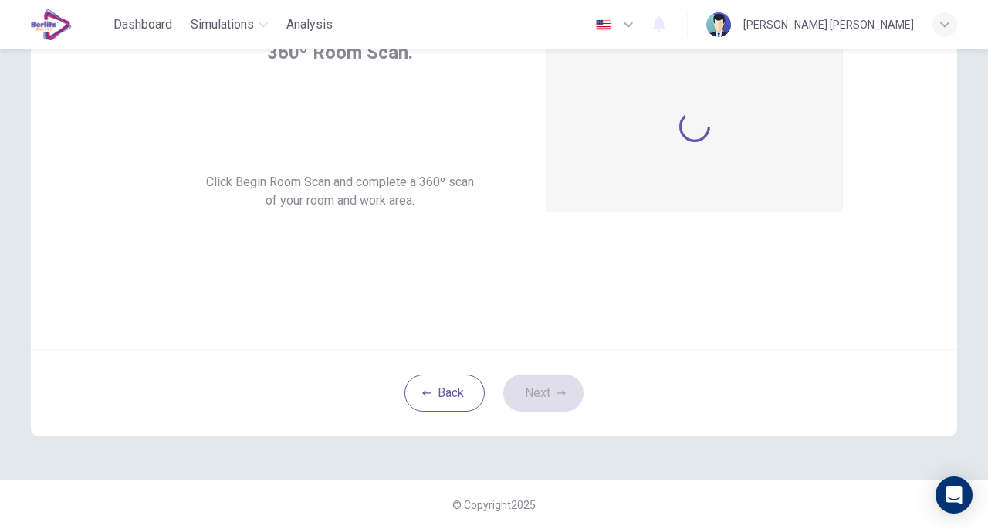
scroll to position [113, 0]
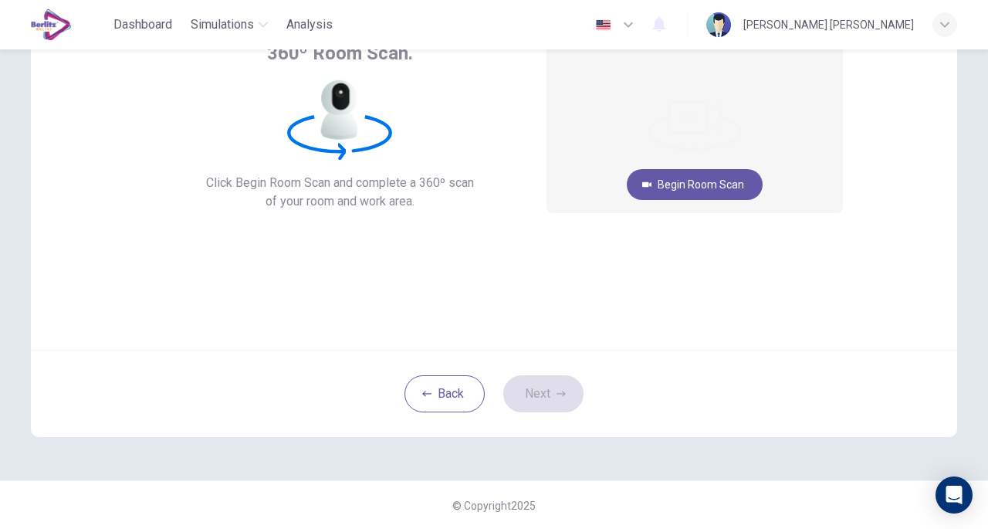
click at [677, 195] on button "Begin Room Scan" at bounding box center [695, 184] width 136 height 31
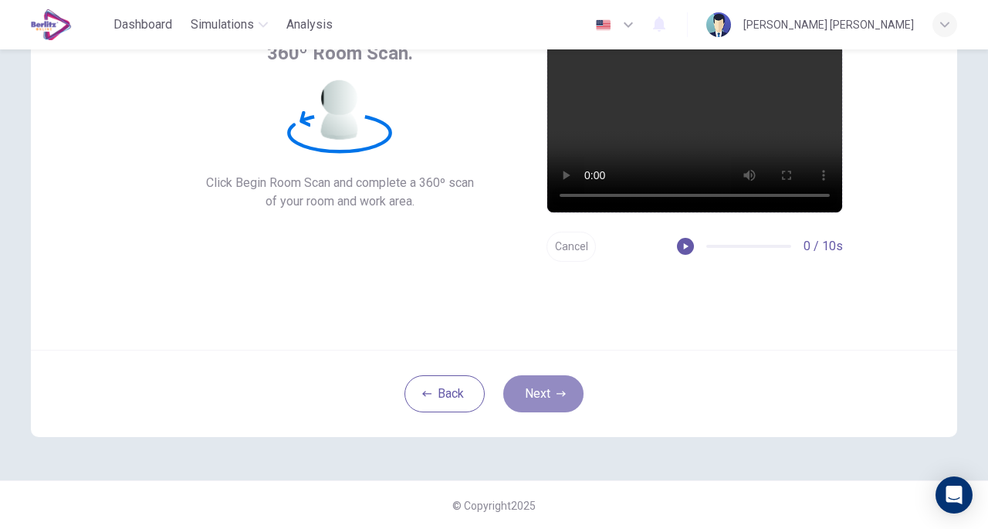
click at [532, 390] on button "Next" at bounding box center [543, 393] width 80 height 37
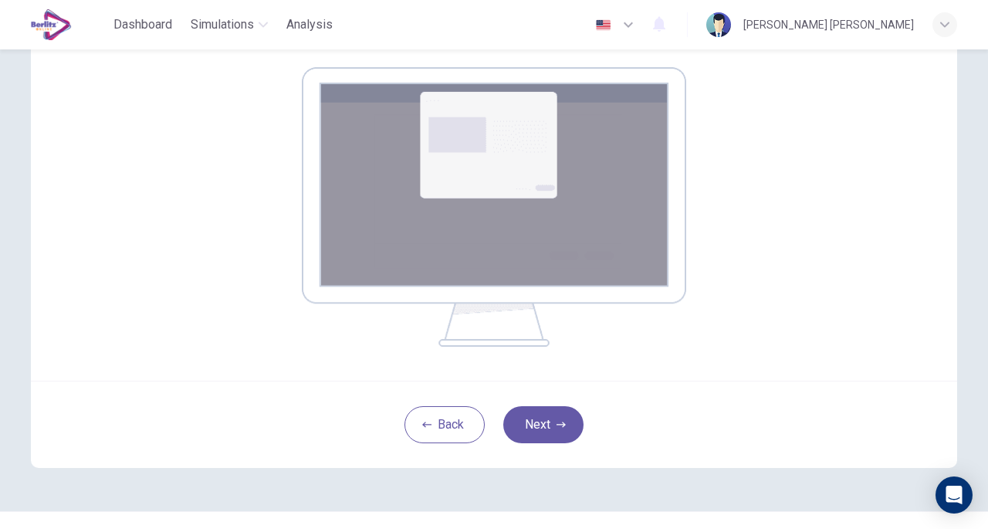
scroll to position [267, 0]
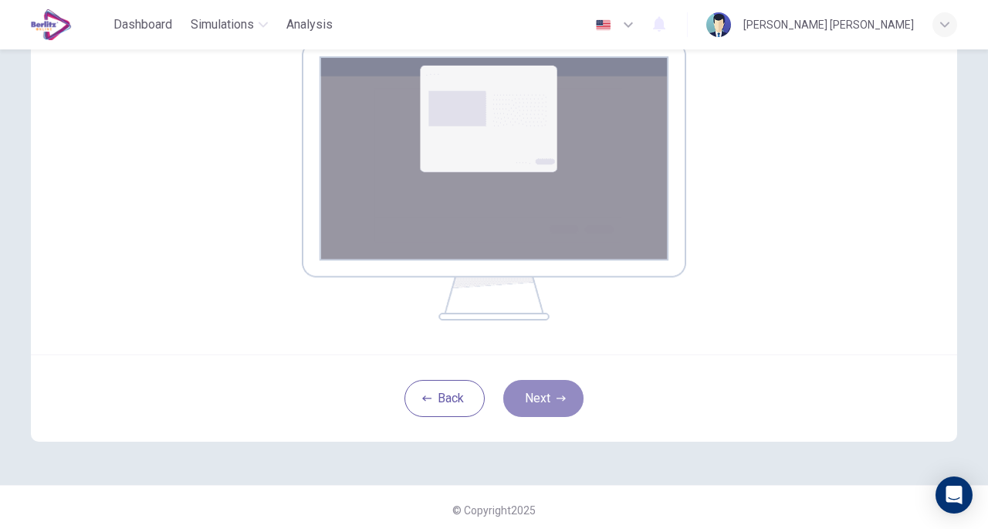
click at [547, 400] on button "Next" at bounding box center [543, 398] width 80 height 37
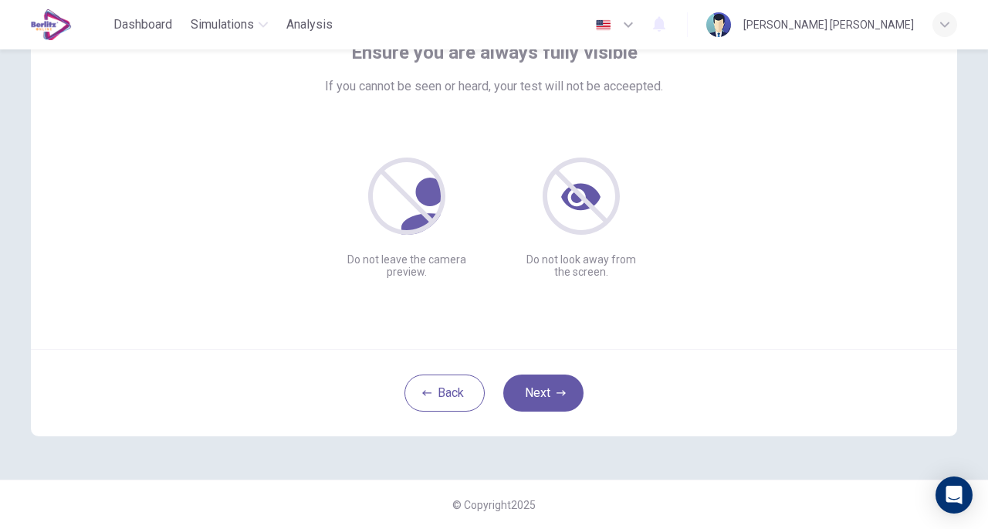
scroll to position [113, 0]
click at [552, 386] on button "Next" at bounding box center [543, 393] width 80 height 37
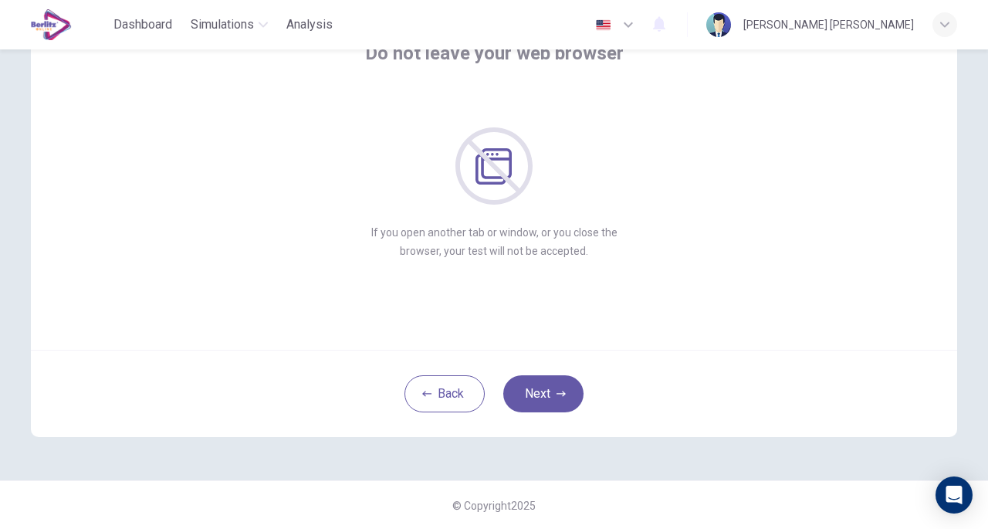
click at [549, 378] on button "Next" at bounding box center [543, 393] width 80 height 37
click at [545, 391] on button "Next" at bounding box center [543, 393] width 80 height 37
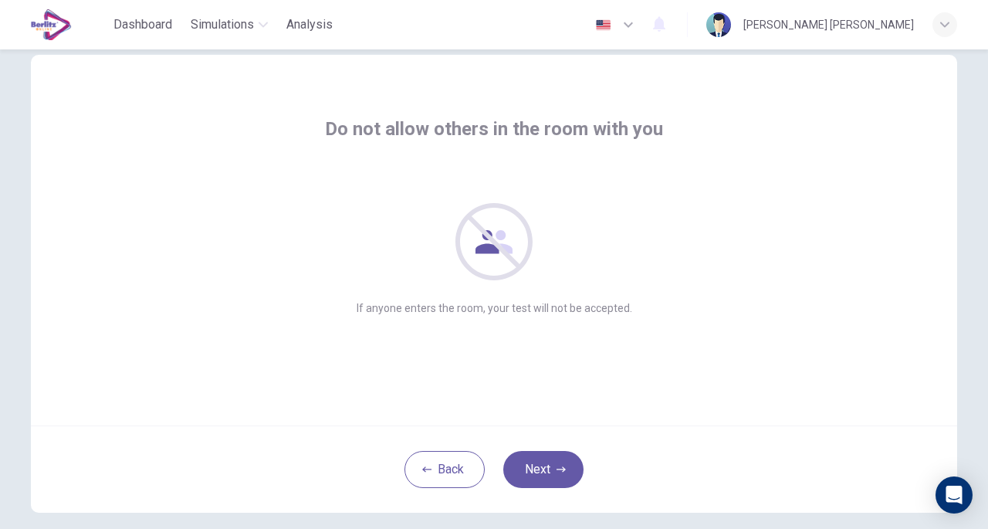
scroll to position [0, 0]
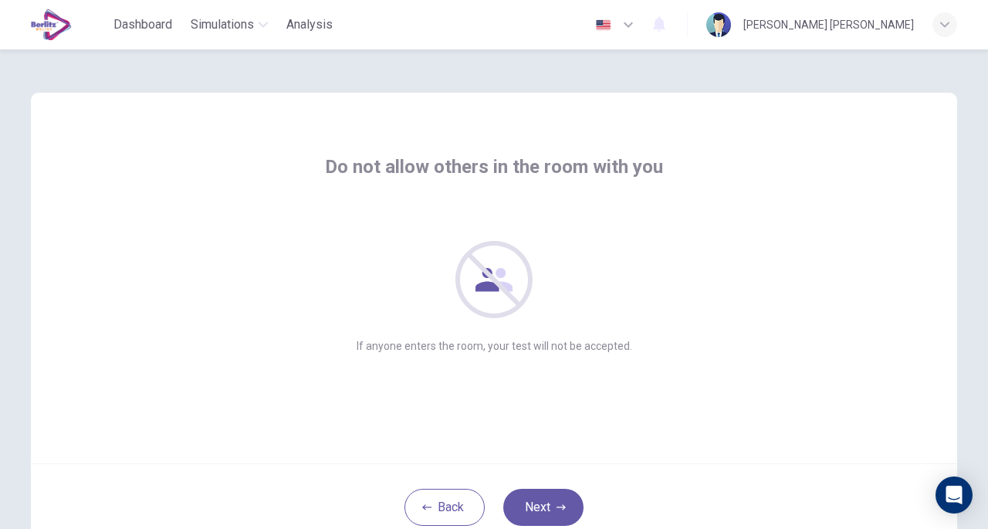
click at [530, 506] on button "Next" at bounding box center [543, 507] width 80 height 37
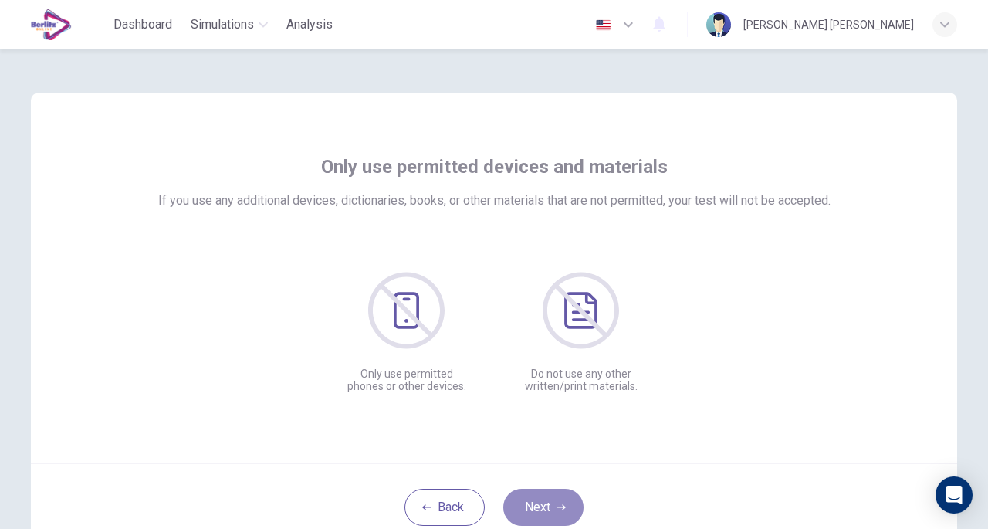
click at [530, 506] on button "Next" at bounding box center [543, 507] width 80 height 37
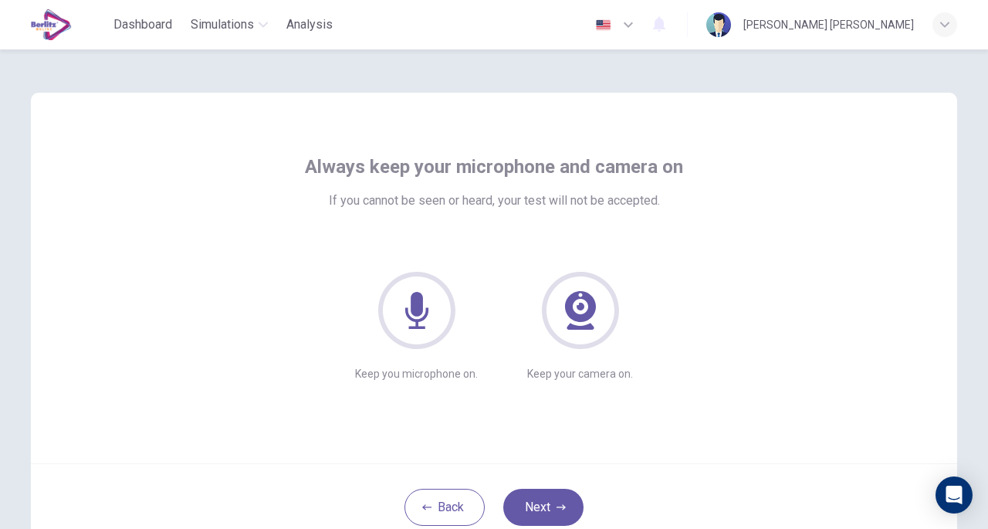
click at [530, 506] on button "Next" at bounding box center [543, 507] width 80 height 37
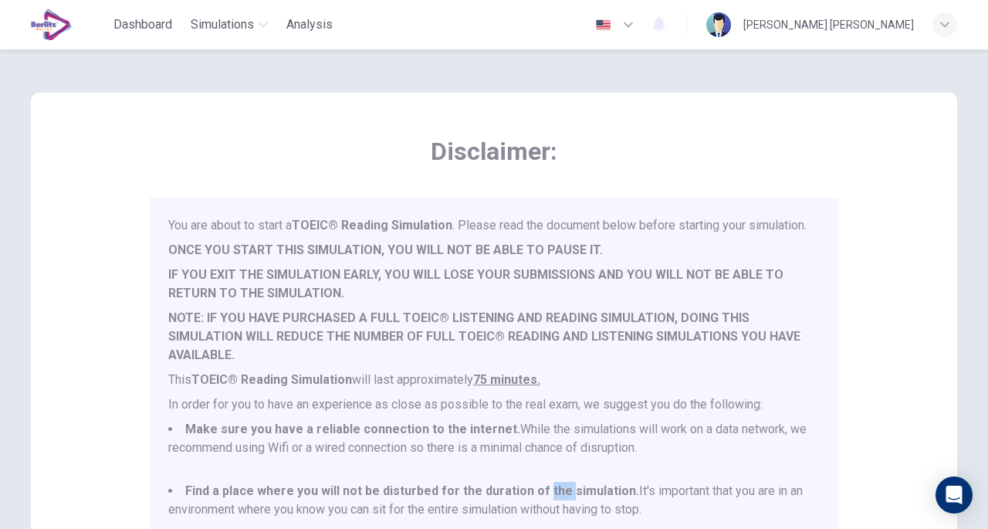
click at [530, 498] on b "Find a place where you will not be disturbed for the duration of the simulation." at bounding box center [412, 490] width 454 height 15
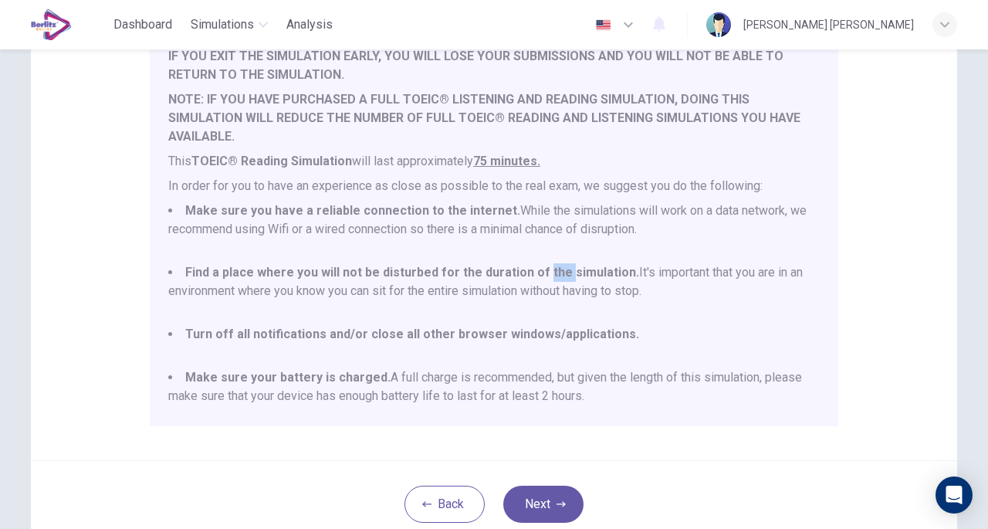
scroll to position [40, 0]
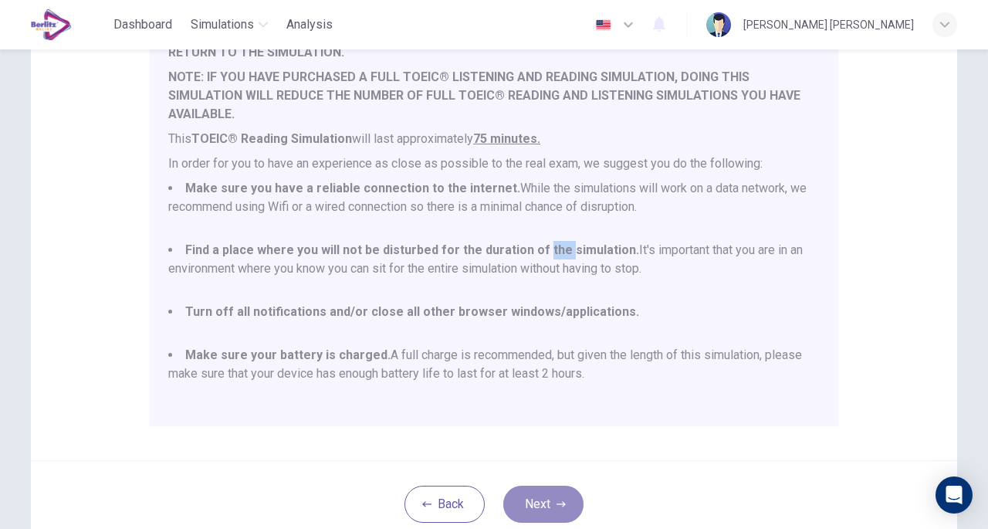
click at [524, 507] on button "Next" at bounding box center [543, 504] width 80 height 37
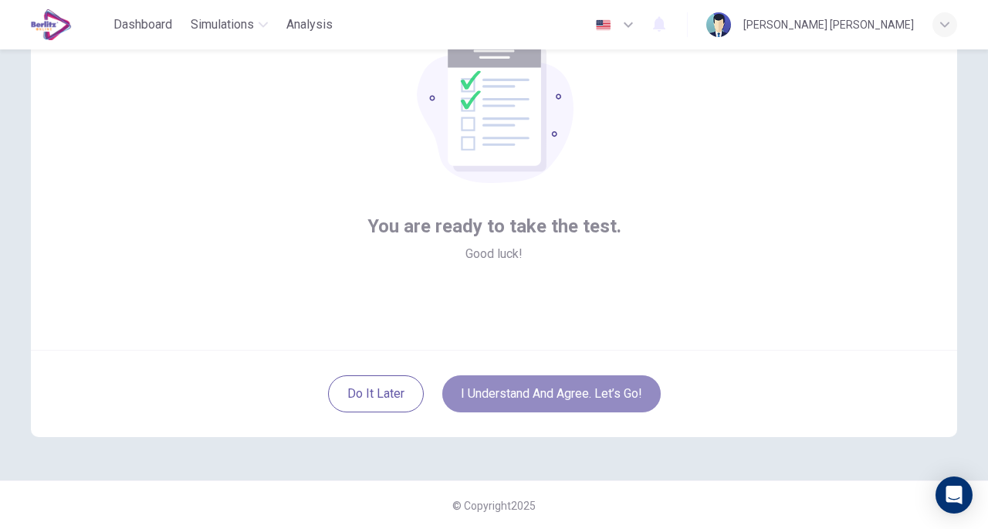
click at [599, 384] on button "I understand and agree. Let’s go!" at bounding box center [551, 393] width 218 height 37
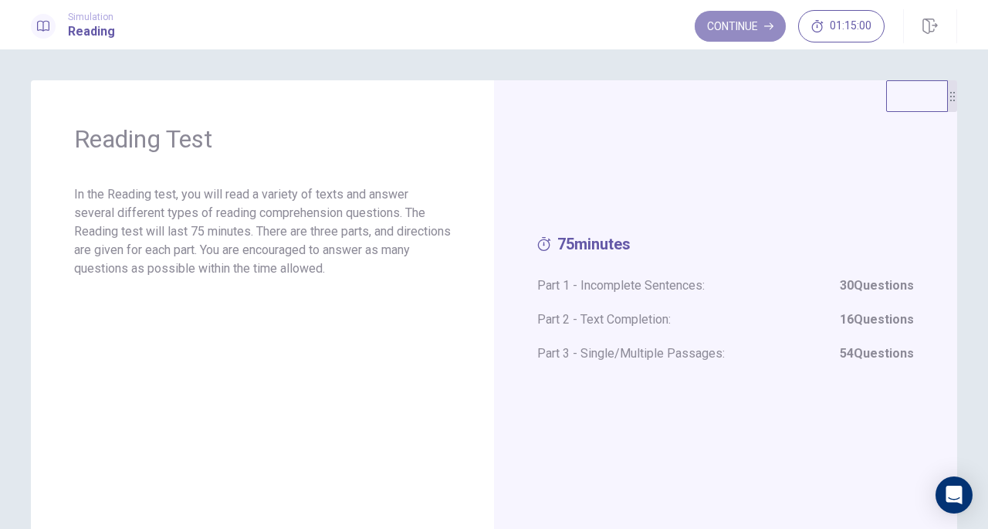
click at [726, 25] on button "Continue" at bounding box center [740, 26] width 91 height 31
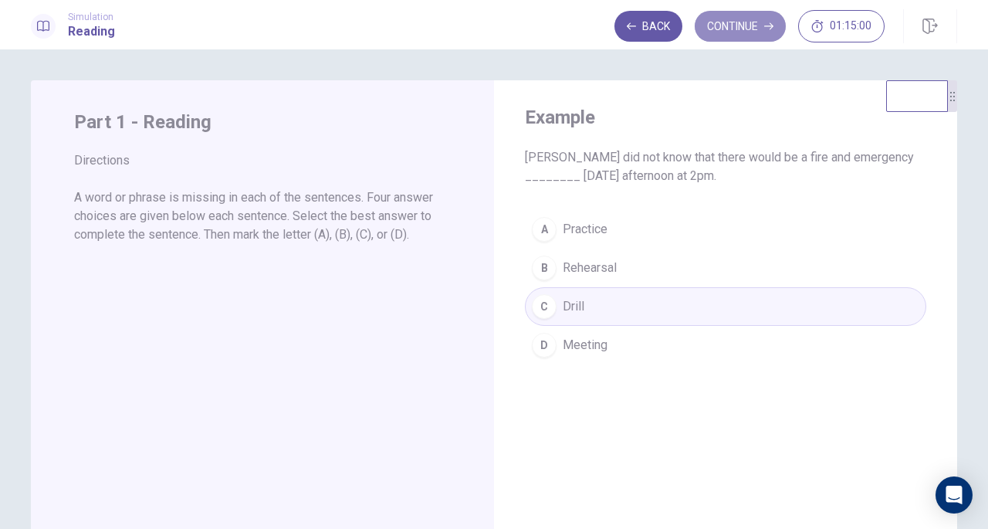
click at [747, 26] on button "Continue" at bounding box center [740, 26] width 91 height 31
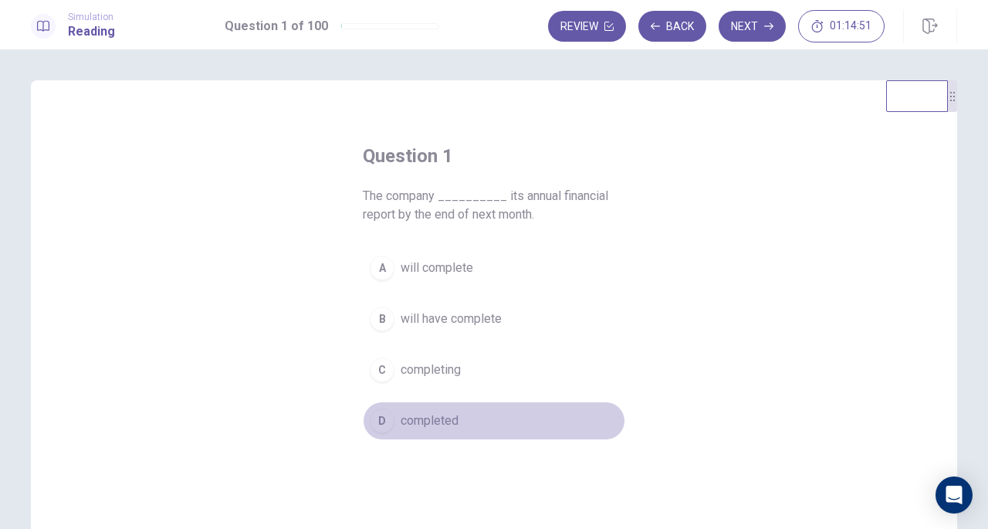
click at [418, 421] on span "completed" at bounding box center [430, 420] width 58 height 19
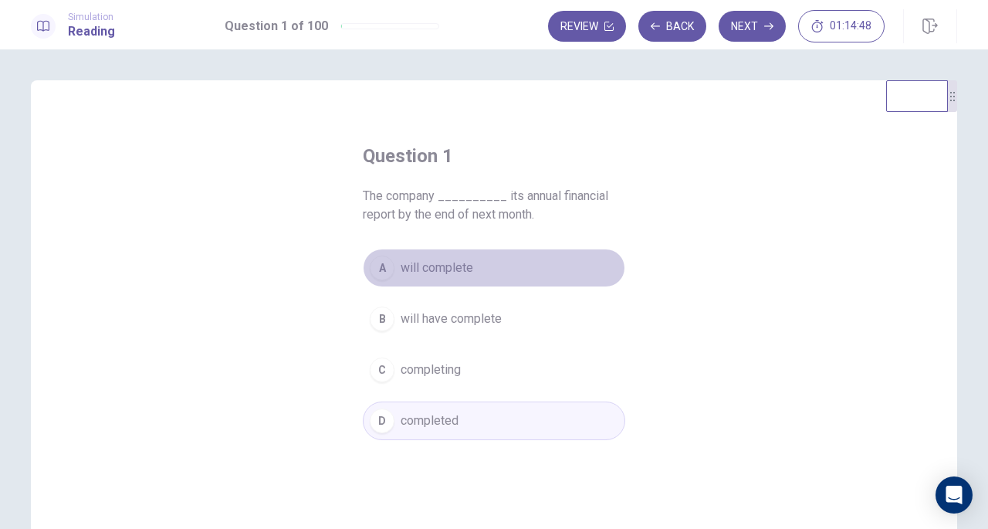
click at [457, 274] on span "will complete" at bounding box center [437, 268] width 73 height 19
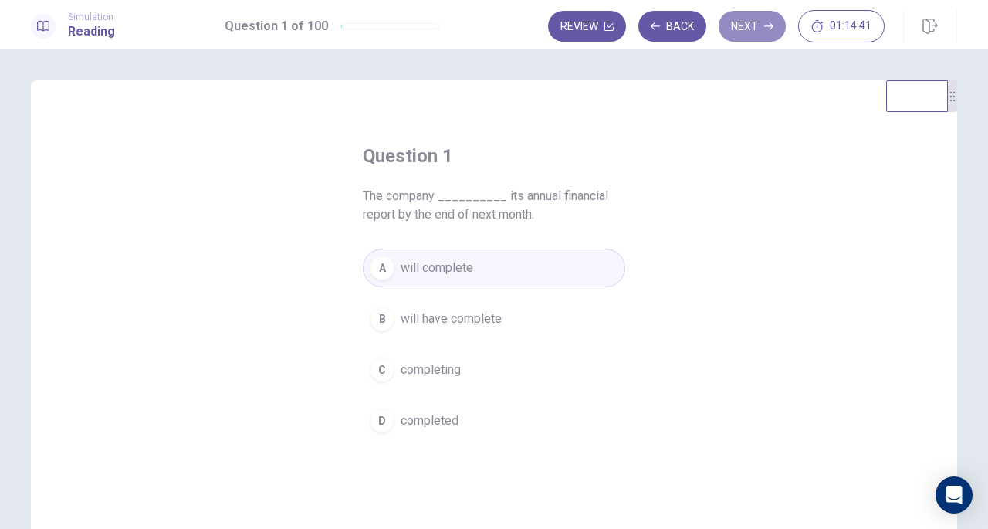
click at [746, 22] on button "Next" at bounding box center [752, 26] width 67 height 31
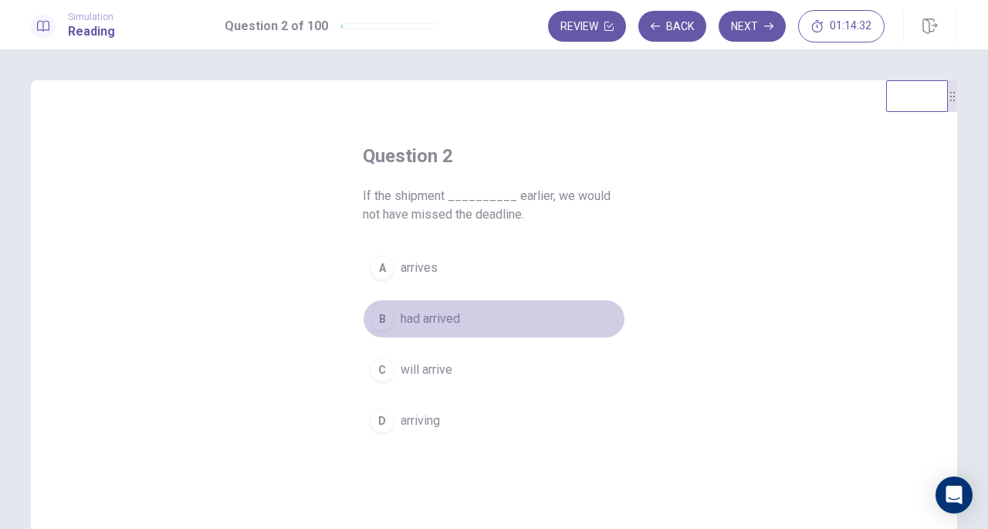
click at [442, 319] on span "had arrived" at bounding box center [430, 319] width 59 height 19
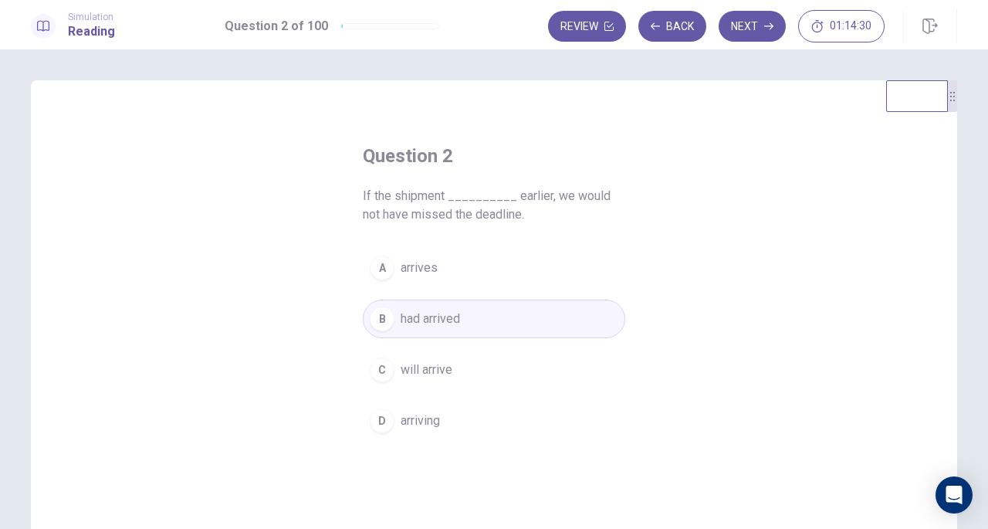
click at [743, 26] on button "Next" at bounding box center [752, 26] width 67 height 31
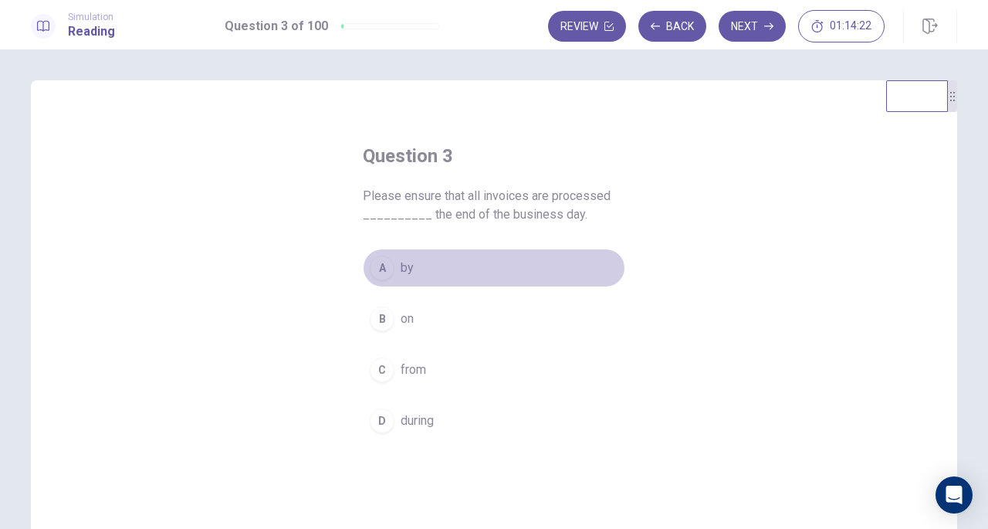
click at [402, 272] on span "by" at bounding box center [407, 268] width 13 height 19
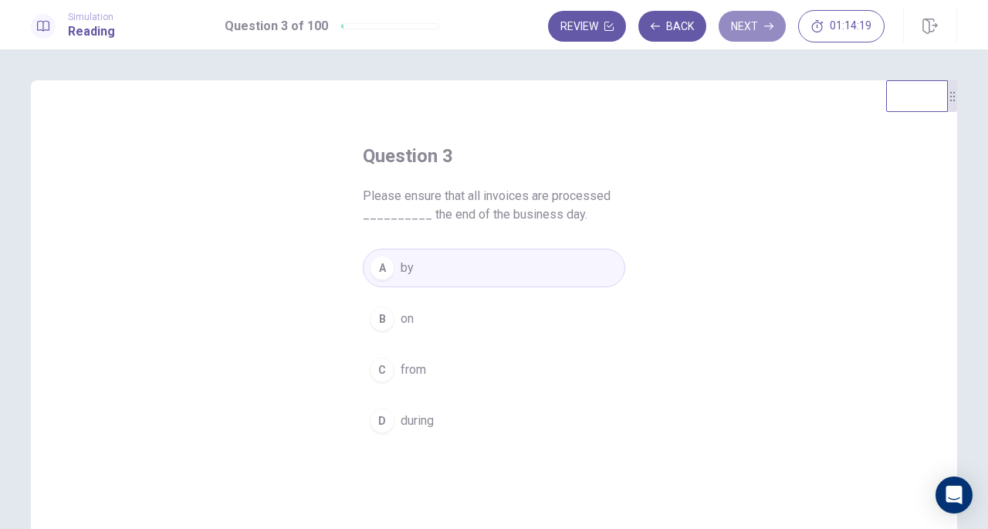
click at [746, 22] on button "Next" at bounding box center [752, 26] width 67 height 31
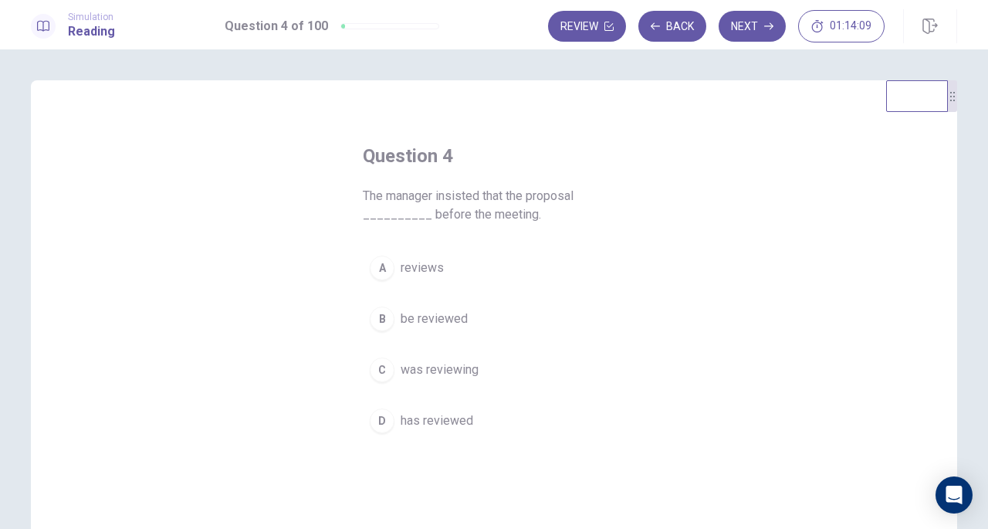
click at [422, 319] on span "be reviewed" at bounding box center [434, 319] width 67 height 19
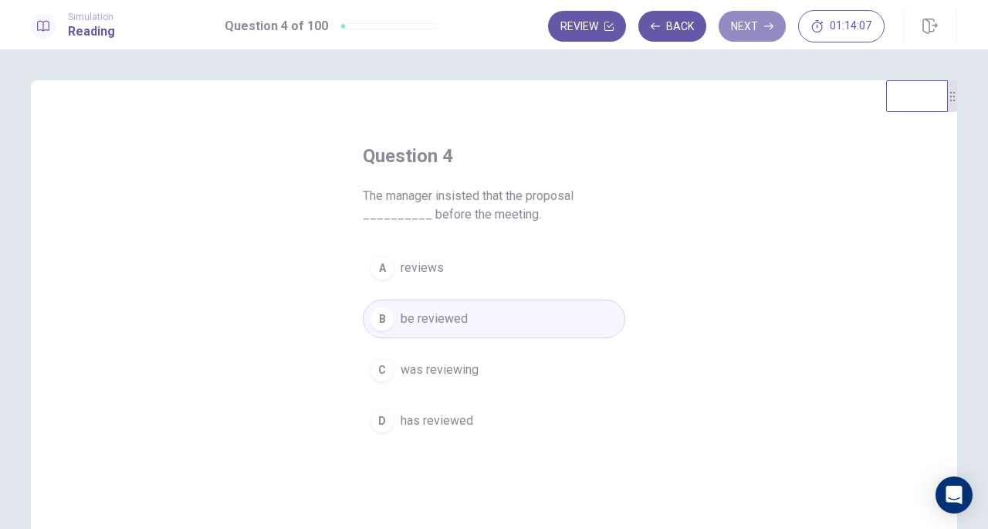
click at [757, 24] on button "Next" at bounding box center [752, 26] width 67 height 31
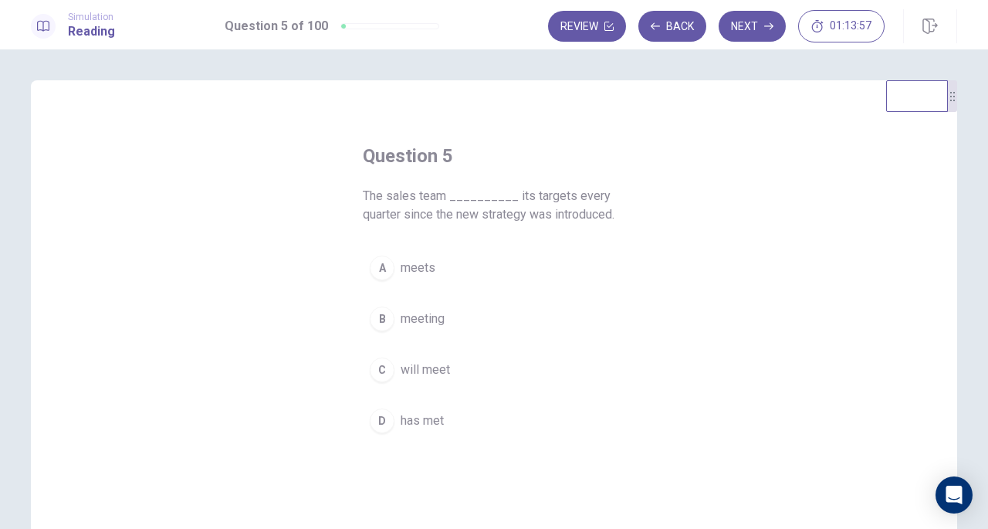
click at [418, 411] on span "has met" at bounding box center [422, 420] width 43 height 19
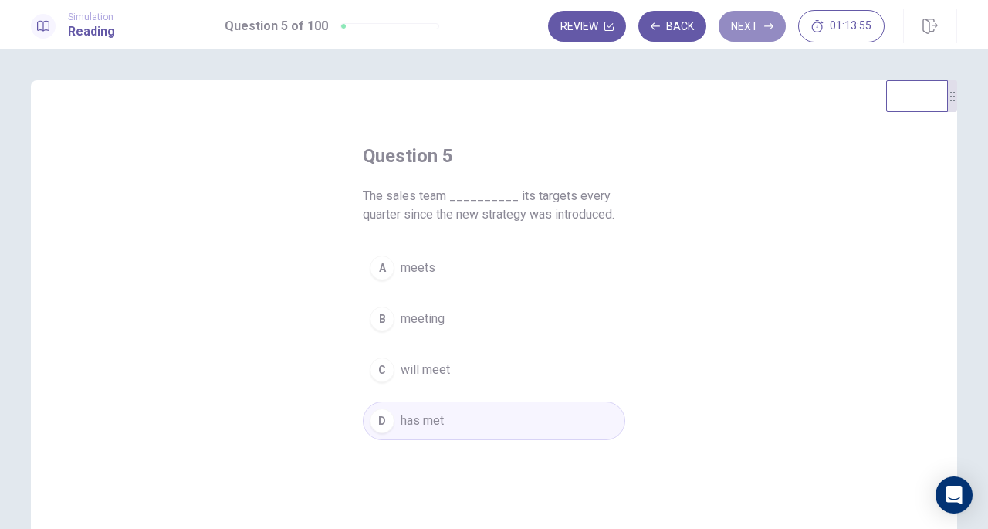
click at [735, 32] on button "Next" at bounding box center [752, 26] width 67 height 31
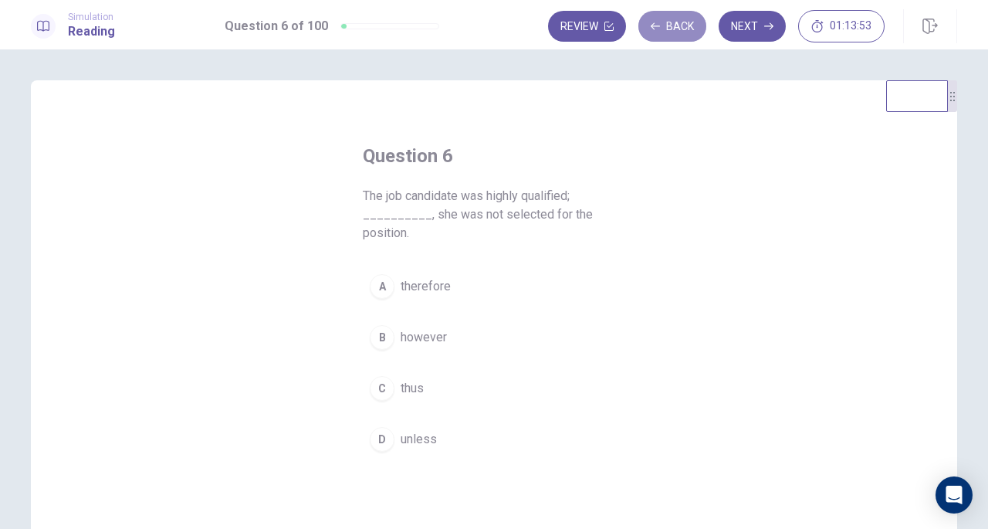
click at [674, 30] on button "Back" at bounding box center [672, 26] width 68 height 31
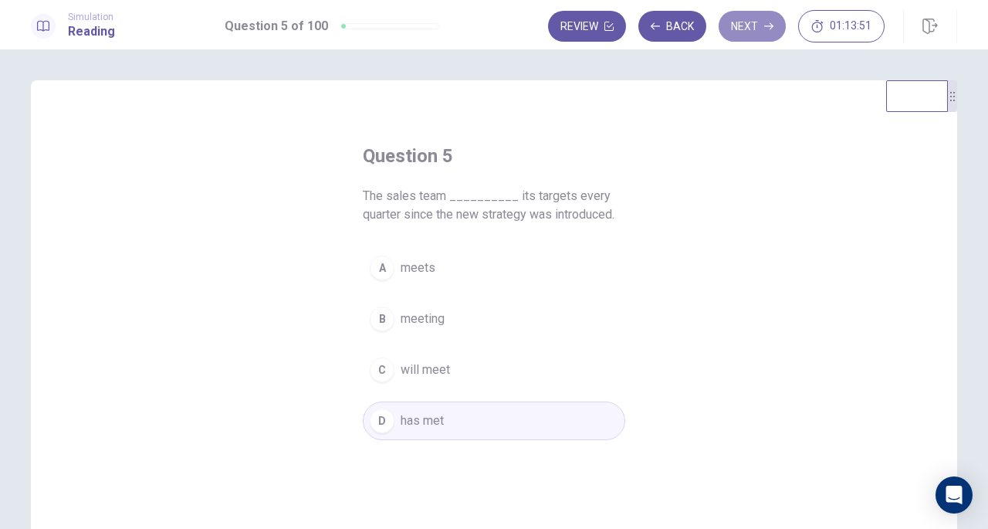
click at [733, 27] on button "Next" at bounding box center [752, 26] width 67 height 31
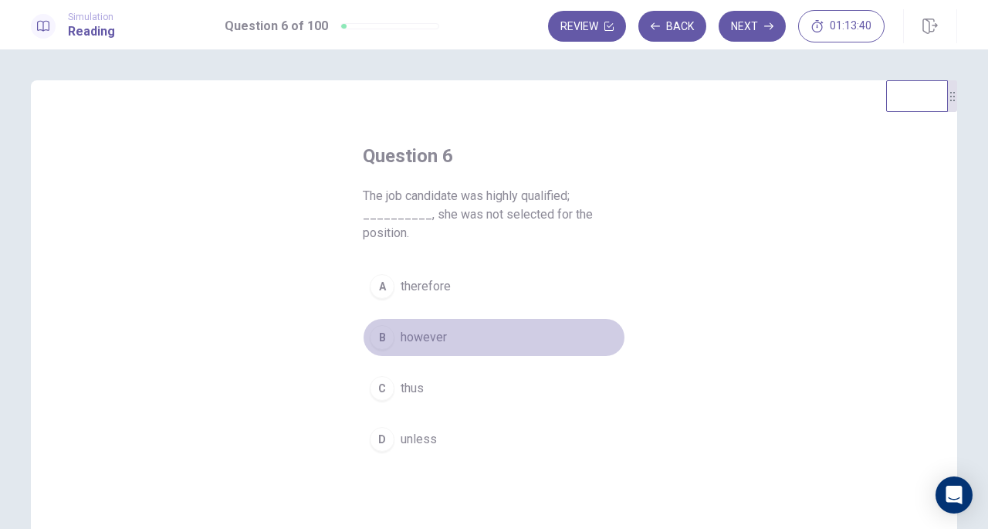
click at [425, 340] on span "however" at bounding box center [424, 337] width 46 height 19
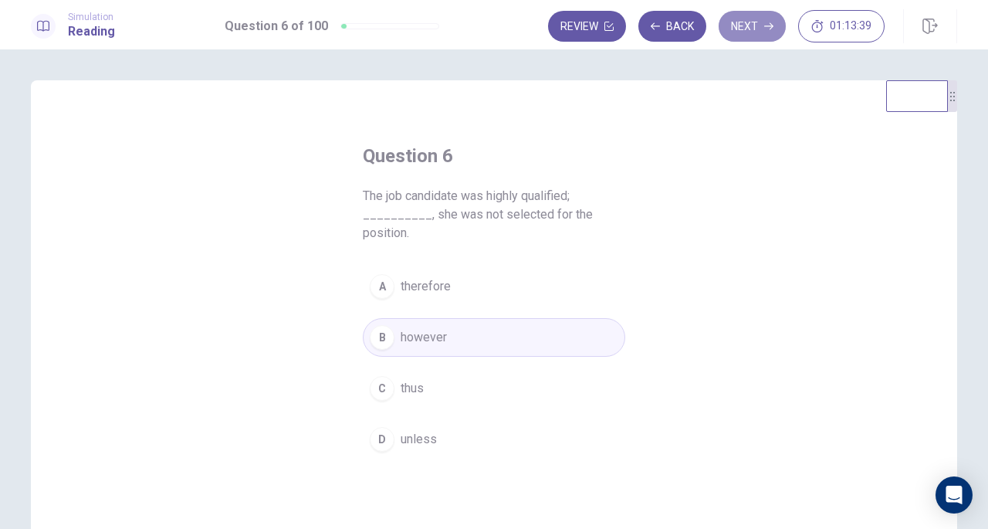
click at [747, 23] on button "Next" at bounding box center [752, 26] width 67 height 31
click at [747, 23] on div "Review Back Next 01:13:39" at bounding box center [716, 26] width 337 height 32
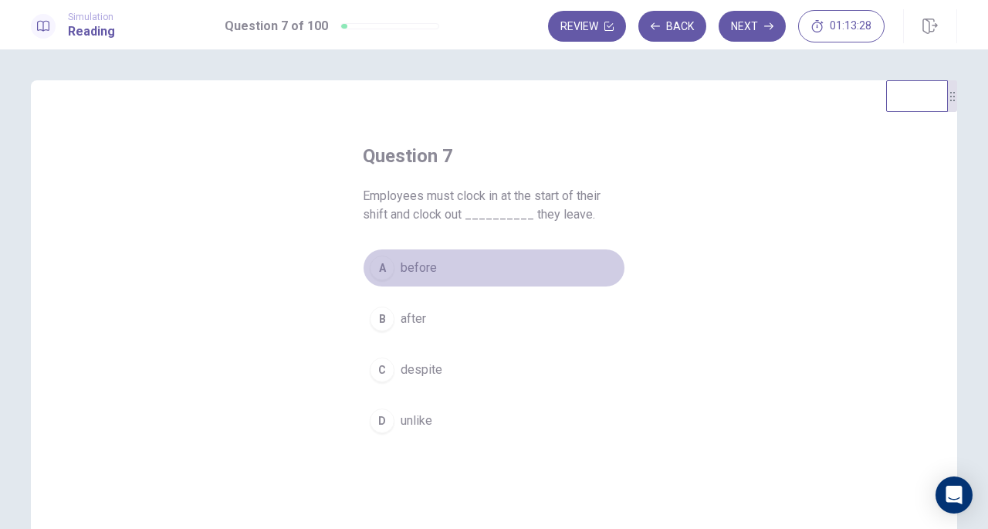
click at [428, 262] on span "before" at bounding box center [419, 268] width 36 height 19
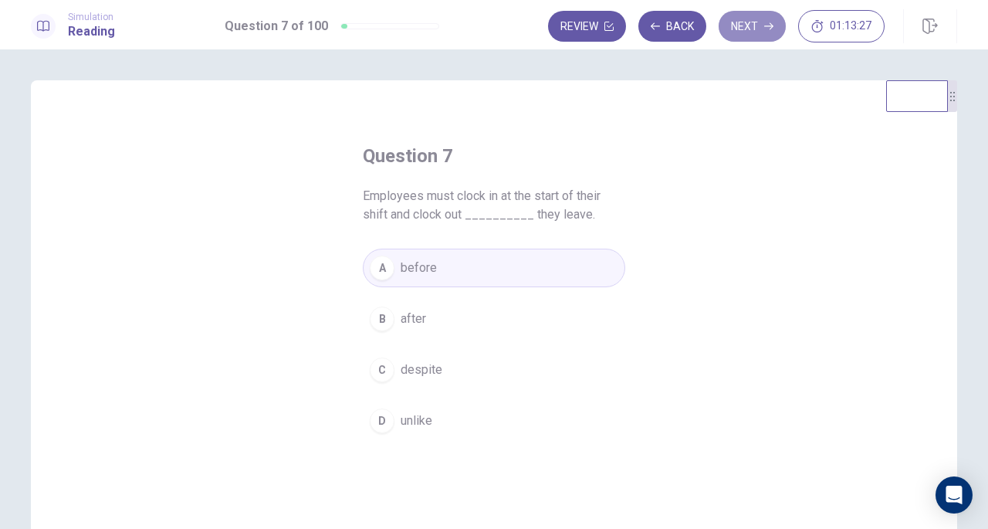
click at [743, 25] on button "Next" at bounding box center [752, 26] width 67 height 31
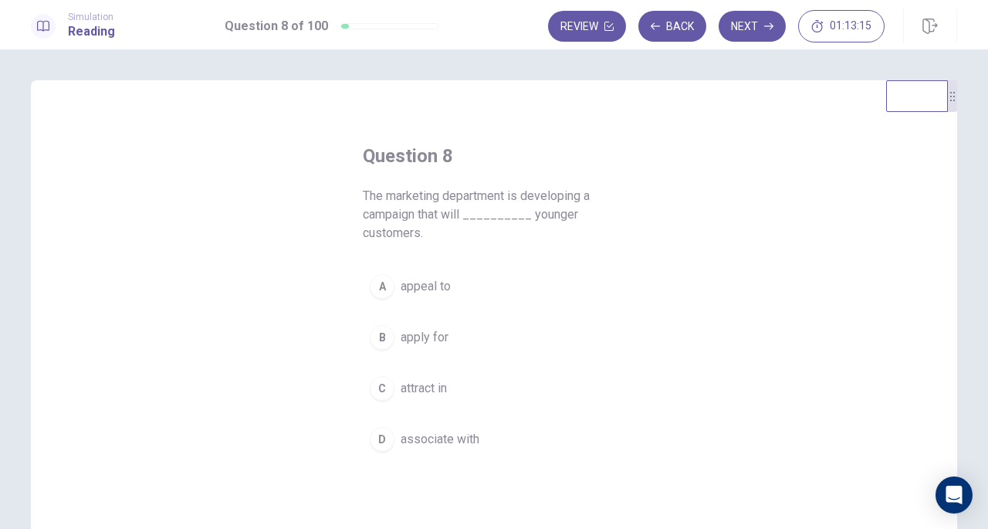
click at [413, 344] on span "apply for" at bounding box center [425, 337] width 48 height 19
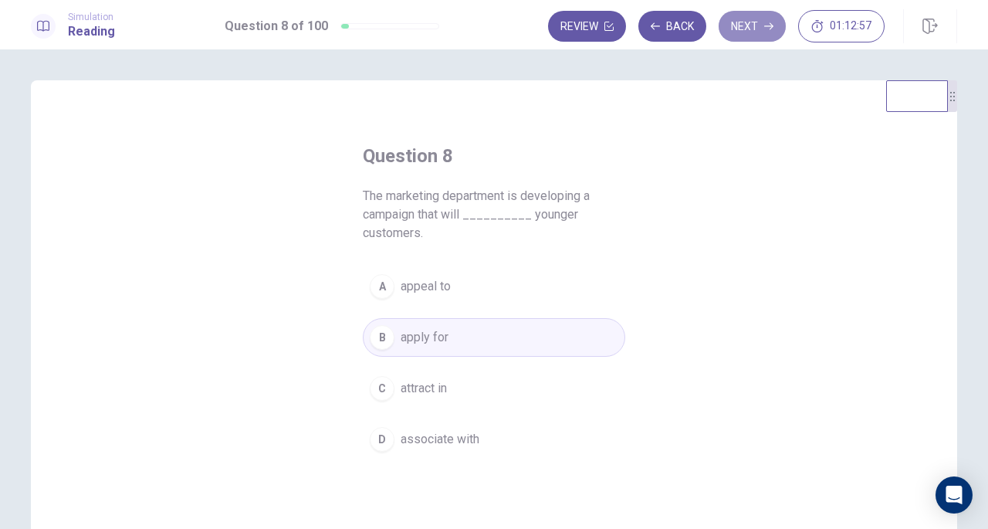
click at [747, 32] on button "Next" at bounding box center [752, 26] width 67 height 31
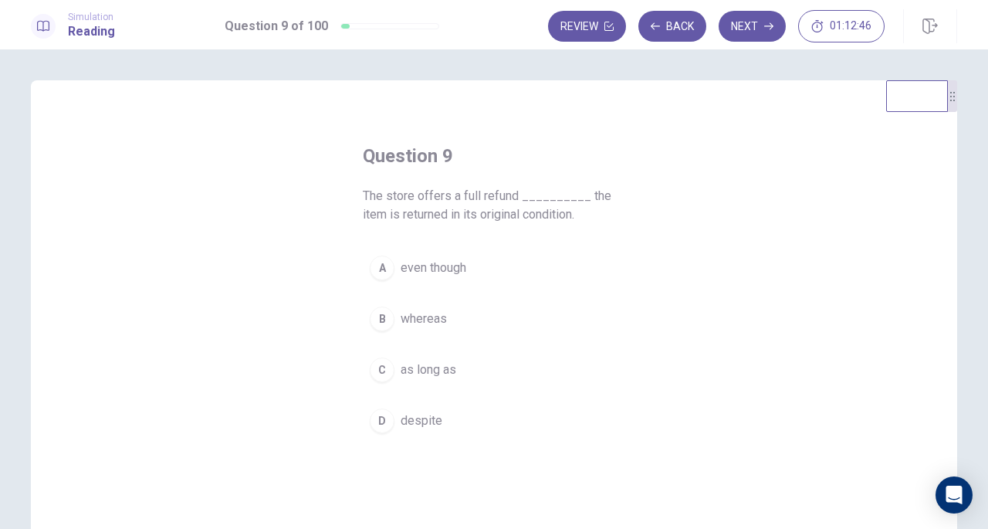
click at [428, 373] on span "as long as" at bounding box center [429, 370] width 56 height 19
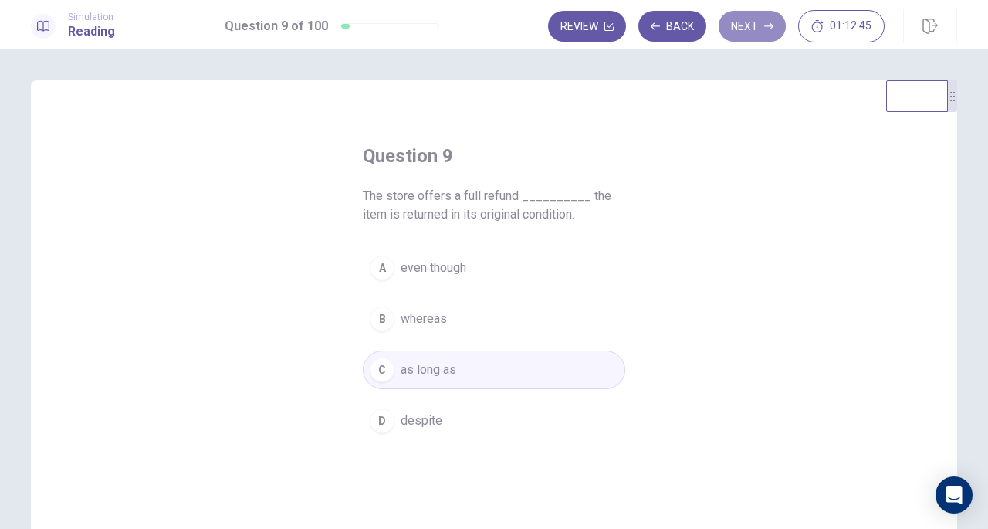
click at [736, 32] on button "Next" at bounding box center [752, 26] width 67 height 31
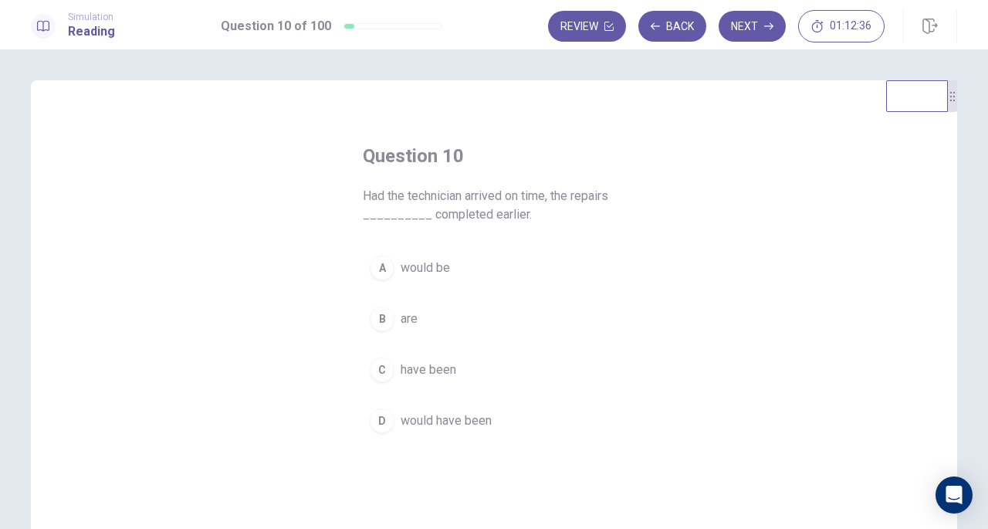
click at [463, 414] on span "would have been" at bounding box center [446, 420] width 91 height 19
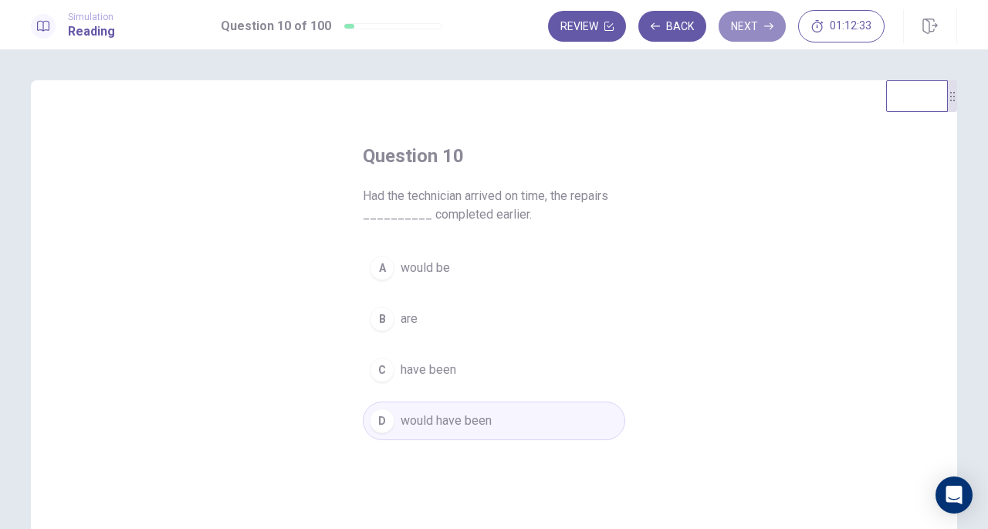
click at [751, 25] on button "Next" at bounding box center [752, 26] width 67 height 31
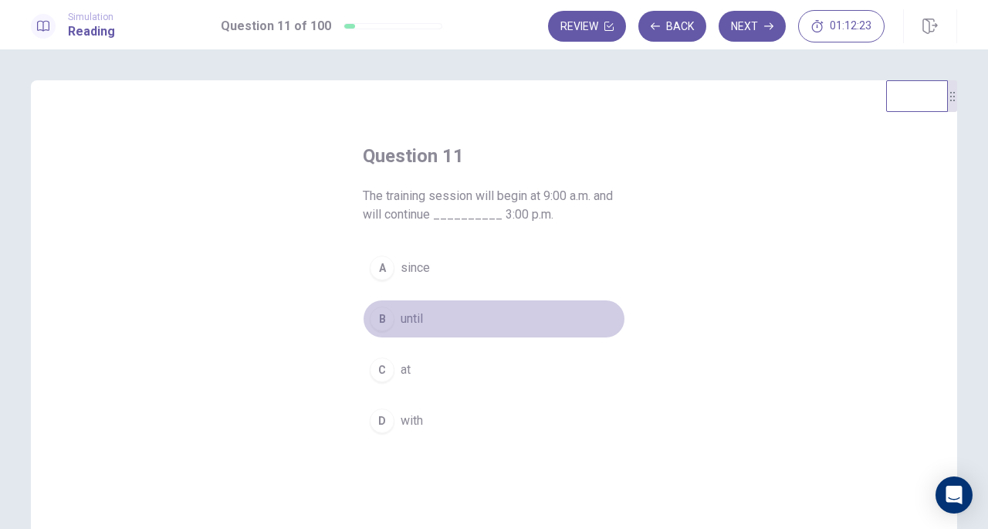
click at [417, 311] on span "until" at bounding box center [412, 319] width 22 height 19
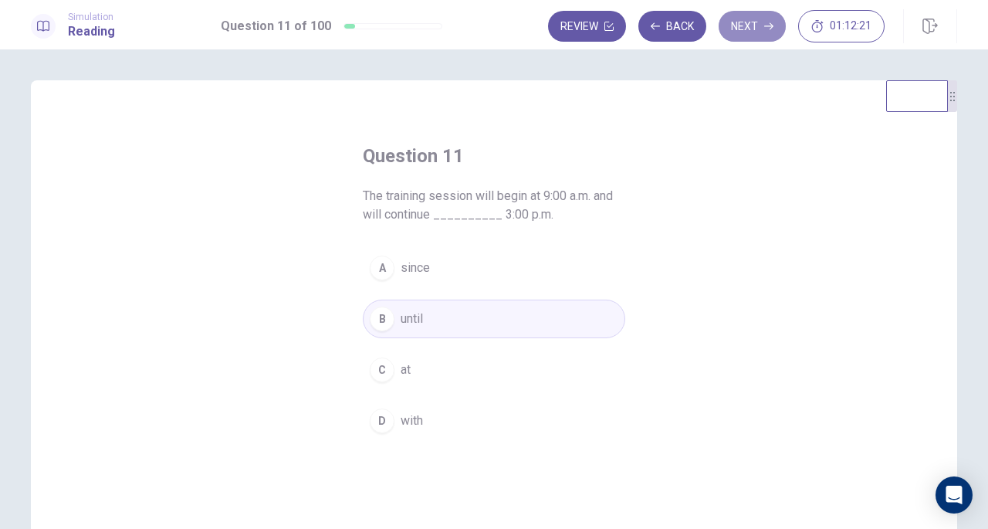
click at [739, 30] on button "Next" at bounding box center [752, 26] width 67 height 31
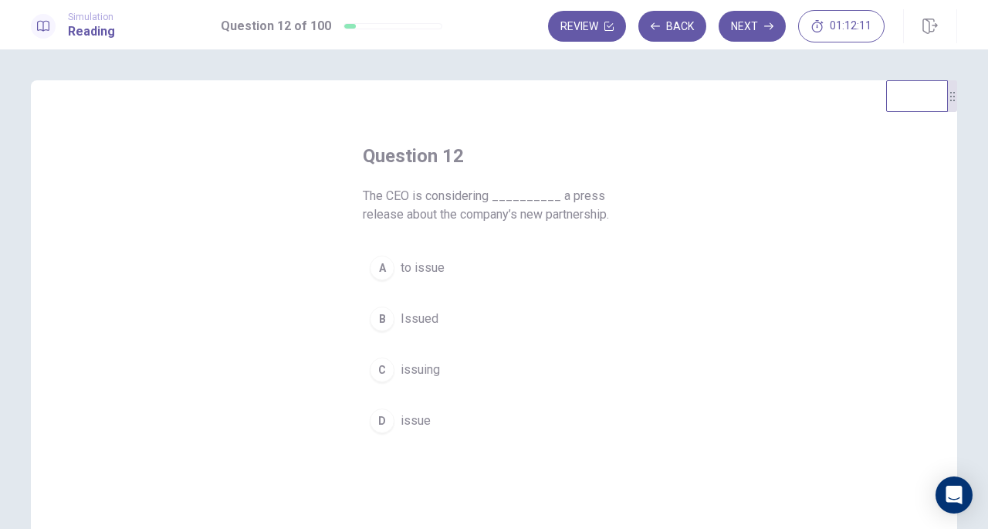
click at [429, 268] on span "to issue" at bounding box center [423, 268] width 44 height 19
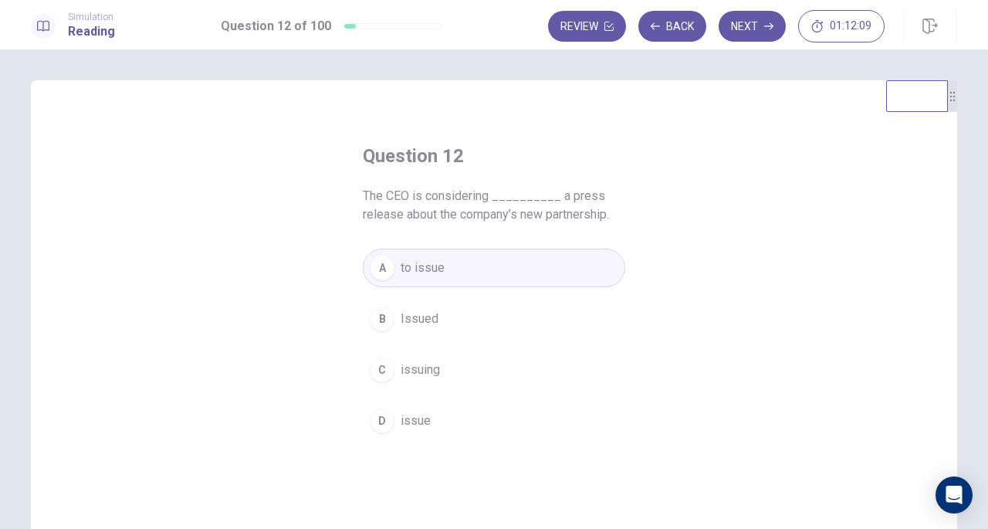
click at [743, 29] on button "Next" at bounding box center [752, 26] width 67 height 31
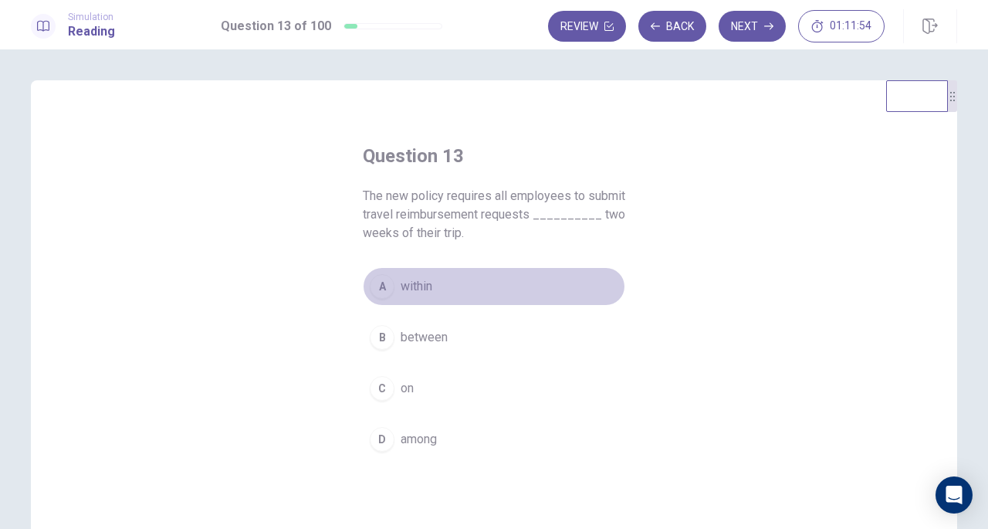
click at [417, 296] on button "A within" at bounding box center [494, 286] width 262 height 39
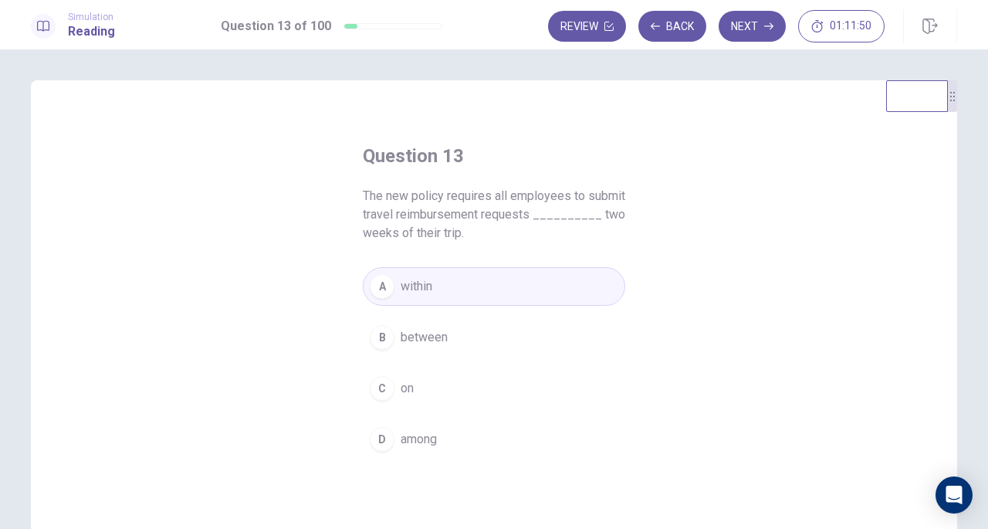
click at [749, 25] on button "Next" at bounding box center [752, 26] width 67 height 31
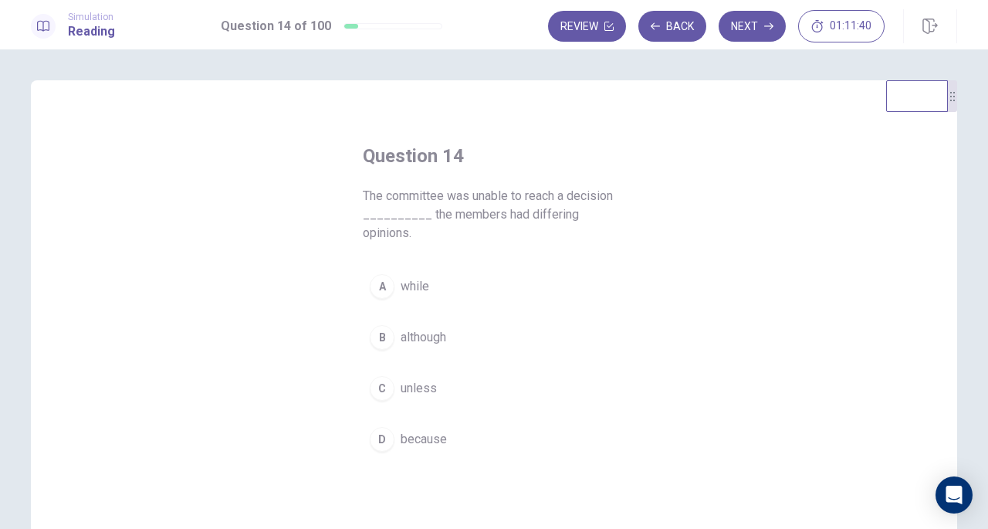
click at [401, 430] on span "because" at bounding box center [424, 439] width 46 height 19
click at [749, 21] on button "Next" at bounding box center [752, 26] width 67 height 31
click at [401, 320] on span "hesitate" at bounding box center [423, 319] width 44 height 19
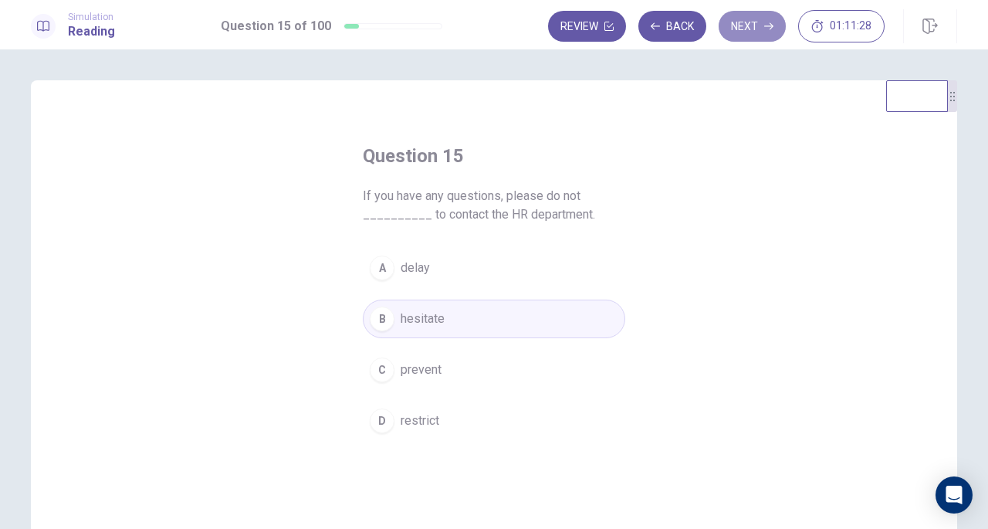
click at [744, 32] on button "Next" at bounding box center [752, 26] width 67 height 31
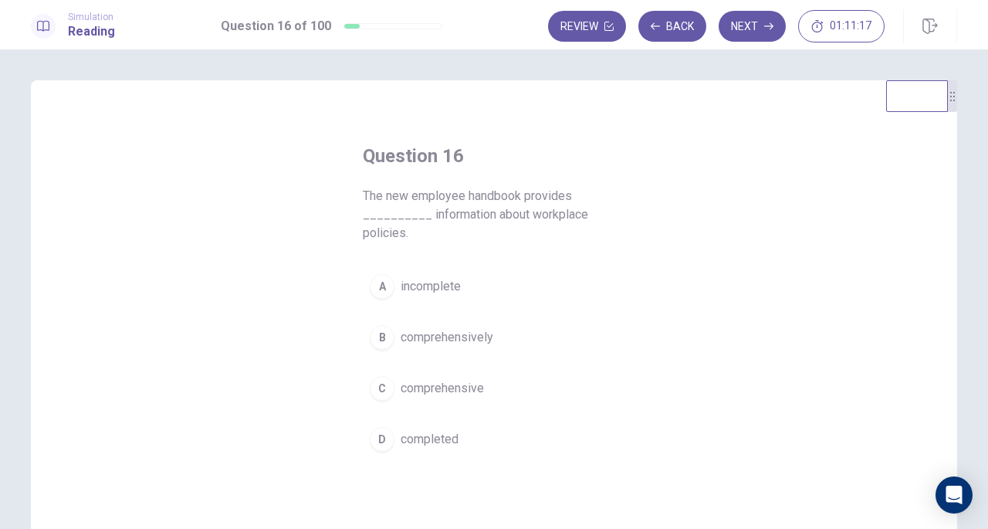
click at [445, 385] on span "comprehensive" at bounding box center [442, 388] width 83 height 19
click at [743, 26] on button "Next" at bounding box center [752, 26] width 67 height 31
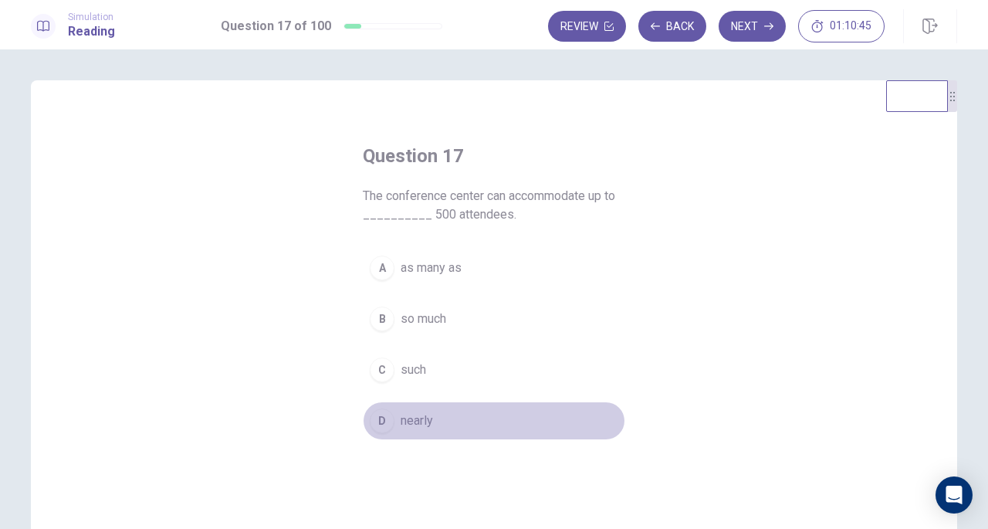
click at [415, 419] on span "nearly" at bounding box center [417, 420] width 32 height 19
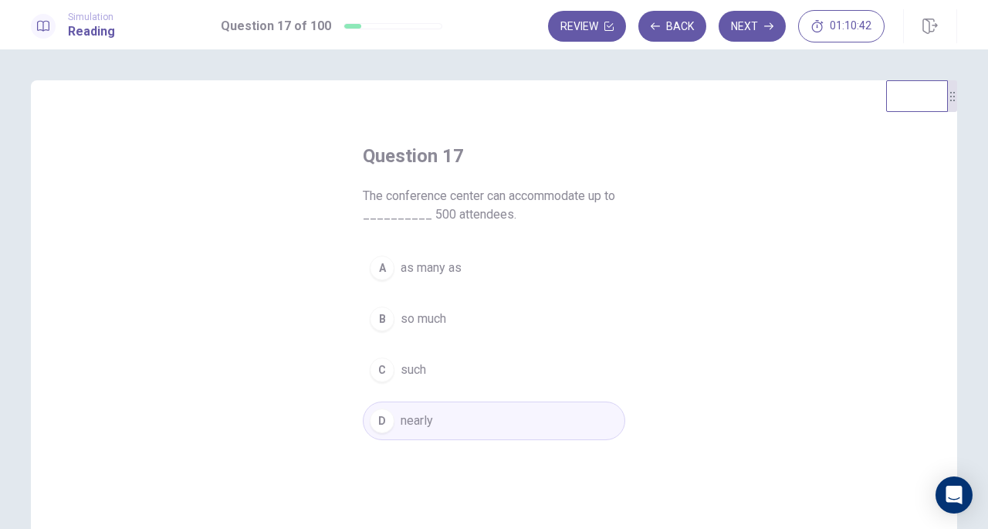
click at [743, 22] on button "Next" at bounding box center [752, 26] width 67 height 31
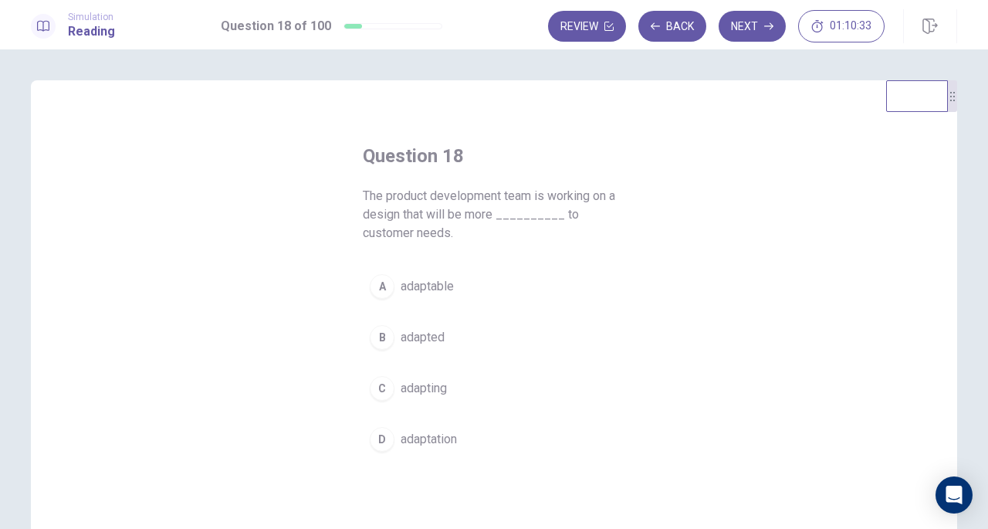
click at [401, 296] on button "A adaptable" at bounding box center [494, 286] width 262 height 39
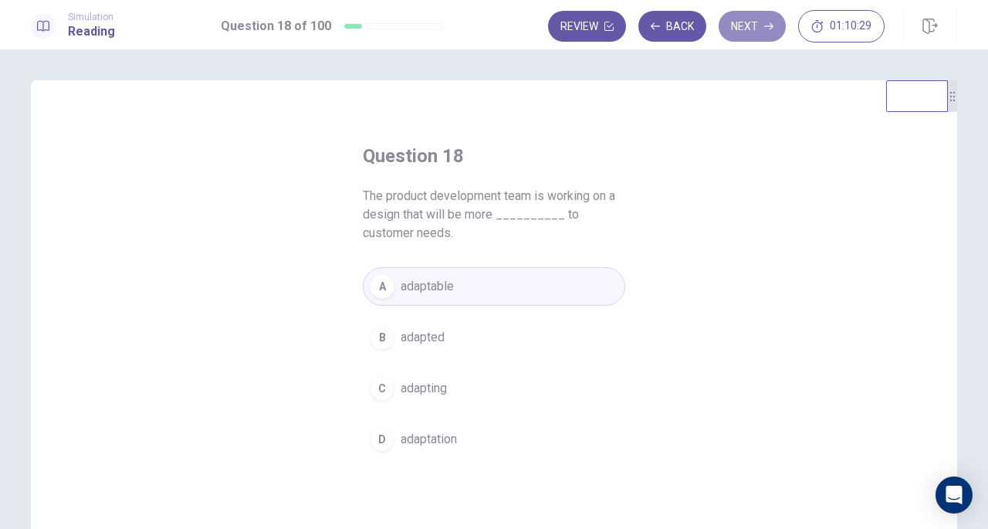
click at [738, 27] on button "Next" at bounding box center [752, 26] width 67 height 31
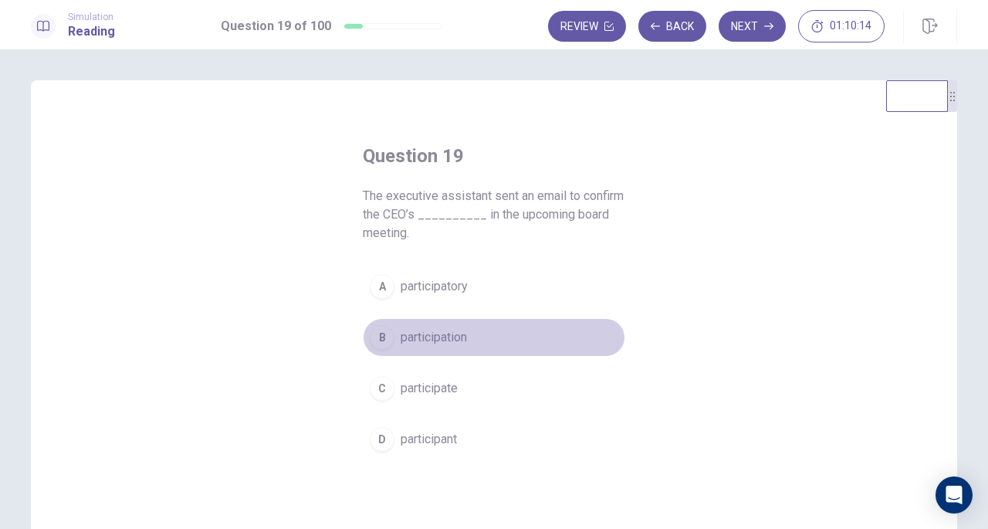
click at [450, 333] on span "participation" at bounding box center [434, 337] width 66 height 19
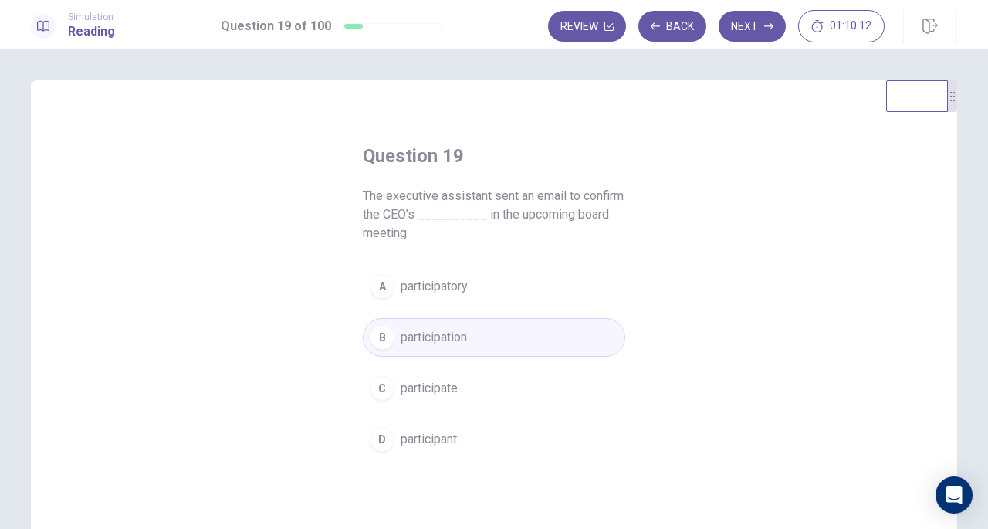
click at [742, 28] on button "Next" at bounding box center [752, 26] width 67 height 31
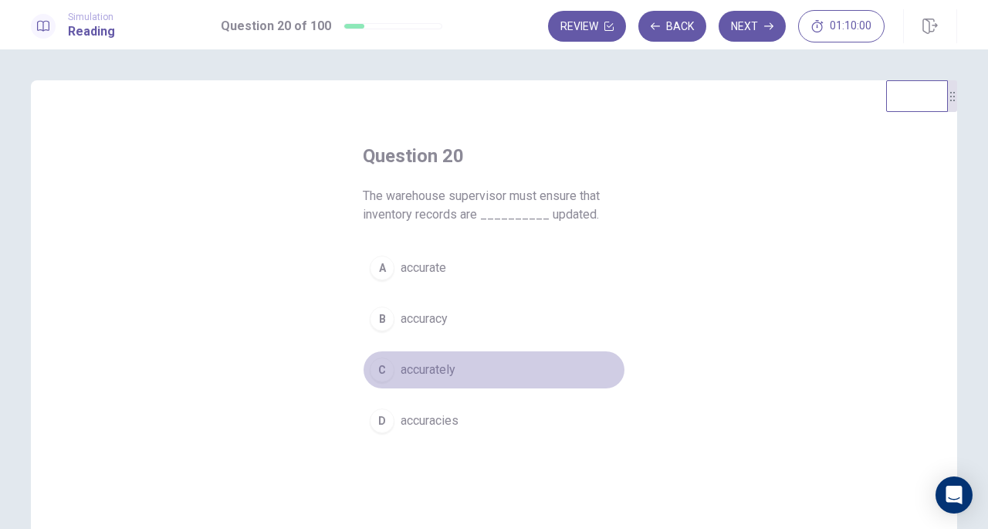
click at [437, 371] on span "accurately" at bounding box center [428, 370] width 55 height 19
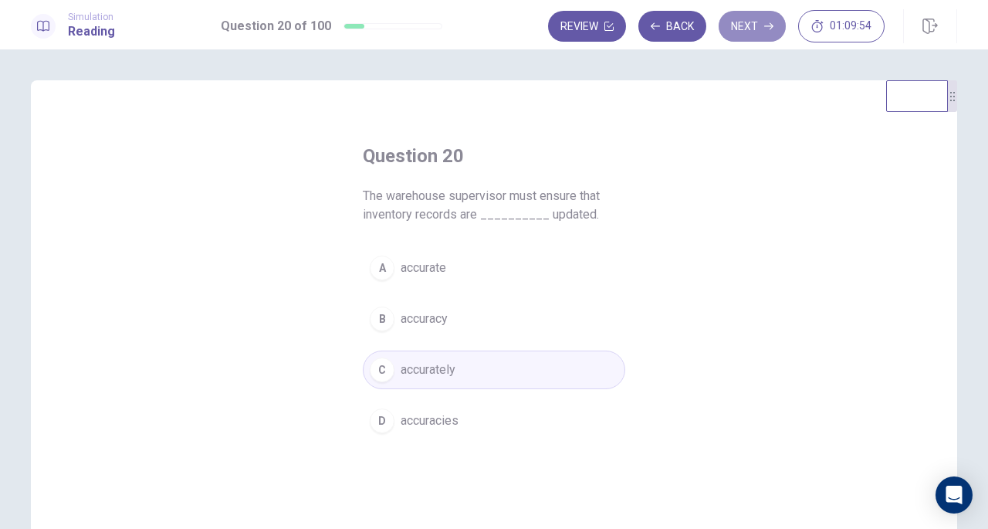
click at [742, 32] on button "Next" at bounding box center [752, 26] width 67 height 31
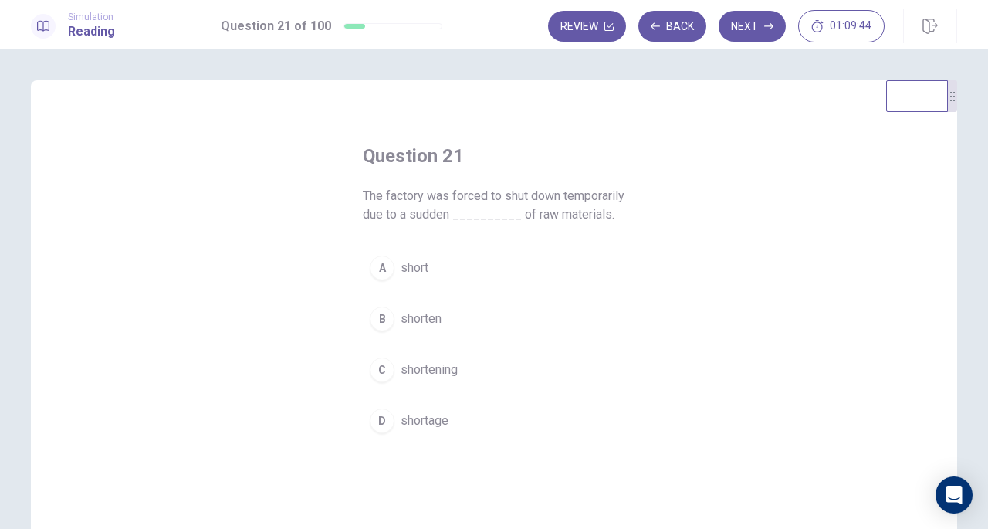
click at [420, 430] on span "shortage" at bounding box center [425, 420] width 48 height 19
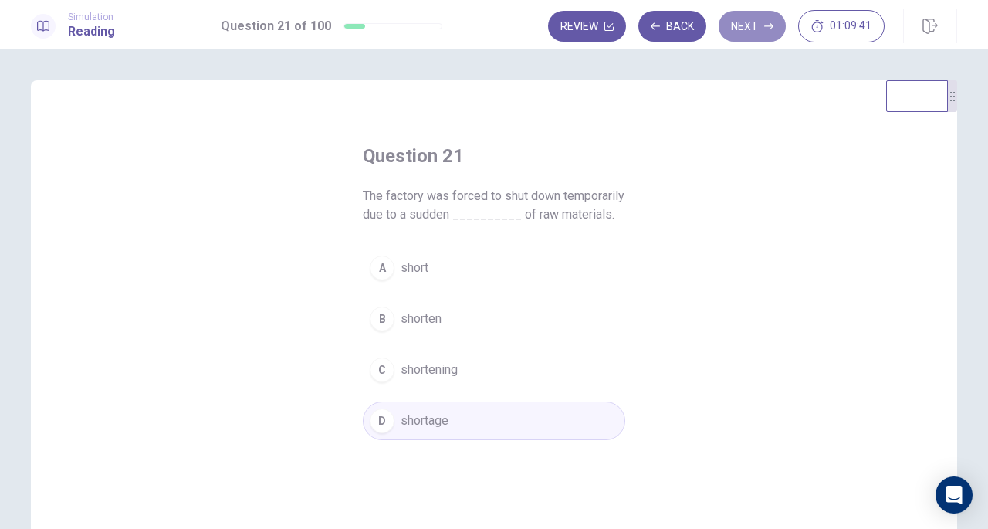
click at [750, 20] on button "Next" at bounding box center [752, 26] width 67 height 31
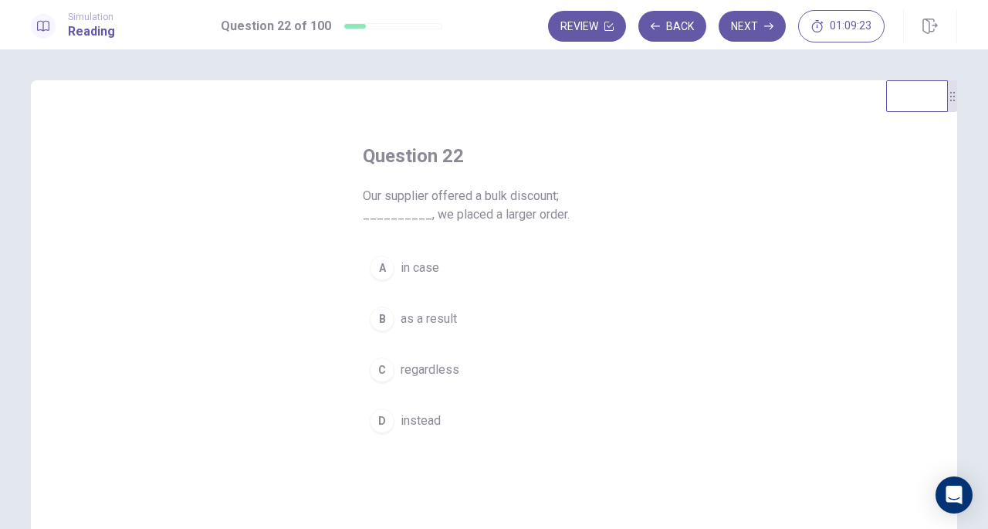
click at [444, 322] on span "as a result" at bounding box center [429, 319] width 56 height 19
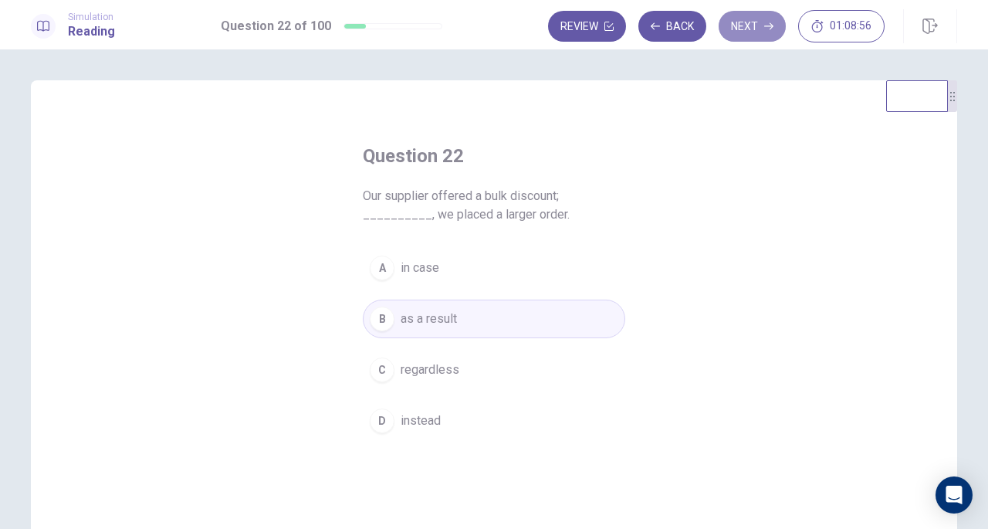
click at [753, 25] on button "Next" at bounding box center [752, 26] width 67 height 31
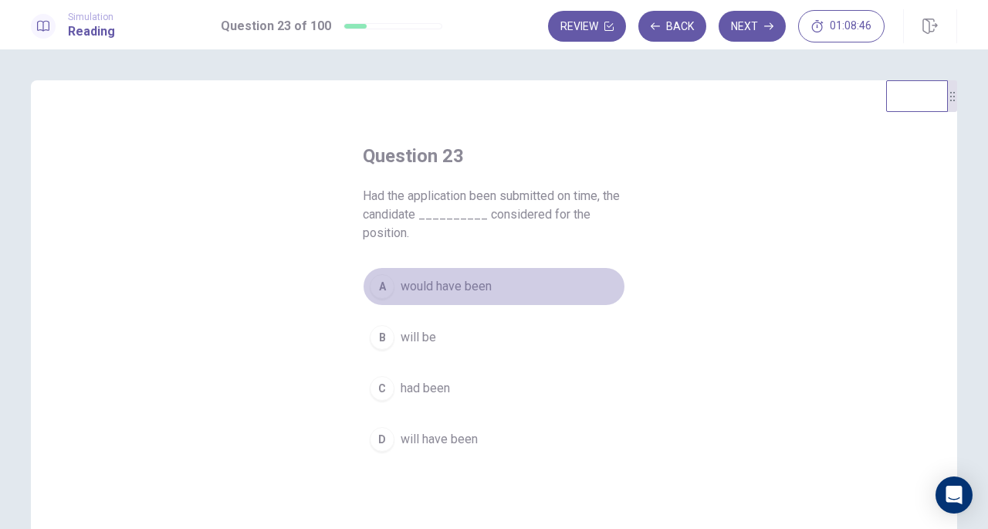
click at [462, 290] on span "would have been" at bounding box center [446, 286] width 91 height 19
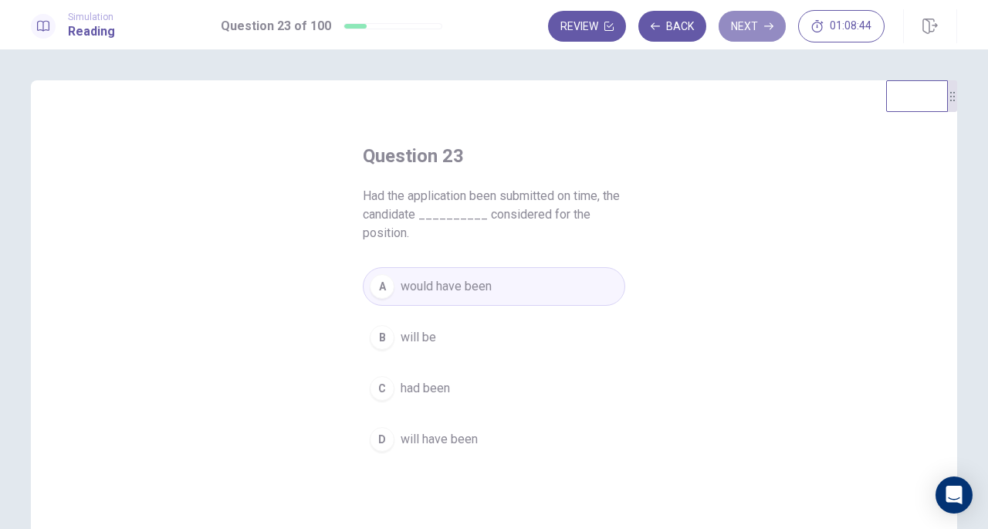
click at [753, 21] on button "Next" at bounding box center [752, 26] width 67 height 31
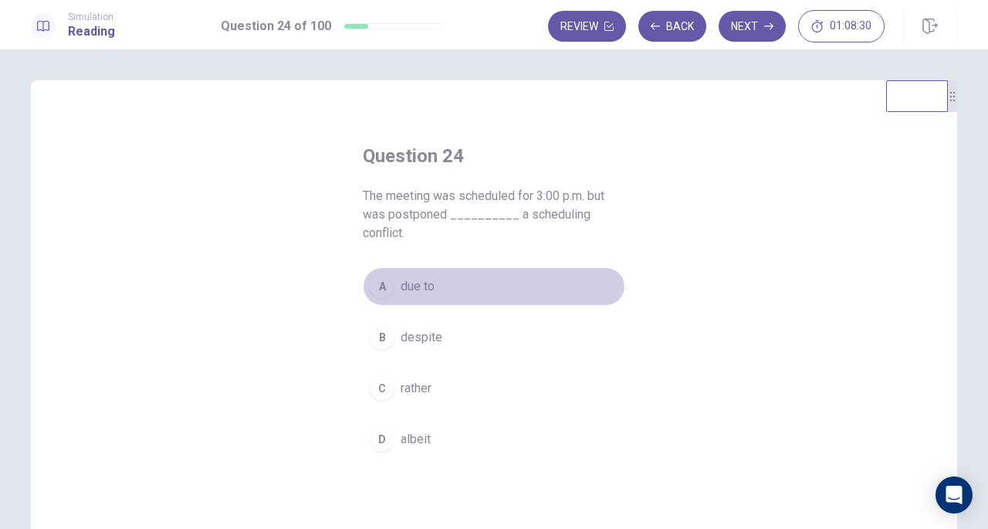
click at [426, 285] on span "due to" at bounding box center [418, 286] width 34 height 19
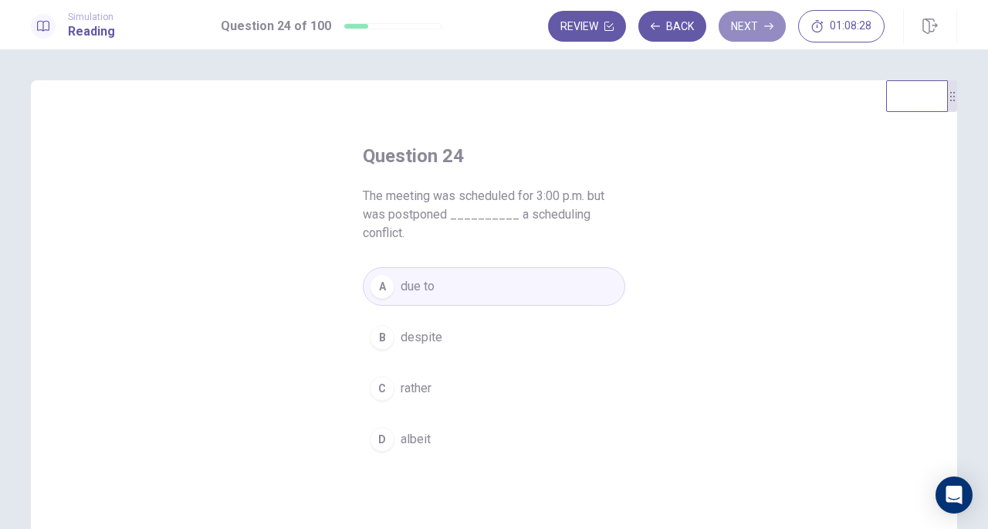
click at [739, 33] on button "Next" at bounding box center [752, 26] width 67 height 31
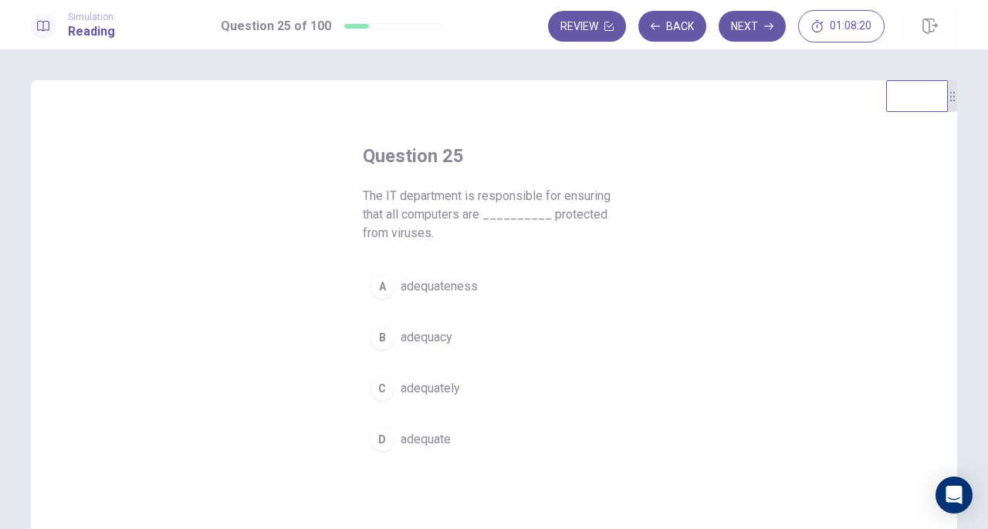
click at [448, 392] on span "adequately" at bounding box center [430, 388] width 59 height 19
click at [753, 21] on button "Next" at bounding box center [752, 26] width 67 height 31
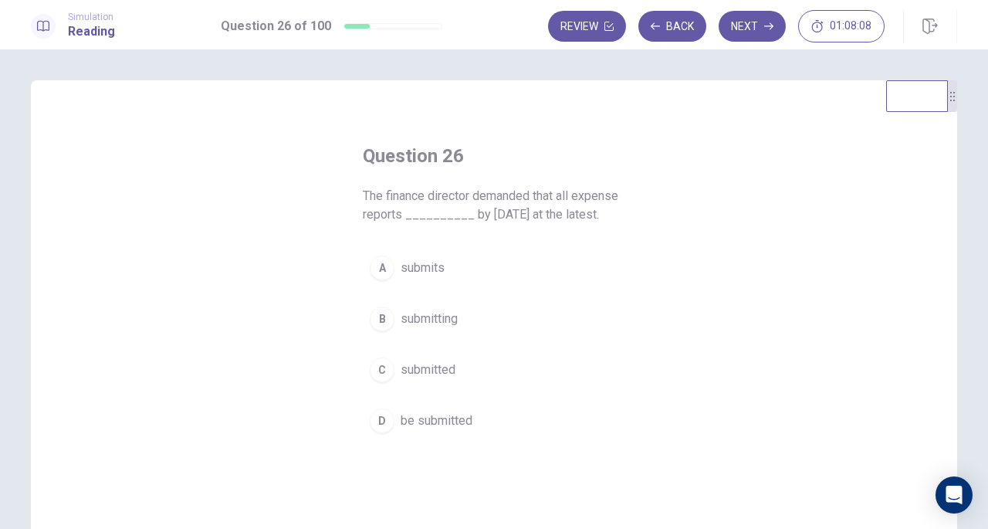
click at [412, 418] on span "be submitted" at bounding box center [437, 420] width 72 height 19
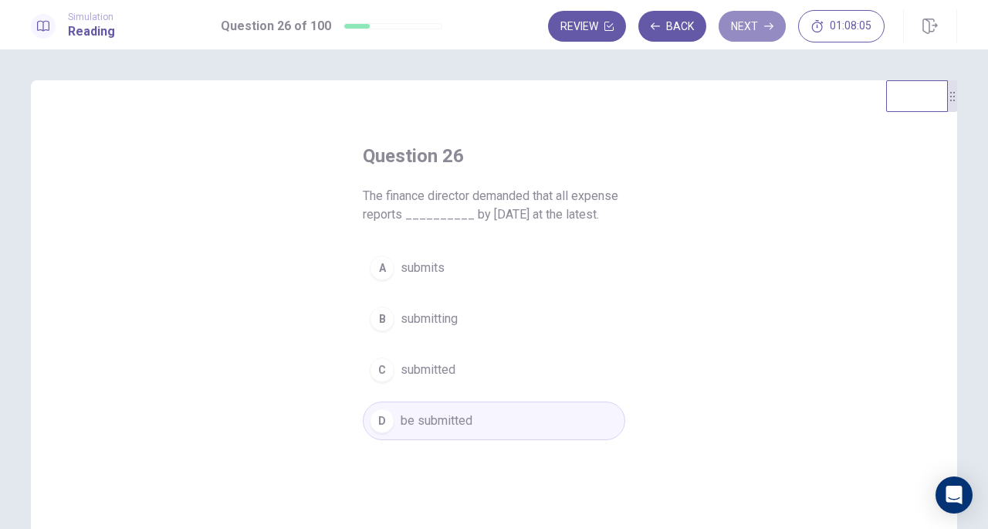
click at [738, 25] on button "Next" at bounding box center [752, 26] width 67 height 31
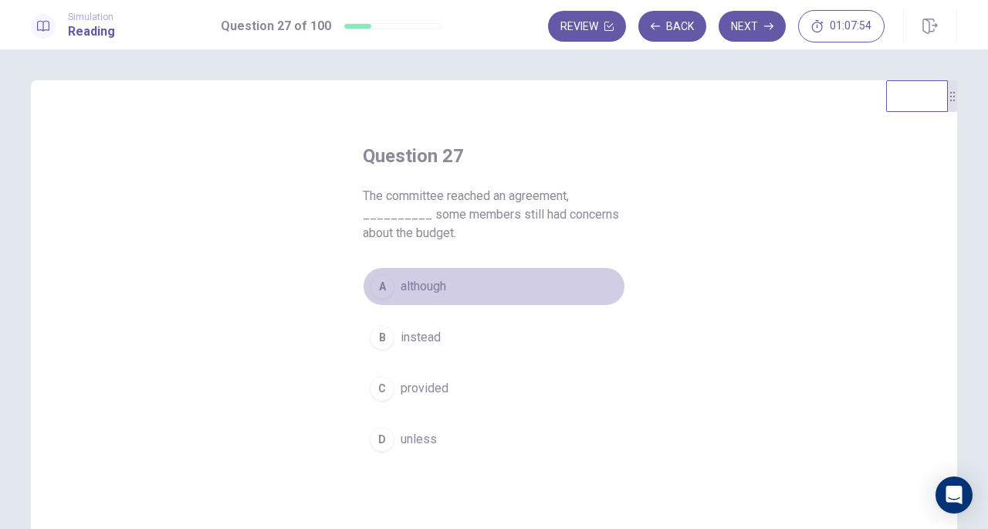
click at [436, 279] on span "although" at bounding box center [424, 286] width 46 height 19
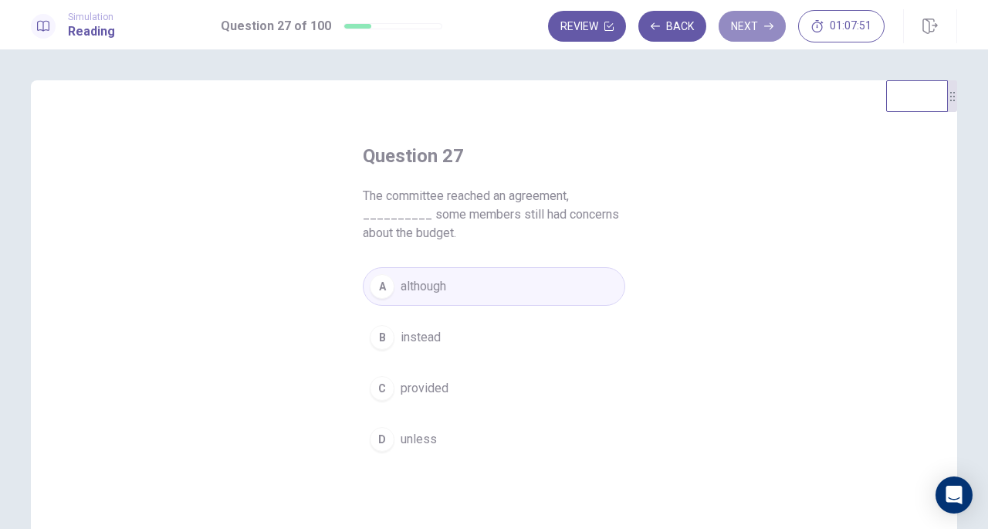
click at [761, 13] on button "Next" at bounding box center [752, 26] width 67 height 31
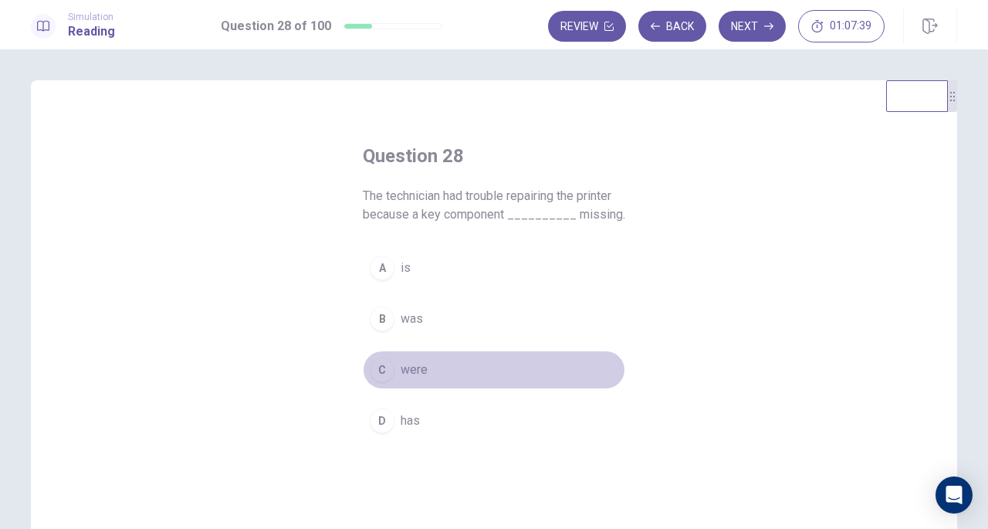
click at [416, 374] on span "were" at bounding box center [414, 370] width 27 height 19
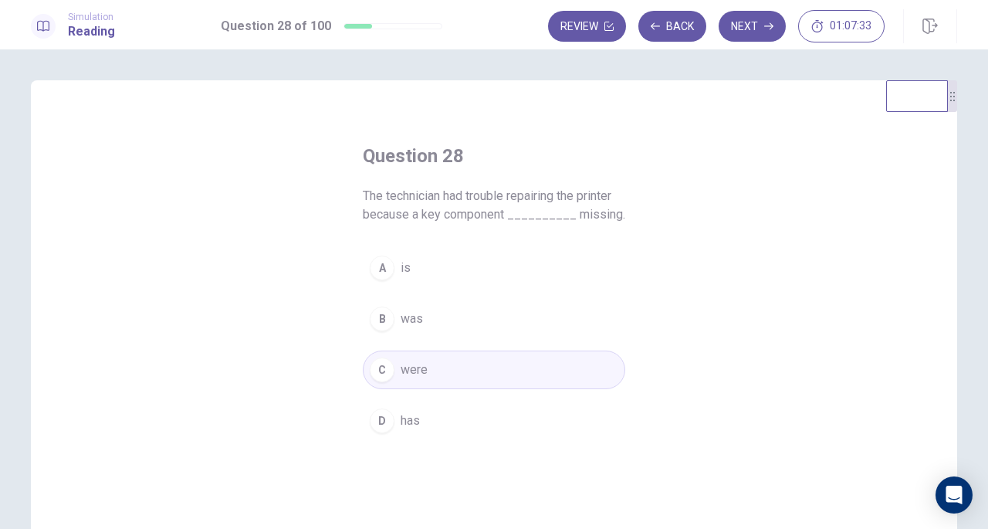
click at [429, 332] on button "B was" at bounding box center [494, 319] width 262 height 39
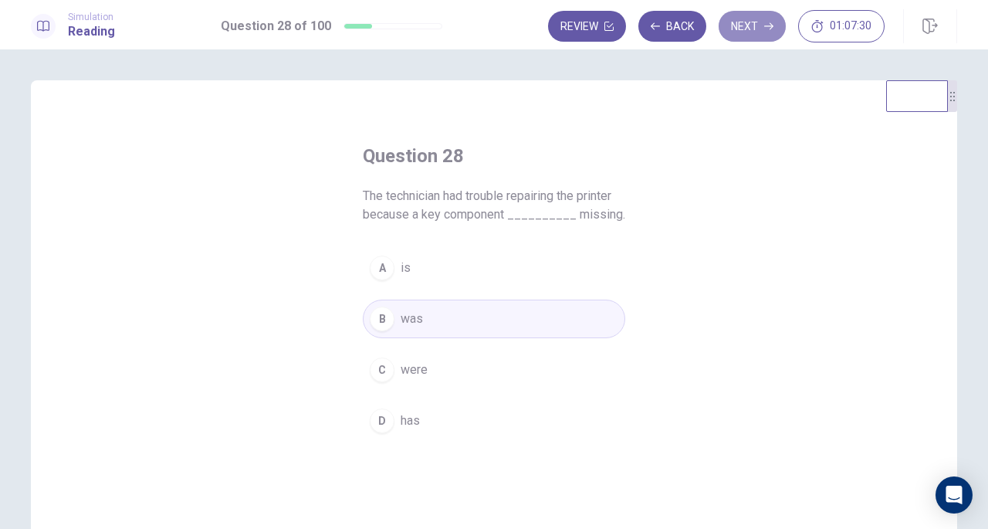
click at [744, 27] on button "Next" at bounding box center [752, 26] width 67 height 31
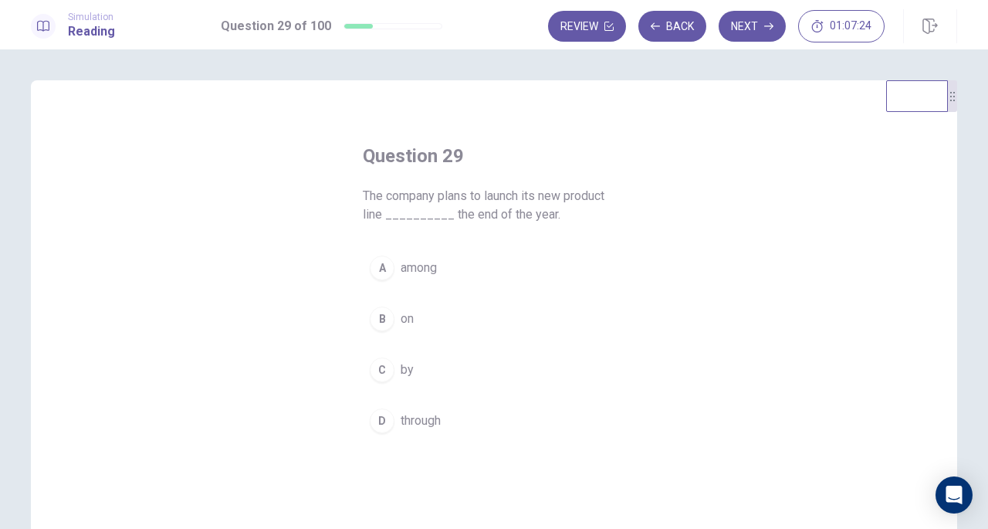
click at [401, 365] on span "by" at bounding box center [407, 370] width 13 height 19
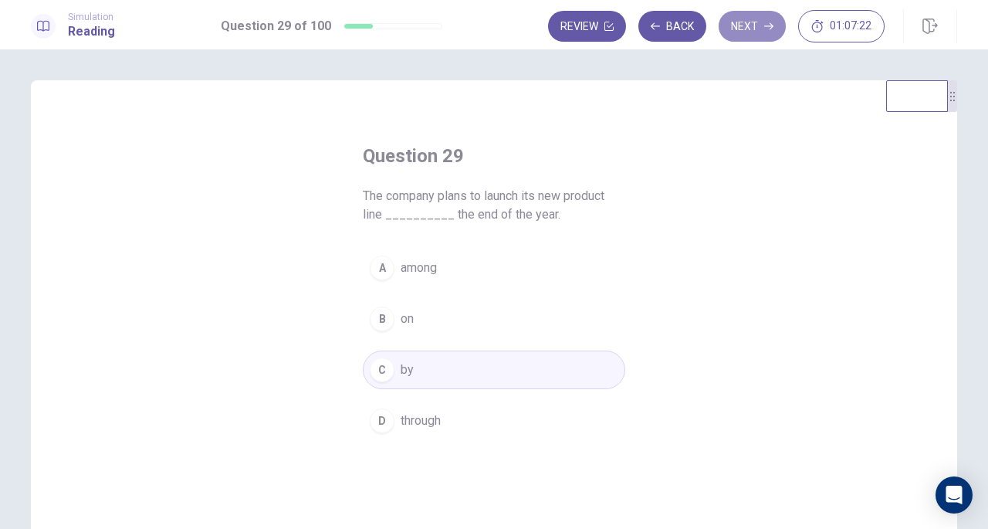
click at [748, 27] on button "Next" at bounding box center [752, 26] width 67 height 31
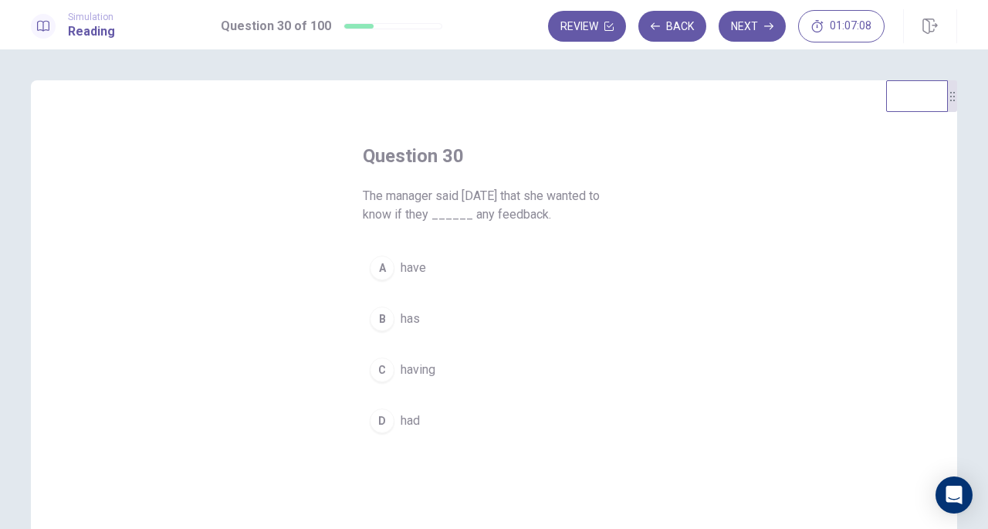
click at [405, 428] on span "had" at bounding box center [410, 420] width 19 height 19
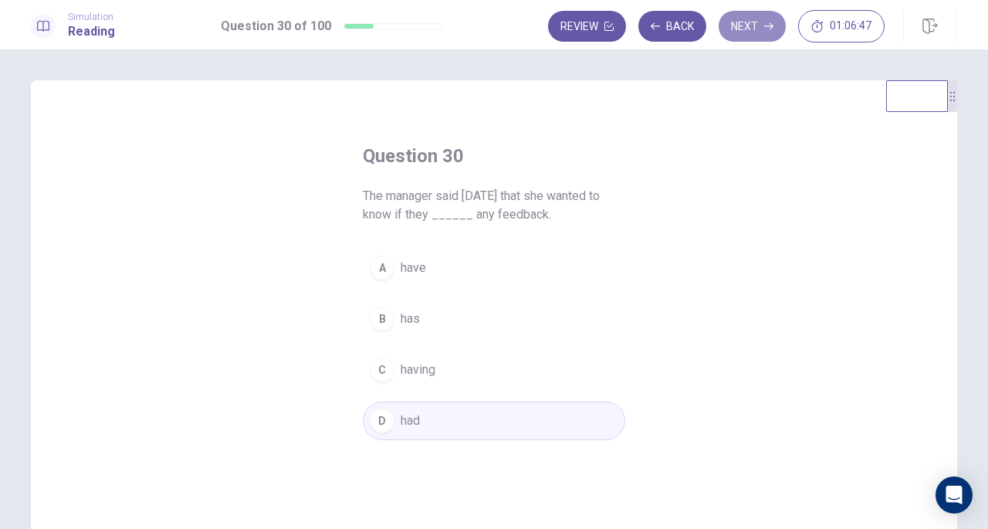
click at [757, 26] on button "Next" at bounding box center [752, 26] width 67 height 31
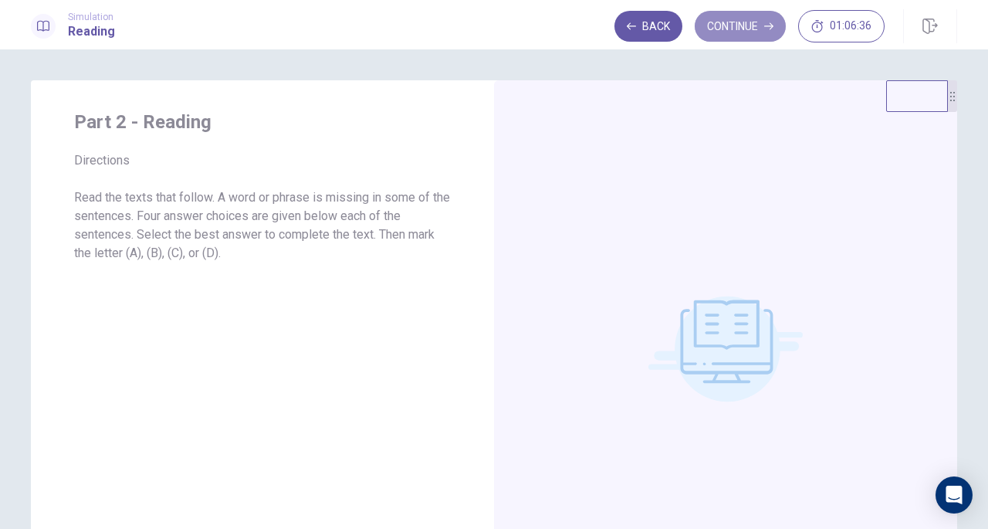
click at [737, 24] on button "Continue" at bounding box center [740, 26] width 91 height 31
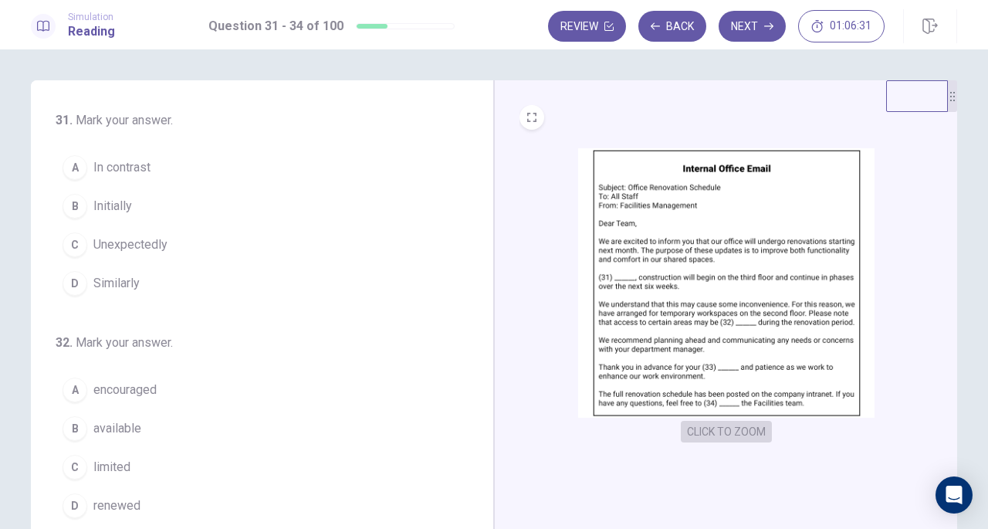
click at [709, 428] on button "CLICK TO ZOOM" at bounding box center [726, 432] width 91 height 22
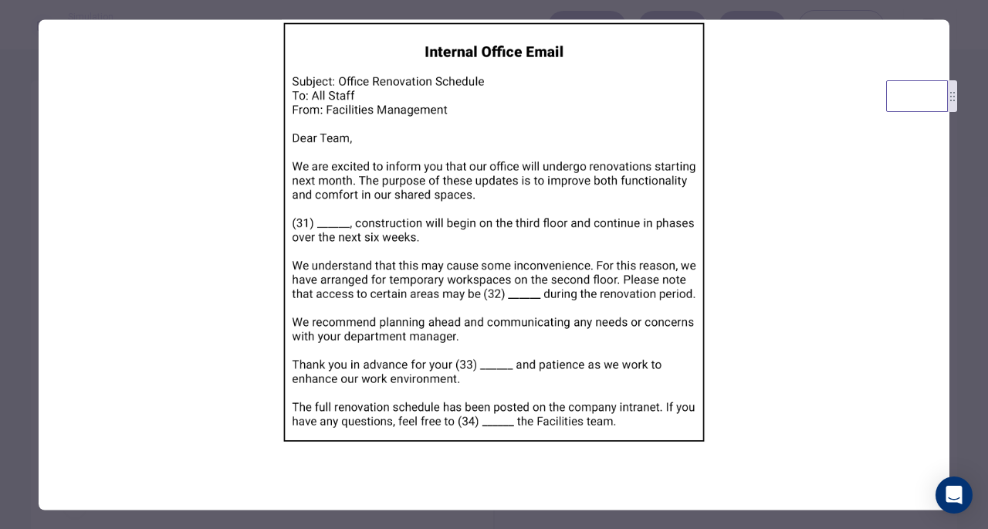
click at [244, 257] on img at bounding box center [494, 231] width 911 height 425
click at [587, 246] on img at bounding box center [494, 231] width 911 height 425
click at [701, 183] on img at bounding box center [494, 231] width 911 height 425
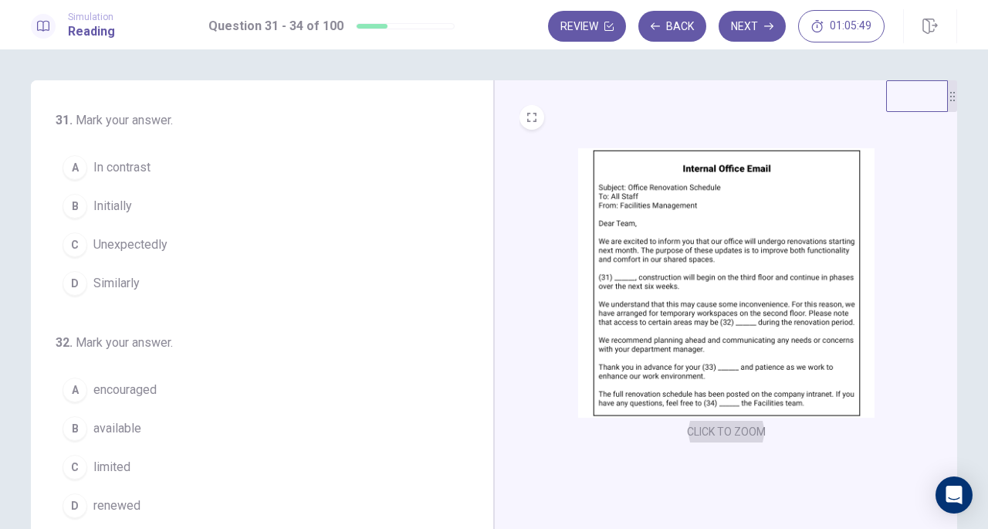
click at [97, 215] on button "B Initially" at bounding box center [253, 206] width 394 height 39
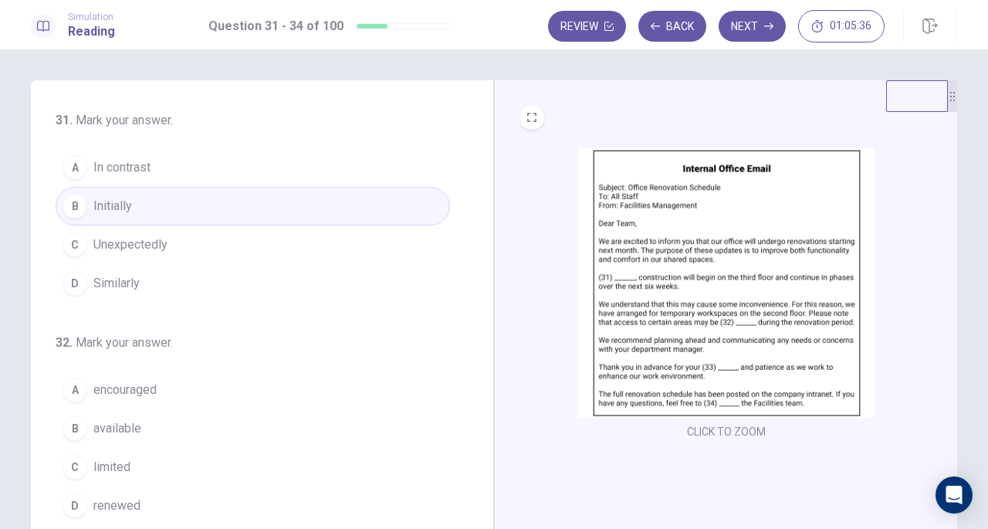
click at [96, 472] on span "limited" at bounding box center [111, 467] width 37 height 19
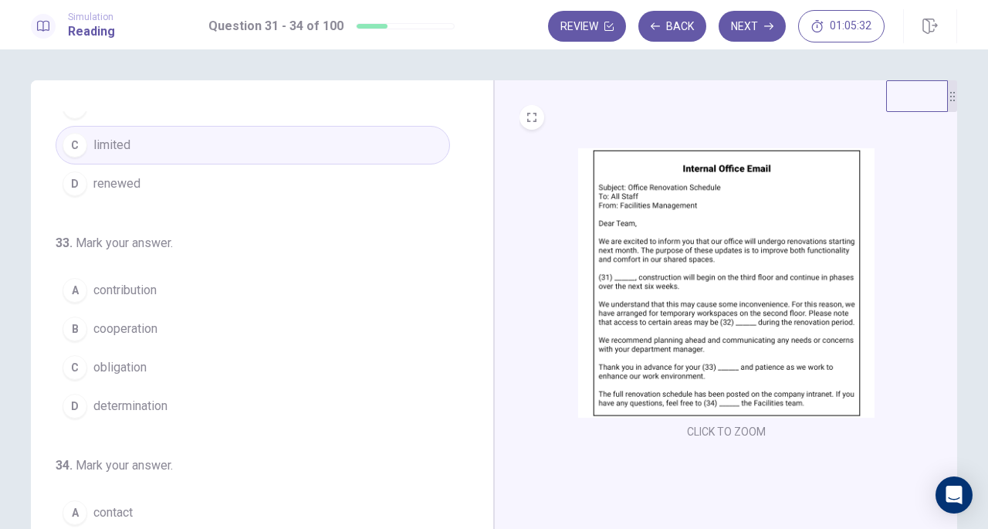
scroll to position [338, 0]
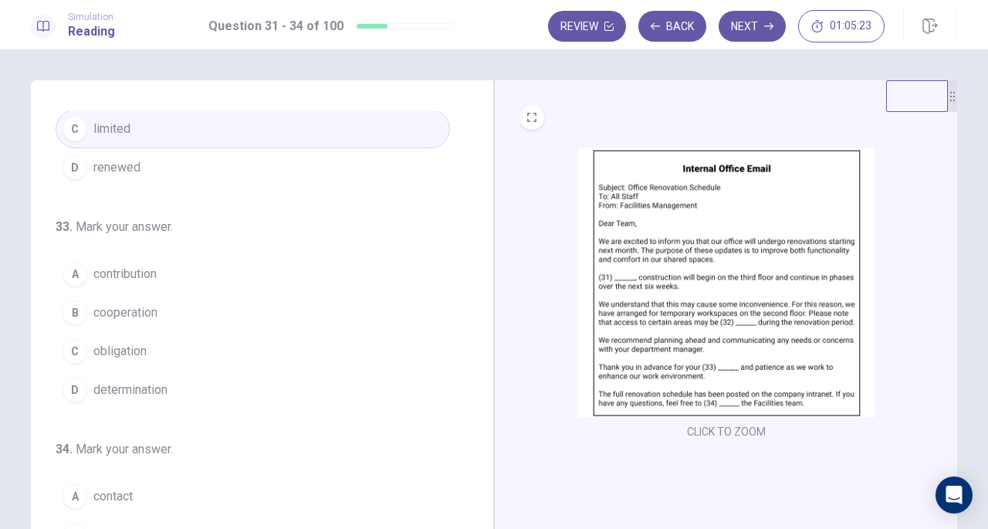
click at [106, 306] on span "cooperation" at bounding box center [125, 312] width 64 height 19
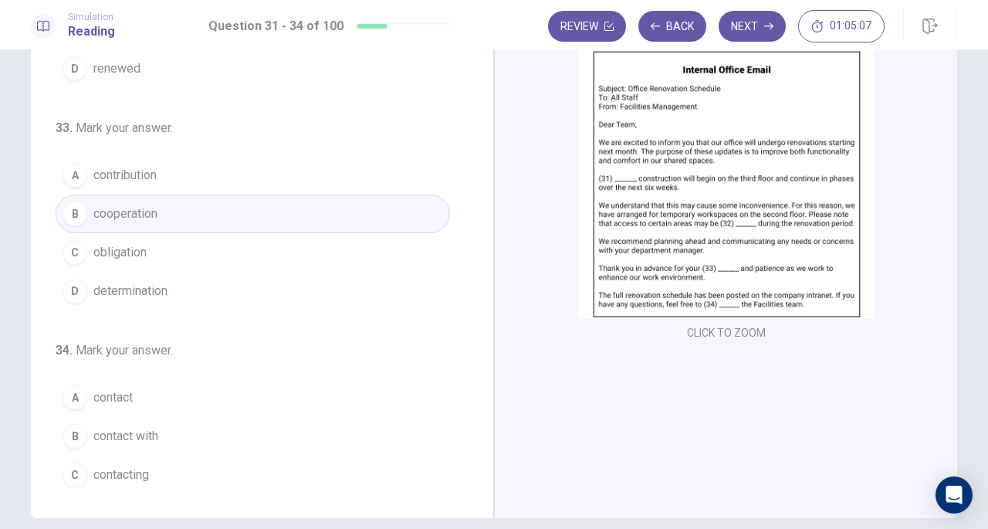
scroll to position [124, 0]
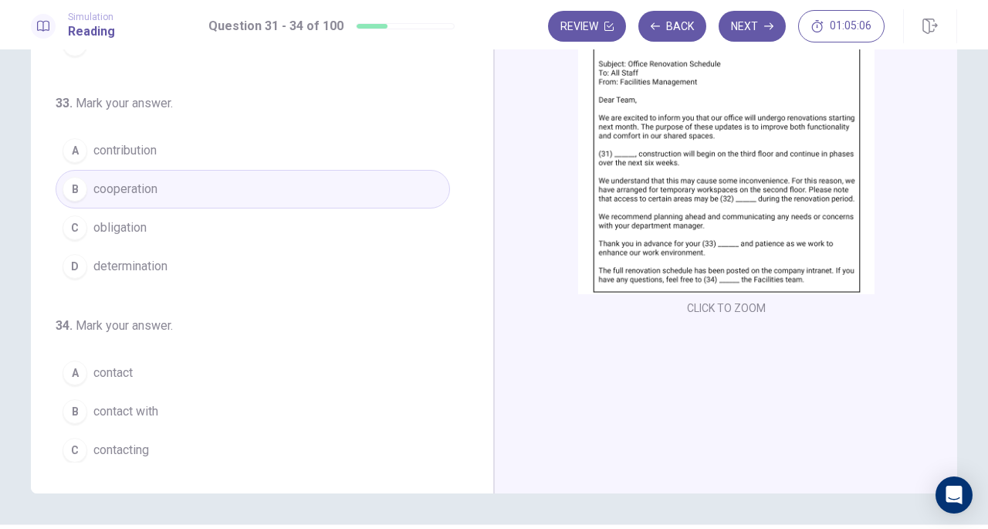
click at [120, 370] on span "contact" at bounding box center [112, 373] width 39 height 19
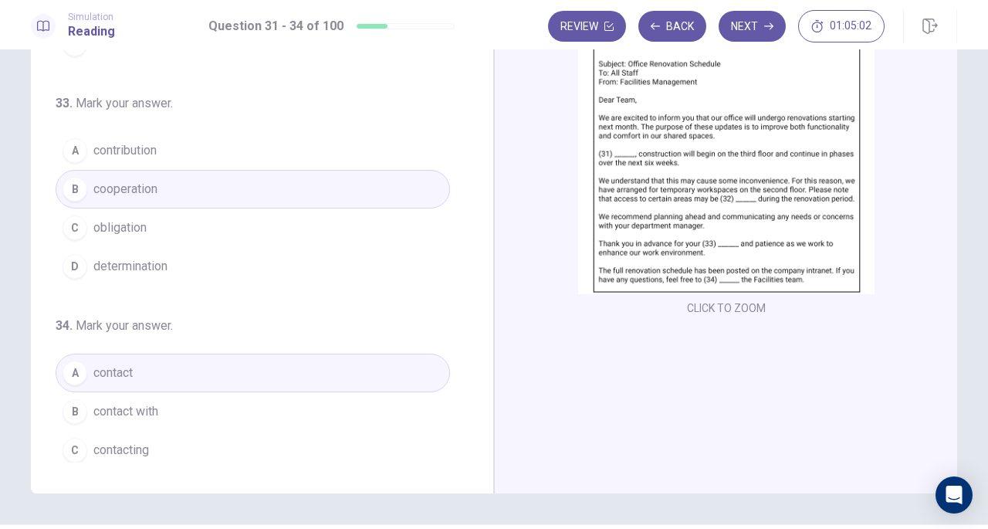
click at [744, 32] on button "Next" at bounding box center [752, 26] width 67 height 31
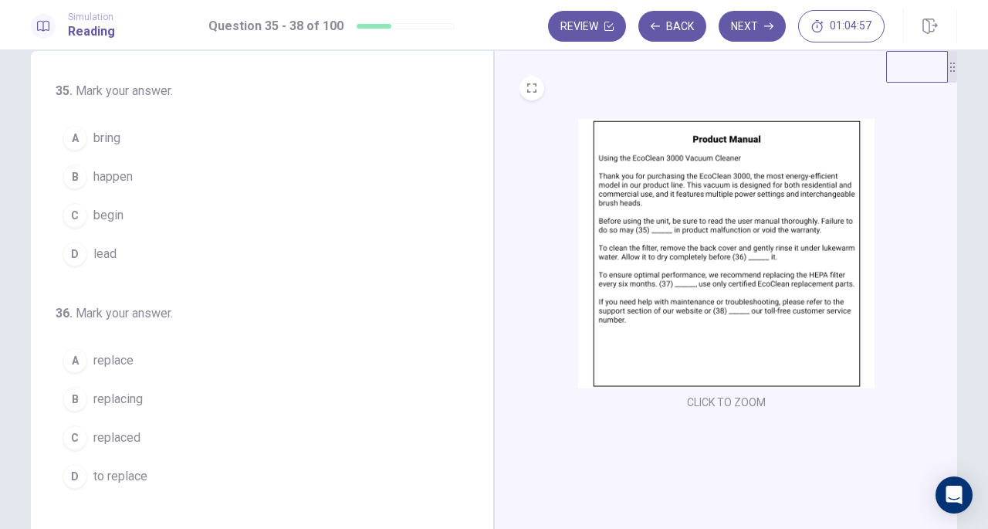
scroll to position [0, 0]
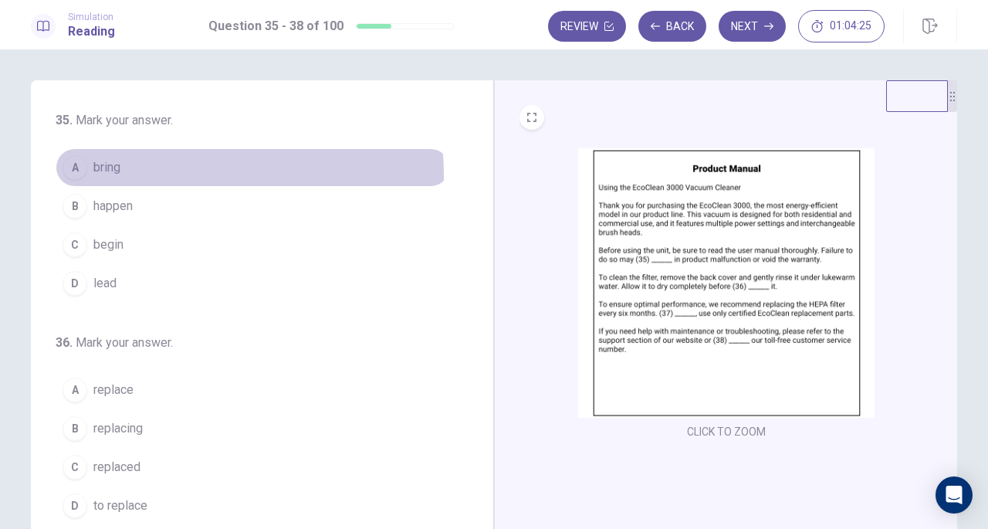
click at [99, 176] on span "bring" at bounding box center [106, 167] width 27 height 19
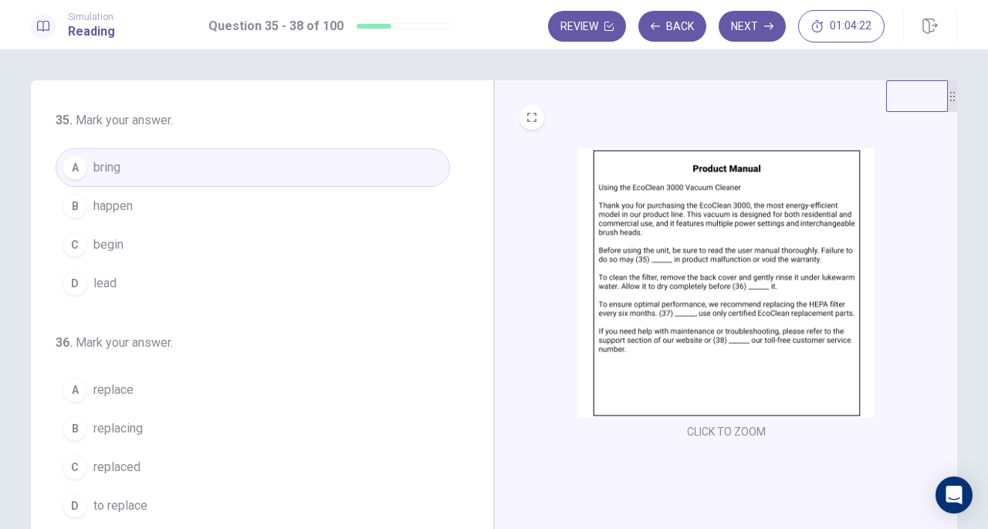
click at [84, 283] on button "D lead" at bounding box center [253, 283] width 394 height 39
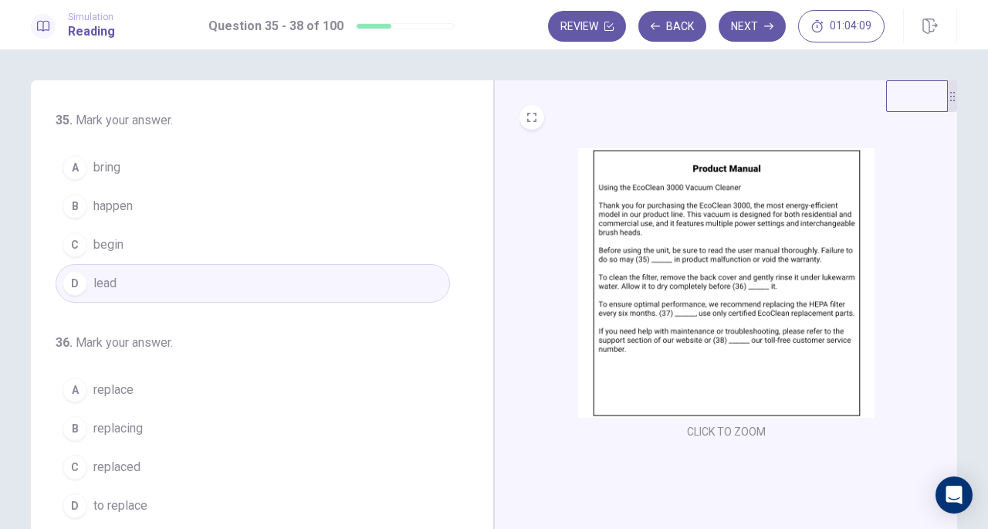
click at [125, 168] on button "A bring" at bounding box center [253, 167] width 394 height 39
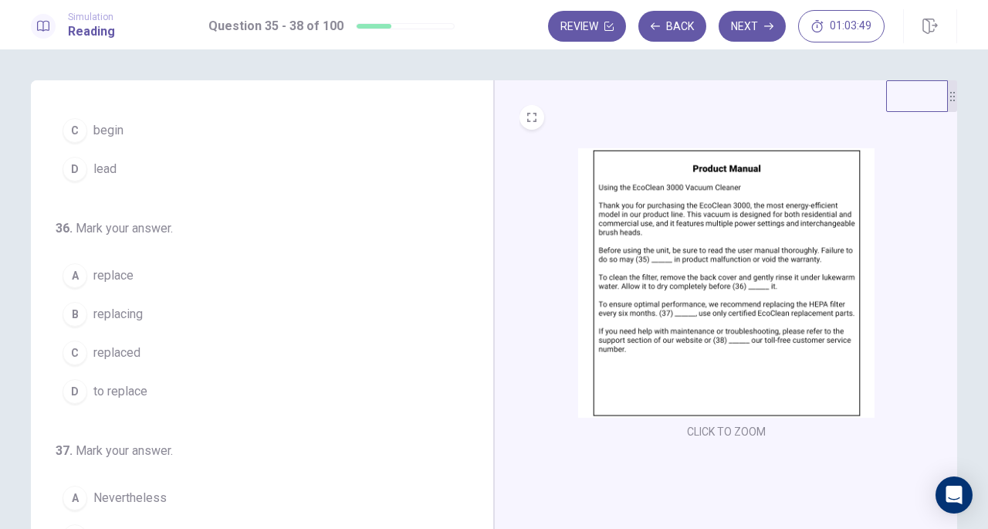
scroll to position [117, 0]
click at [121, 302] on span "replacing" at bounding box center [117, 311] width 49 height 19
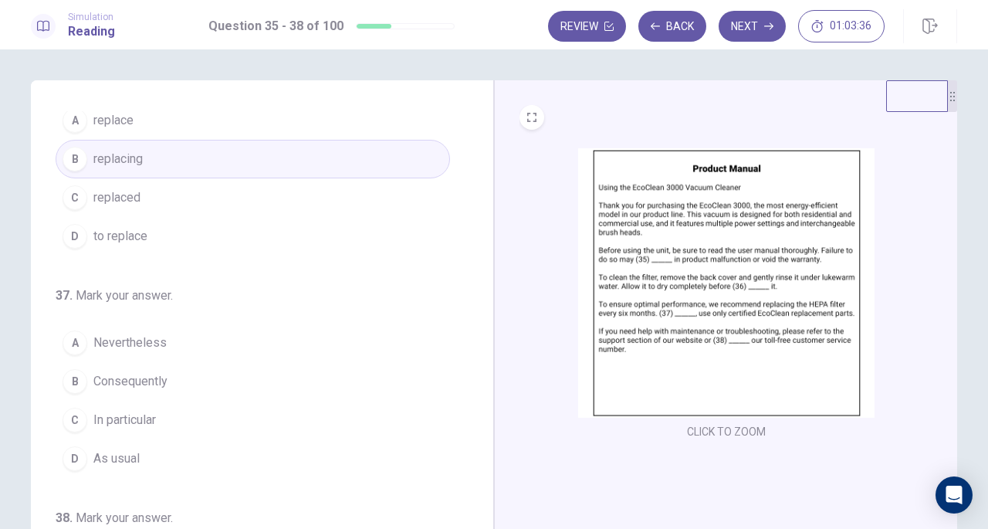
scroll to position [279, 0]
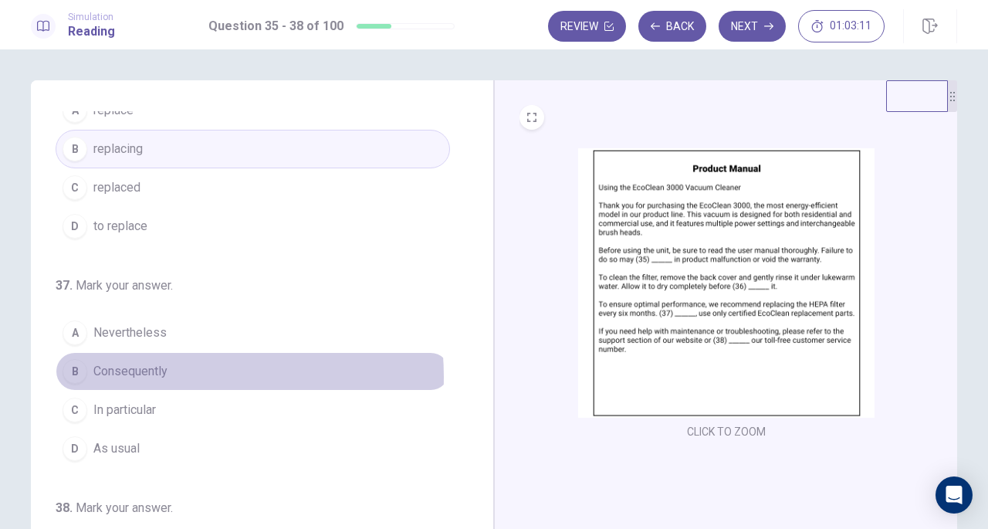
click at [148, 371] on span "Consequently" at bounding box center [130, 371] width 74 height 19
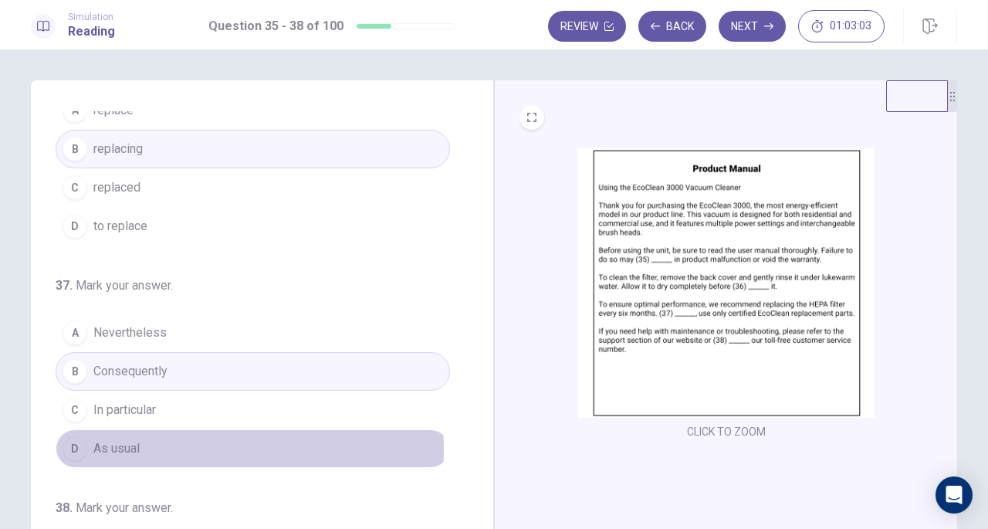
click at [123, 443] on span "As usual" at bounding box center [116, 448] width 46 height 19
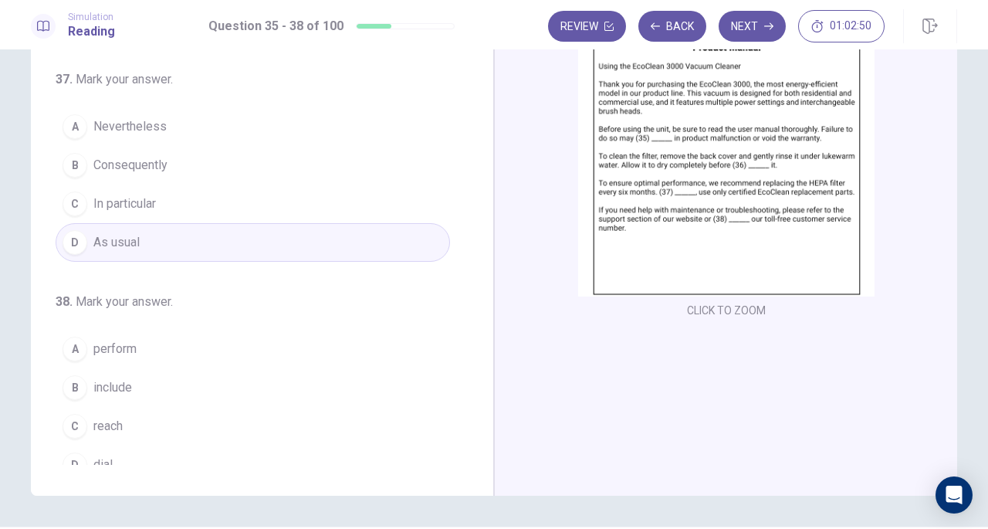
scroll to position [375, 0]
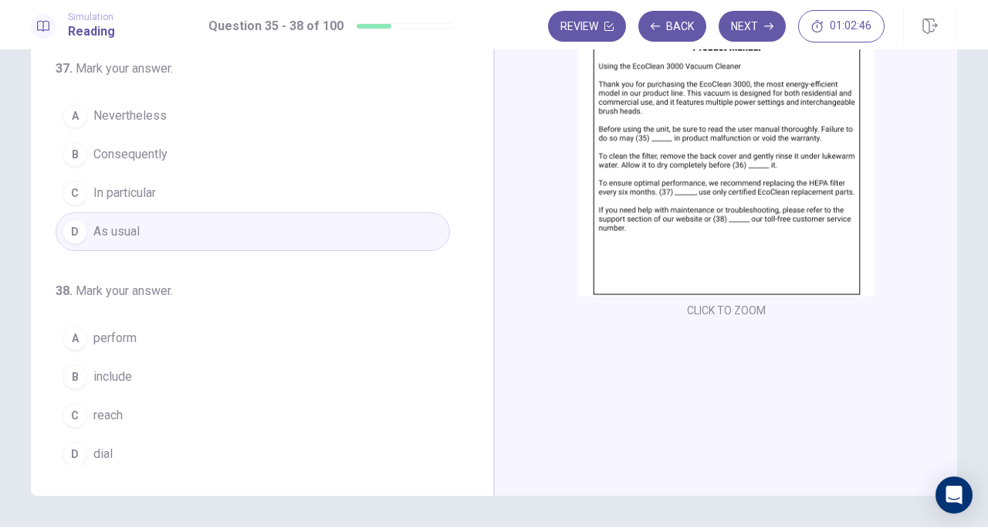
click at [110, 440] on button "D dial" at bounding box center [253, 454] width 394 height 39
click at [752, 20] on button "Next" at bounding box center [752, 26] width 67 height 31
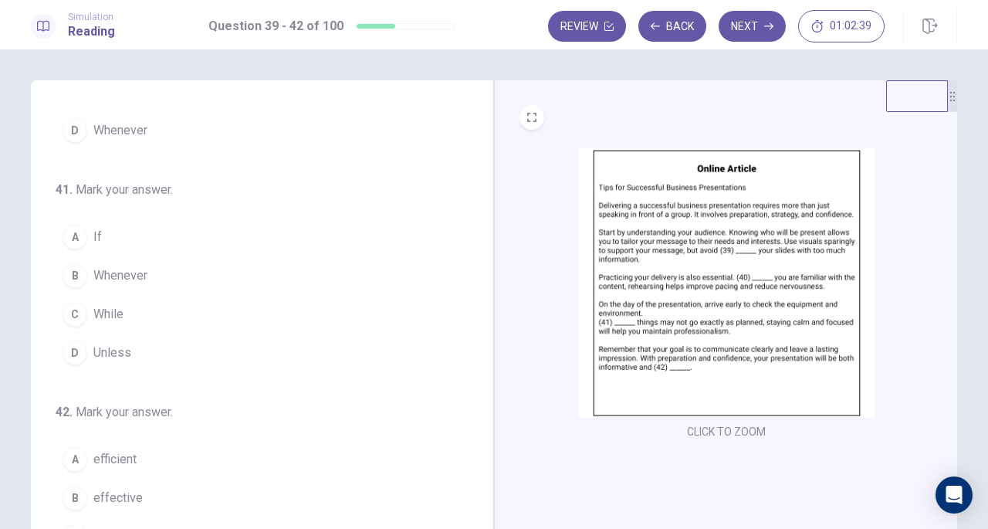
scroll to position [0, 0]
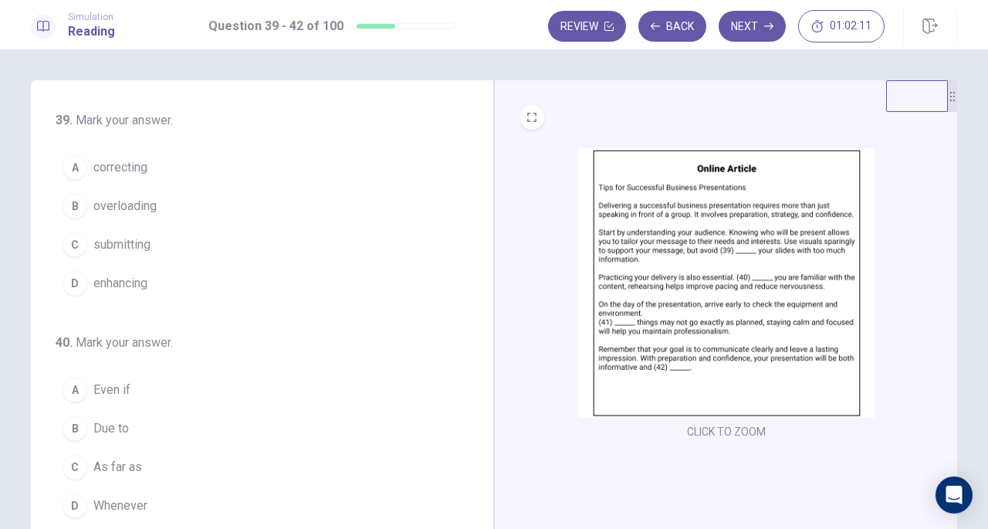
click at [135, 209] on span "overloading" at bounding box center [124, 206] width 63 height 19
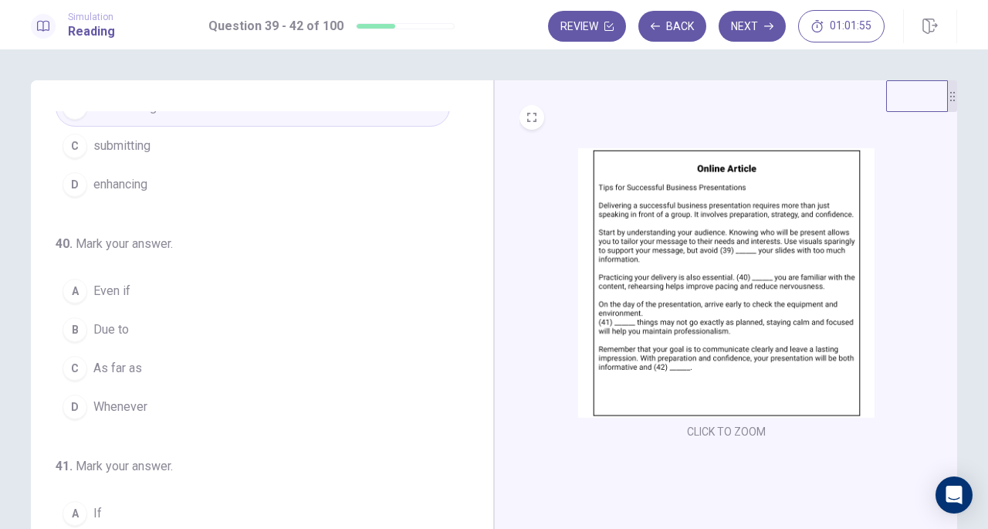
scroll to position [126, 0]
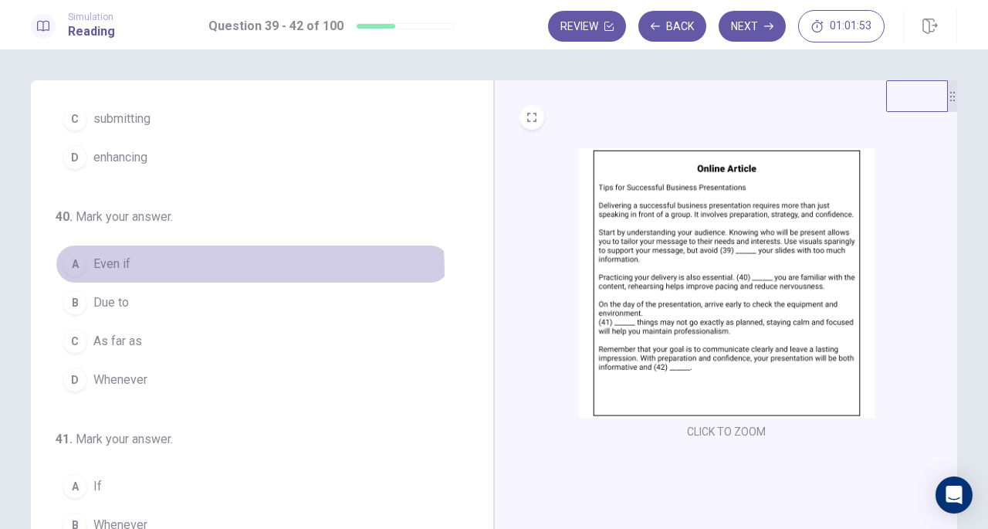
click at [115, 271] on button "A Even if" at bounding box center [253, 264] width 394 height 39
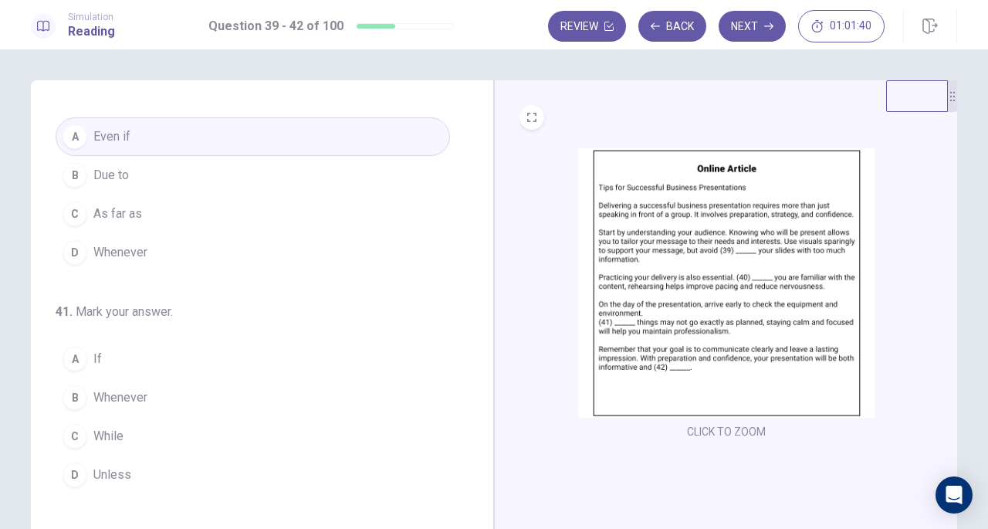
scroll to position [255, 0]
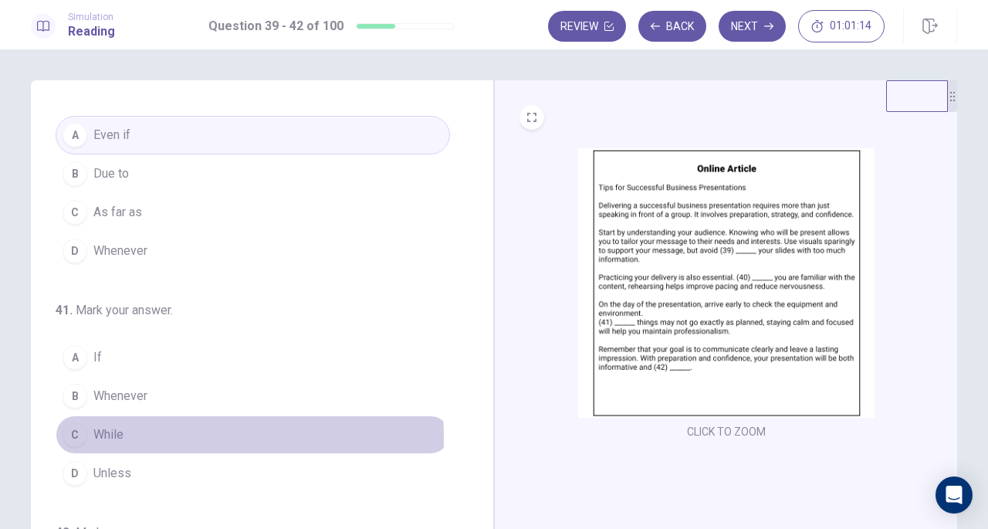
click at [115, 432] on span "While" at bounding box center [108, 434] width 30 height 19
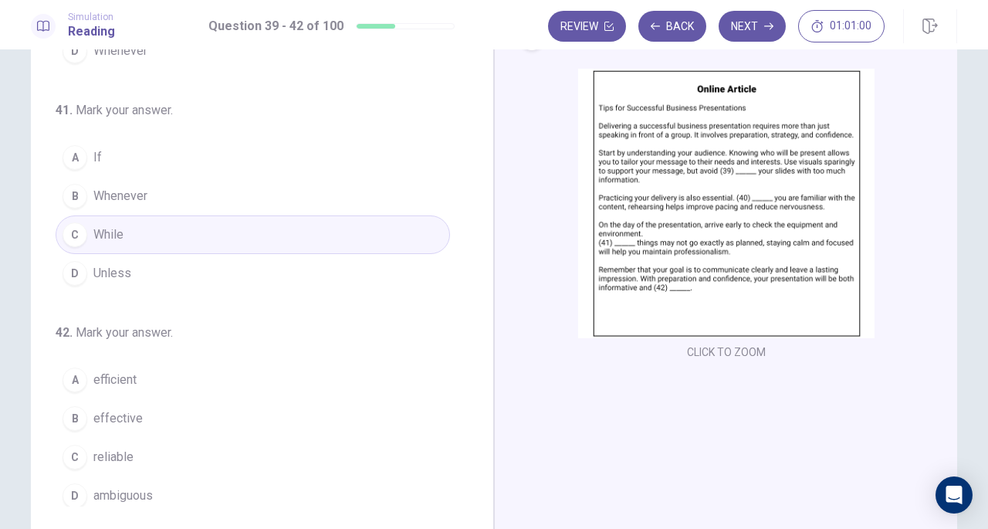
scroll to position [101, 0]
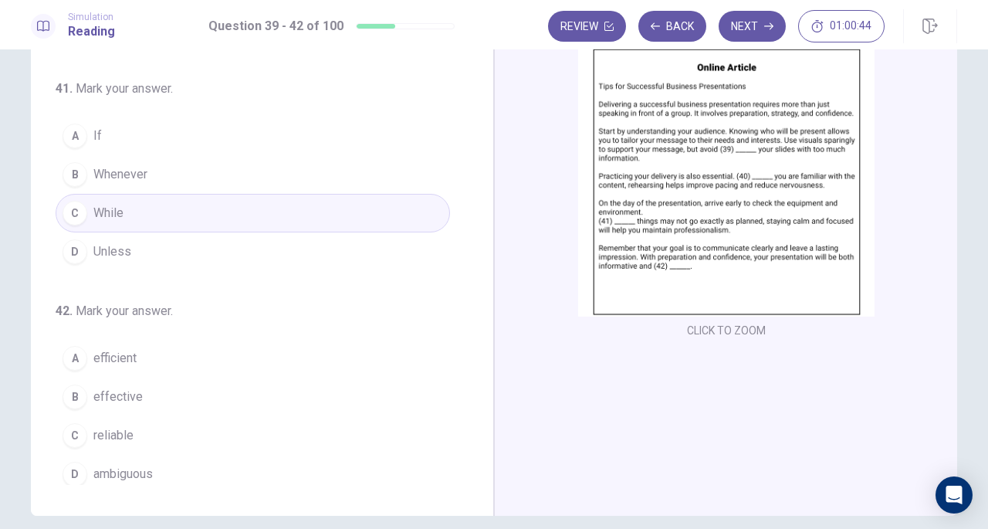
click at [102, 426] on span "reliable" at bounding box center [113, 435] width 40 height 19
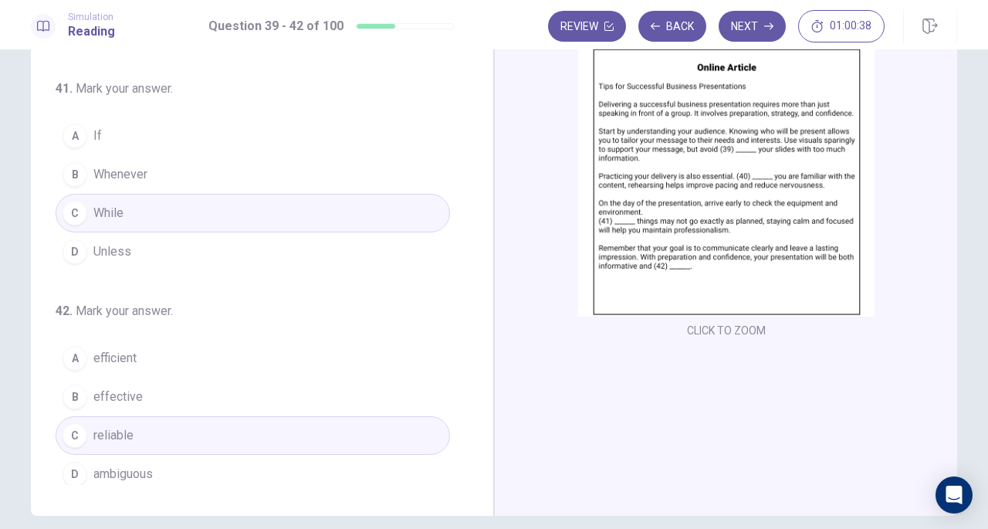
click at [235, 384] on button "B effective" at bounding box center [253, 397] width 394 height 39
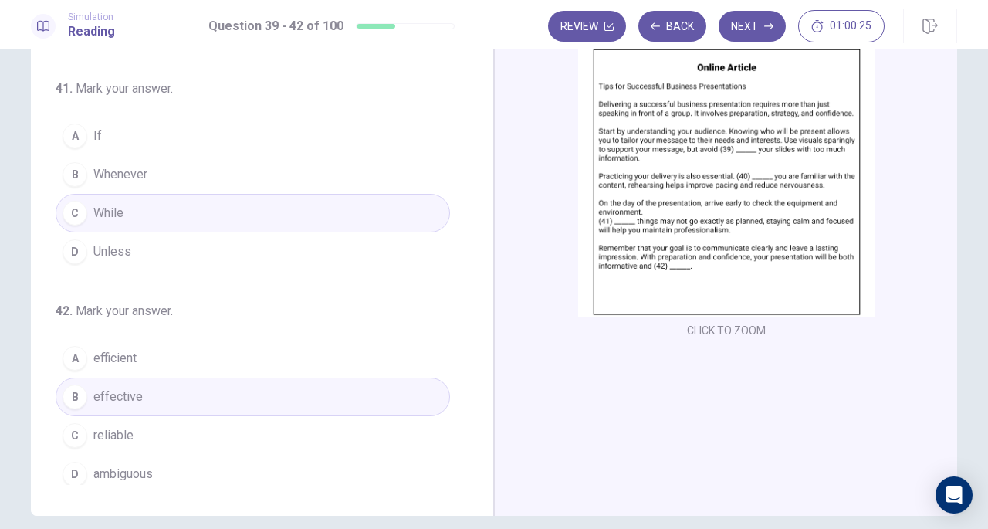
click at [235, 435] on button "C reliable" at bounding box center [253, 435] width 394 height 39
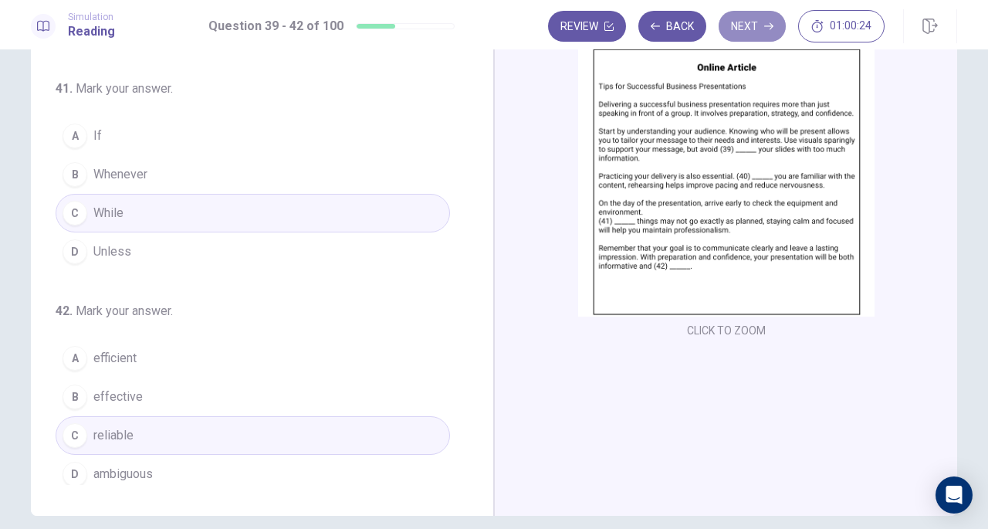
click at [741, 23] on button "Next" at bounding box center [752, 26] width 67 height 31
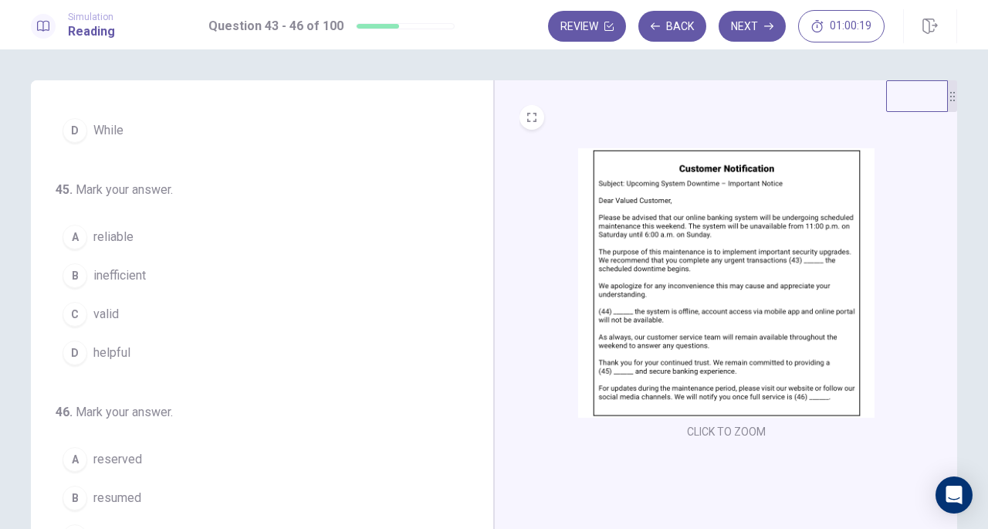
scroll to position [0, 0]
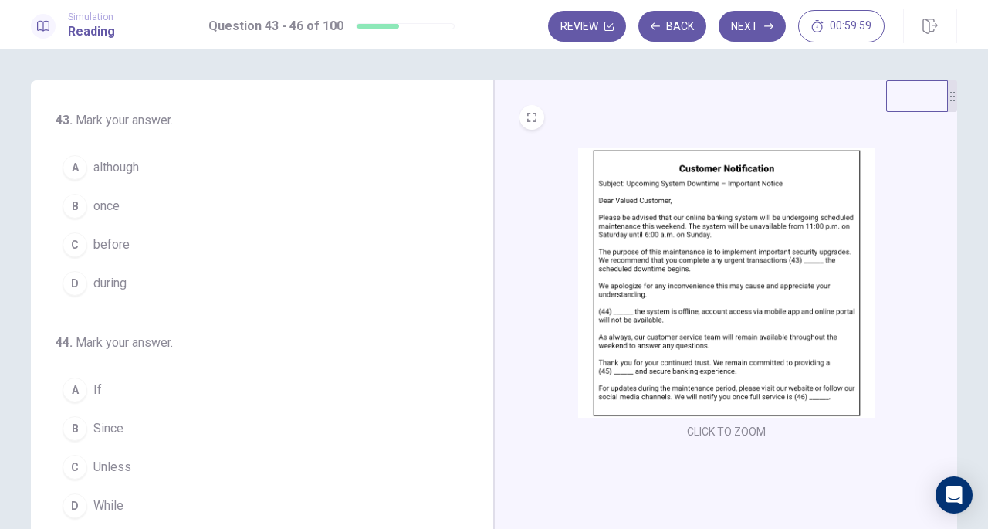
click at [117, 245] on span "before" at bounding box center [111, 244] width 36 height 19
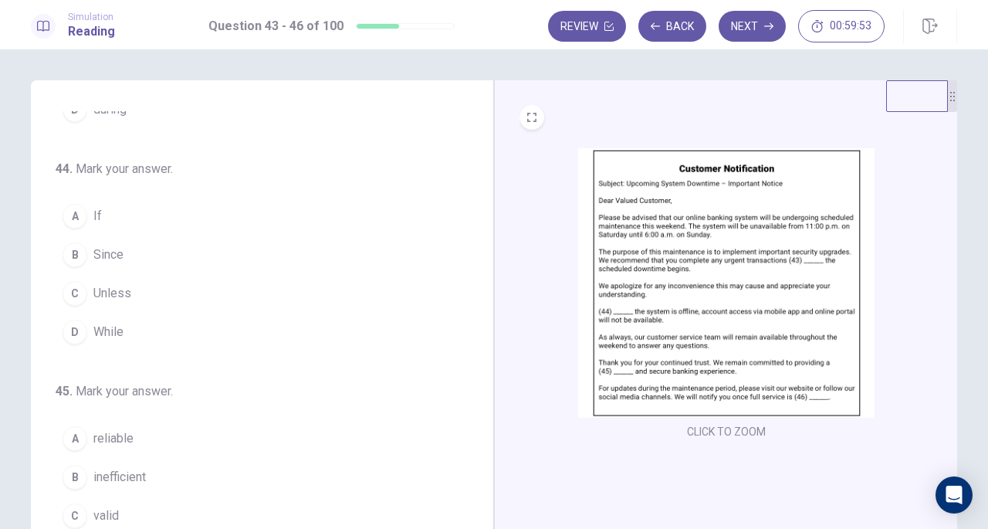
scroll to position [173, 0]
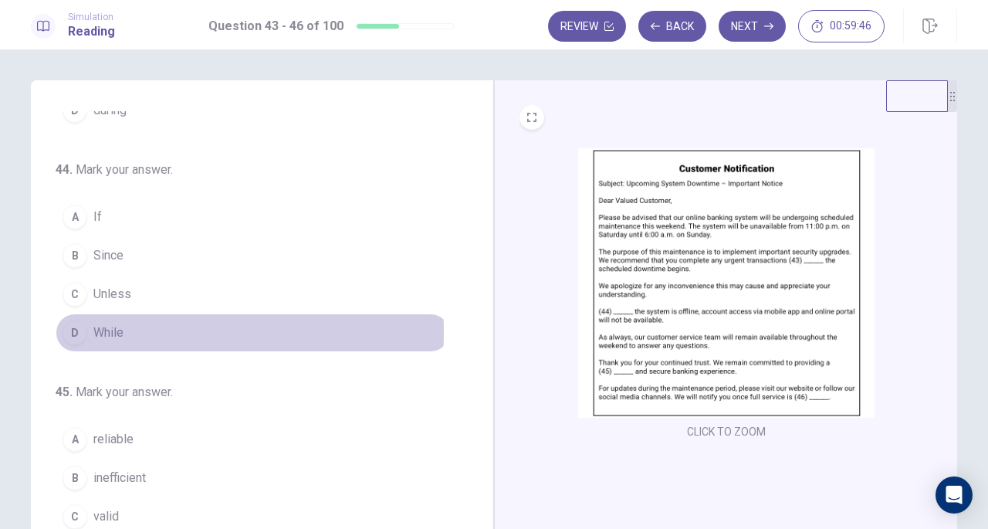
click at [116, 327] on span "While" at bounding box center [108, 332] width 30 height 19
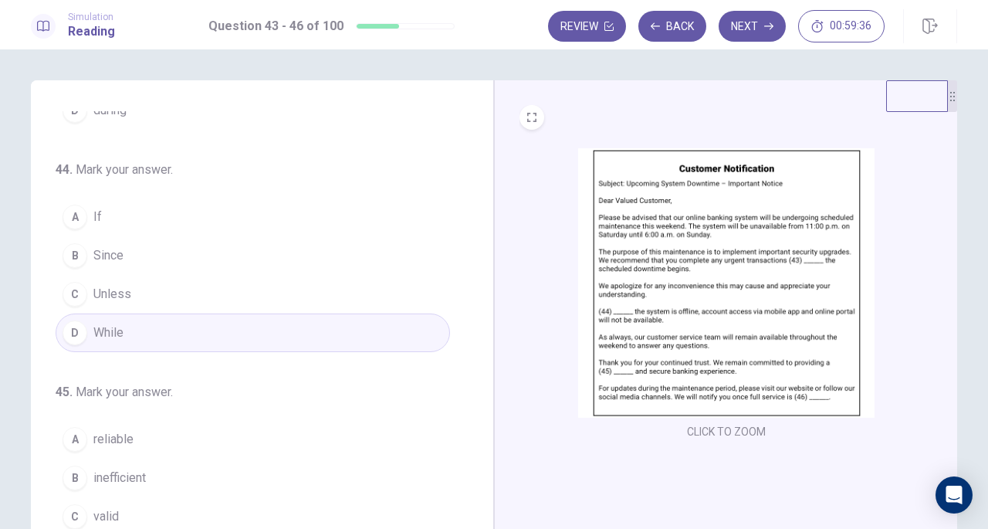
click at [133, 251] on button "B Since" at bounding box center [253, 255] width 394 height 39
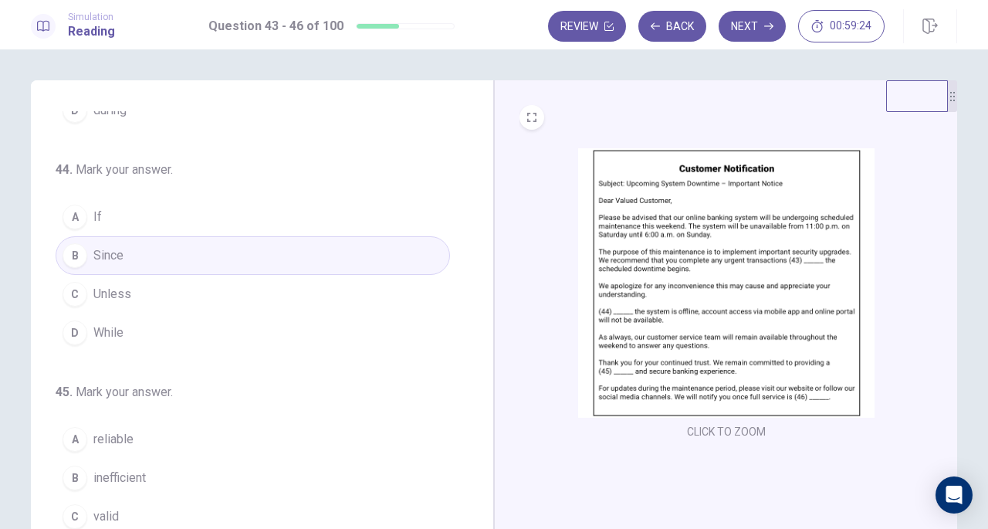
click at [159, 425] on button "A reliable" at bounding box center [253, 439] width 394 height 39
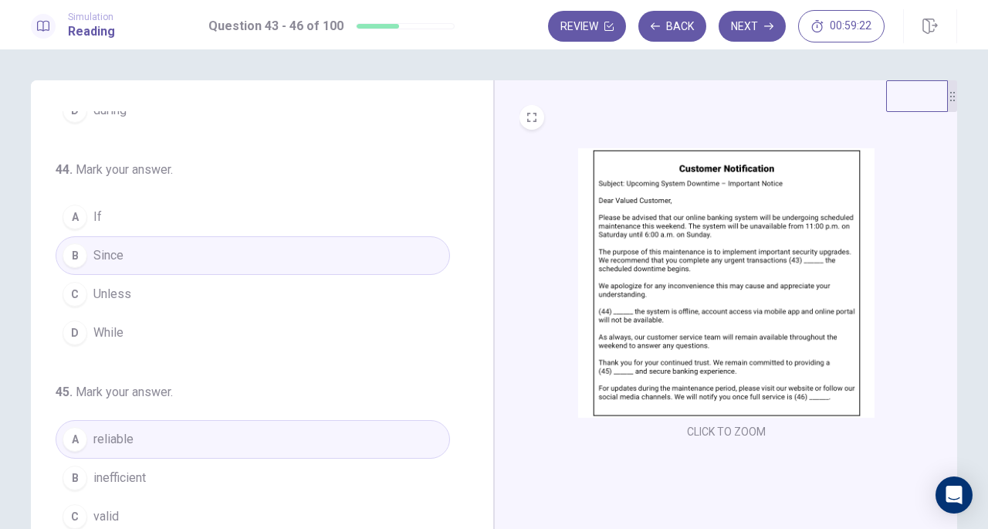
click at [672, 31] on button "Back" at bounding box center [672, 26] width 68 height 31
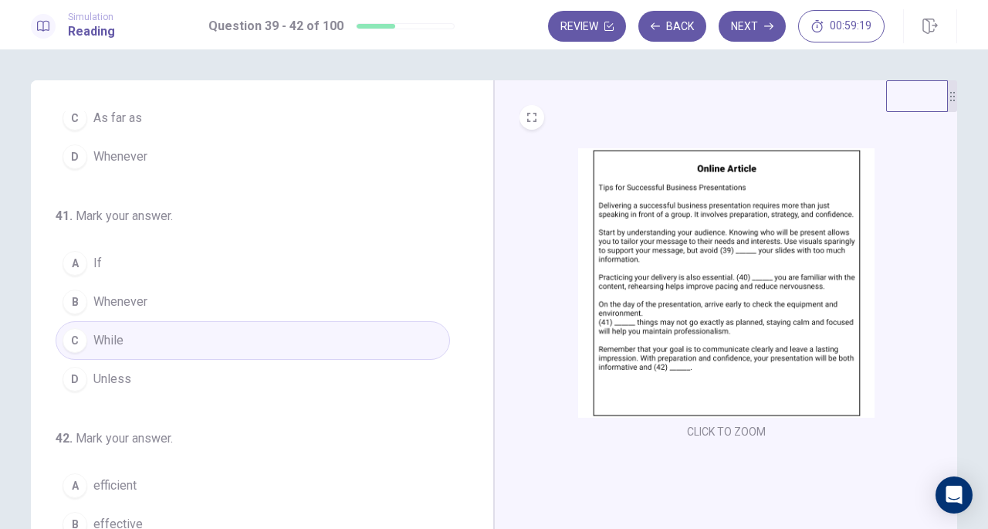
scroll to position [375, 0]
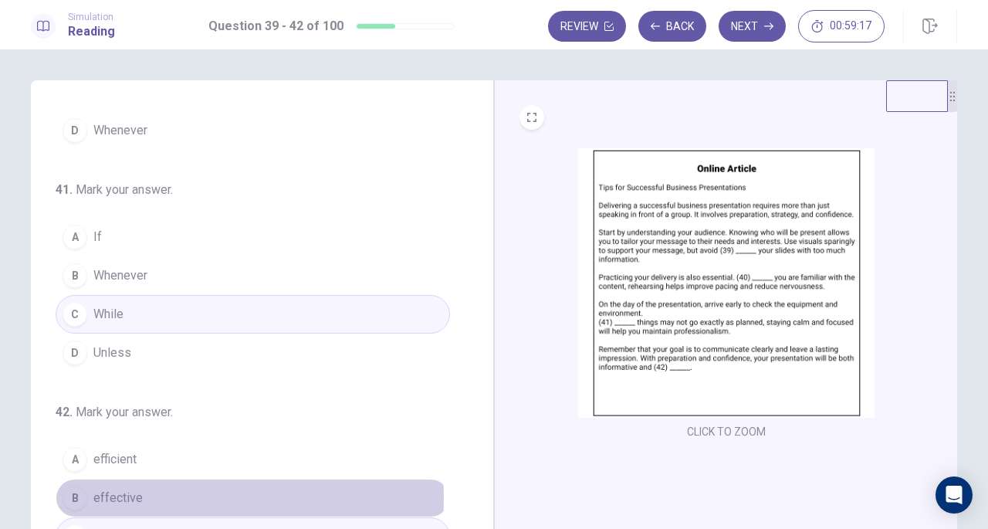
click at [156, 492] on button "B effective" at bounding box center [253, 498] width 394 height 39
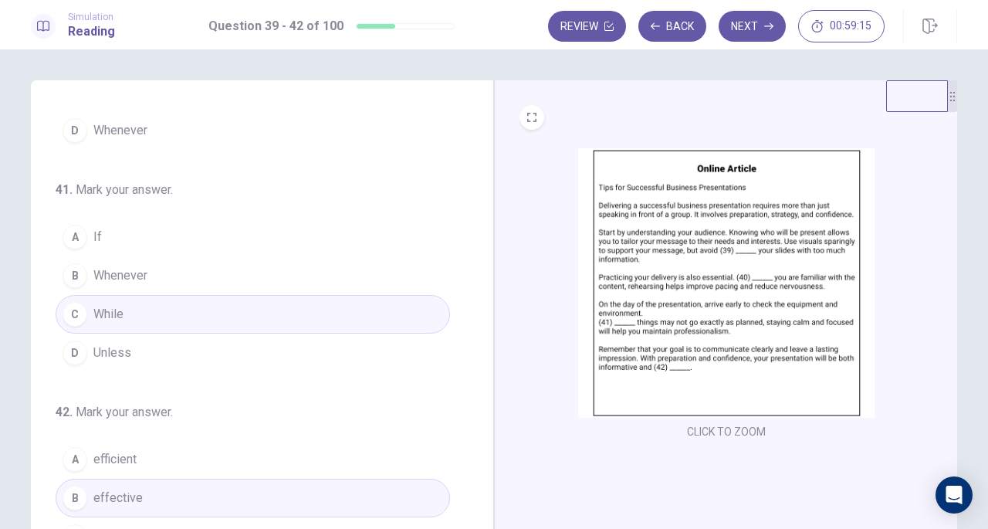
click at [750, 30] on button "Next" at bounding box center [752, 26] width 67 height 31
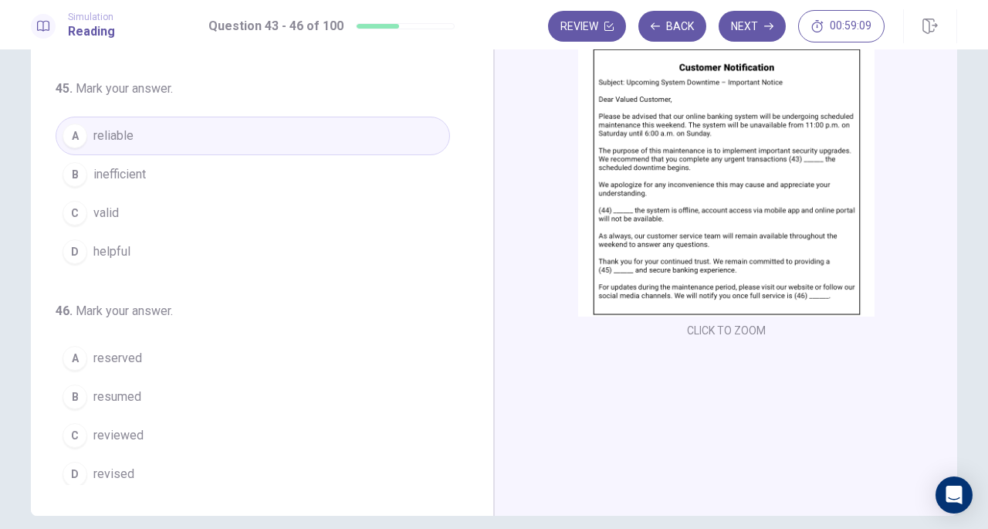
scroll to position [112, 0]
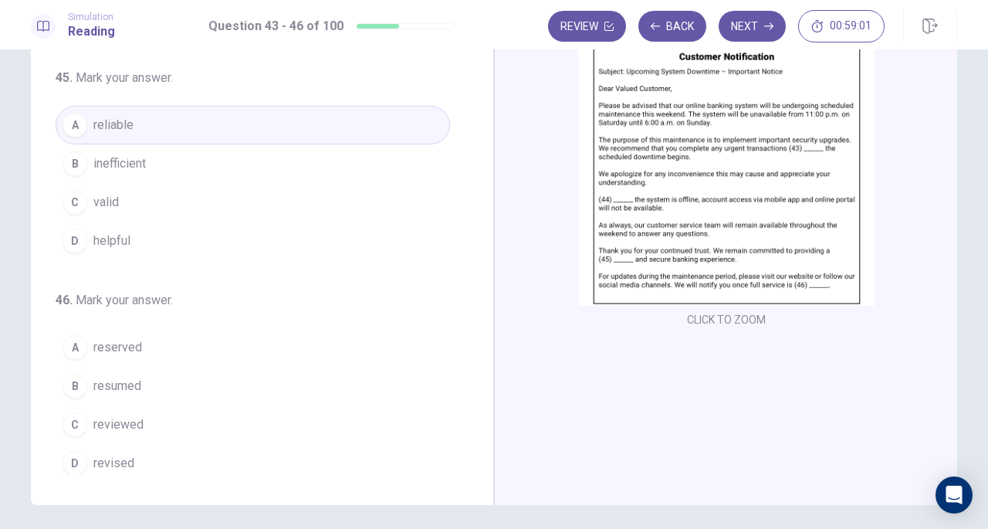
click at [153, 388] on button "B resumed" at bounding box center [253, 386] width 394 height 39
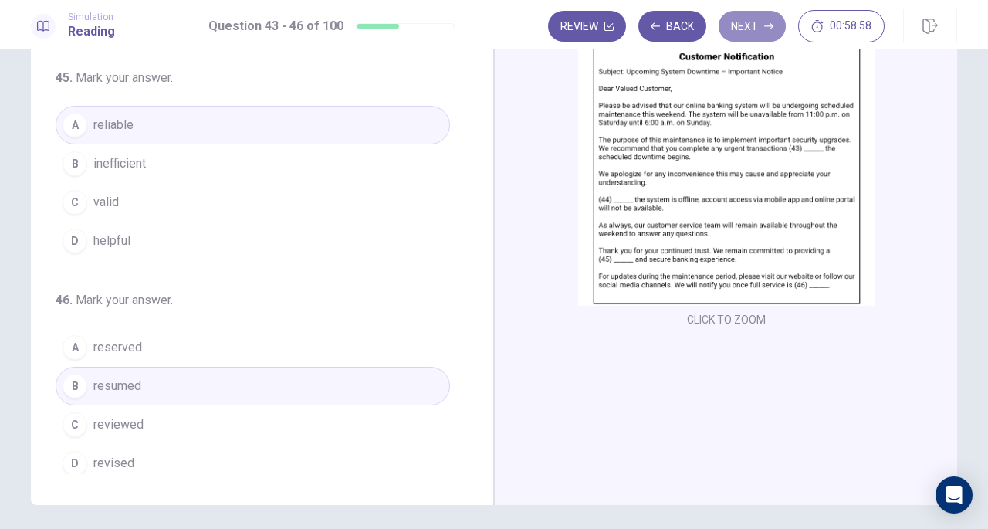
click at [750, 19] on button "Next" at bounding box center [752, 26] width 67 height 31
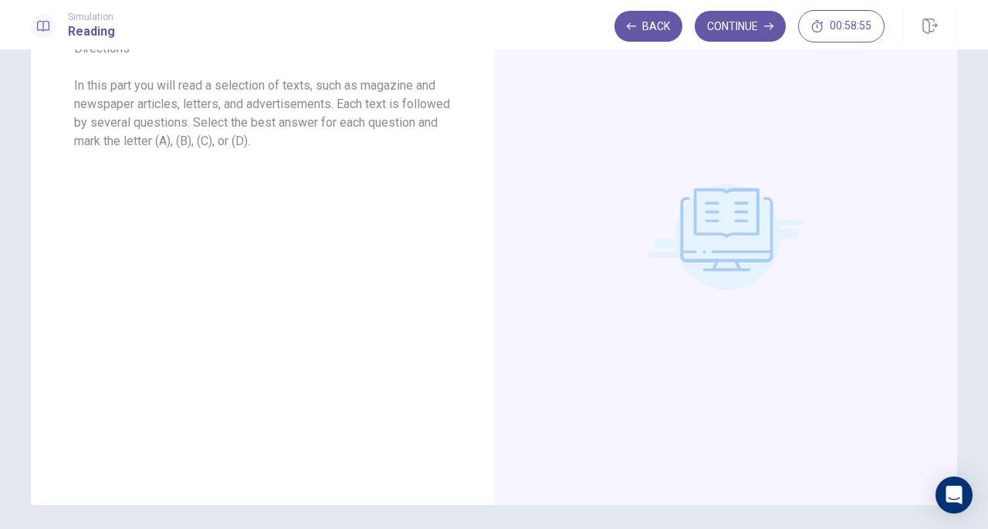
scroll to position [0, 0]
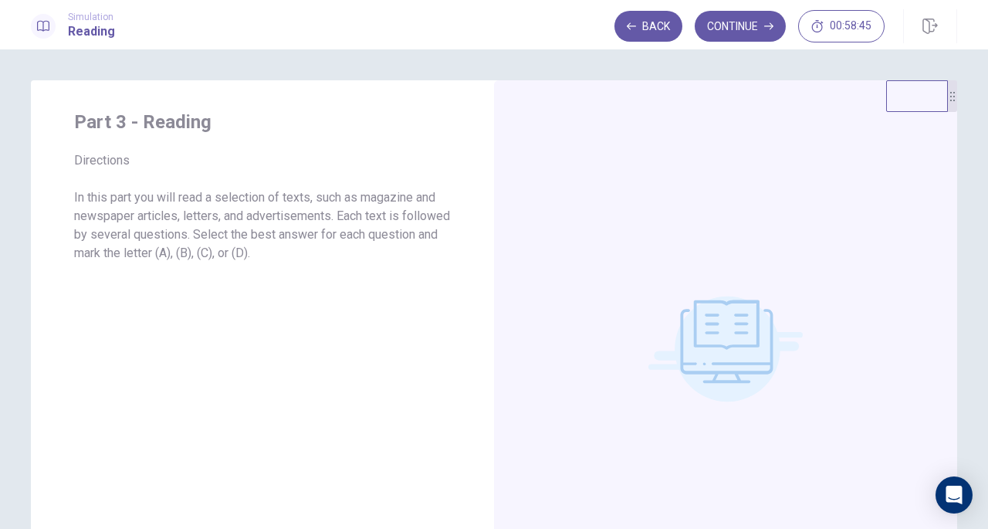
click at [737, 32] on button "Continue" at bounding box center [740, 26] width 91 height 31
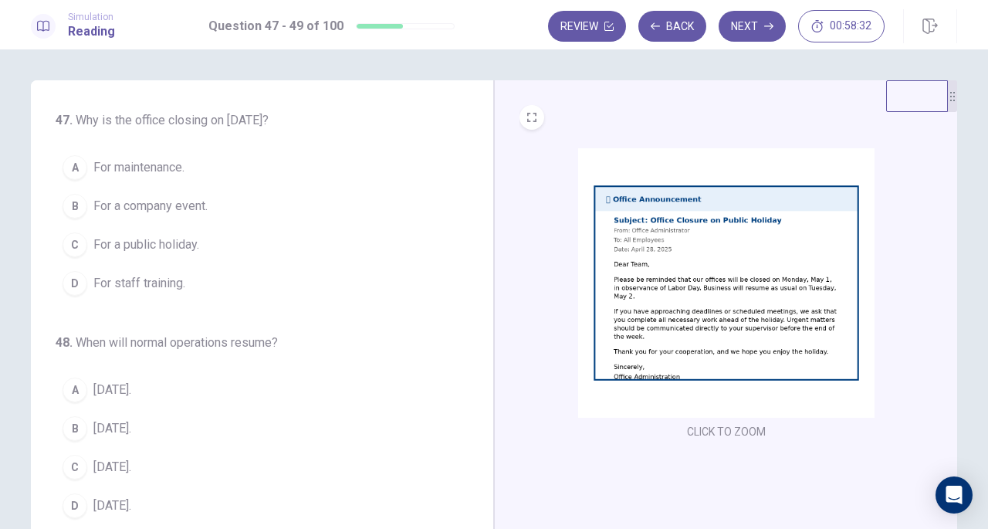
click at [146, 248] on span "For a public holiday." at bounding box center [146, 244] width 106 height 19
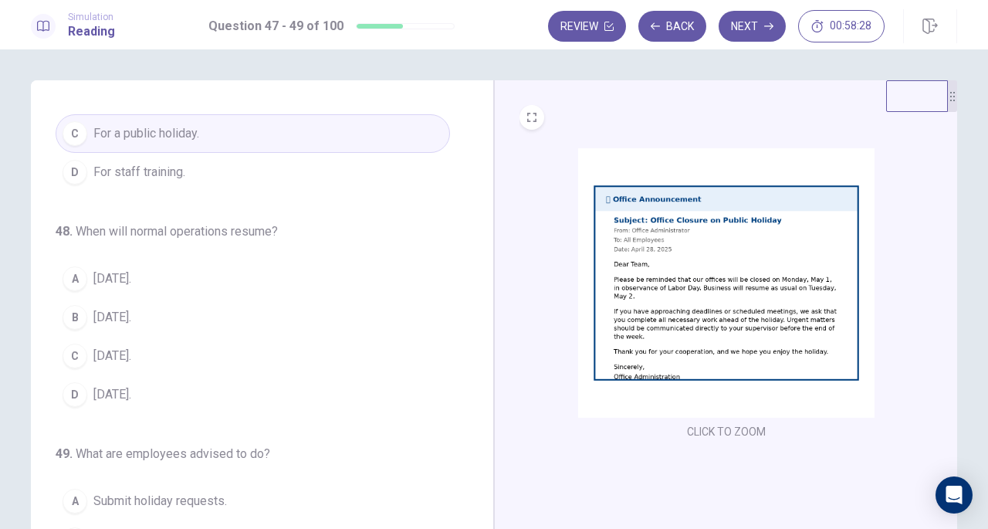
scroll to position [113, 0]
click at [136, 276] on button "A May 2." at bounding box center [253, 277] width 394 height 39
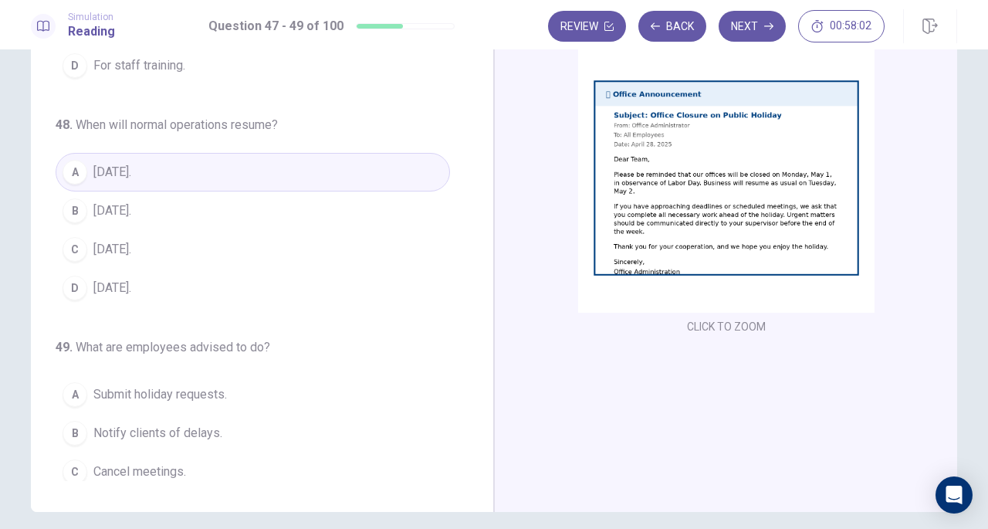
scroll to position [154, 0]
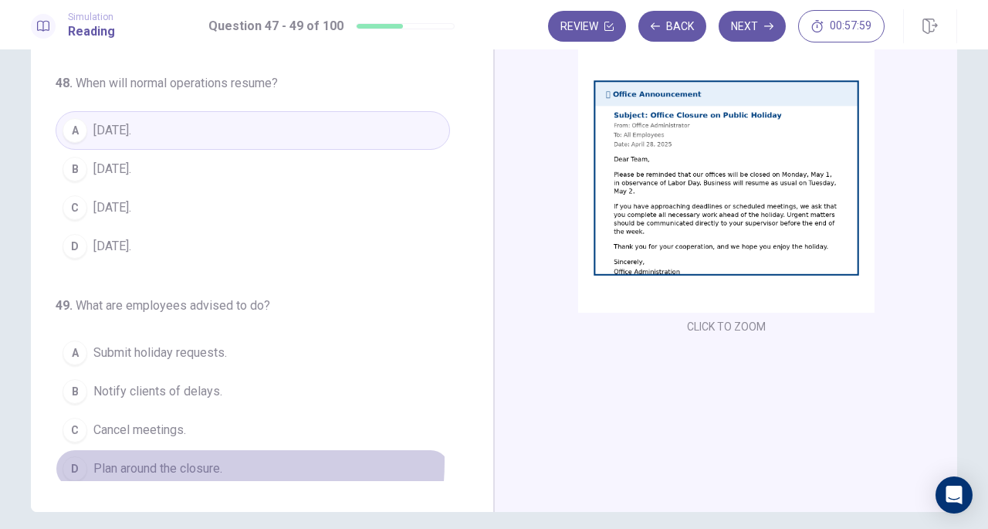
click at [188, 459] on span "Plan around the closure." at bounding box center [157, 468] width 129 height 19
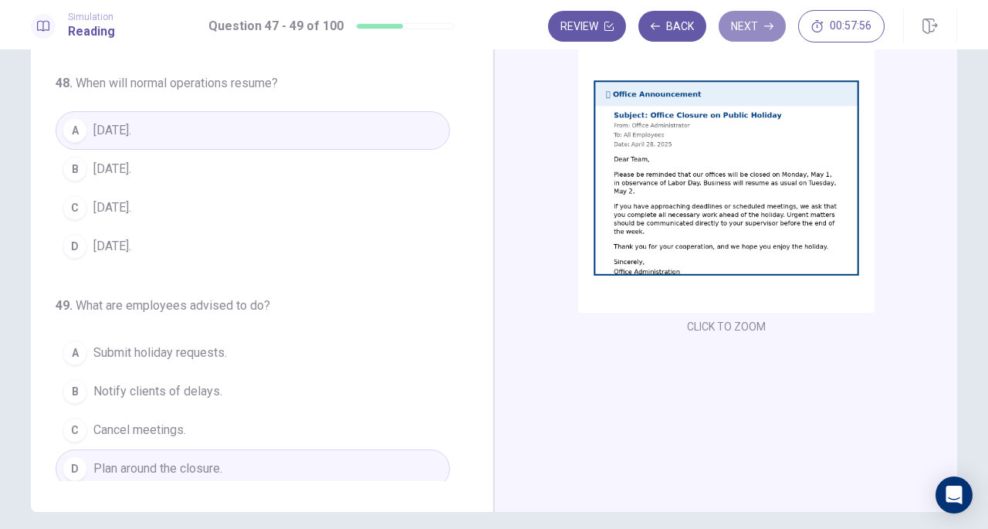
click at [762, 22] on button "Next" at bounding box center [752, 26] width 67 height 31
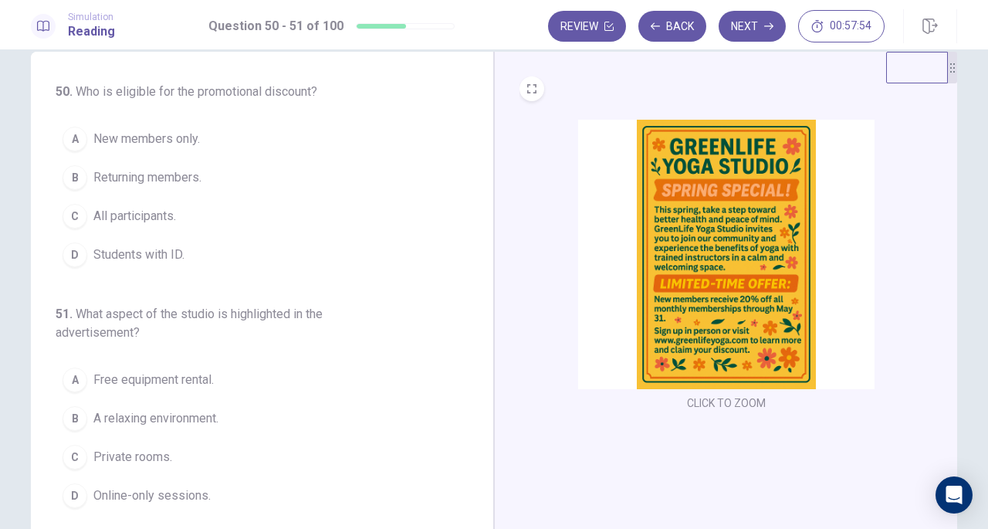
scroll to position [0, 0]
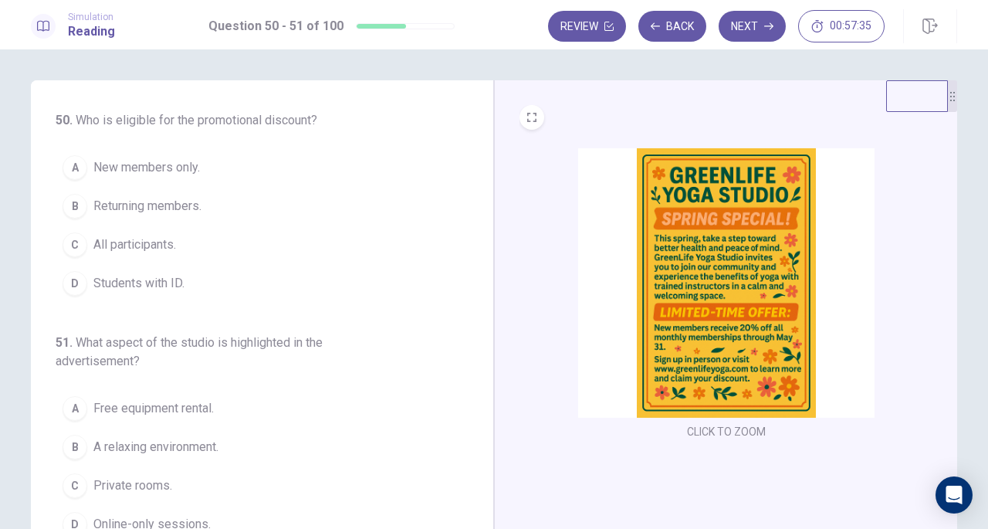
click at [139, 177] on button "A New members only." at bounding box center [253, 167] width 394 height 39
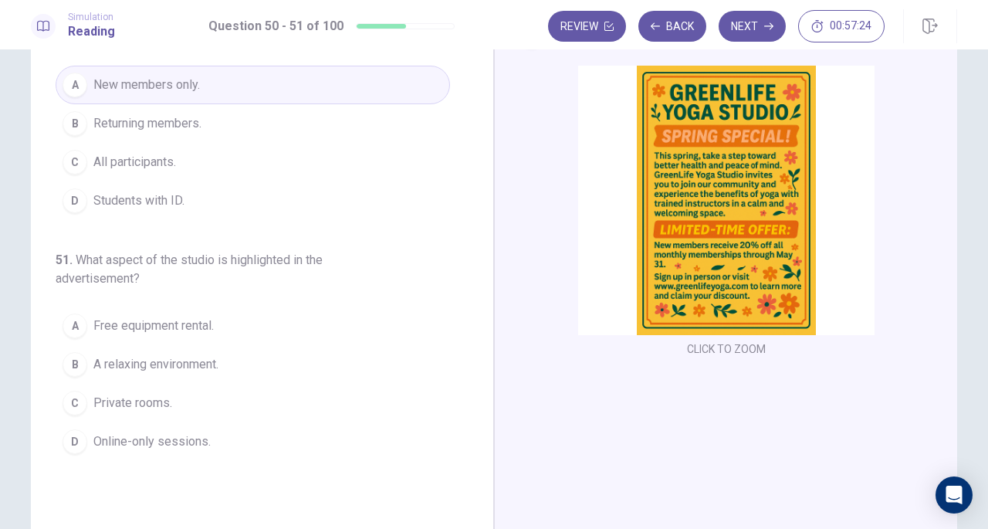
scroll to position [83, 0]
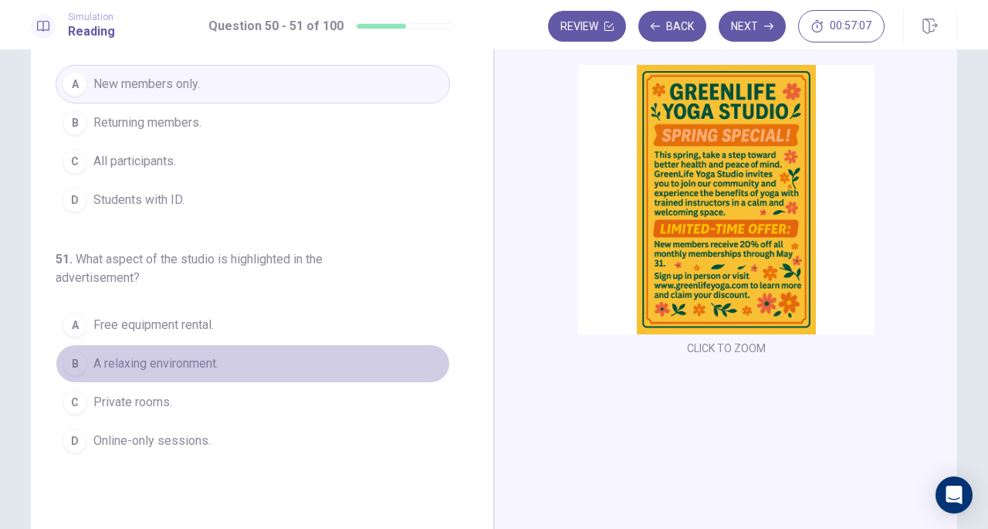
click at [193, 367] on span "A relaxing environment." at bounding box center [155, 363] width 125 height 19
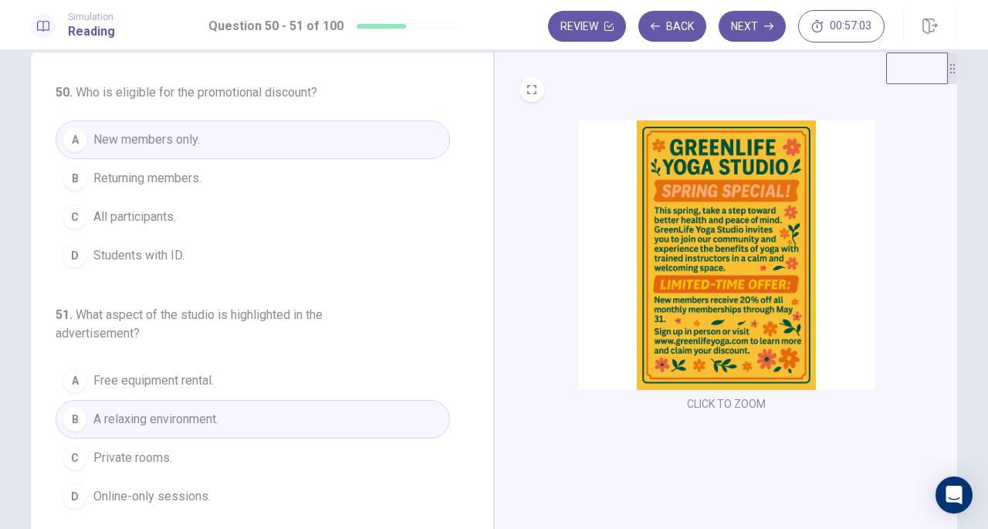
scroll to position [0, 0]
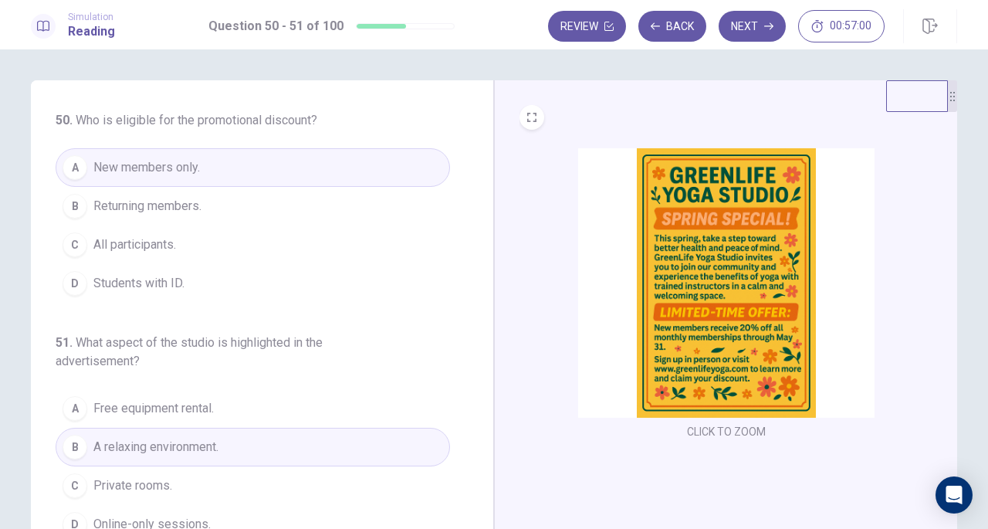
click at [753, 24] on button "Next" at bounding box center [752, 26] width 67 height 31
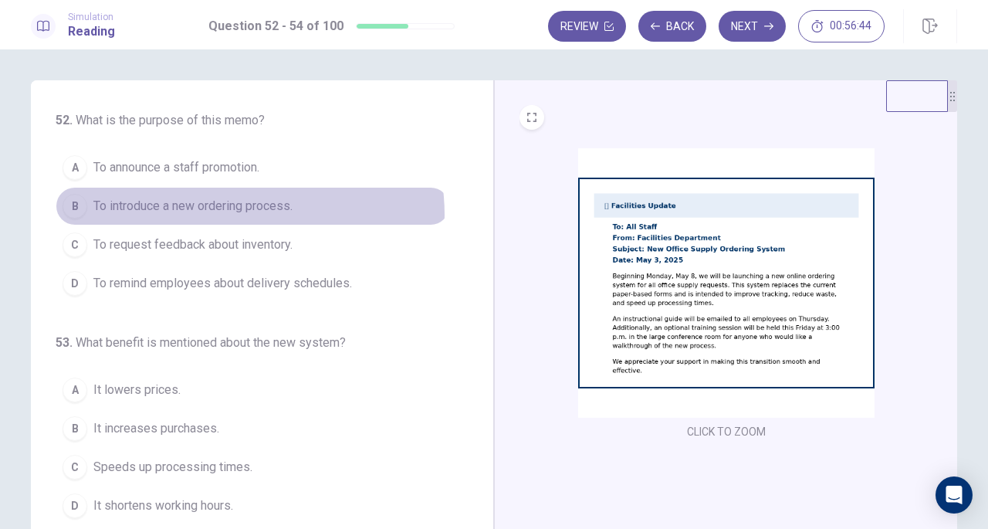
click at [234, 214] on span "To introduce a new ordering process." at bounding box center [192, 206] width 199 height 19
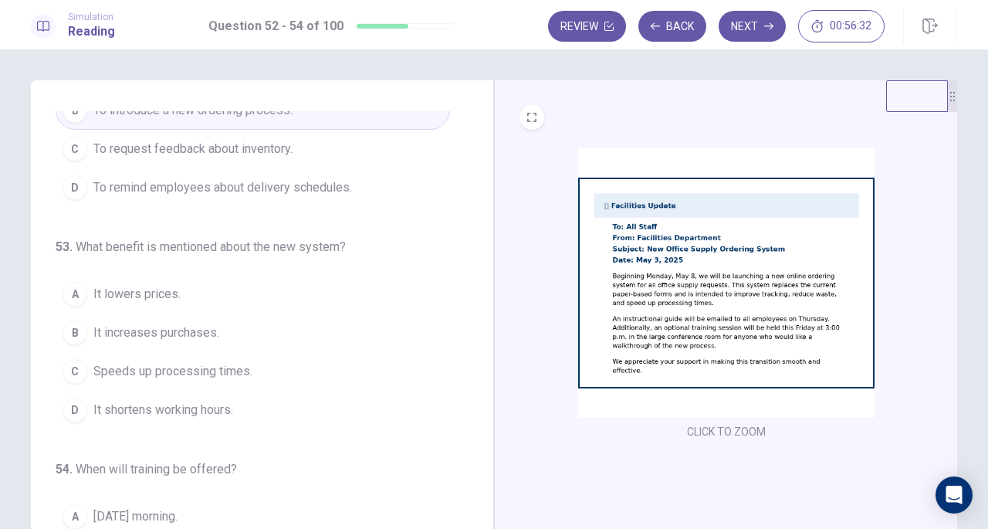
scroll to position [97, 0]
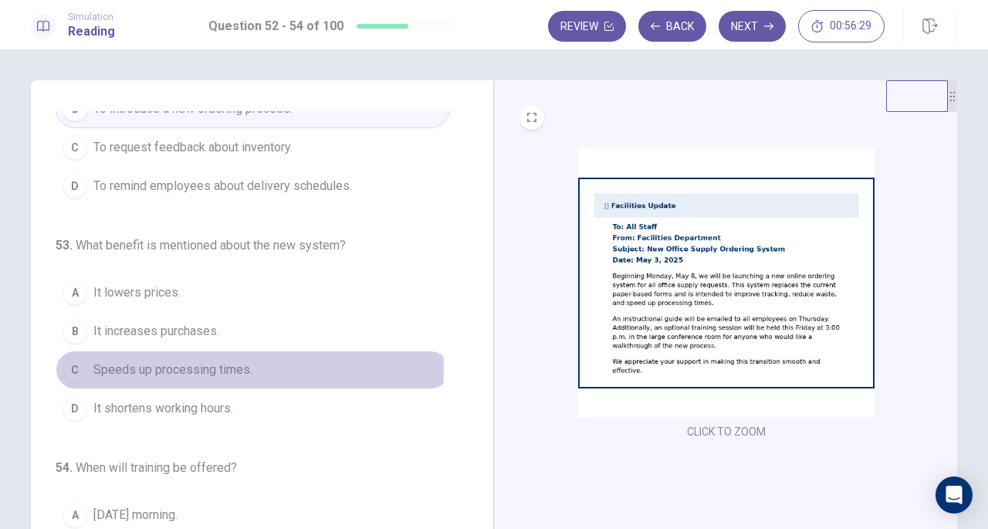
click at [200, 366] on span "Speeds up processing times." at bounding box center [172, 370] width 159 height 19
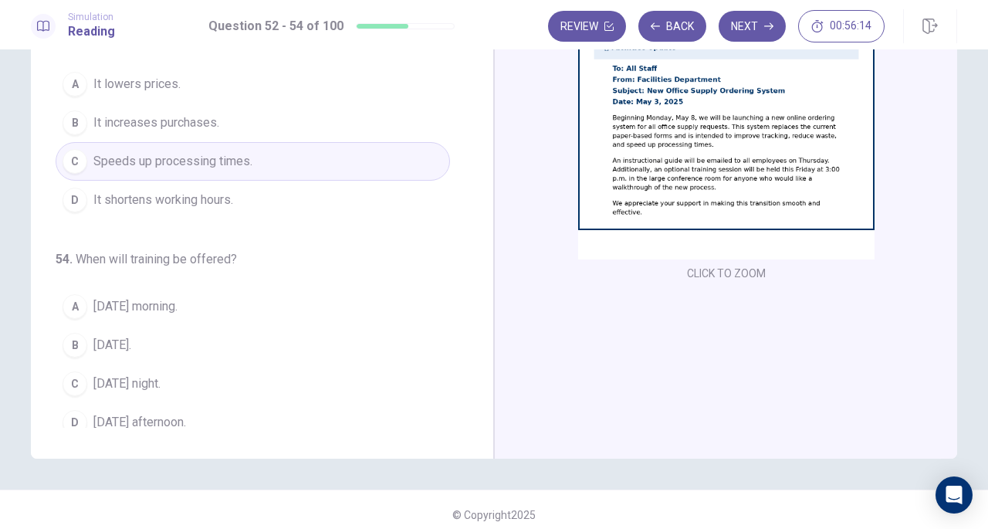
scroll to position [154, 0]
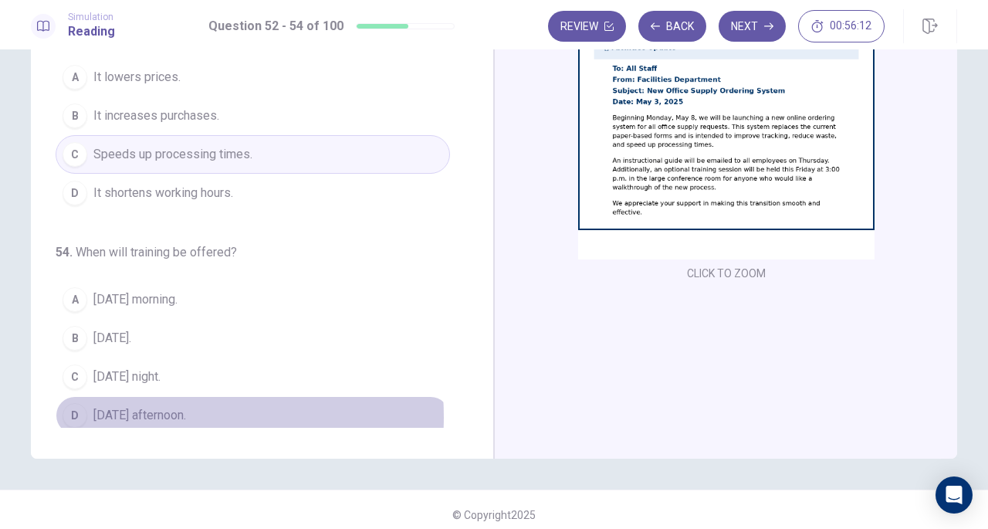
click at [161, 410] on span "Friday afternoon." at bounding box center [139, 415] width 93 height 19
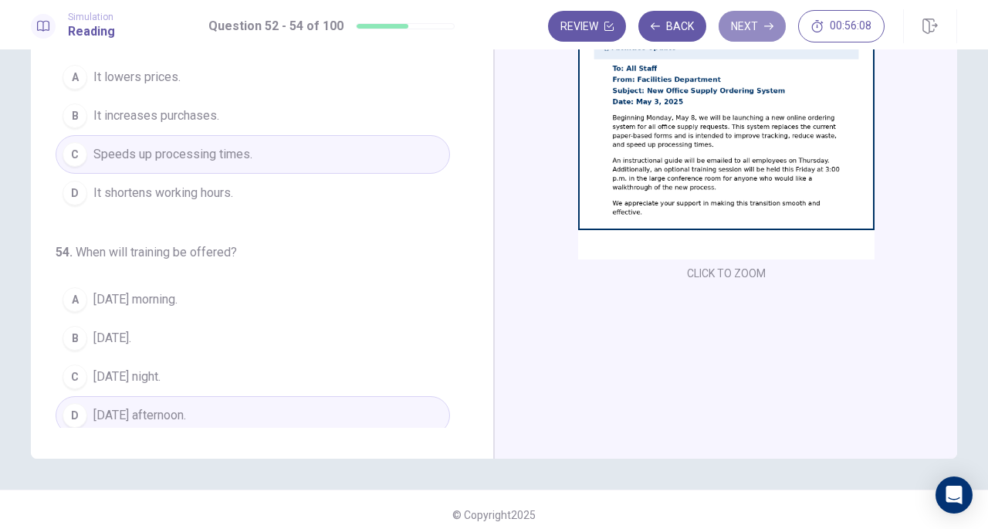
click at [740, 19] on button "Next" at bounding box center [752, 26] width 67 height 31
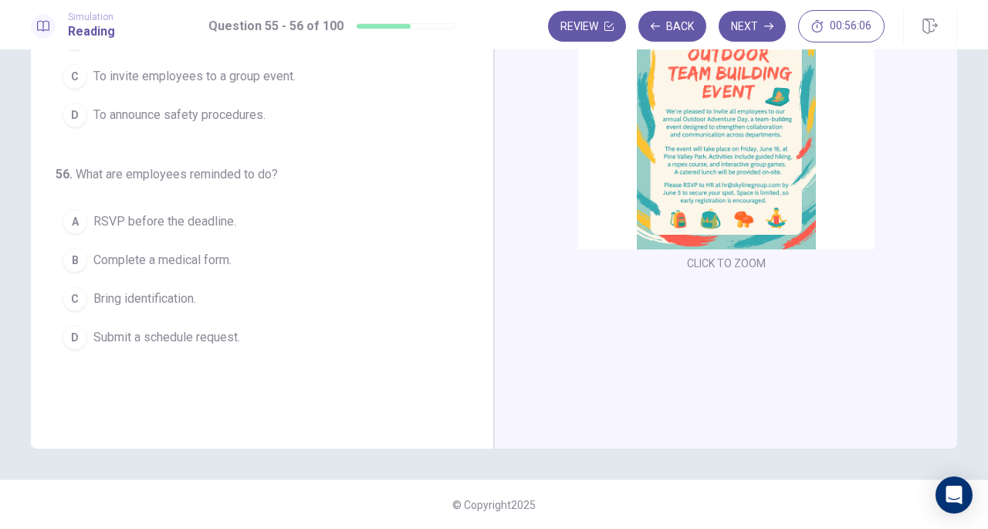
scroll to position [0, 0]
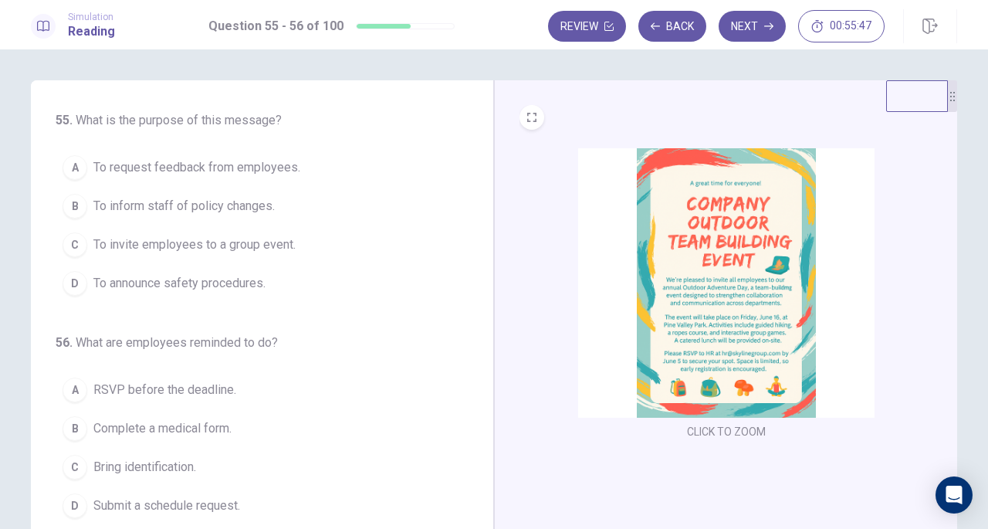
click at [232, 239] on span "To invite employees to a group event." at bounding box center [194, 244] width 202 height 19
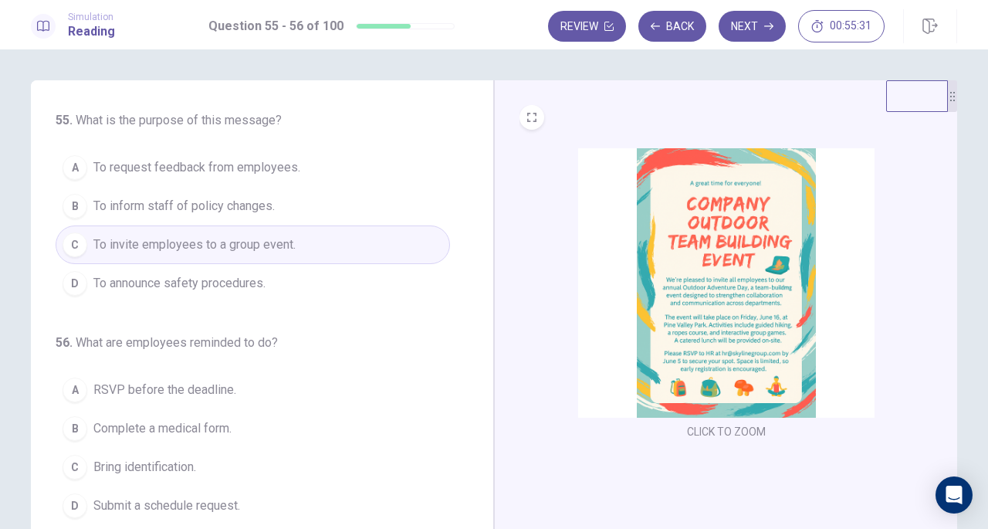
click at [197, 396] on span "RSVP before the deadline." at bounding box center [164, 390] width 143 height 19
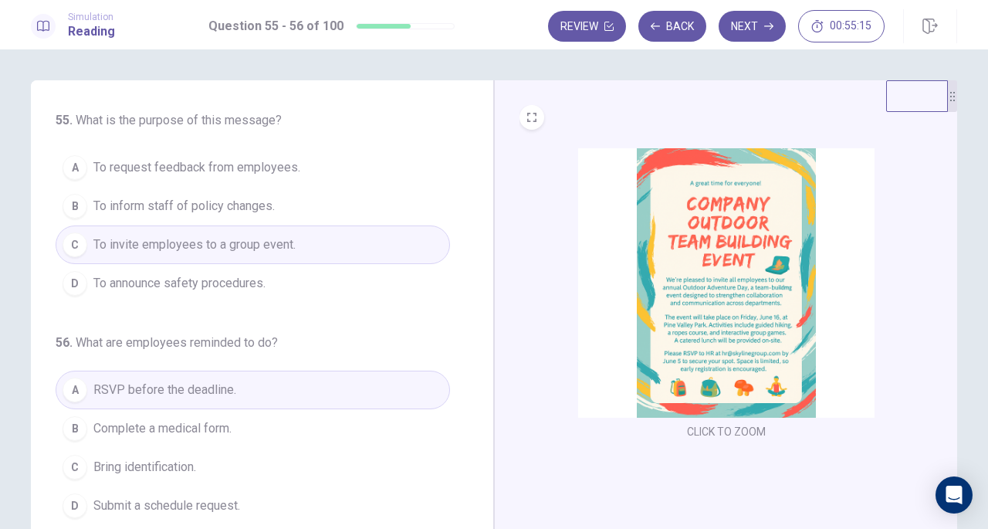
click at [747, 25] on button "Next" at bounding box center [752, 26] width 67 height 31
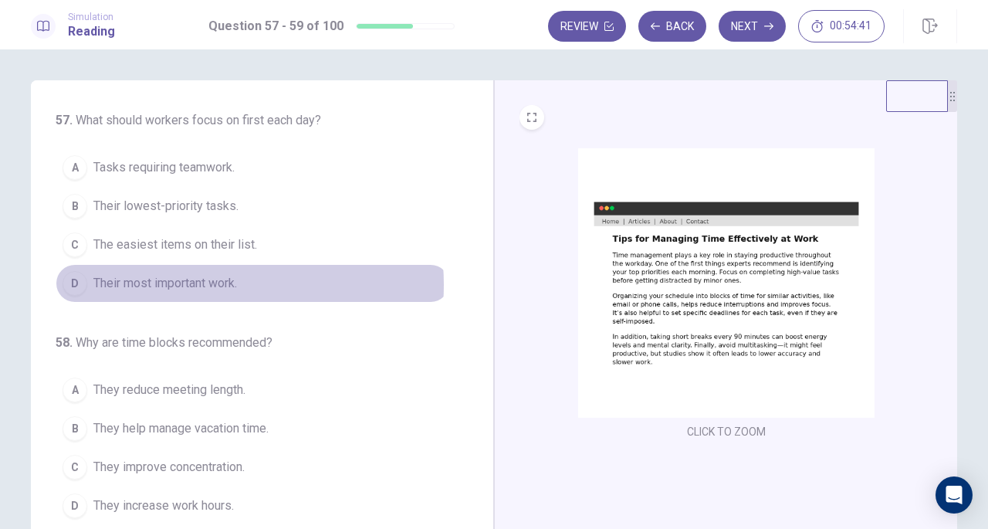
click at [195, 283] on span "Their most important work." at bounding box center [165, 283] width 144 height 19
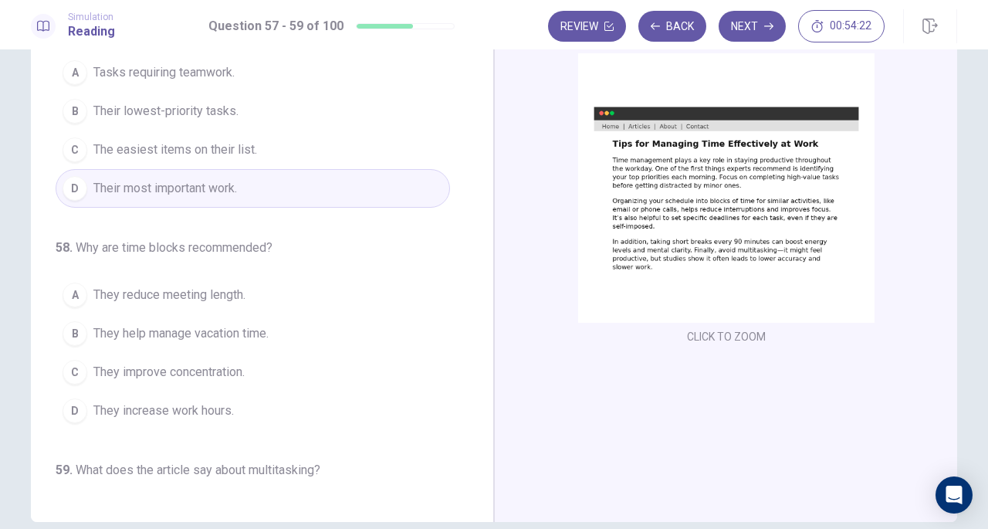
scroll to position [96, 0]
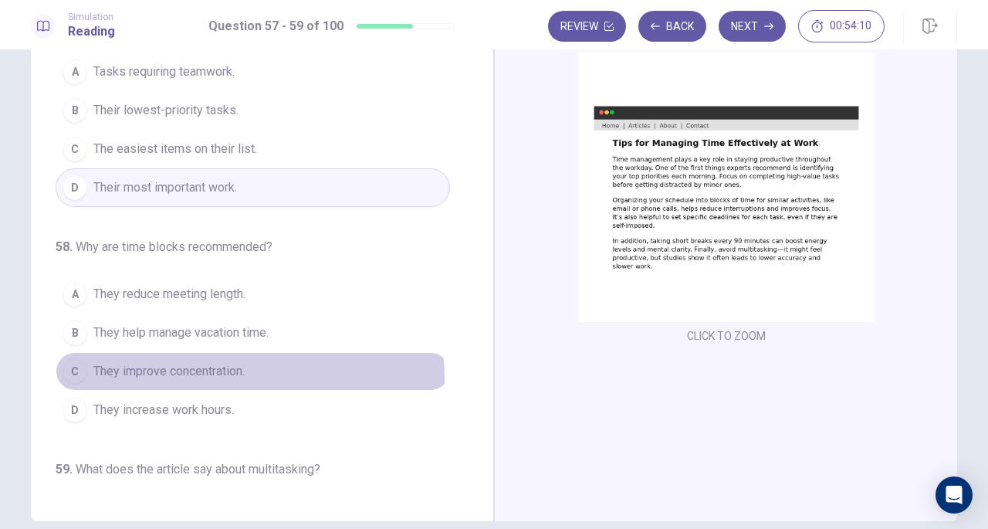
click at [207, 374] on span "They improve concentration." at bounding box center [168, 371] width 151 height 19
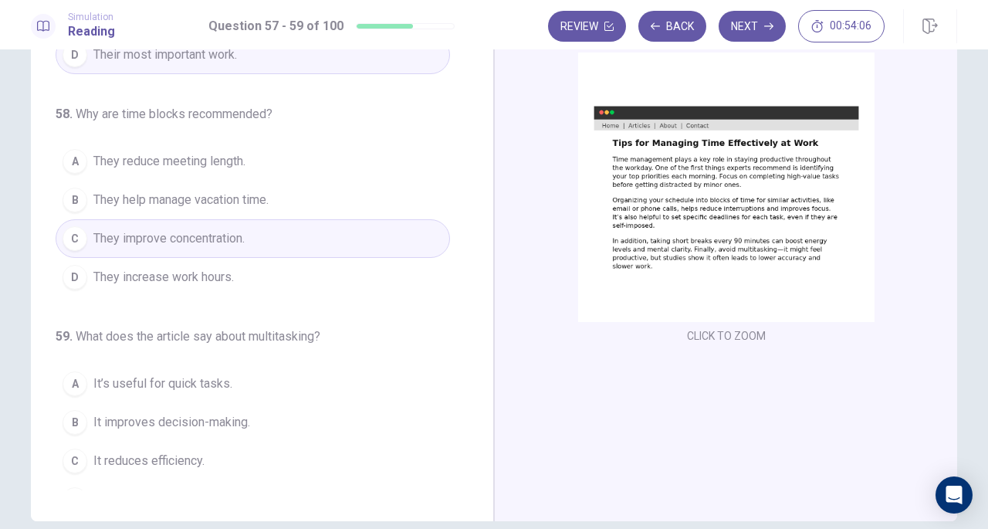
scroll to position [154, 0]
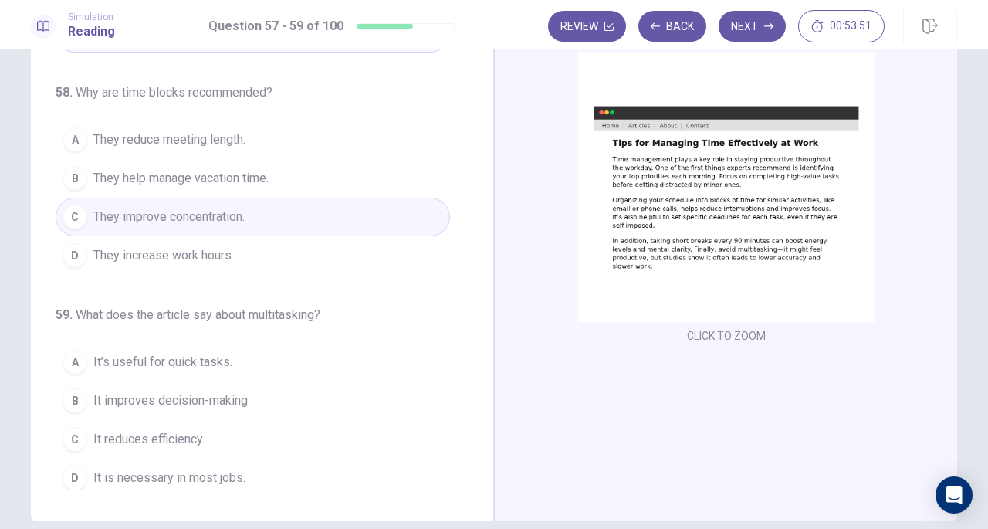
click at [153, 430] on span "It reduces efficiency." at bounding box center [148, 439] width 111 height 19
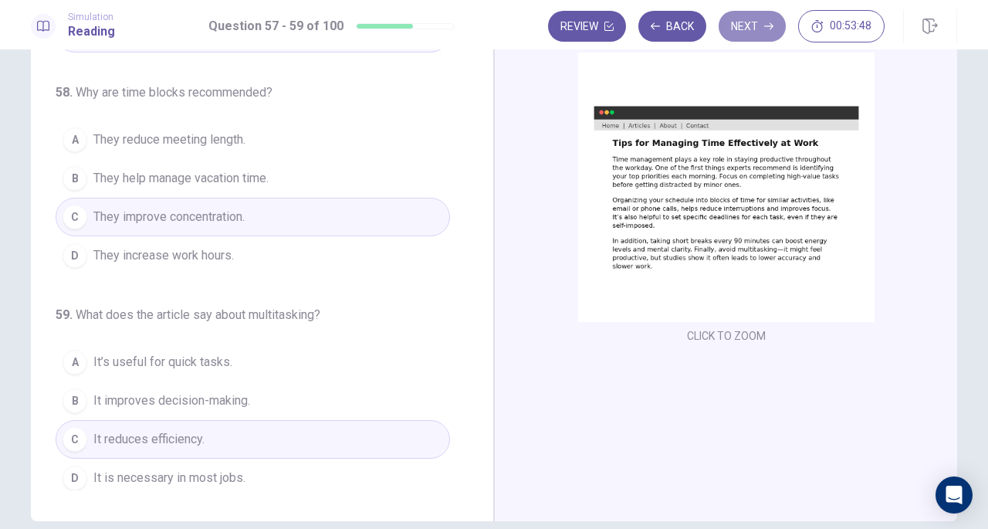
click at [753, 24] on button "Next" at bounding box center [752, 26] width 67 height 31
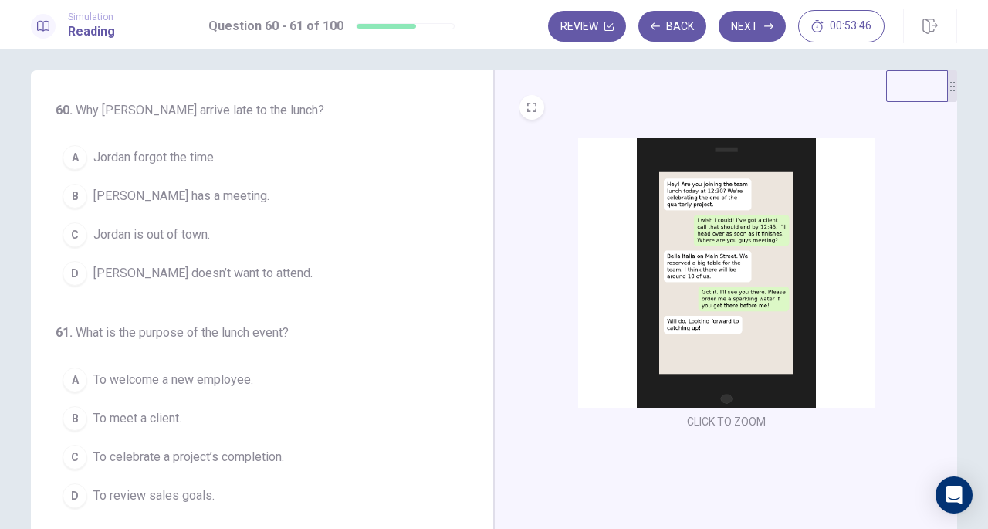
scroll to position [0, 0]
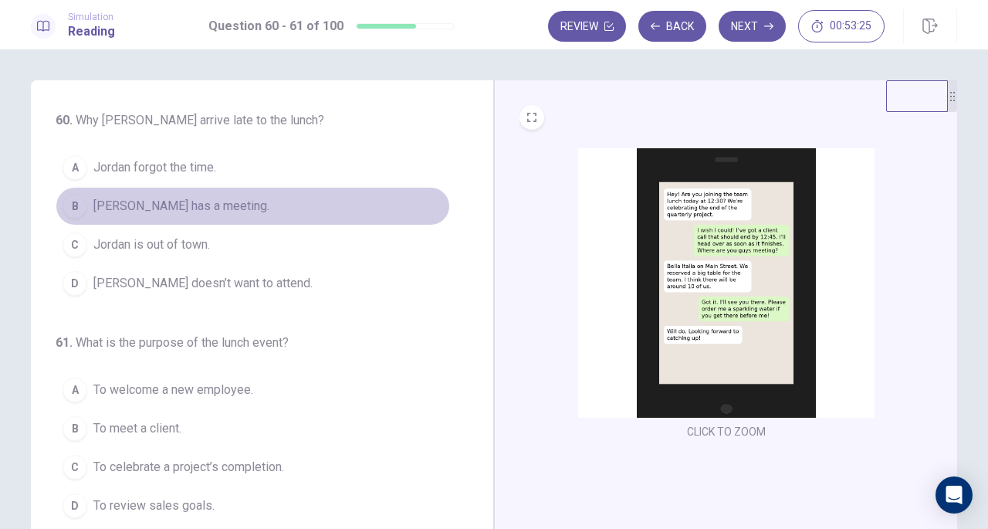
click at [188, 211] on span "Jordan has a meeting." at bounding box center [181, 206] width 176 height 19
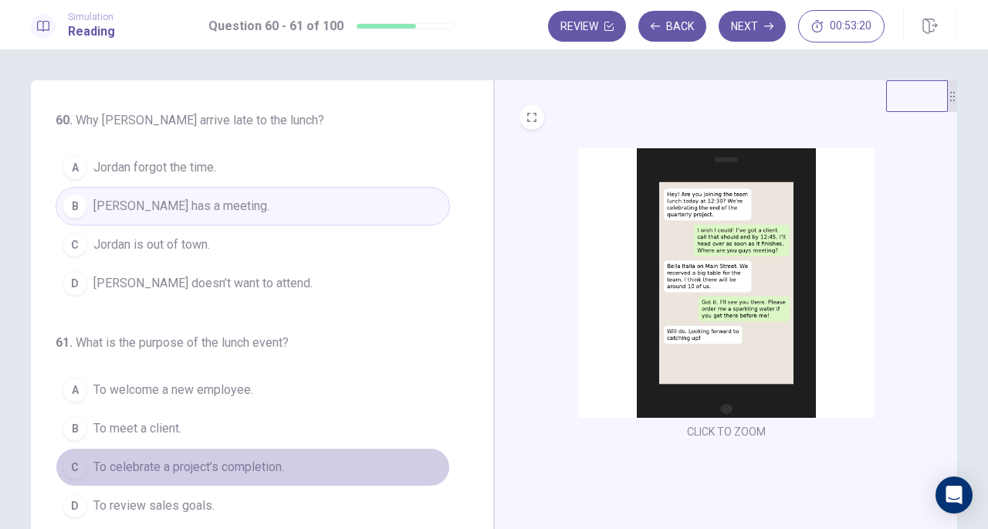
click at [225, 469] on span "To celebrate a project’s completion." at bounding box center [188, 467] width 191 height 19
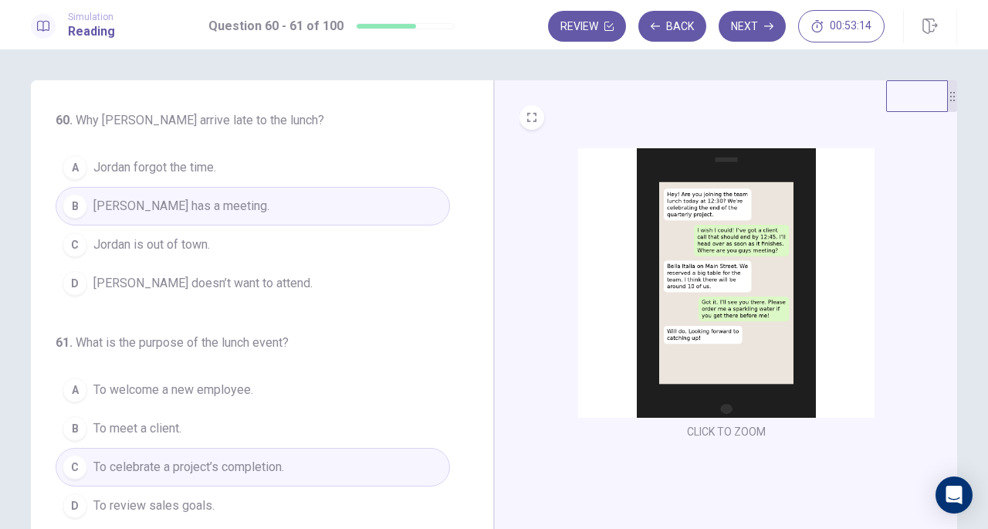
click at [750, 32] on button "Next" at bounding box center [752, 26] width 67 height 31
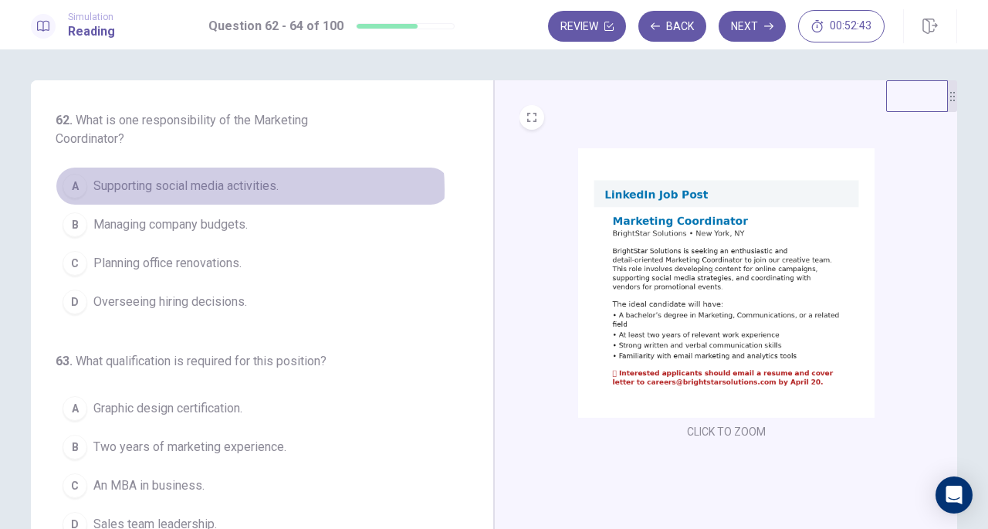
click at [233, 189] on span "Supporting social media activities." at bounding box center [185, 186] width 185 height 19
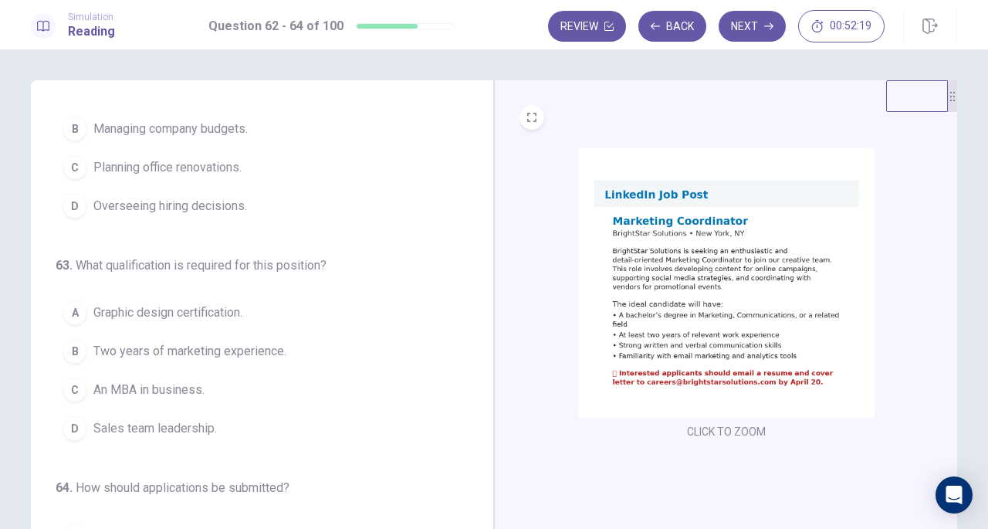
scroll to position [96, 0]
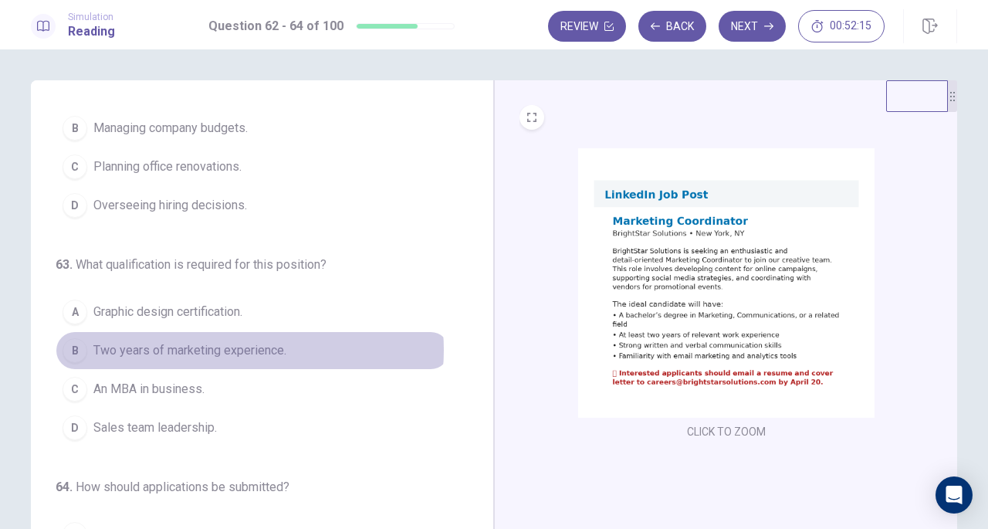
click at [234, 347] on span "Two years of marketing experience." at bounding box center [189, 350] width 193 height 19
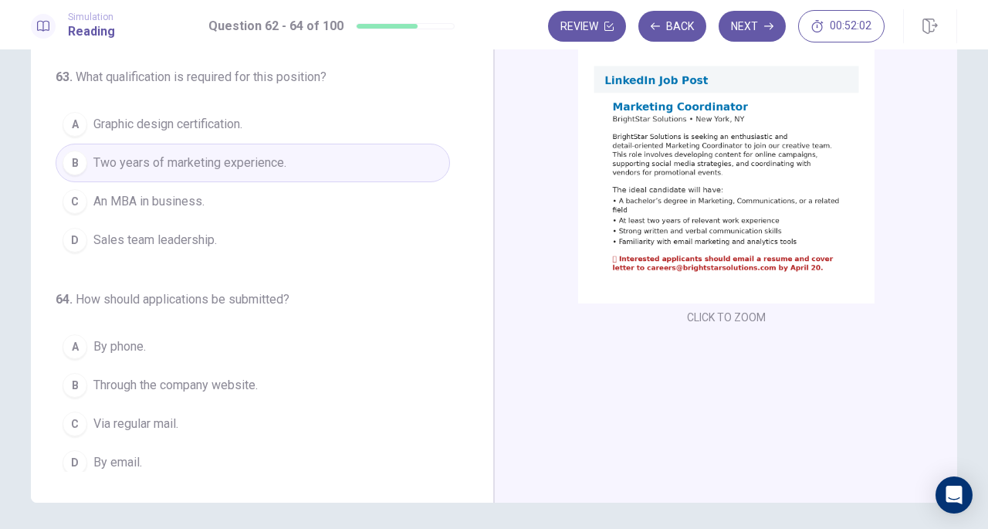
scroll to position [173, 0]
click at [133, 455] on span "By email." at bounding box center [117, 459] width 49 height 19
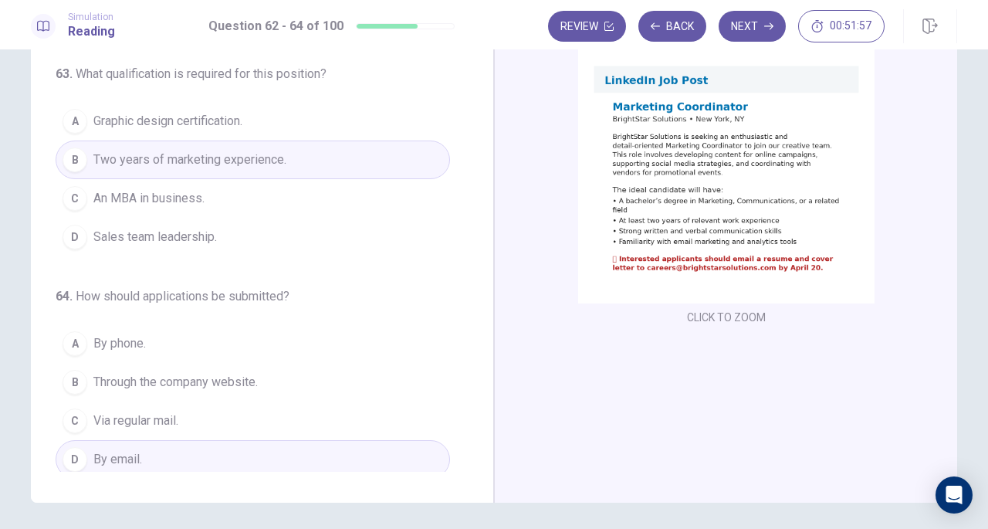
click at [767, 23] on icon "button" at bounding box center [768, 26] width 9 height 9
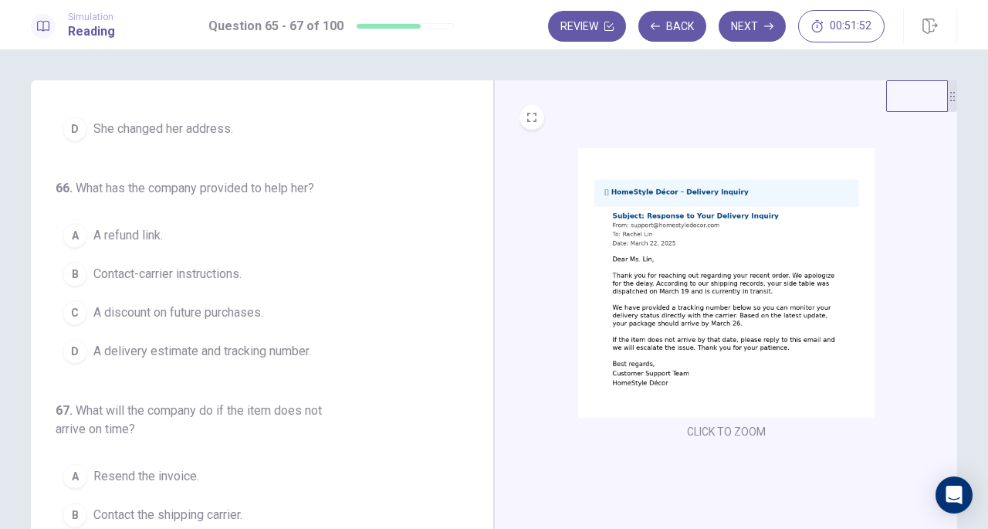
scroll to position [0, 0]
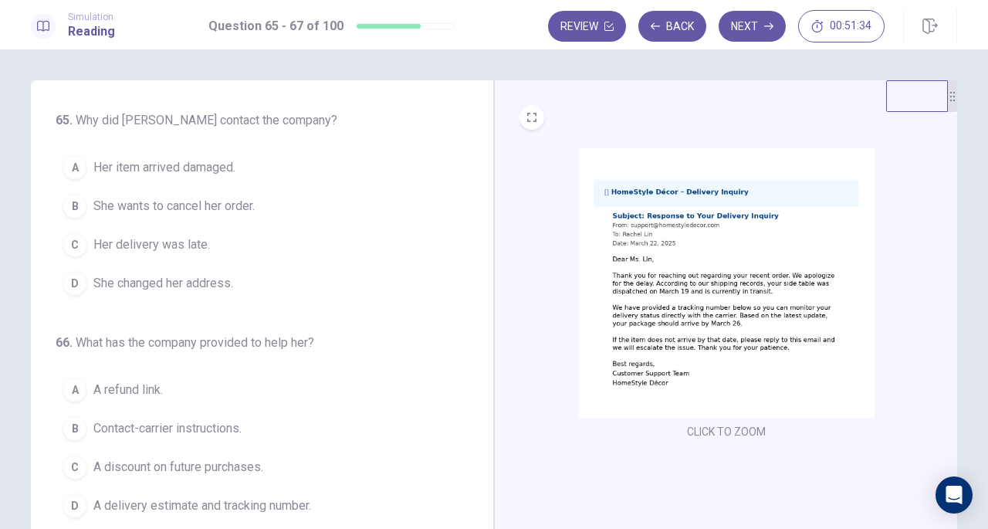
click at [189, 246] on span "Her delivery was late." at bounding box center [151, 244] width 117 height 19
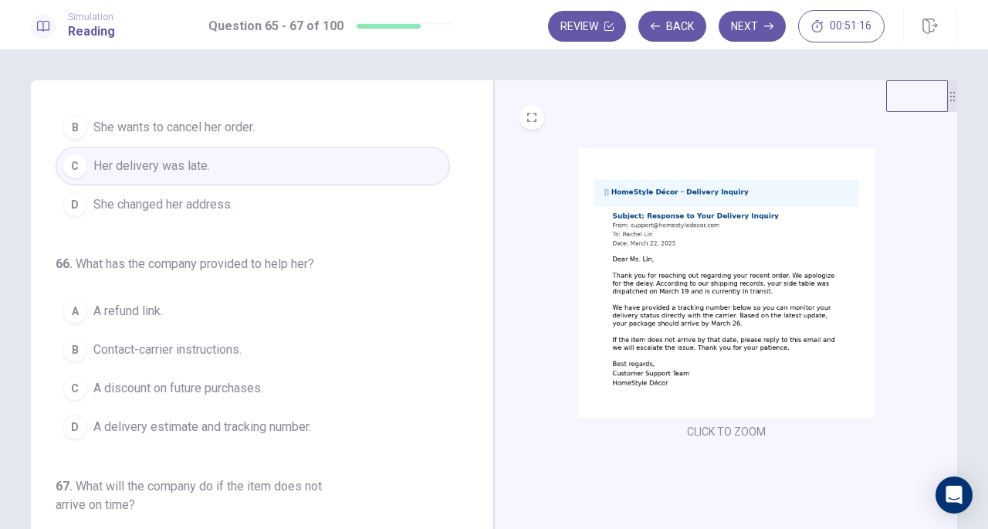
scroll to position [80, 0]
click at [261, 418] on span "A delivery estimate and tracking number." at bounding box center [202, 425] width 218 height 19
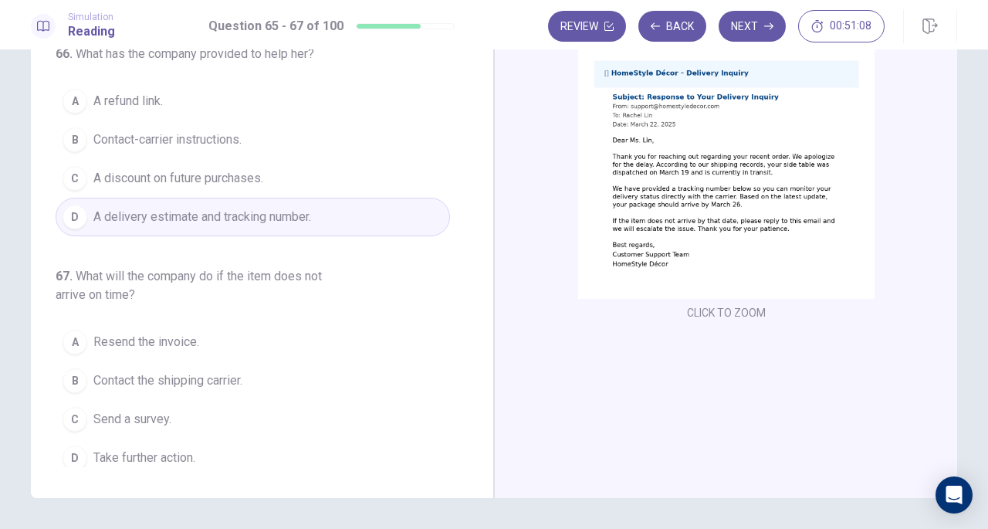
scroll to position [173, 0]
click at [171, 452] on span "Take further action." at bounding box center [144, 454] width 102 height 19
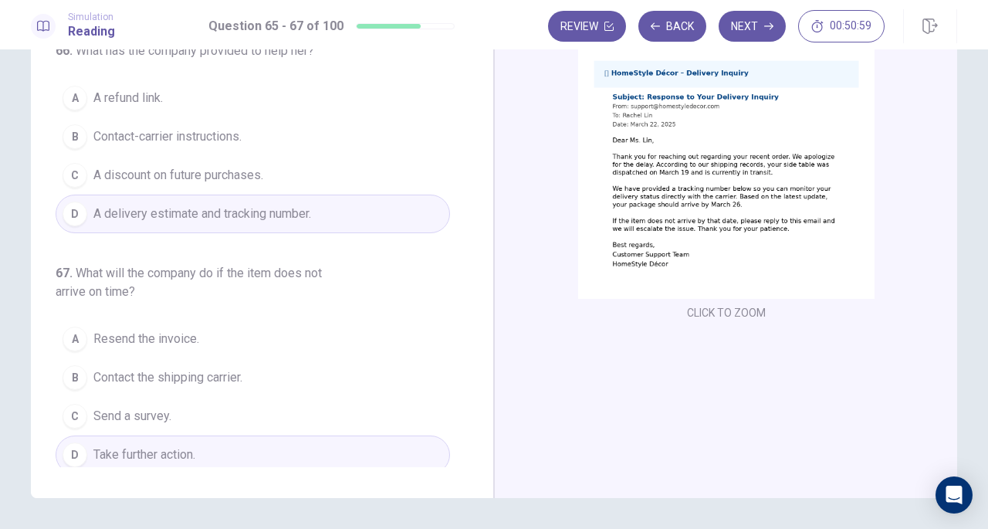
click at [741, 31] on button "Next" at bounding box center [752, 26] width 67 height 31
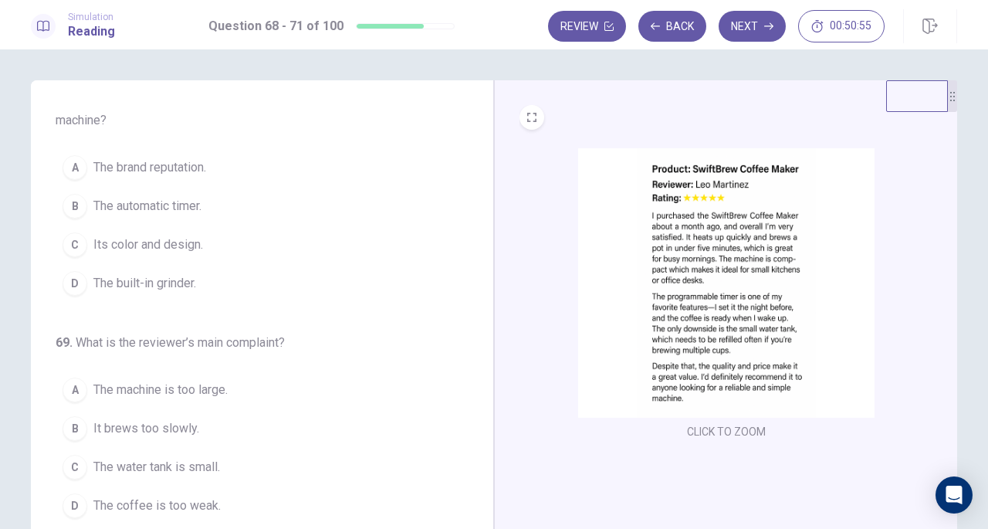
scroll to position [0, 0]
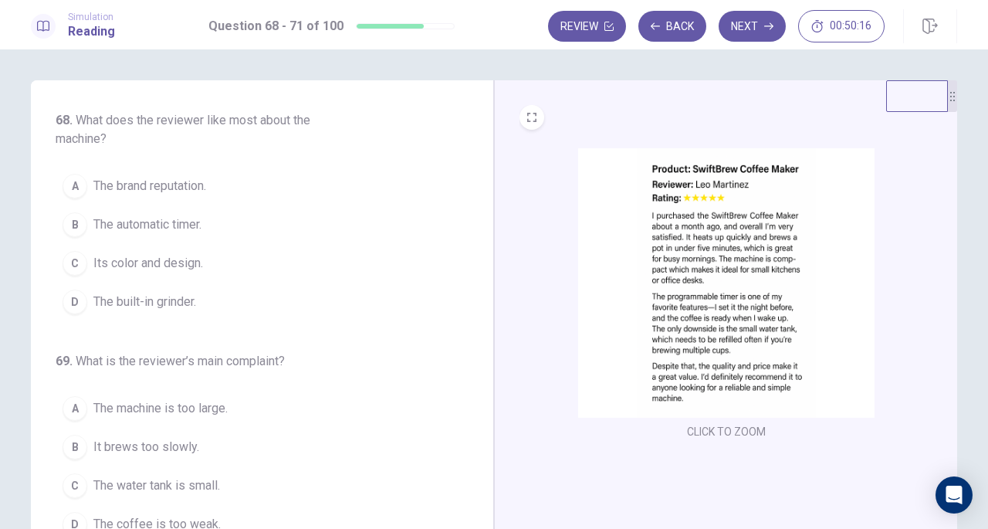
click at [157, 228] on span "The automatic timer." at bounding box center [147, 224] width 108 height 19
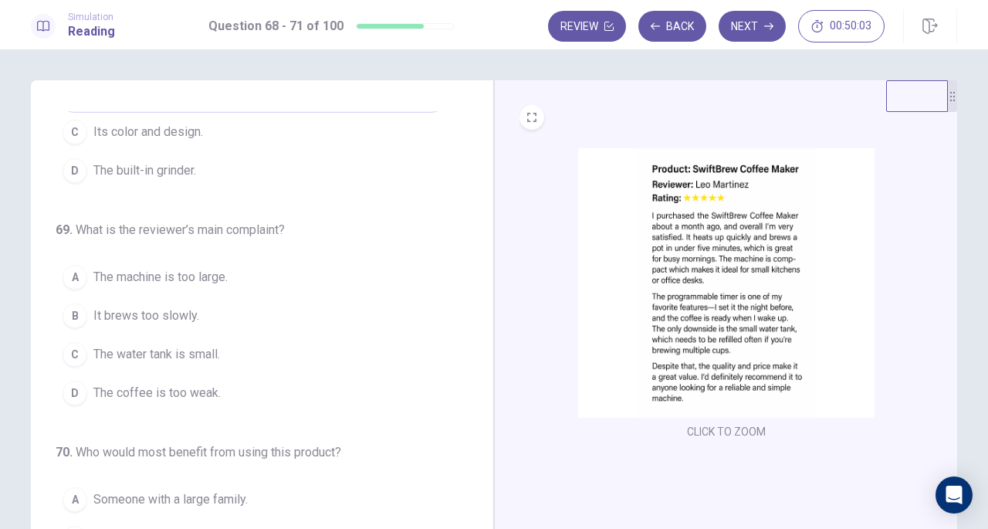
scroll to position [133, 0]
click at [172, 348] on span "The water tank is small." at bounding box center [156, 353] width 127 height 19
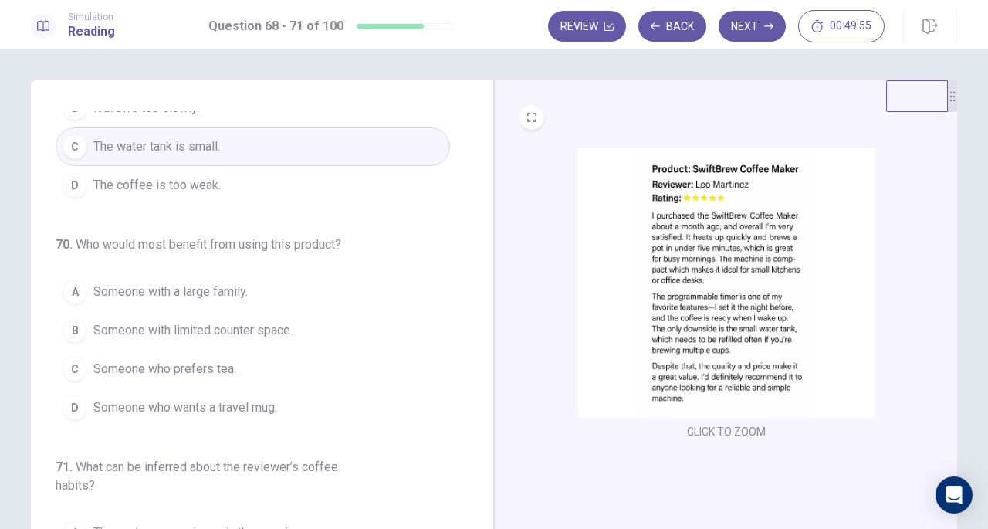
scroll to position [340, 0]
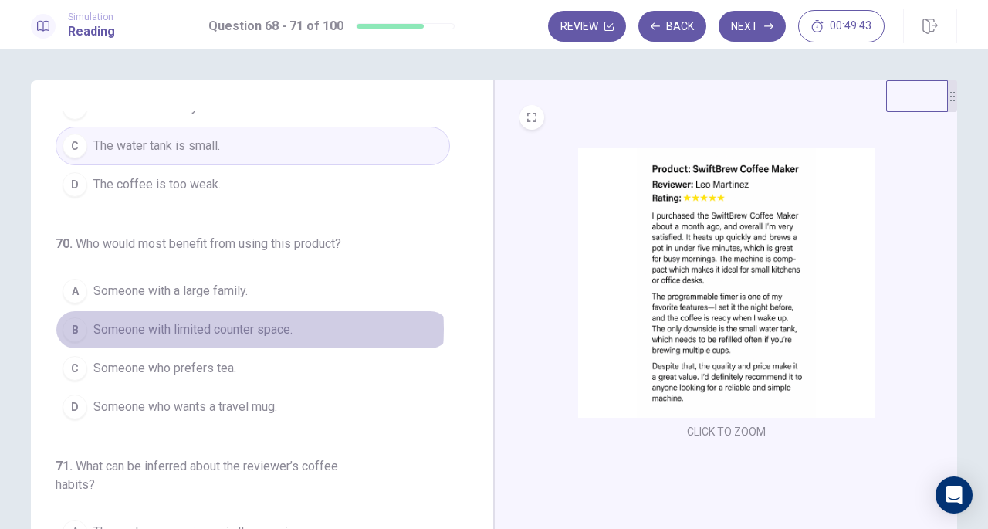
click at [235, 323] on span "Someone with limited counter space." at bounding box center [192, 329] width 199 height 19
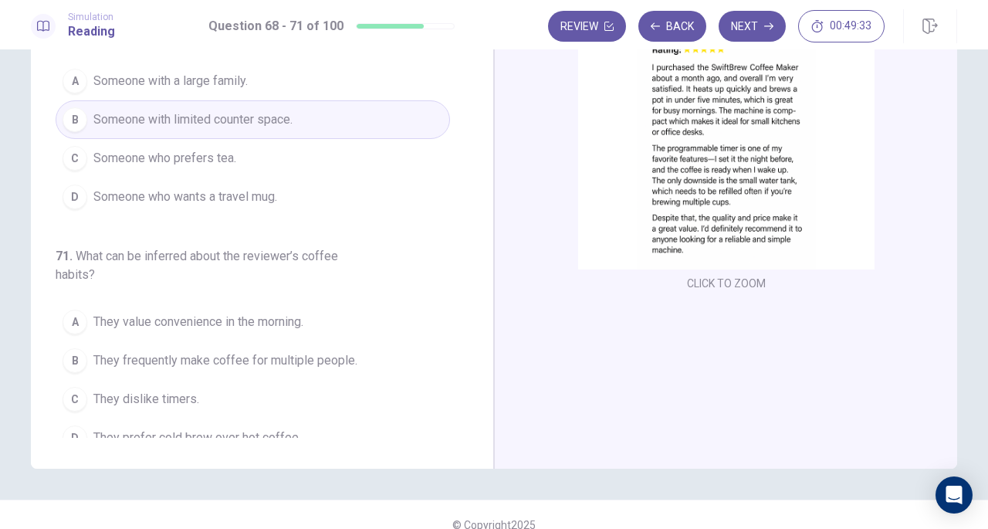
scroll to position [412, 0]
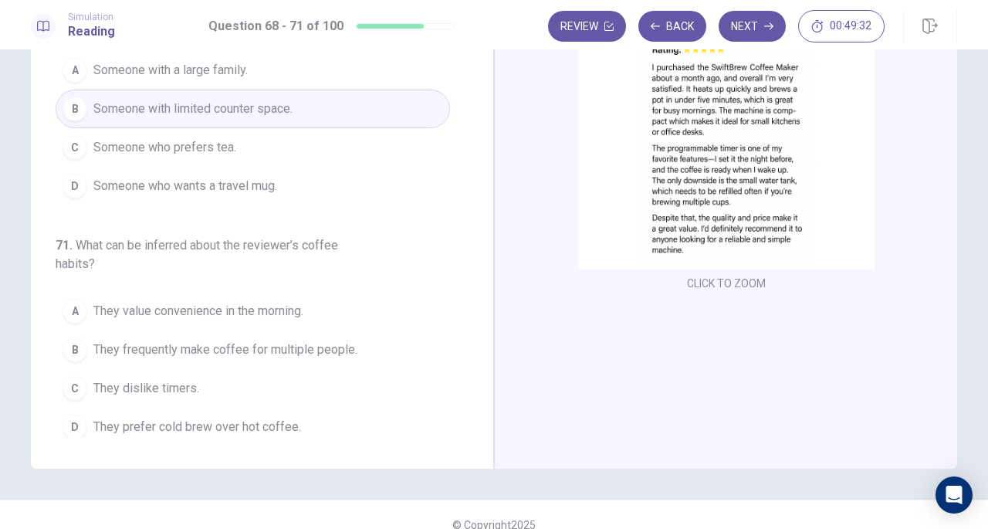
drag, startPoint x: 477, startPoint y: 378, endPoint x: 482, endPoint y: 427, distance: 48.9
click at [482, 427] on div "68 . What does the reviewer like most about the machine? A The brand reputation…" at bounding box center [262, 200] width 463 height 537
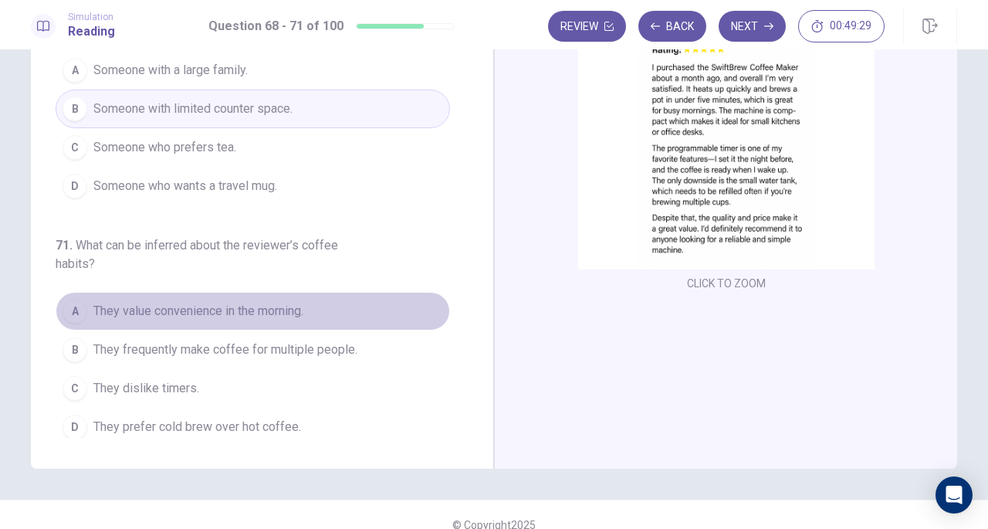
click at [269, 306] on span "They value convenience in the morning." at bounding box center [198, 311] width 210 height 19
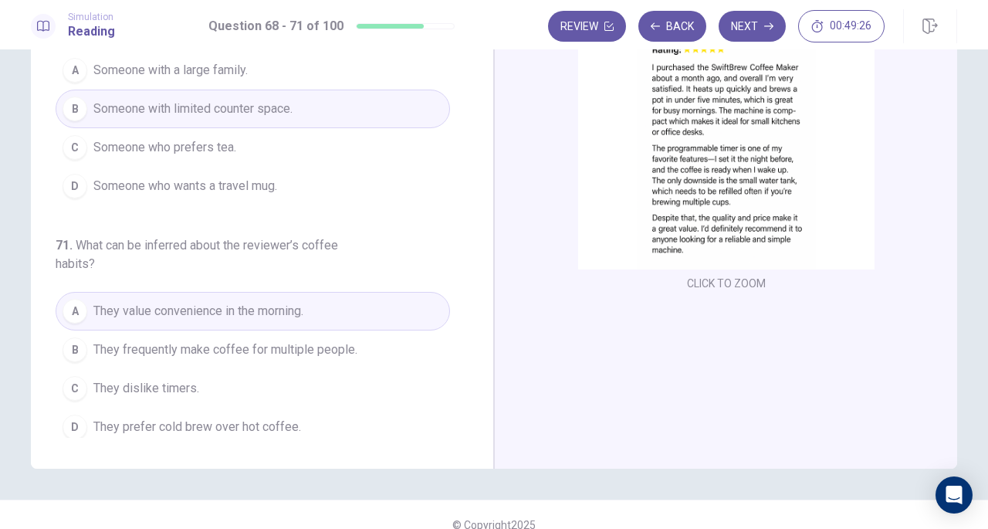
click at [753, 22] on button "Next" at bounding box center [752, 26] width 67 height 31
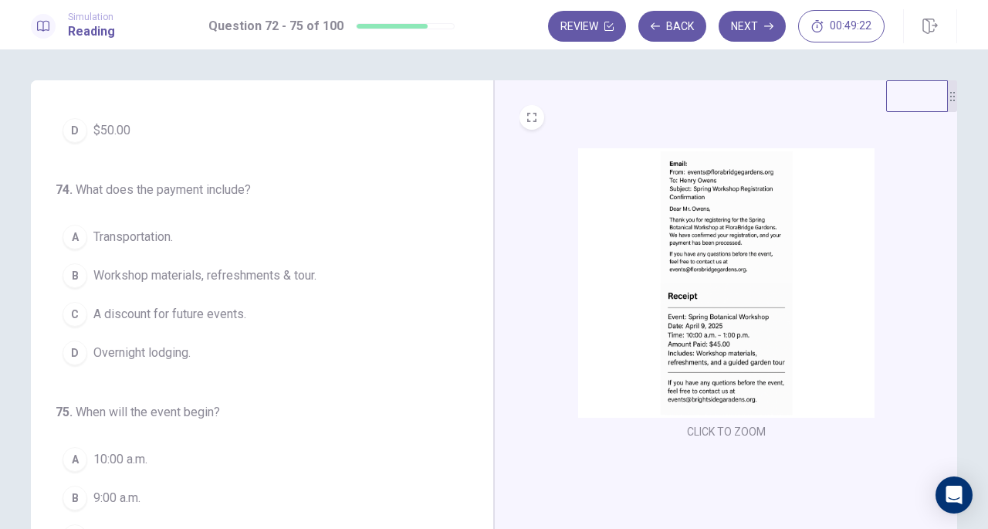
scroll to position [0, 0]
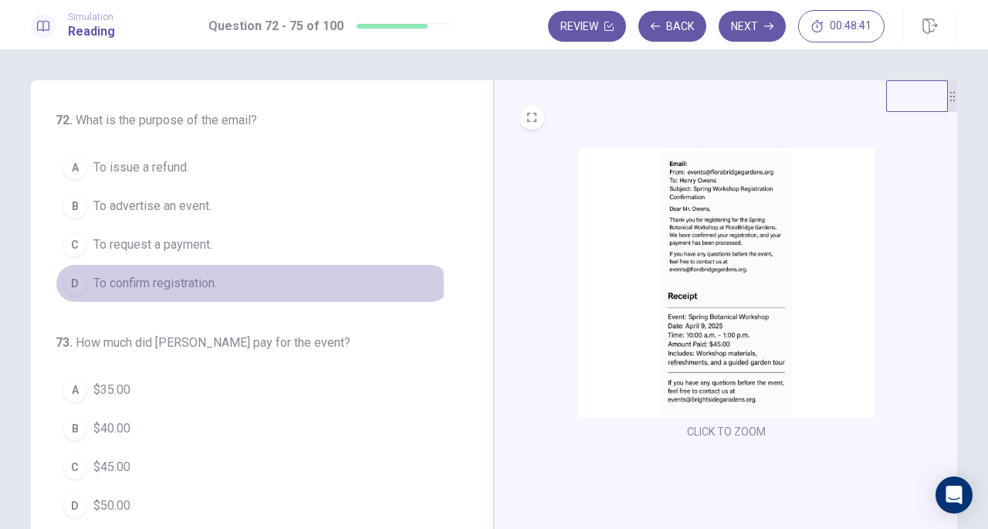
click at [154, 284] on span "To confirm registration." at bounding box center [155, 283] width 124 height 19
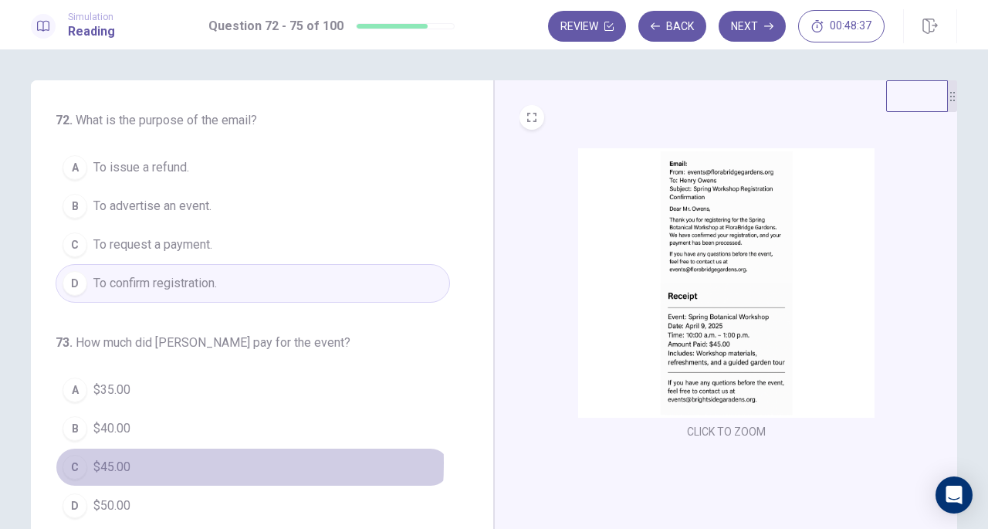
click at [125, 460] on span "$45.00" at bounding box center [111, 467] width 37 height 19
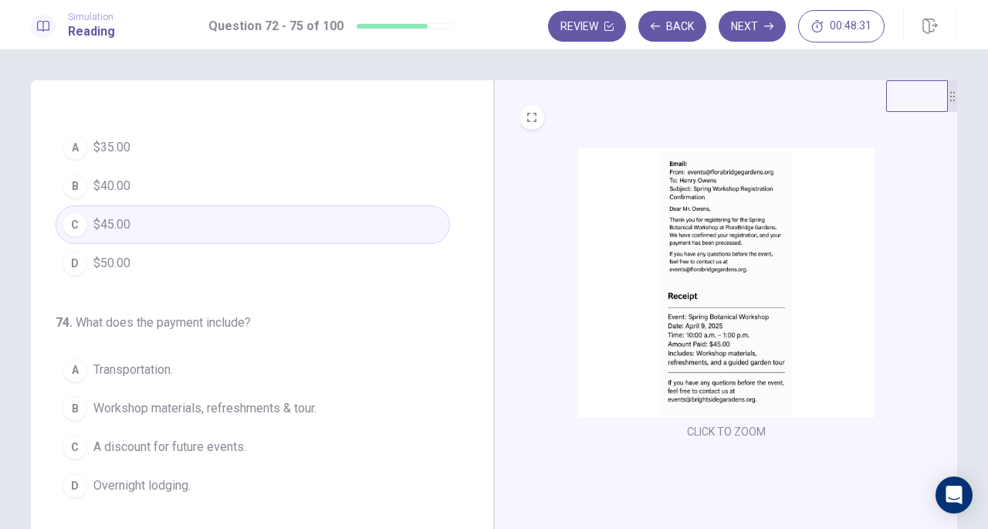
scroll to position [243, 0]
click at [258, 402] on span "Workshop materials, refreshments & tour." at bounding box center [204, 407] width 223 height 19
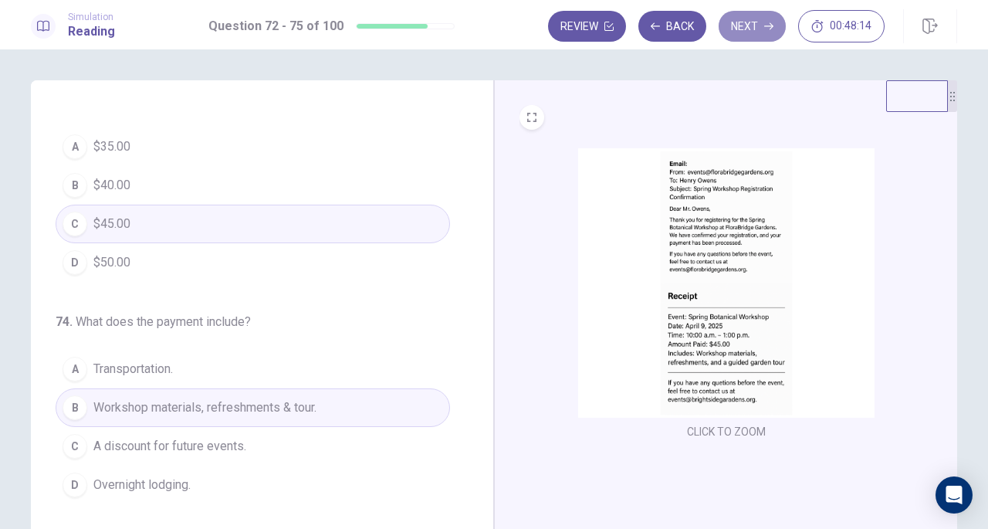
click at [736, 27] on button "Next" at bounding box center [752, 26] width 67 height 31
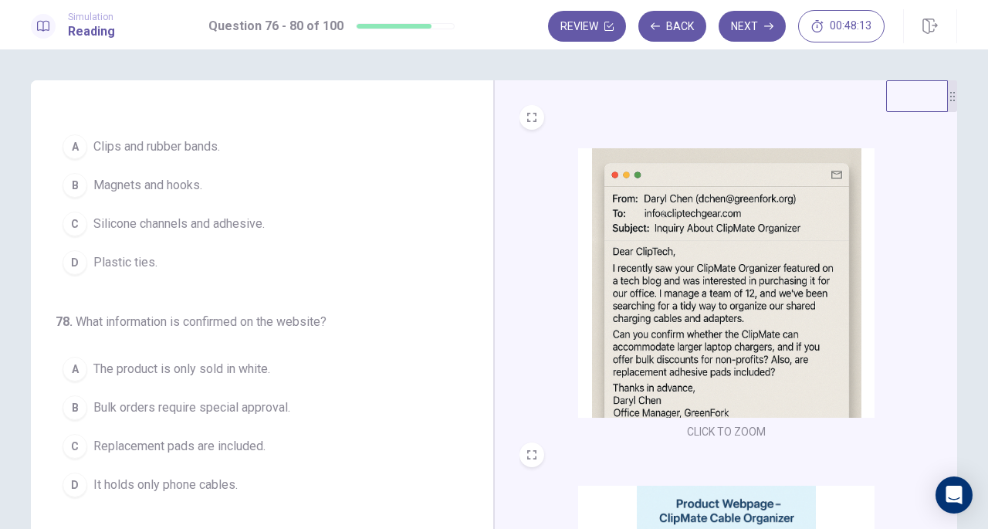
scroll to position [0, 0]
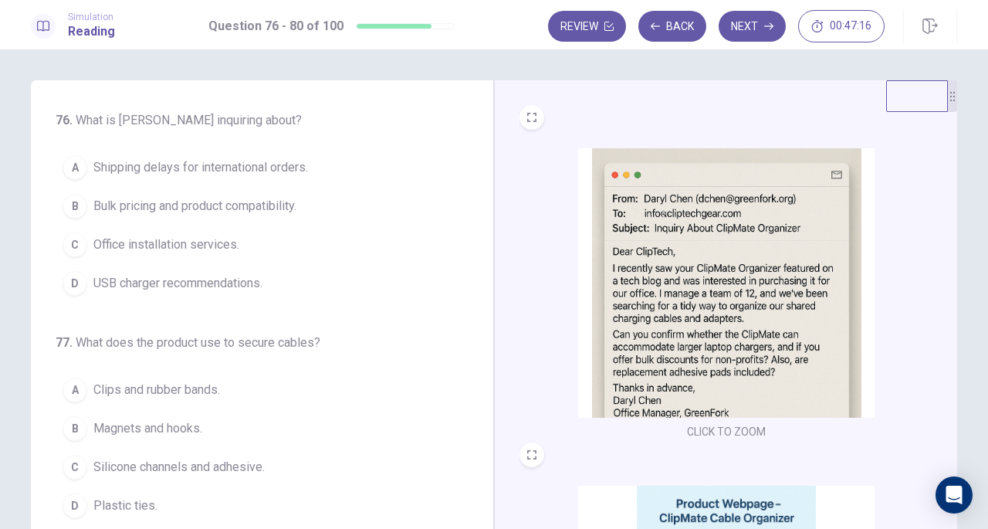
click at [251, 206] on span "Bulk pricing and product compatibility." at bounding box center [194, 206] width 203 height 19
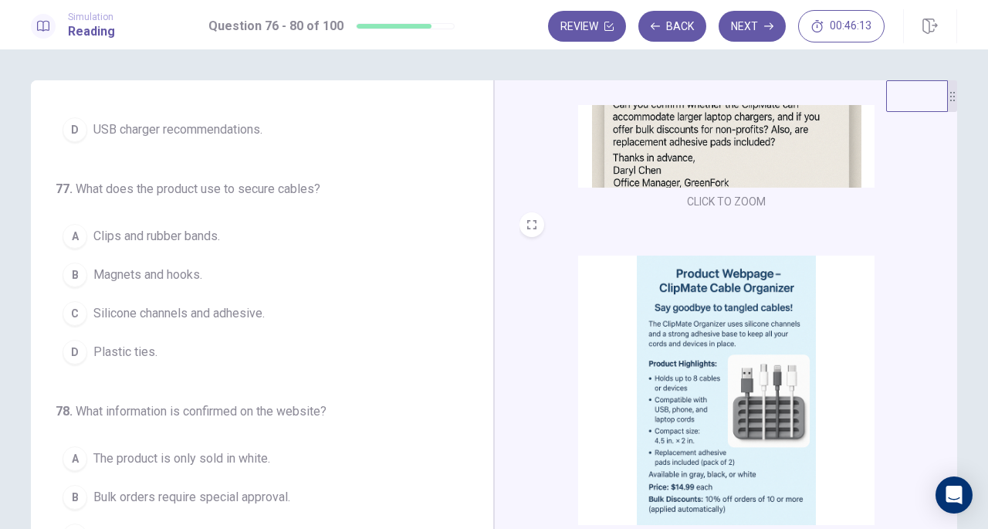
click at [227, 317] on span "Silicone channels and adhesive." at bounding box center [178, 313] width 171 height 19
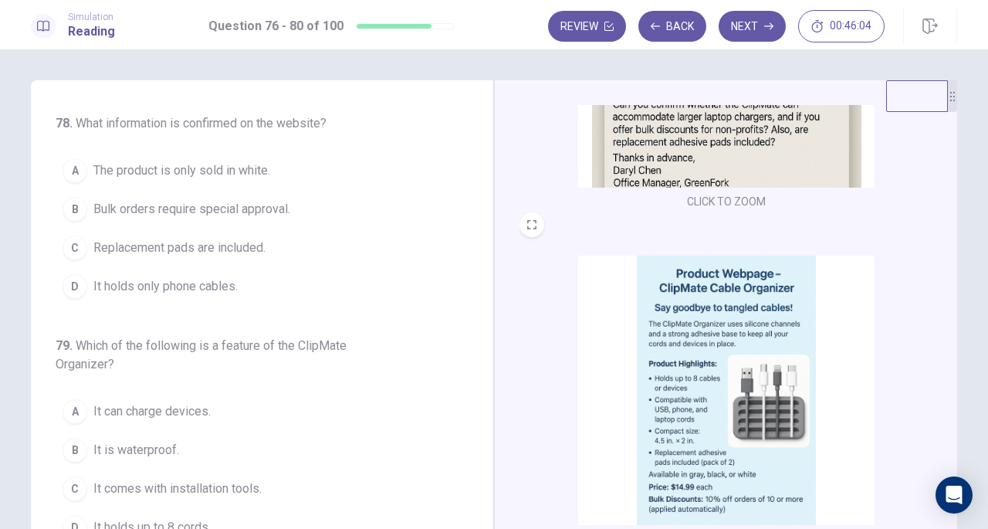
scroll to position [443, 0]
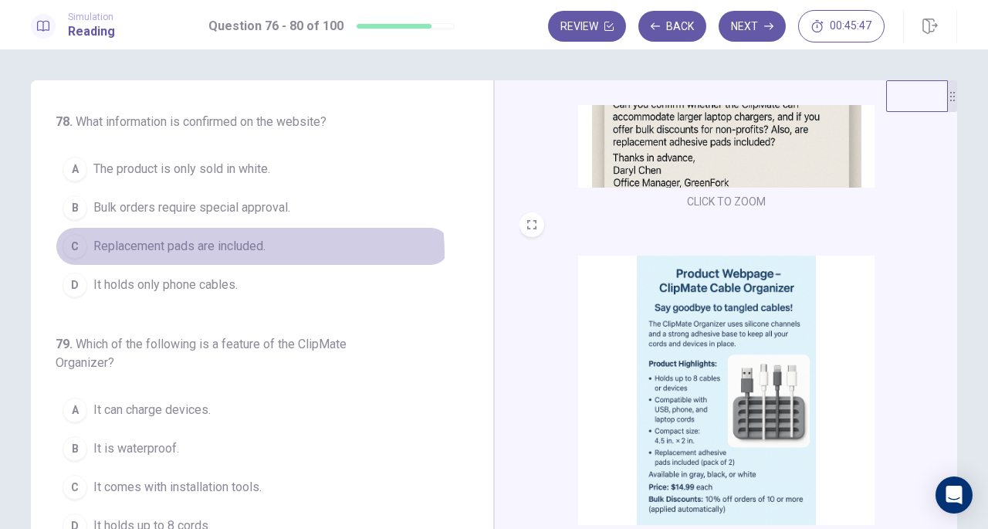
click at [230, 248] on span "Replacement pads are included." at bounding box center [179, 246] width 172 height 19
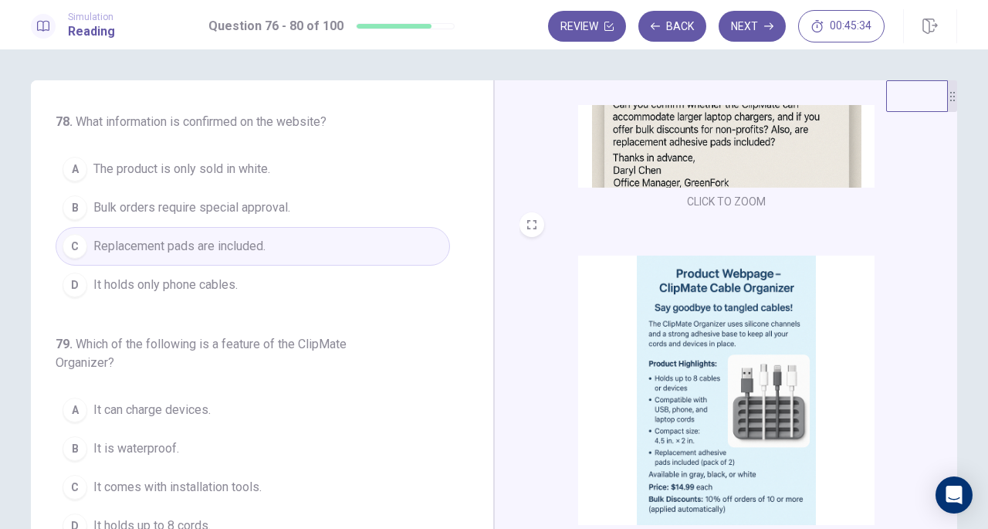
click at [197, 516] on span "It holds up to 8 cords." at bounding box center [151, 525] width 117 height 19
click at [750, 28] on button "Next" at bounding box center [752, 26] width 67 height 31
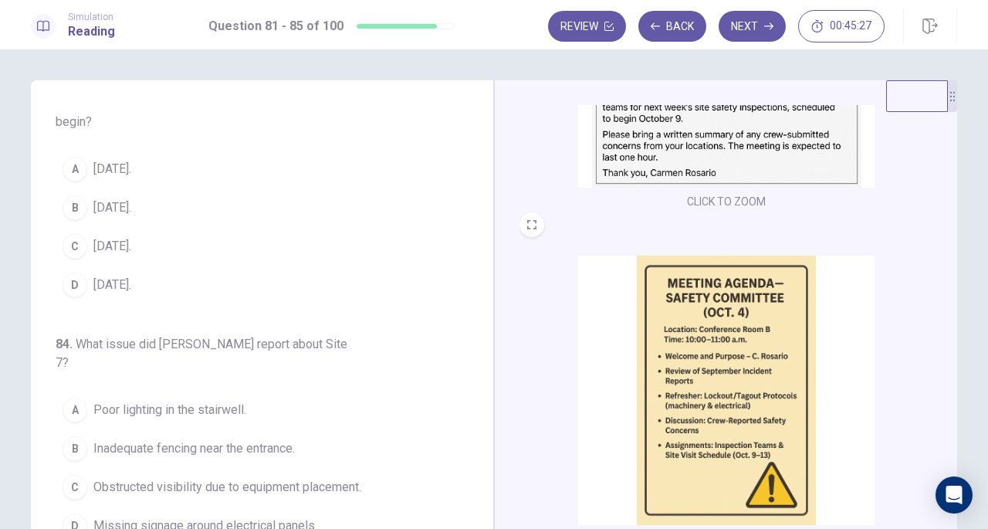
scroll to position [0, 0]
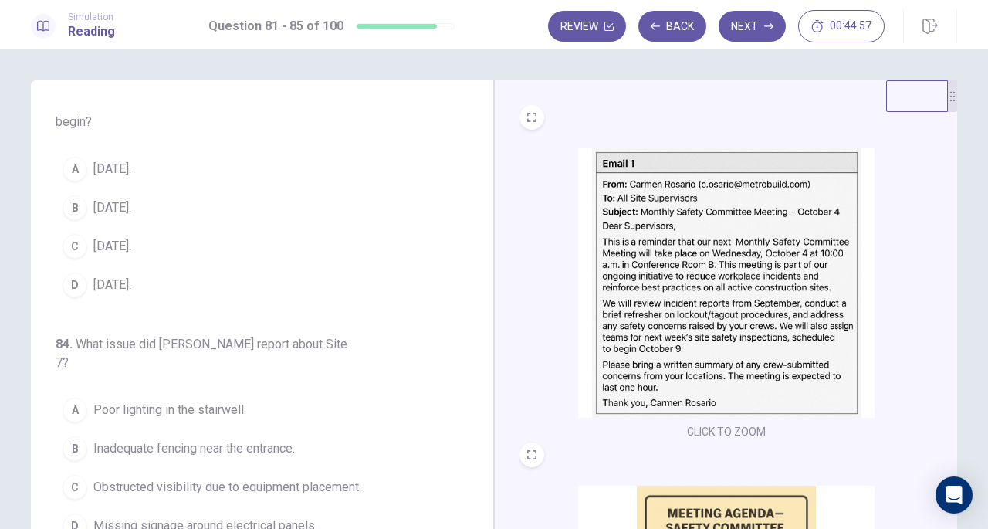
click at [129, 256] on span "October 9." at bounding box center [112, 246] width 38 height 19
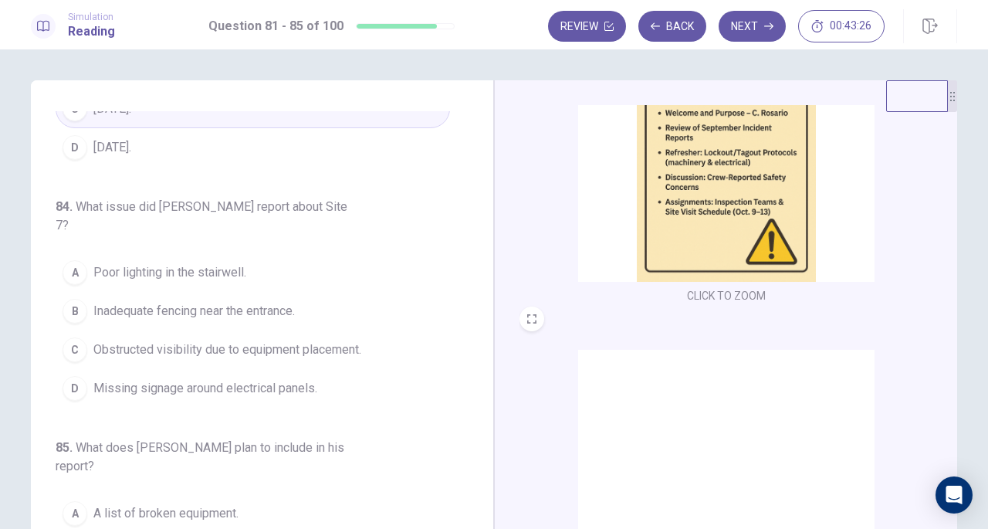
scroll to position [568, 0]
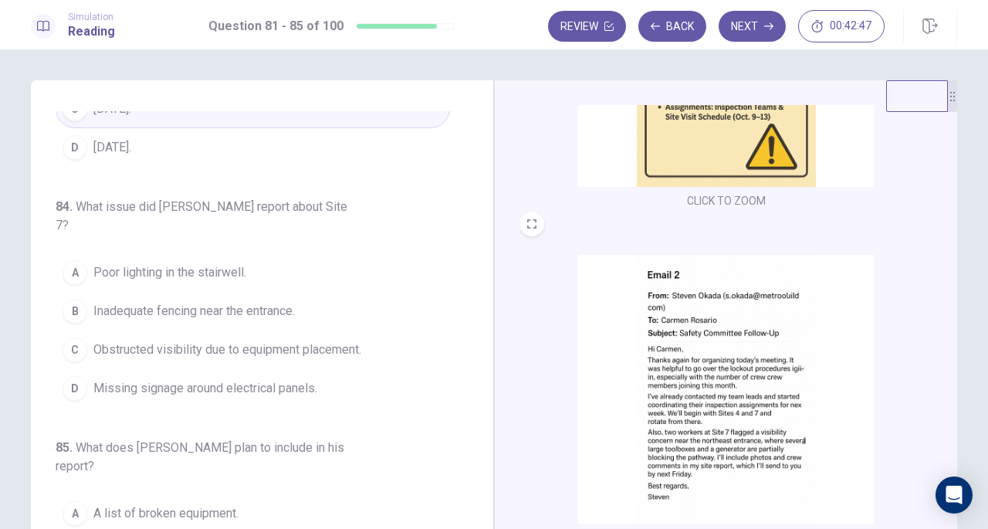
click at [313, 350] on span "Obstructed visibility due to equipment placement." at bounding box center [227, 349] width 268 height 19
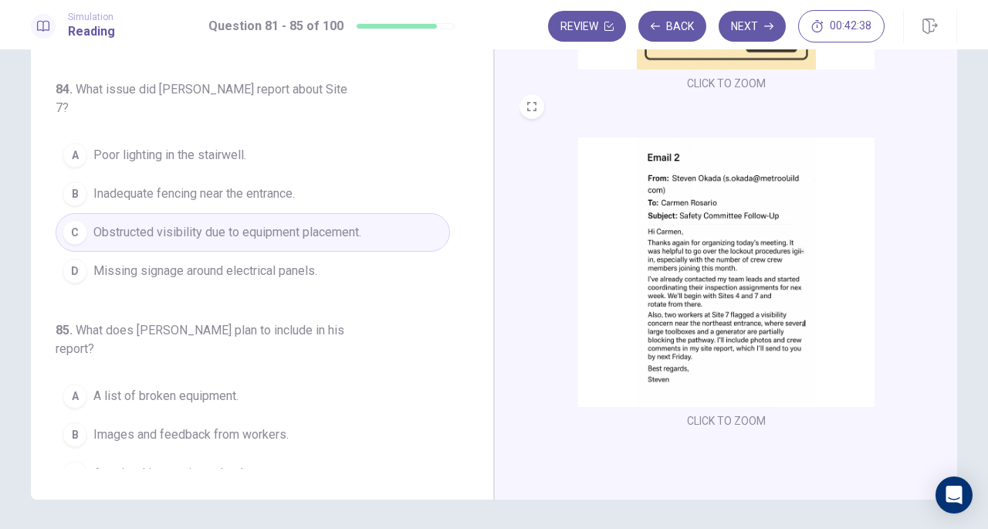
scroll to position [121, 0]
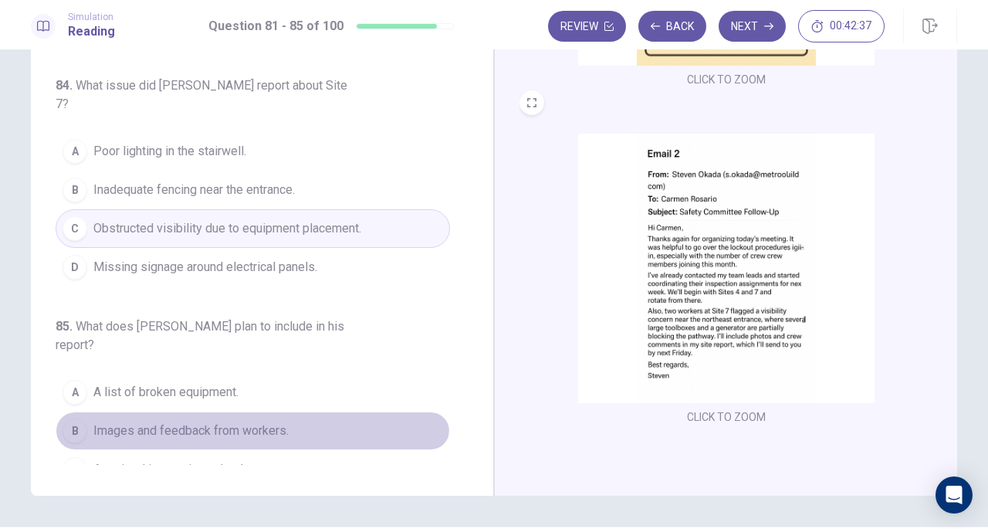
click at [248, 422] on span "Images and feedback from workers." at bounding box center [190, 431] width 195 height 19
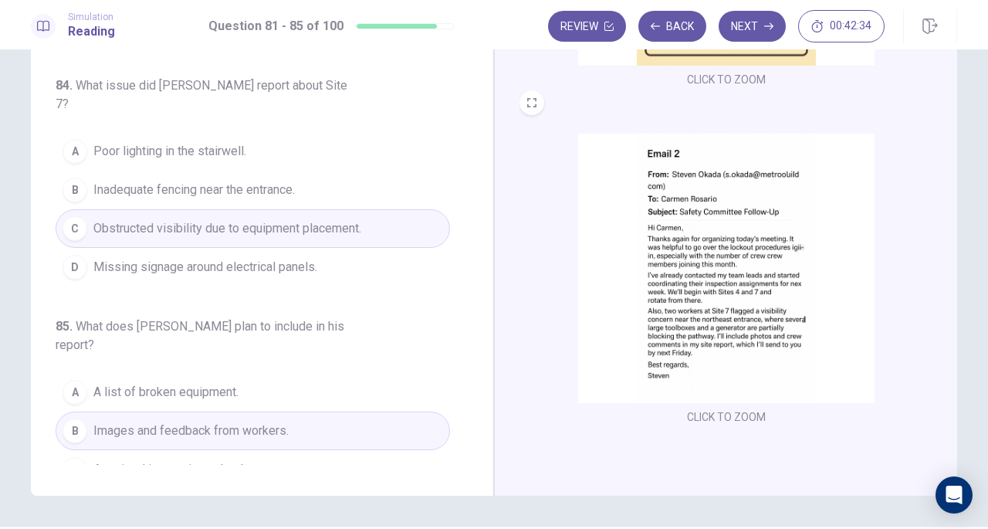
click at [743, 32] on button "Next" at bounding box center [752, 26] width 67 height 31
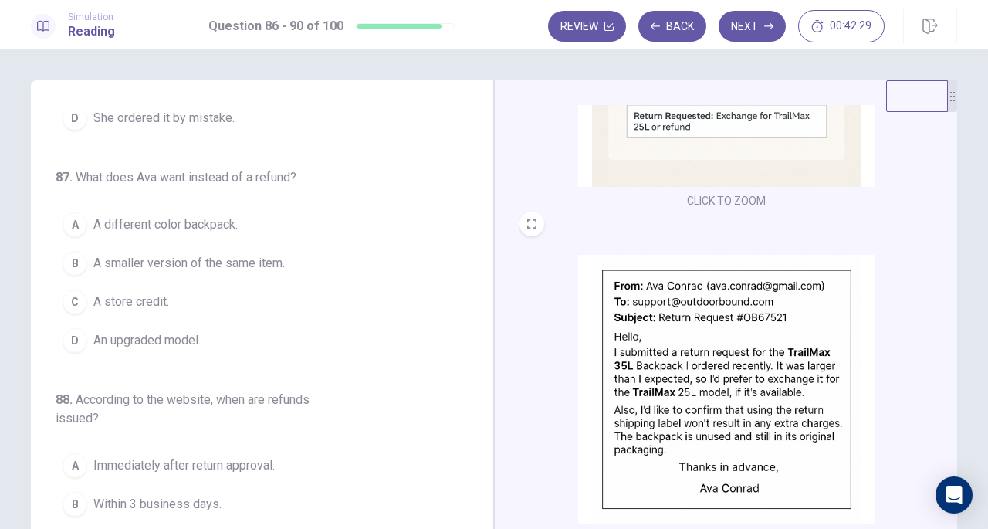
scroll to position [0, 0]
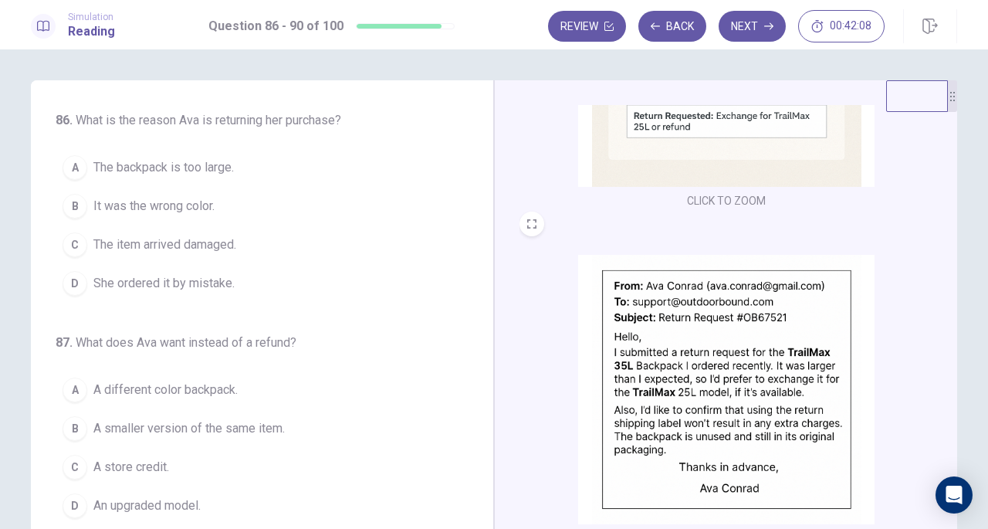
click at [208, 168] on span "The backpack is too large." at bounding box center [163, 167] width 141 height 19
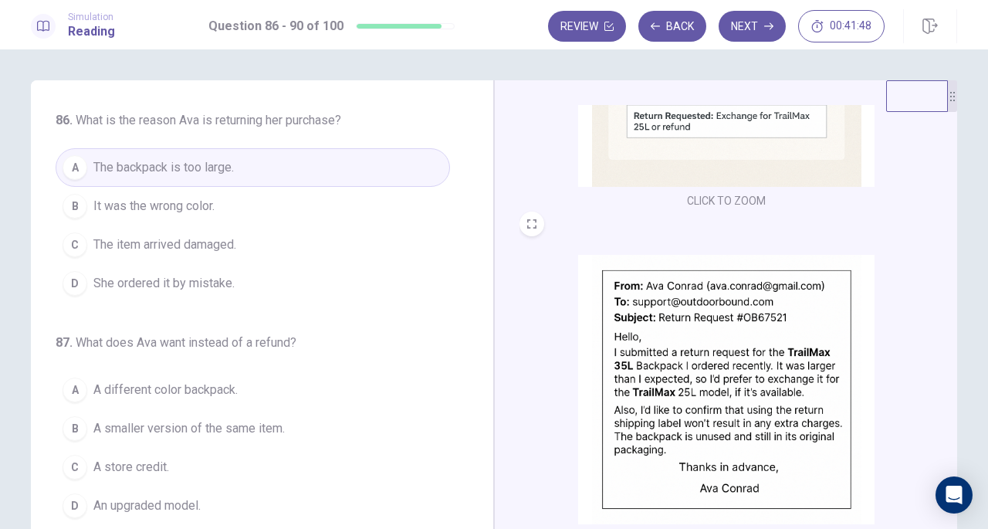
click at [165, 427] on span "A smaller version of the same item." at bounding box center [188, 428] width 191 height 19
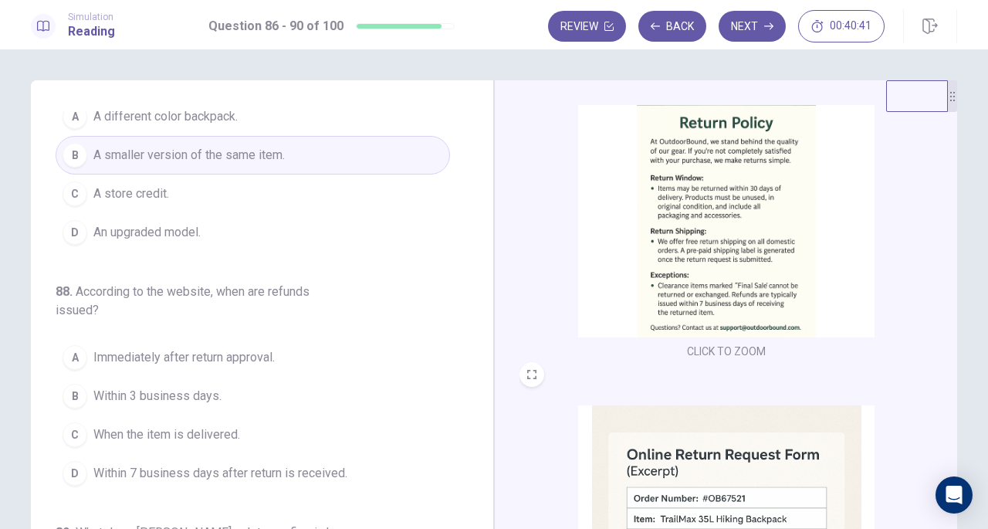
scroll to position [77, 0]
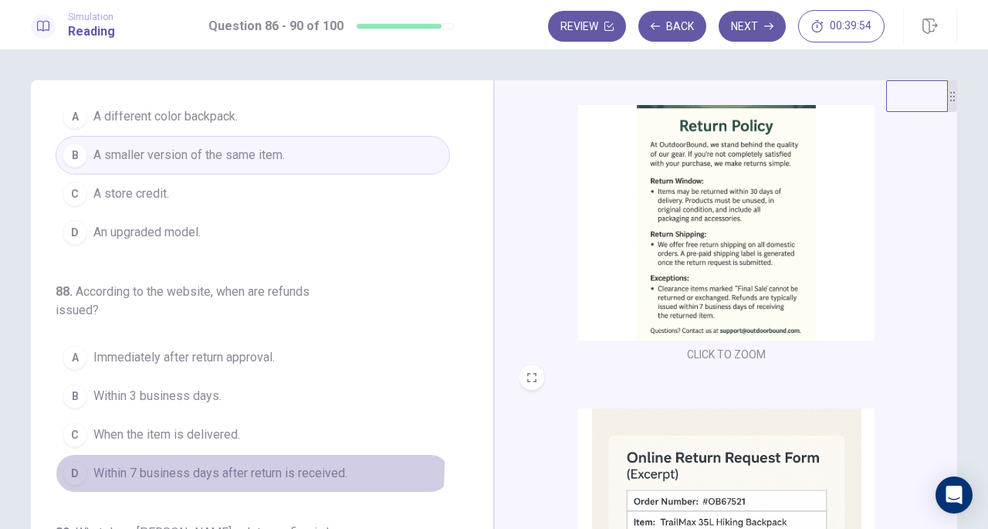
click at [182, 464] on span "Within 7 business days after return is received." at bounding box center [220, 473] width 254 height 19
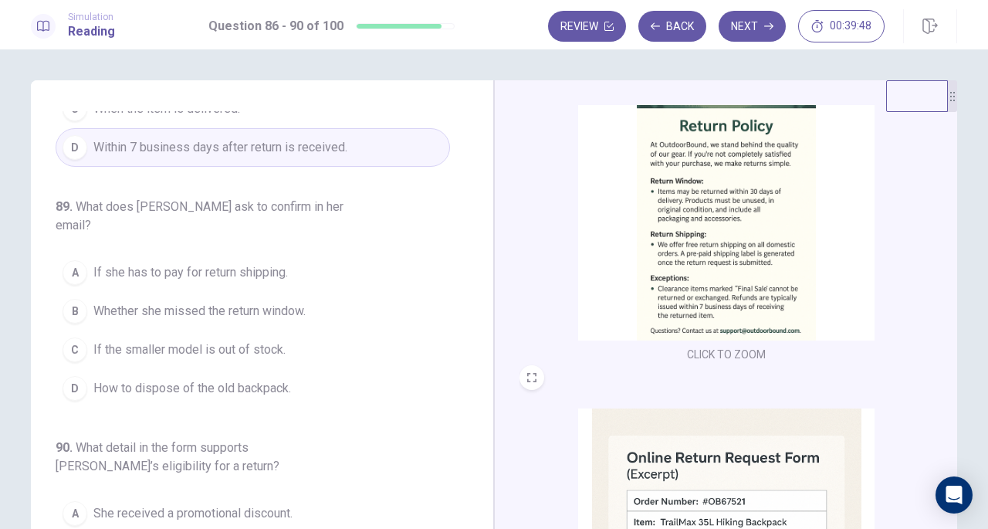
scroll to position [596, 0]
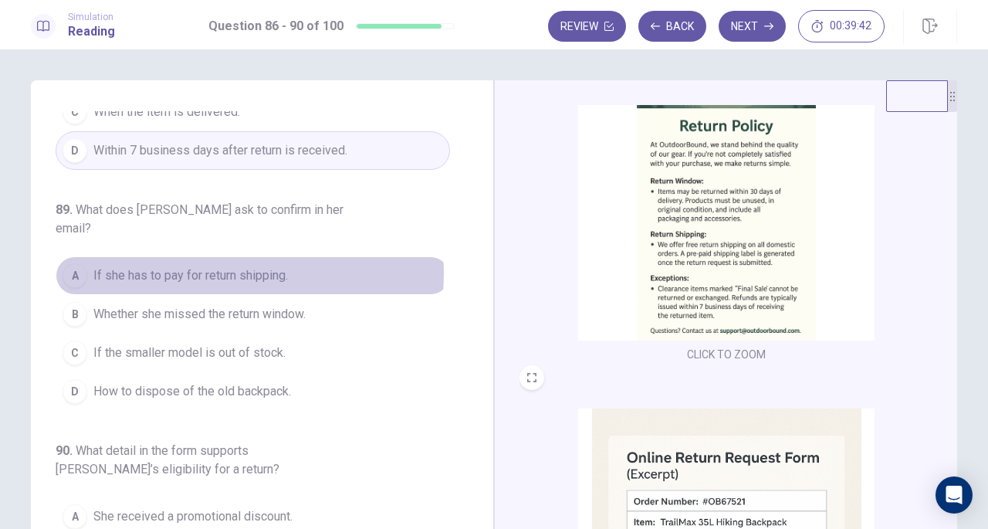
click at [224, 266] on span "If she has to pay for return shipping." at bounding box center [190, 275] width 195 height 19
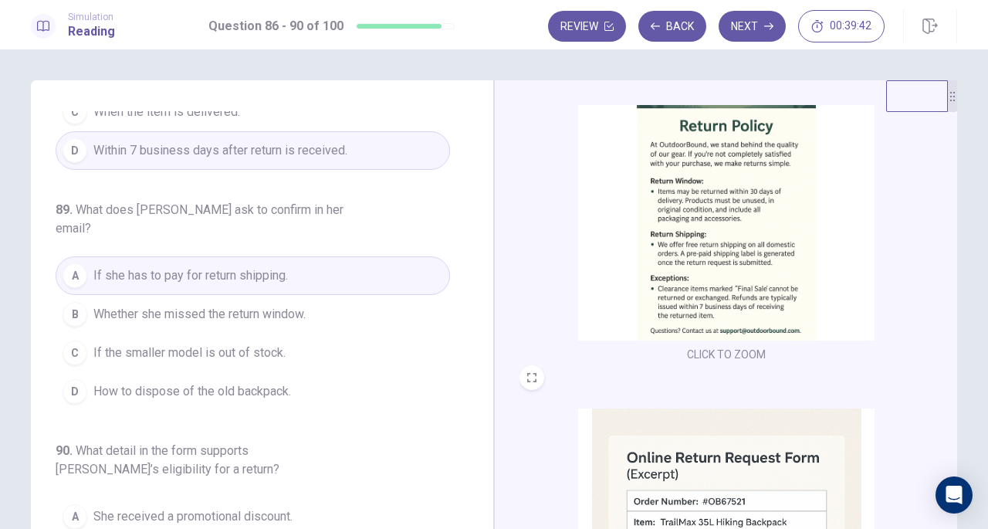
click at [224, 266] on span "If she has to pay for return shipping." at bounding box center [190, 275] width 195 height 19
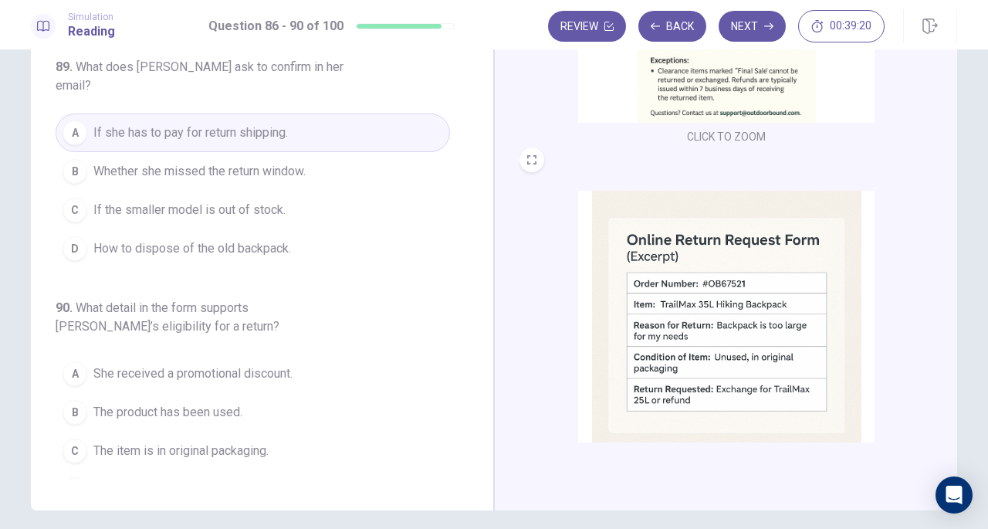
scroll to position [109, 0]
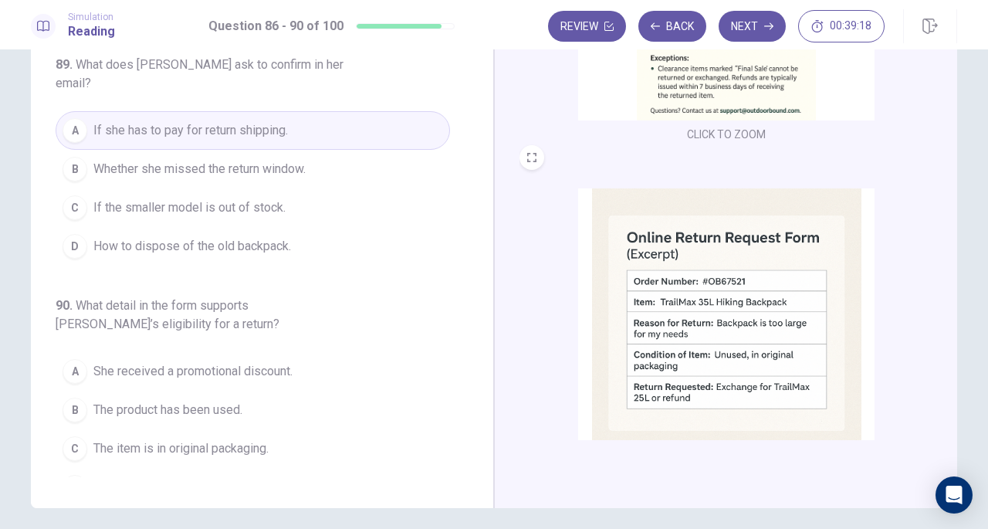
click at [236, 439] on span "The item is in original packaging." at bounding box center [180, 448] width 175 height 19
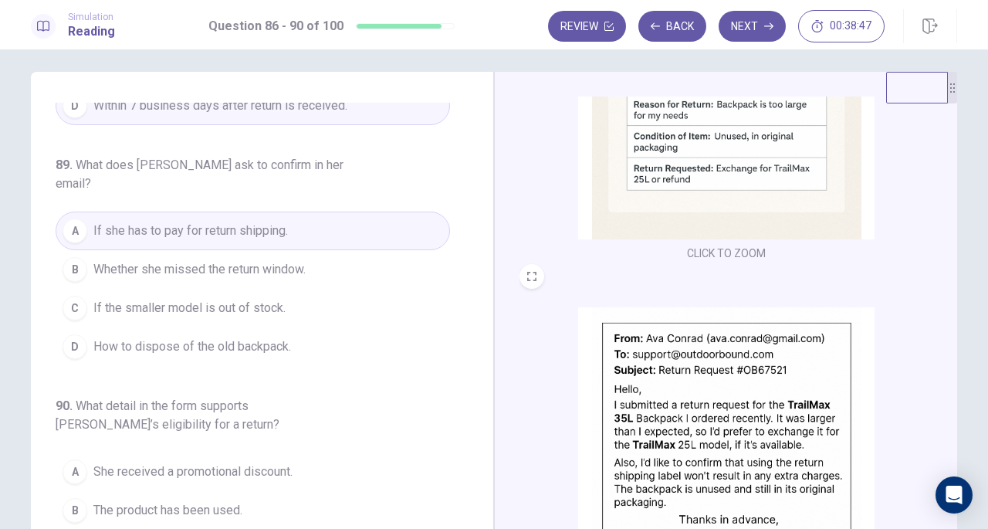
scroll to position [10, 0]
click at [744, 27] on button "Next" at bounding box center [752, 26] width 67 height 31
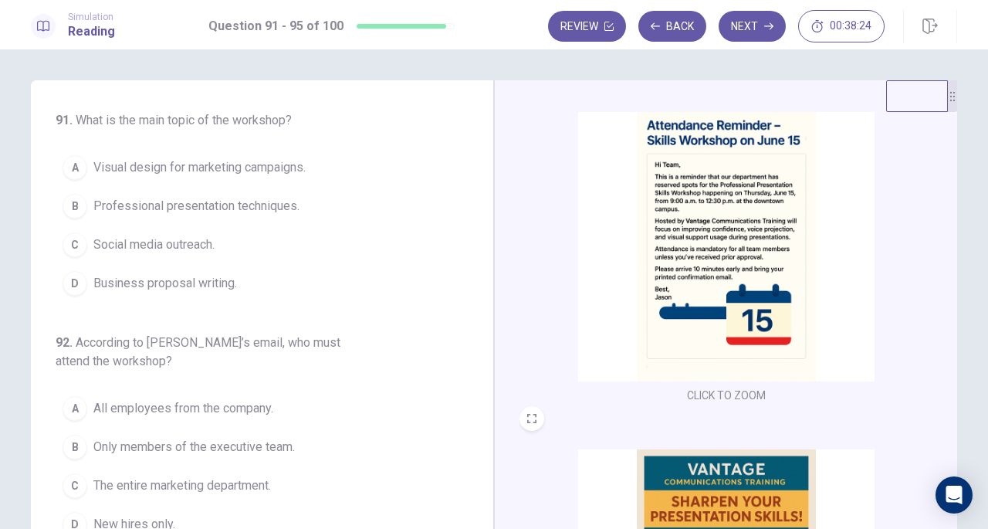
scroll to position [37, 0]
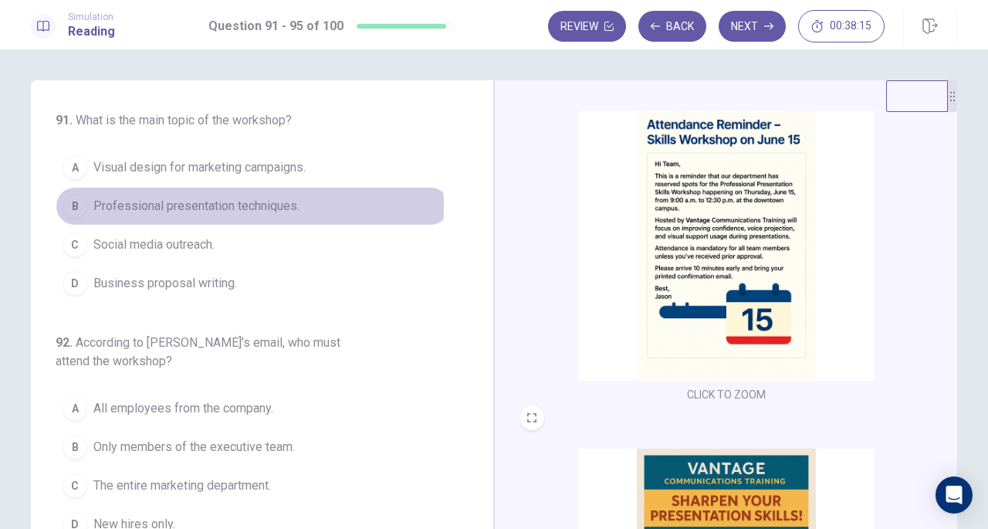
click at [221, 206] on span "Professional presentation techniques." at bounding box center [196, 206] width 206 height 19
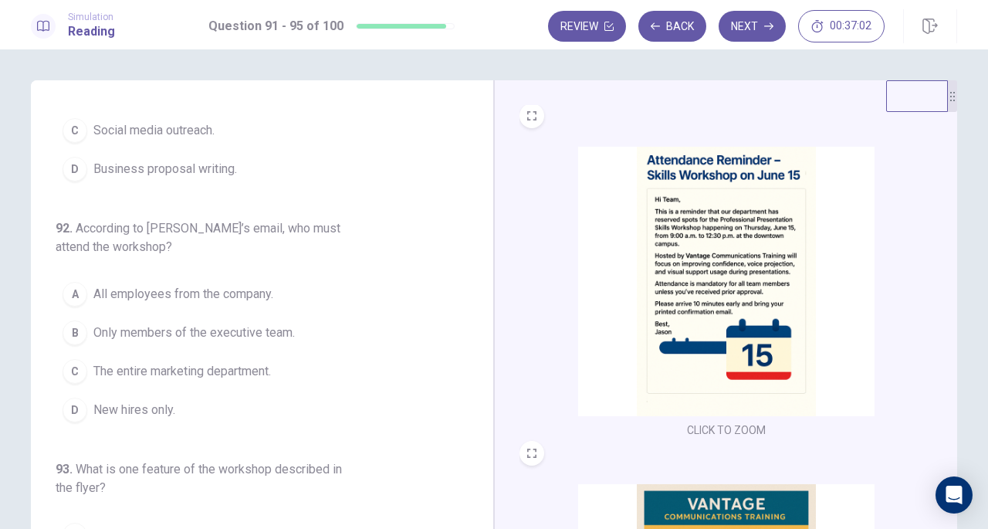
scroll to position [0, 0]
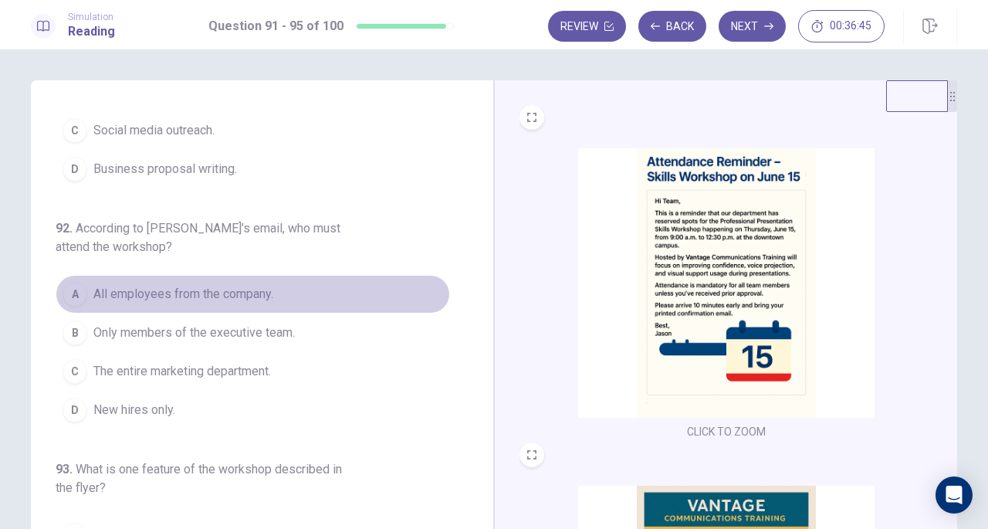
click at [262, 291] on span "All employees from the company." at bounding box center [183, 294] width 180 height 19
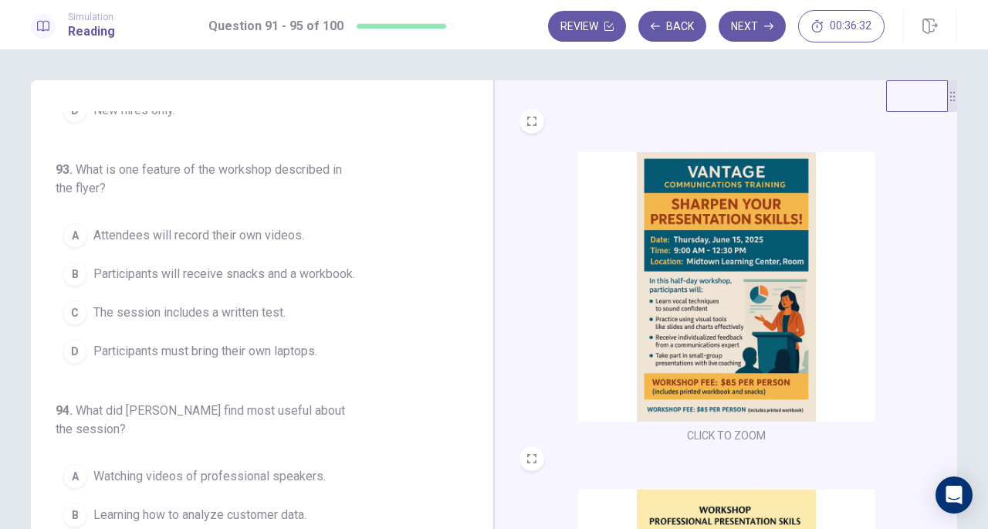
scroll to position [335, 0]
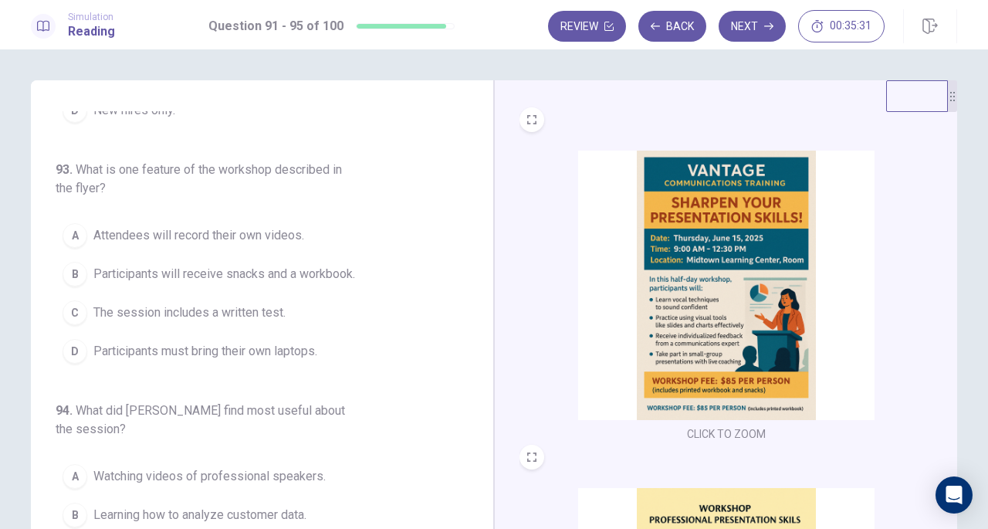
click at [312, 272] on span "Participants will receive snacks and a workbook." at bounding box center [224, 274] width 262 height 19
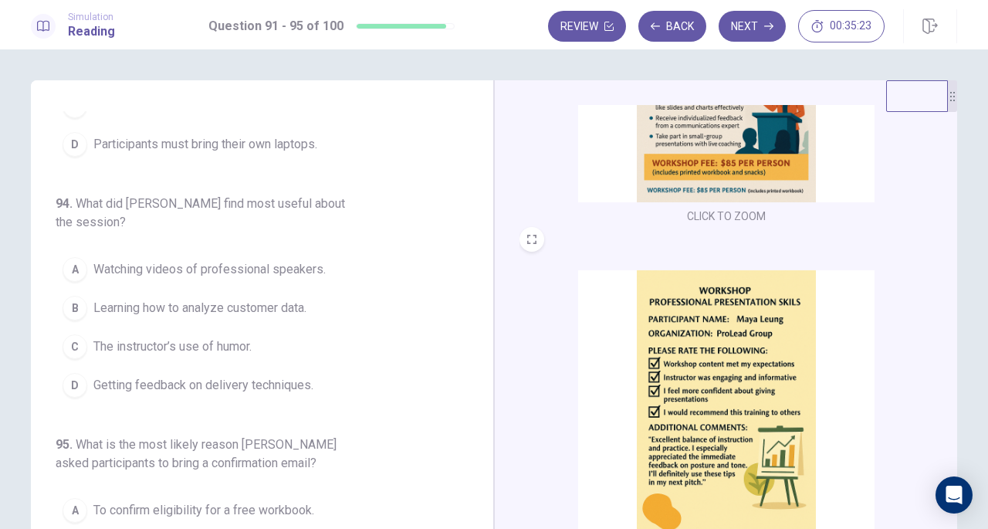
scroll to position [557, 0]
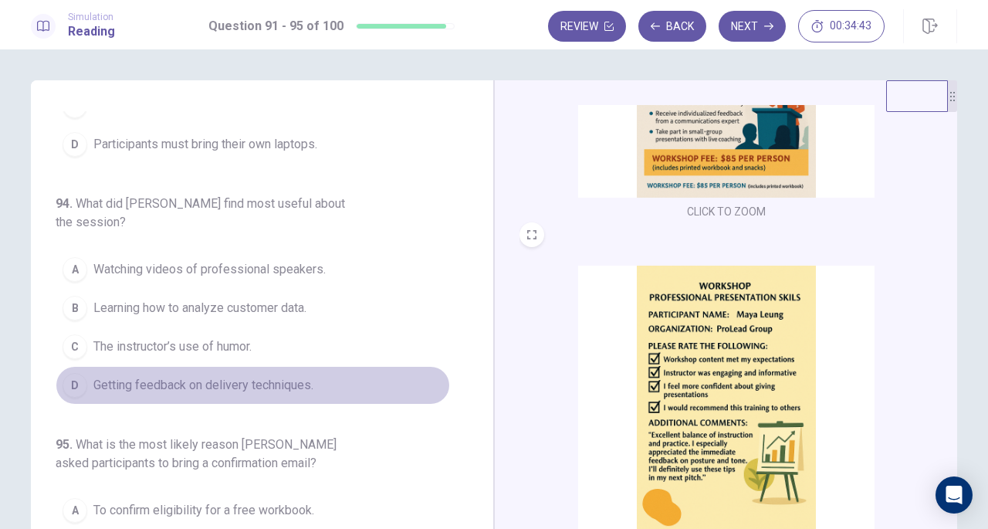
click at [256, 376] on span "Getting feedback on delivery techniques." at bounding box center [203, 385] width 220 height 19
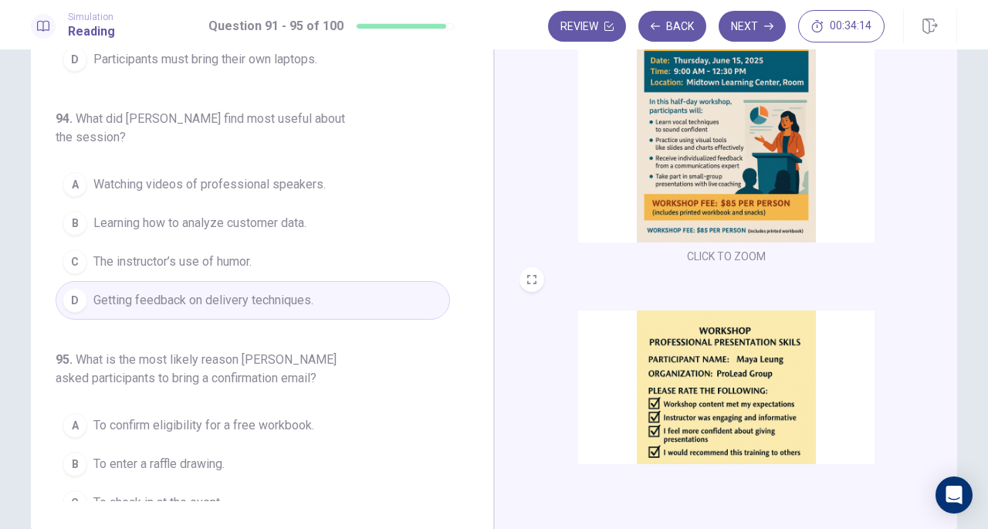
scroll to position [168, 0]
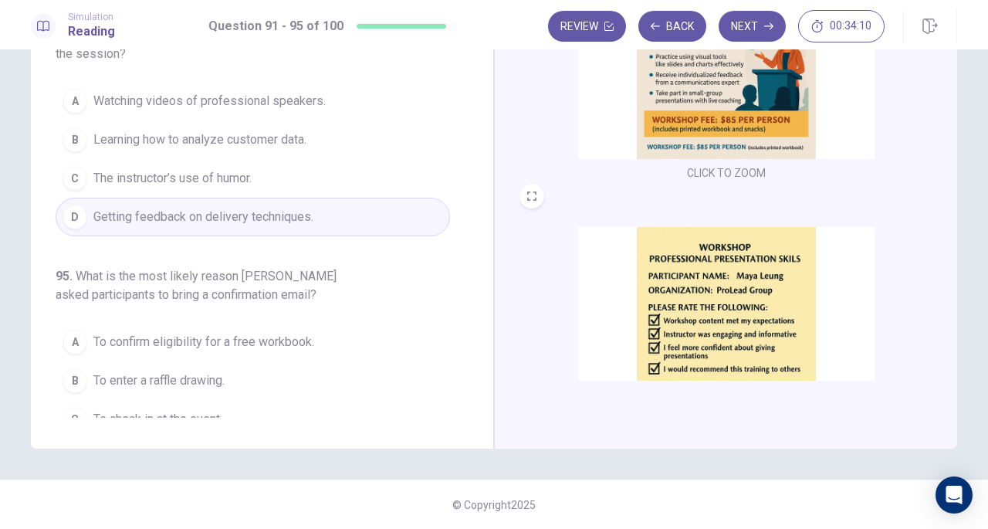
click at [239, 333] on span "To confirm eligibility for a free workbook." at bounding box center [203, 342] width 221 height 19
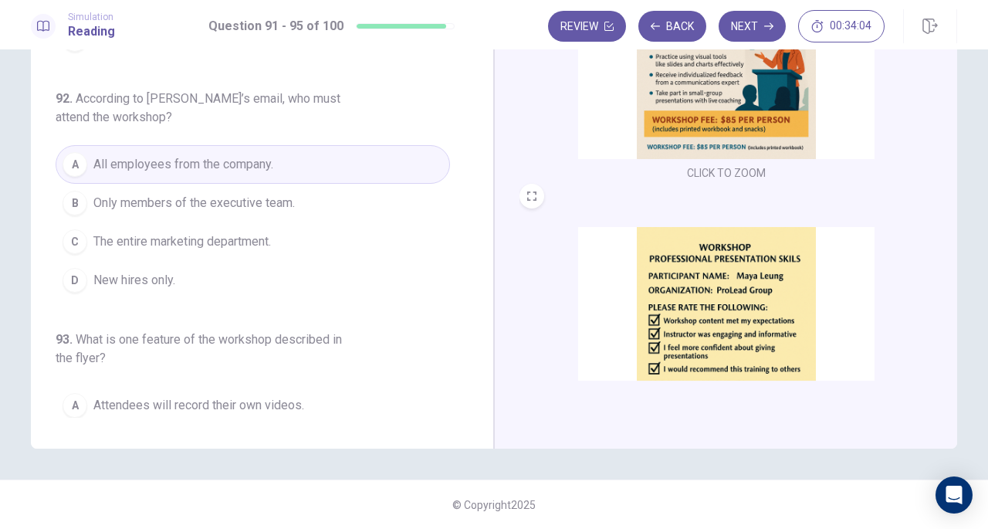
scroll to position [36, 0]
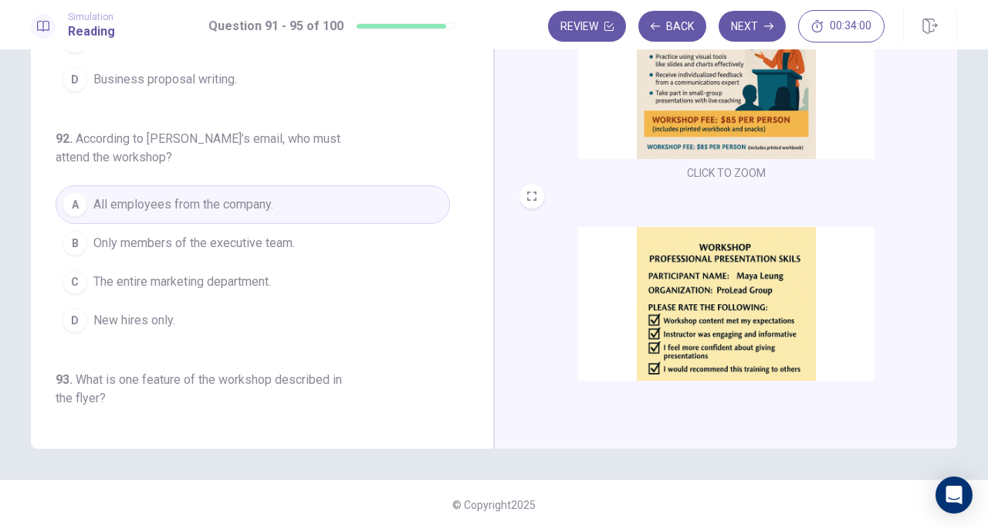
click at [256, 243] on span "Only members of the executive team." at bounding box center [193, 243] width 201 height 19
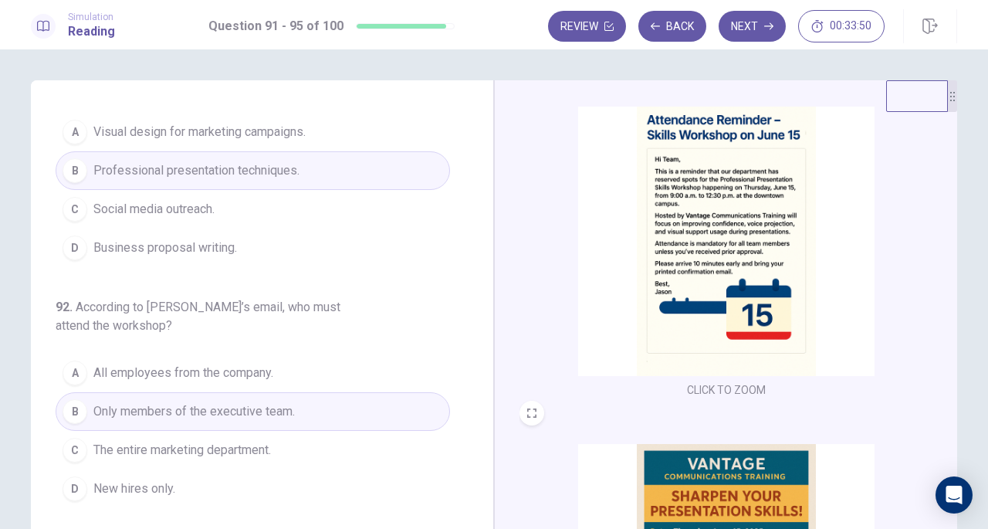
scroll to position [42, 0]
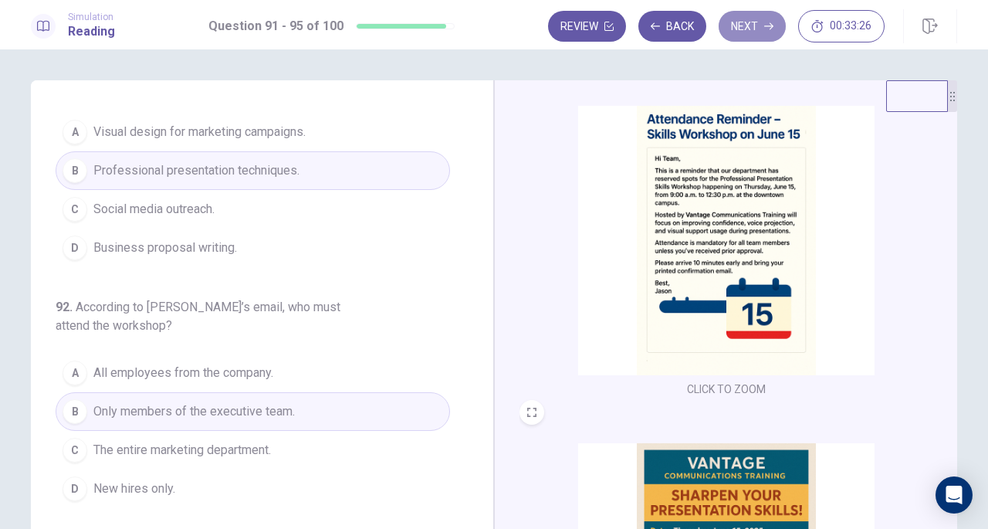
click at [758, 35] on button "Next" at bounding box center [752, 26] width 67 height 31
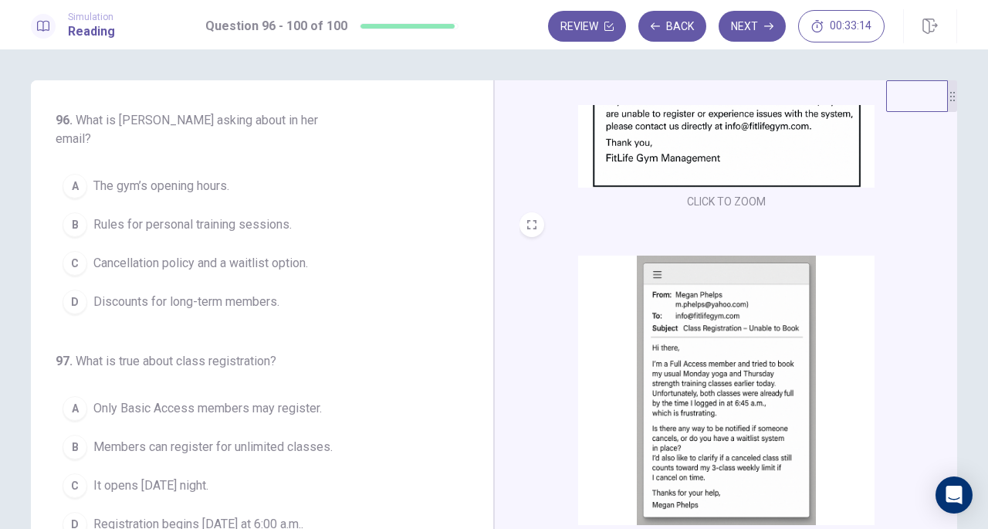
scroll to position [568, 0]
click at [256, 254] on span "Cancellation policy and a waitlist option." at bounding box center [200, 263] width 215 height 19
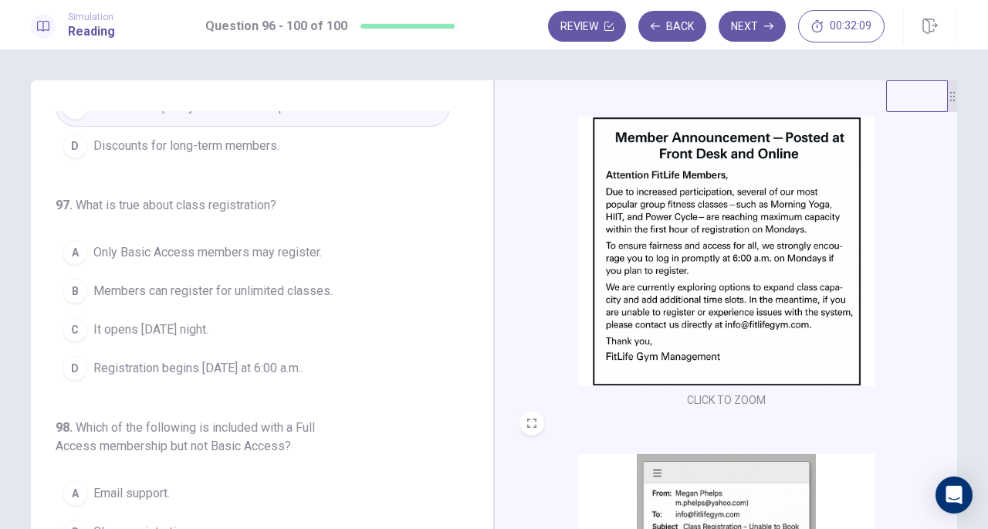
scroll to position [160, 0]
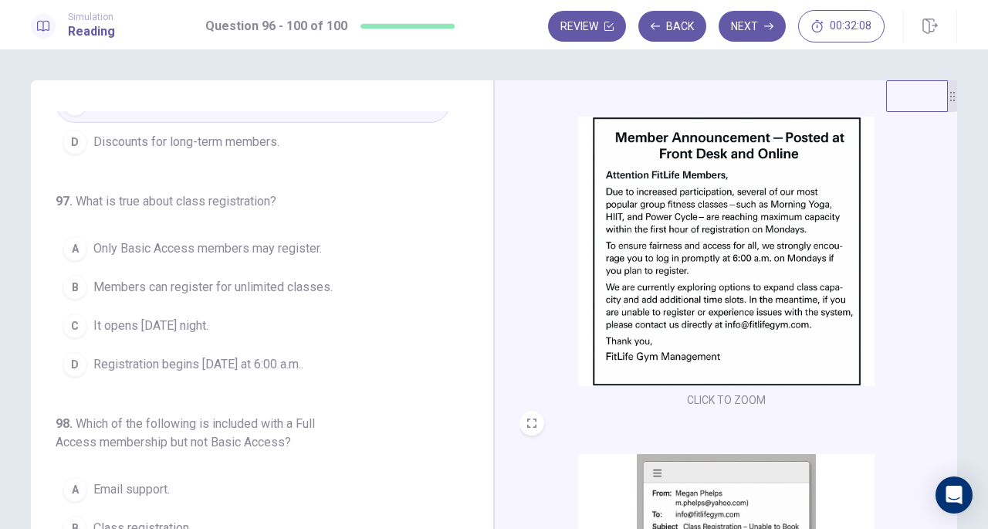
click at [278, 355] on span "Registration begins on Monday at 6:00 a.m.." at bounding box center [198, 364] width 210 height 19
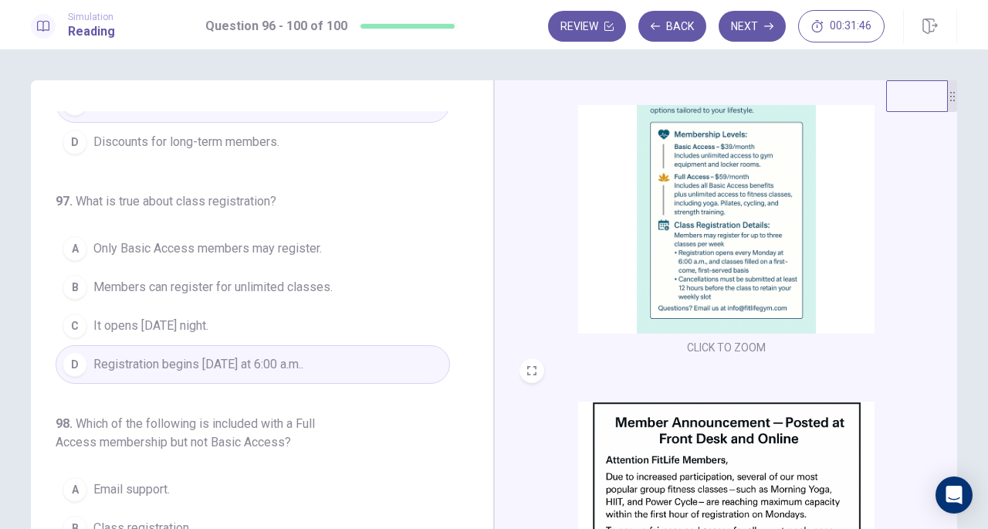
scroll to position [86, 0]
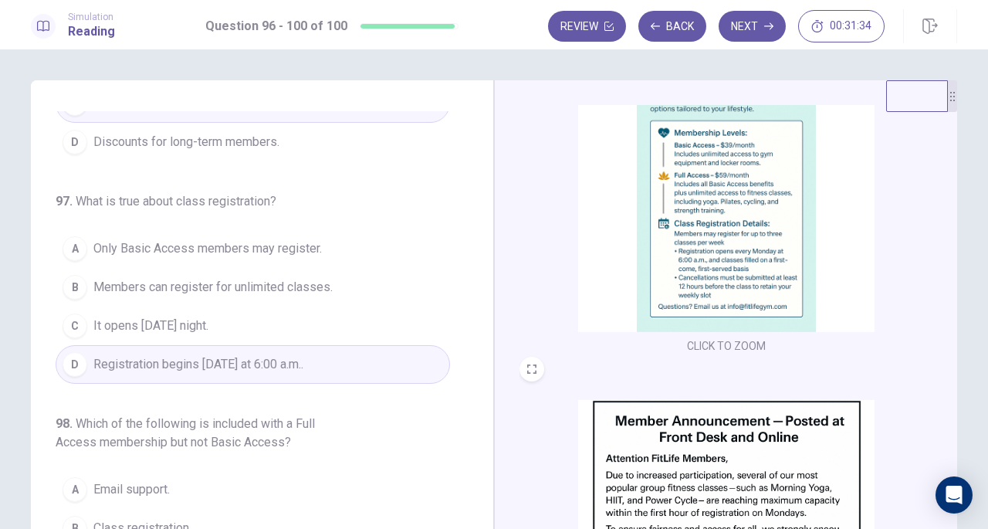
drag, startPoint x: 477, startPoint y: 276, endPoint x: 479, endPoint y: 323, distance: 47.1
click at [479, 323] on div "96 . What is Megan asking about in her email? A The gym’s opening hours. B Rule…" at bounding box center [262, 348] width 463 height 537
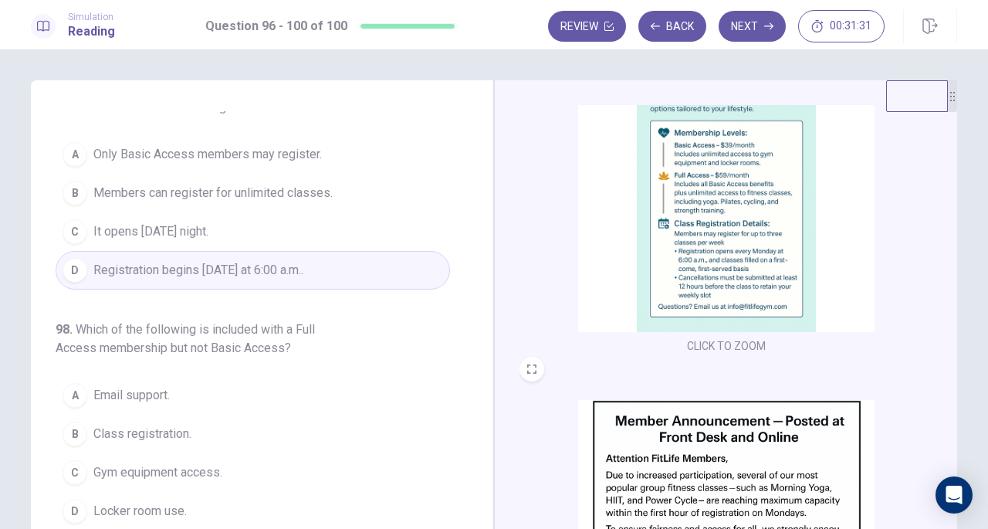
scroll to position [307, 0]
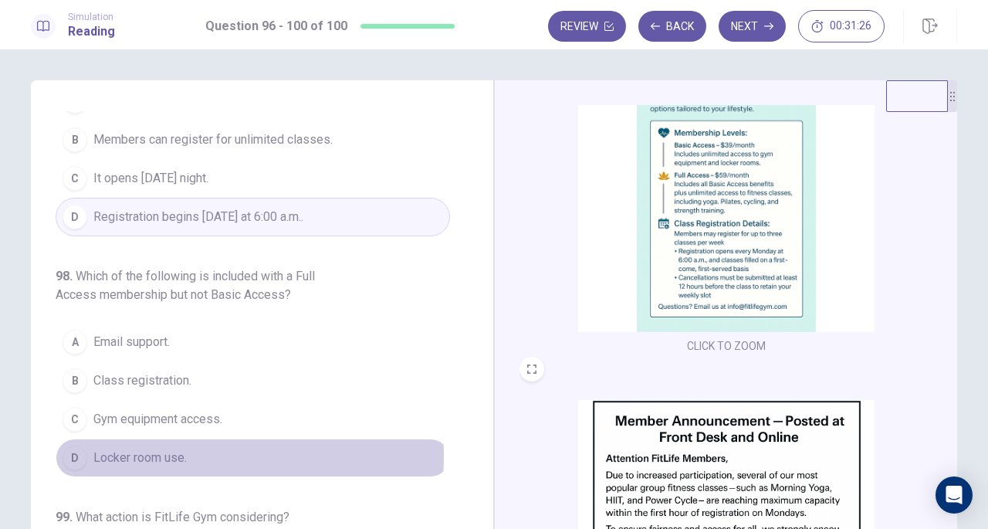
click at [176, 449] on span "Locker room use." at bounding box center [139, 458] width 93 height 19
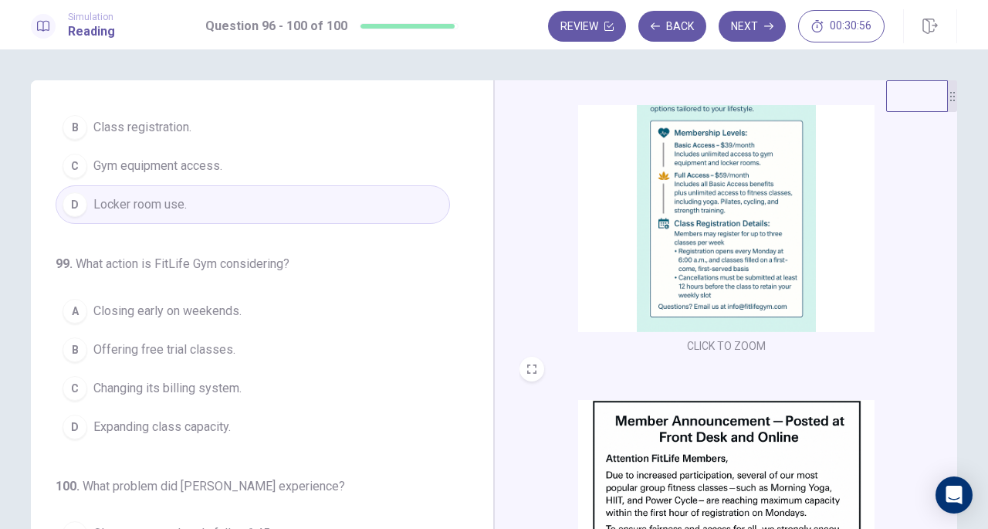
scroll to position [567, 0]
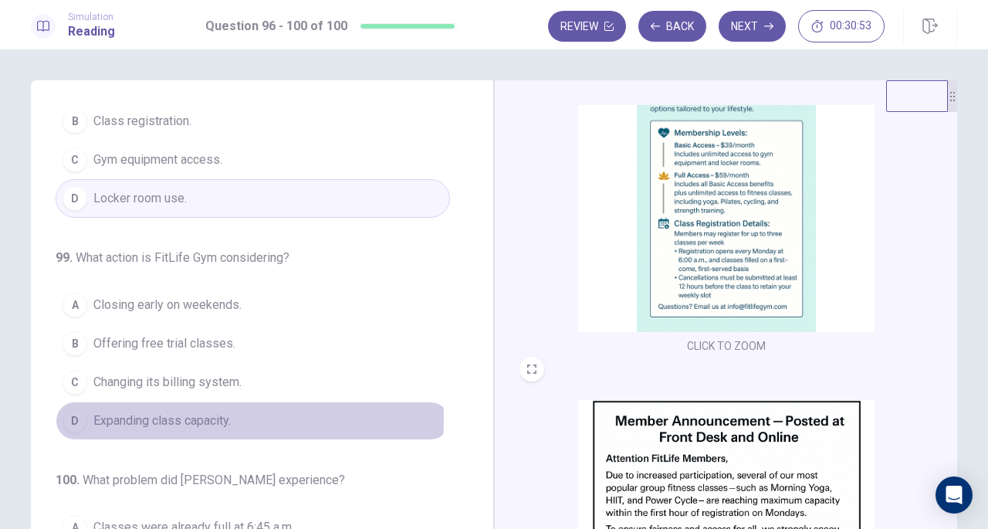
click at [201, 411] on span "Expanding class capacity." at bounding box center [161, 420] width 137 height 19
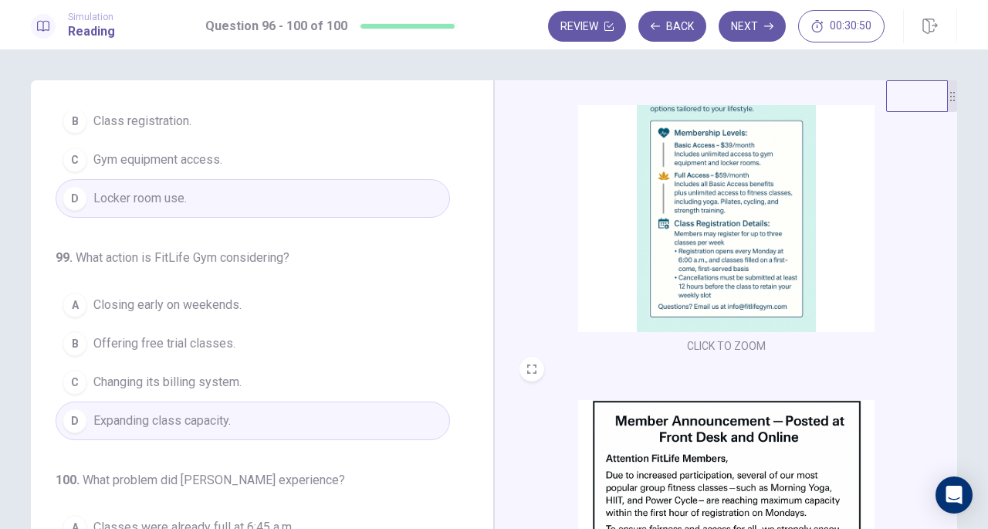
scroll to position [614, 0]
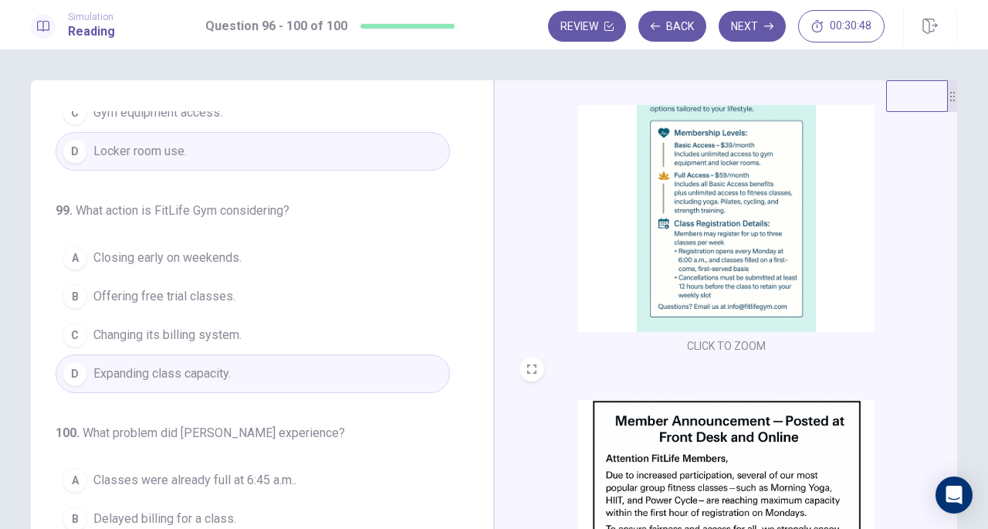
click at [239, 471] on span "Classes were already full at 6:45 a.m.." at bounding box center [194, 480] width 203 height 19
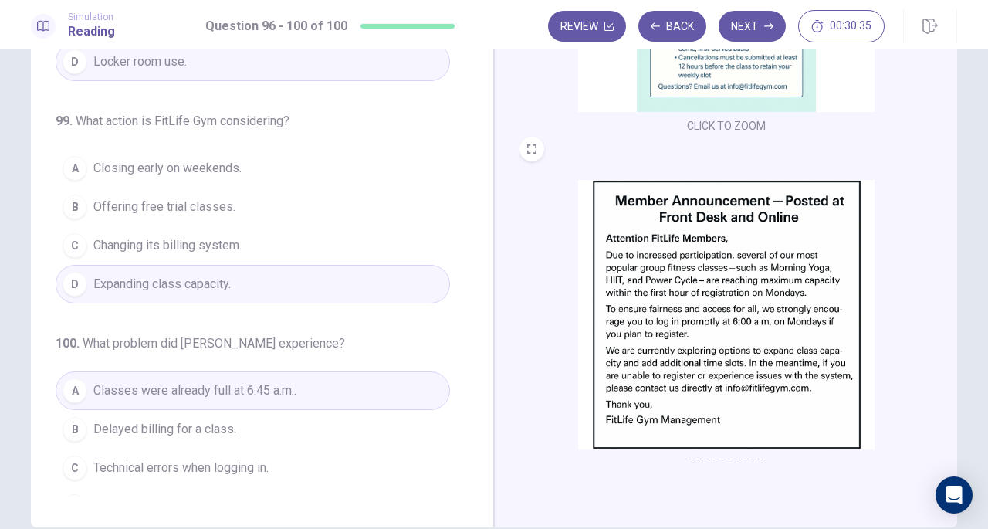
scroll to position [0, 0]
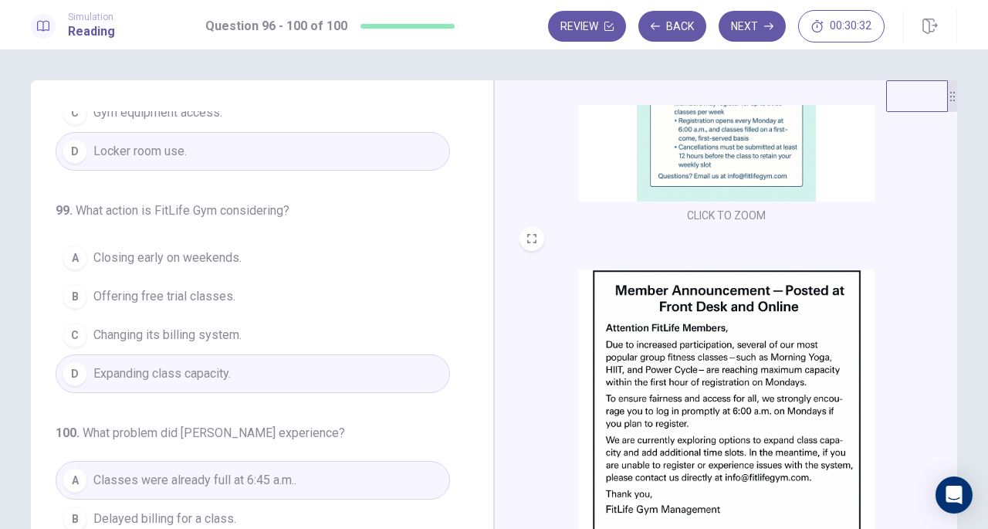
click at [747, 22] on button "Next" at bounding box center [752, 26] width 67 height 31
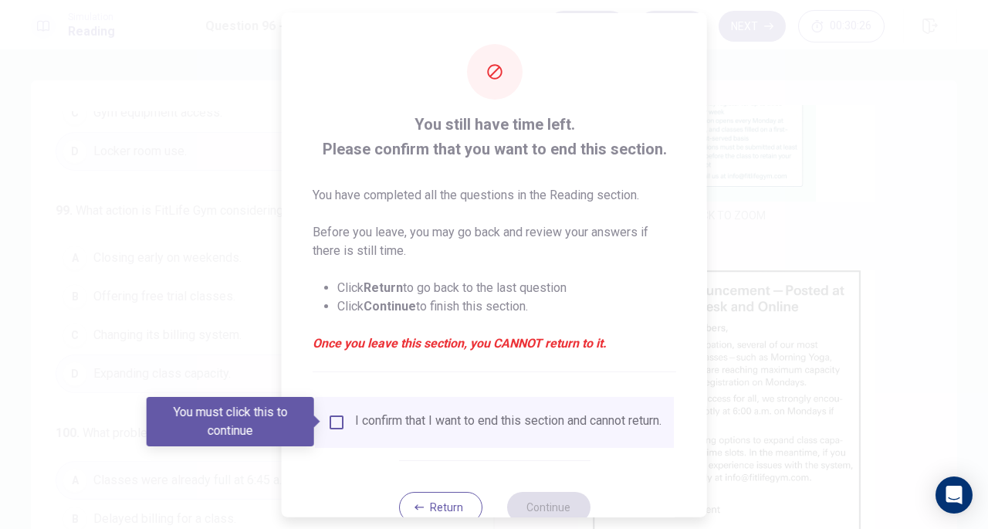
scroll to position [46, 0]
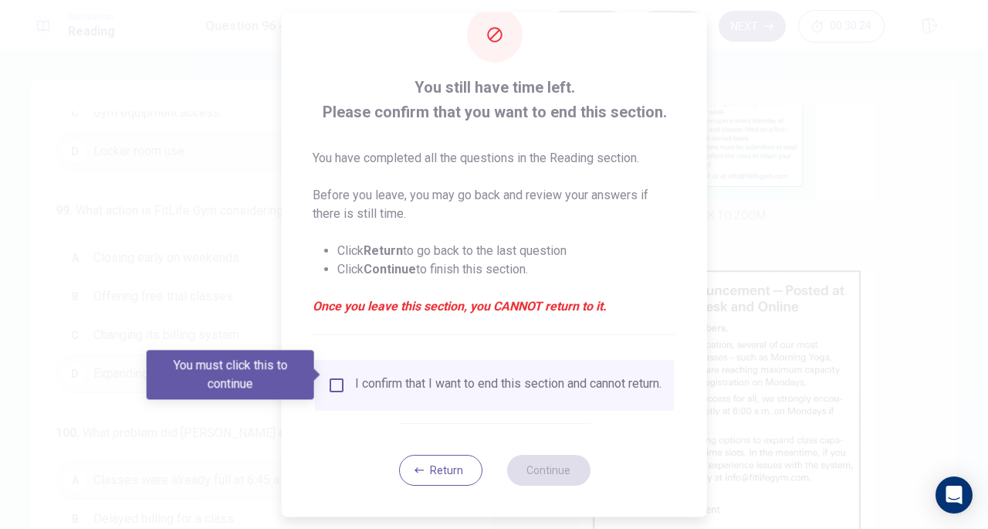
click at [435, 476] on button "Return" at bounding box center [439, 470] width 83 height 31
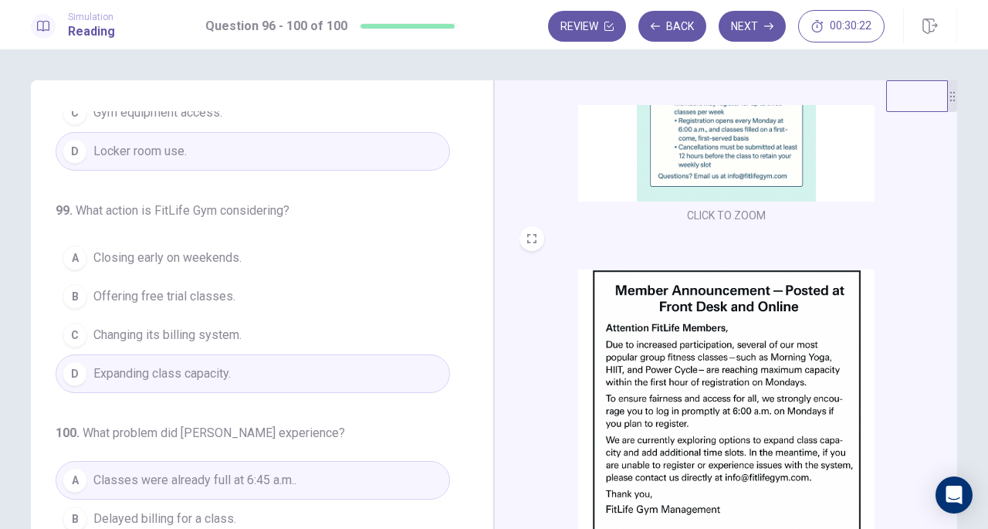
click at [606, 22] on icon "button" at bounding box center [608, 26] width 9 height 9
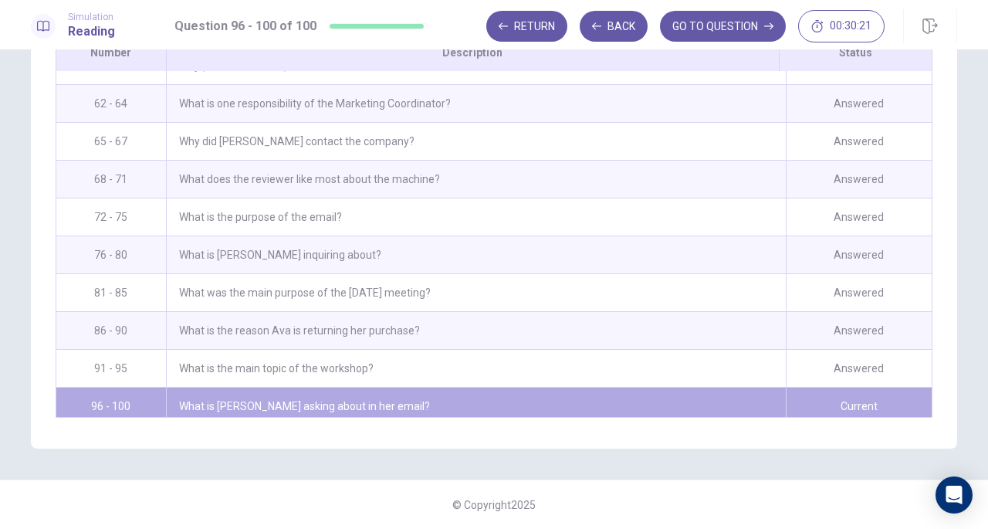
scroll to position [1502, 0]
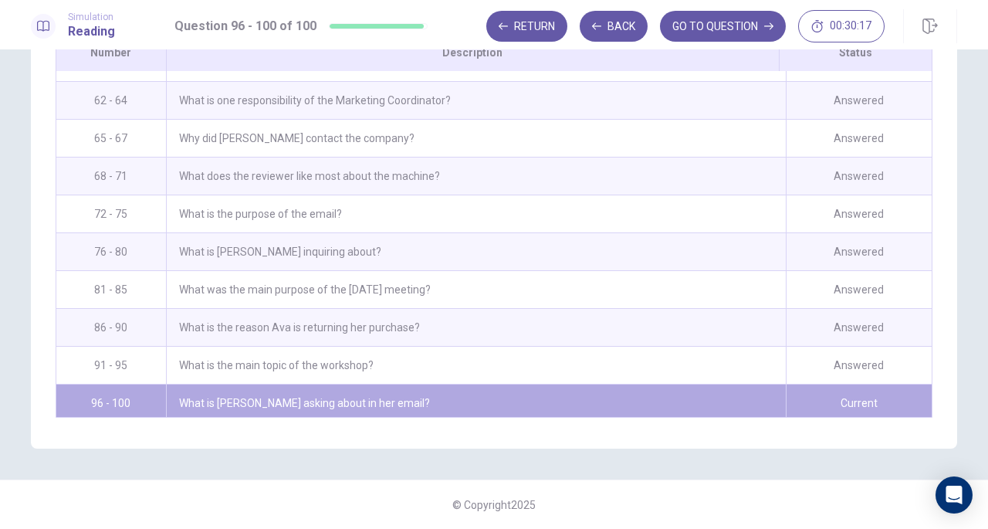
drag, startPoint x: 931, startPoint y: 388, endPoint x: 926, endPoint y: 376, distance: 12.5
click at [926, 376] on div "Review This is a list of questions. The last question you looked at is highligh…" at bounding box center [494, 148] width 926 height 601
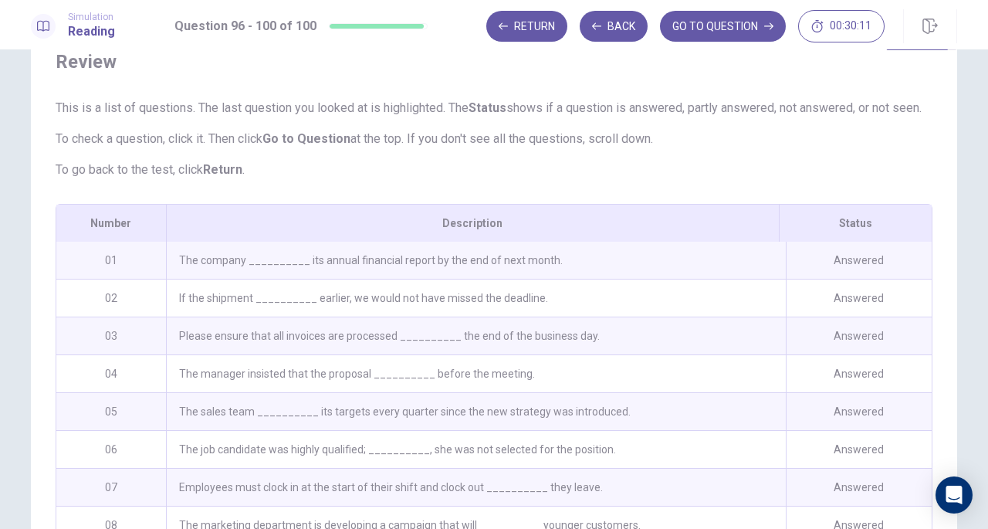
scroll to position [0, 0]
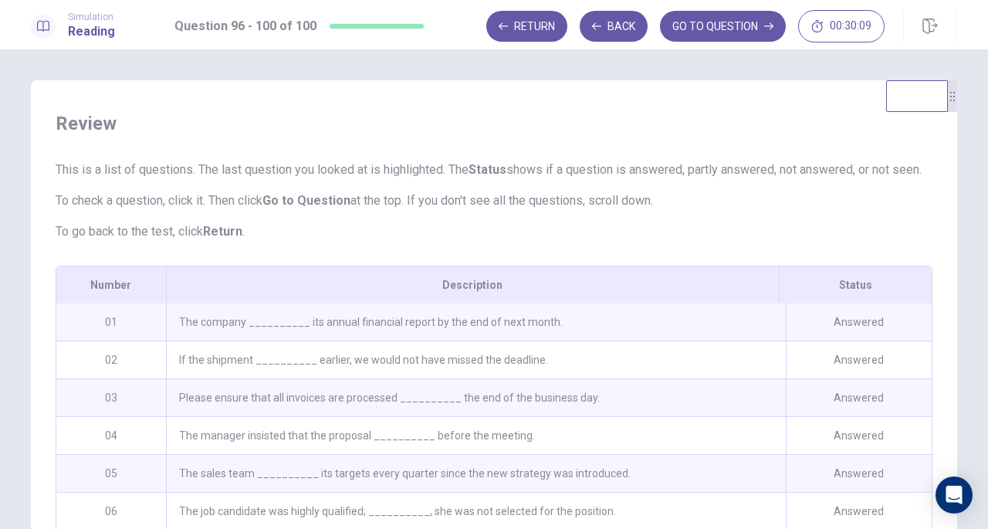
click at [738, 15] on button "GO TO QUESTION" at bounding box center [723, 26] width 126 height 31
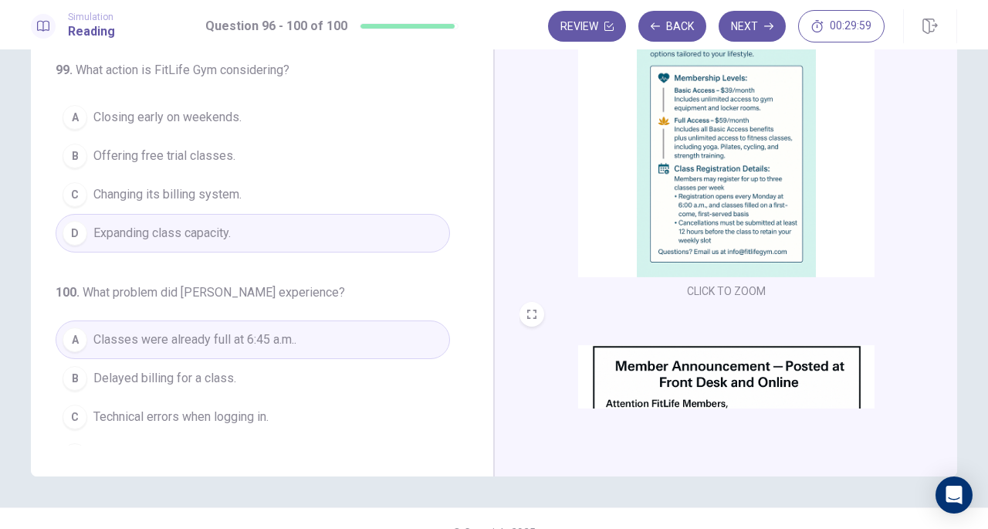
scroll to position [168, 0]
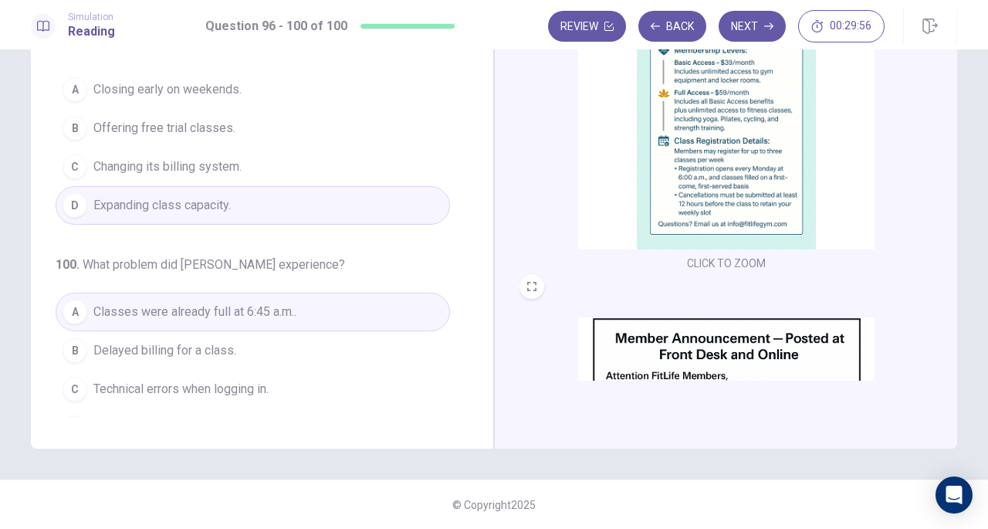
click at [740, 29] on button "Next" at bounding box center [752, 26] width 67 height 31
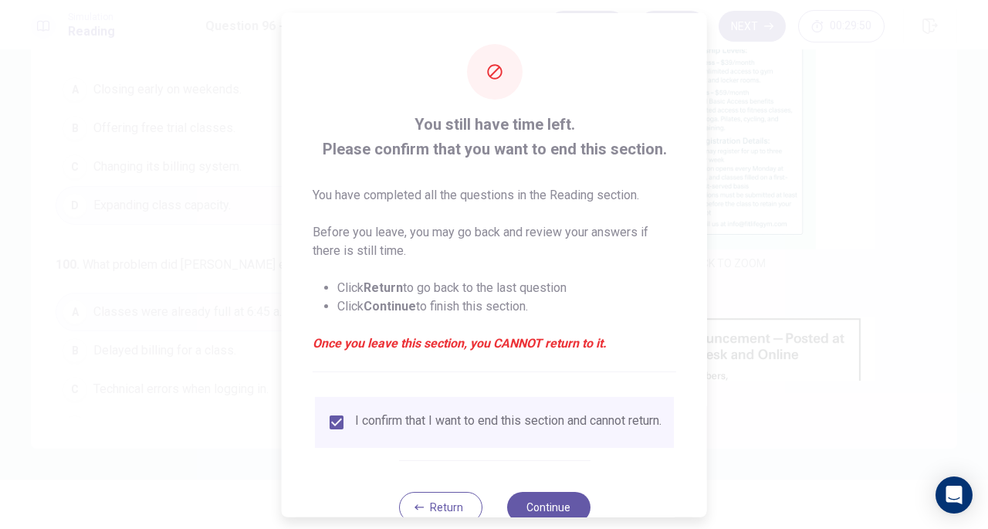
scroll to position [46, 0]
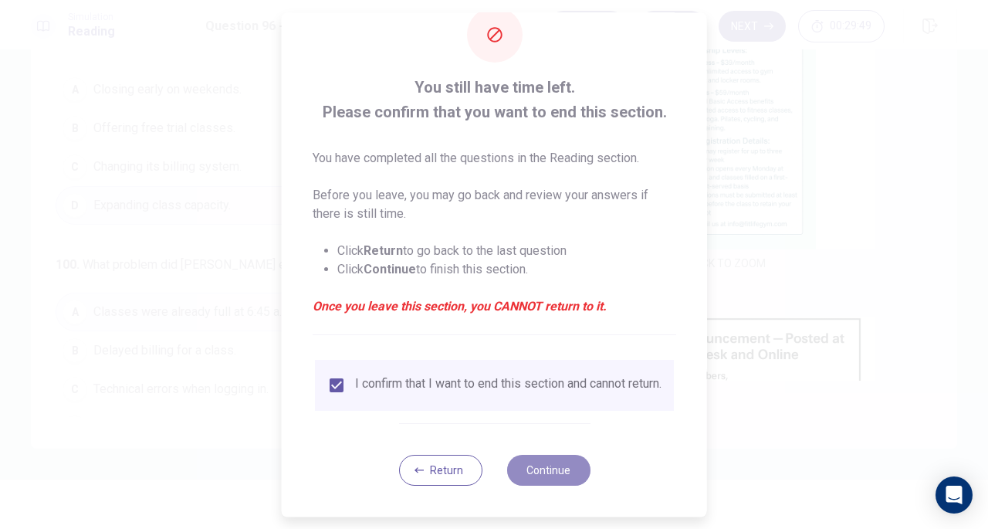
click at [551, 467] on button "Continue" at bounding box center [547, 470] width 83 height 31
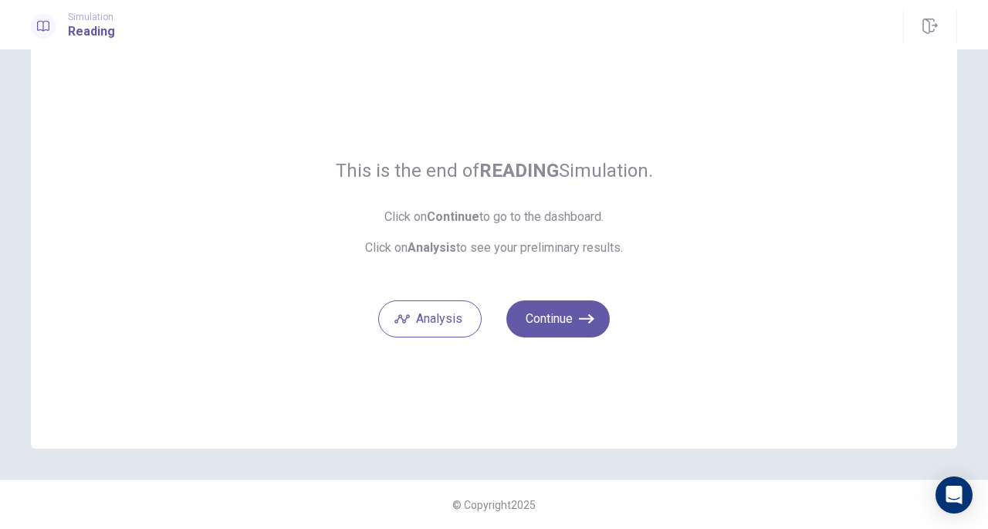
scroll to position [32, 0]
click at [434, 320] on button "Analysis" at bounding box center [429, 319] width 103 height 37
